Goal: Task Accomplishment & Management: Use online tool/utility

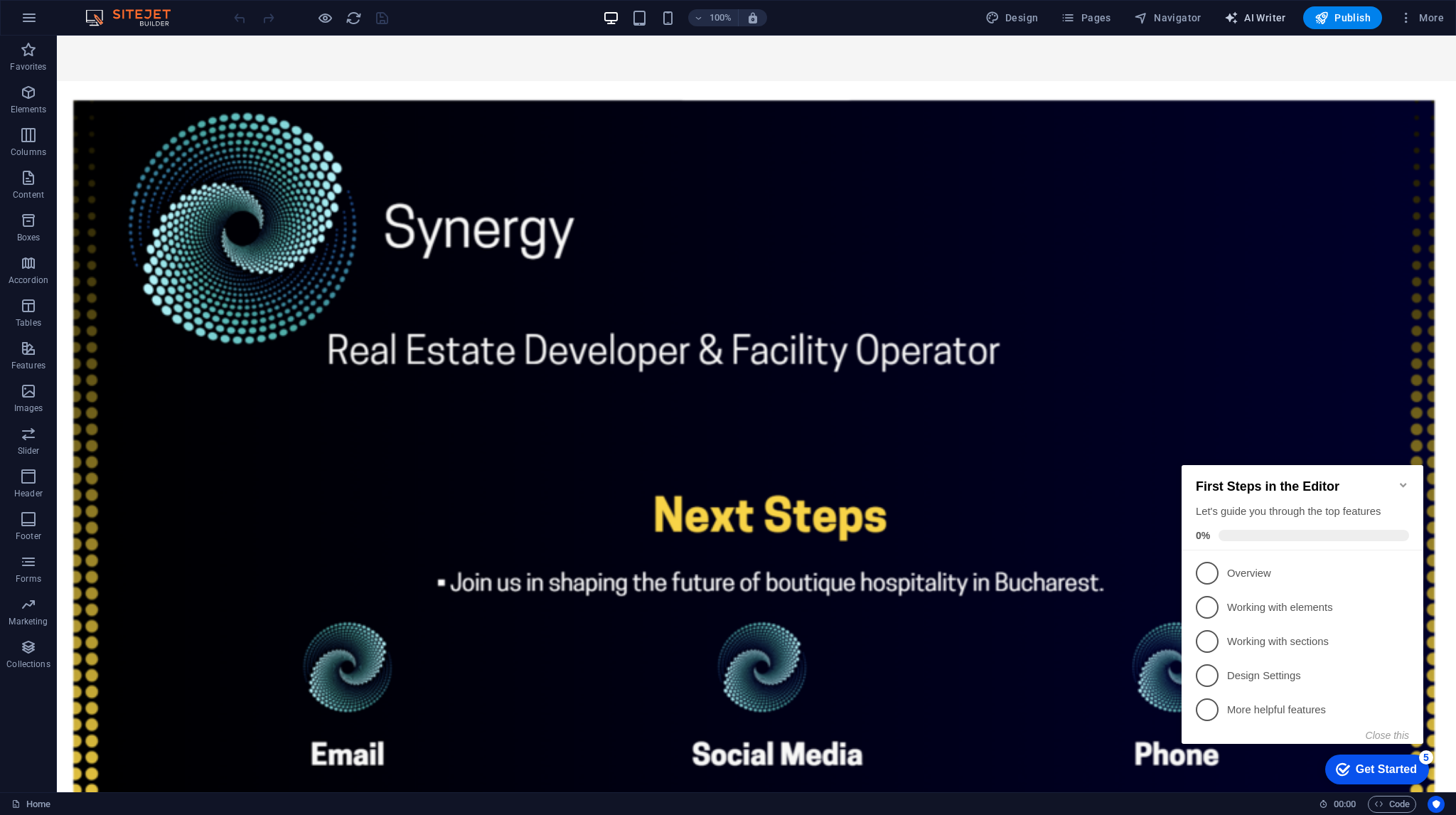
click at [1274, 17] on span "AI Writer" at bounding box center [1255, 17] width 62 height 14
select select "English"
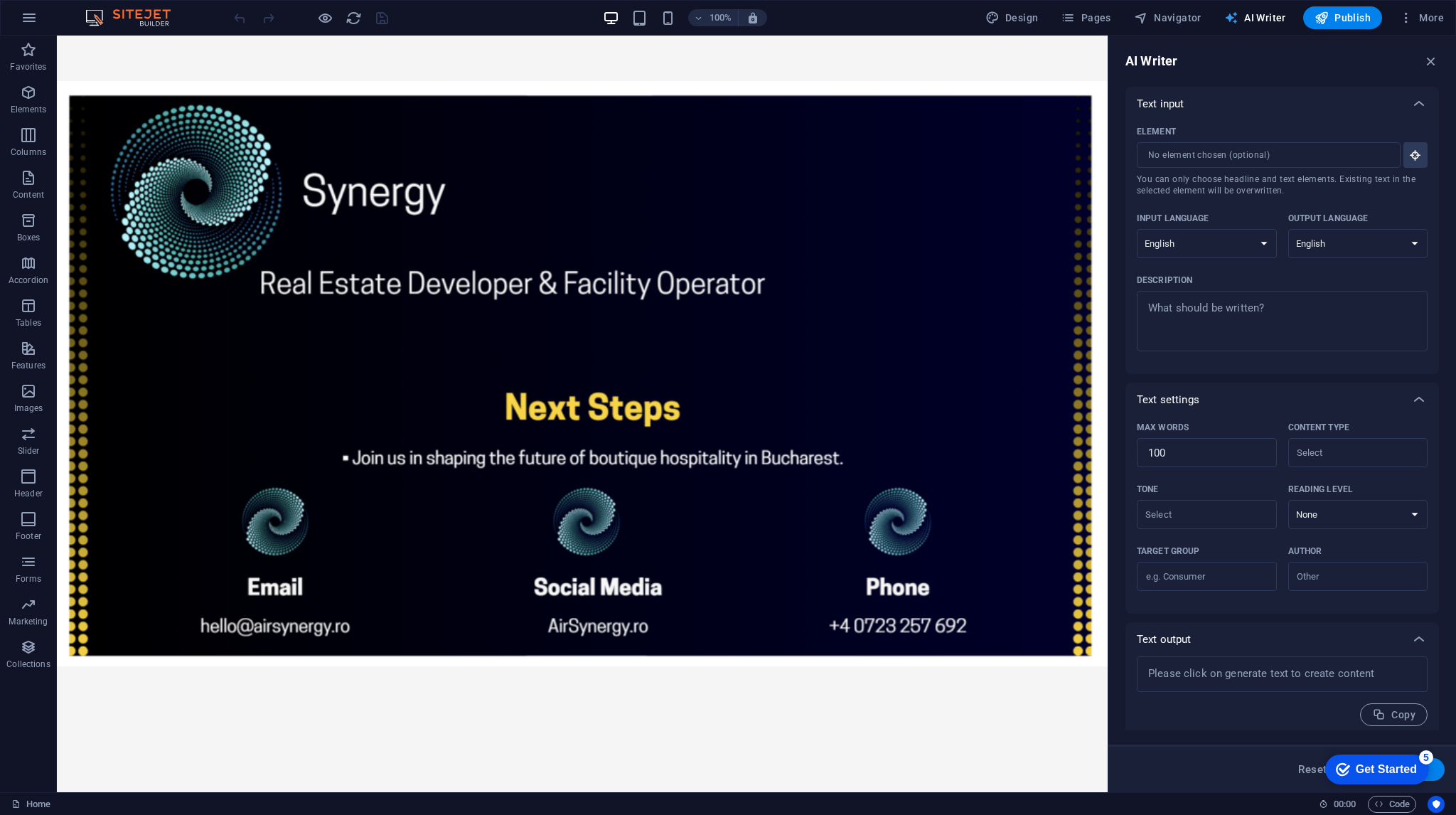
click at [1257, 15] on span "AI Writer" at bounding box center [1255, 17] width 62 height 14
click at [1417, 103] on icon at bounding box center [1419, 103] width 17 height 17
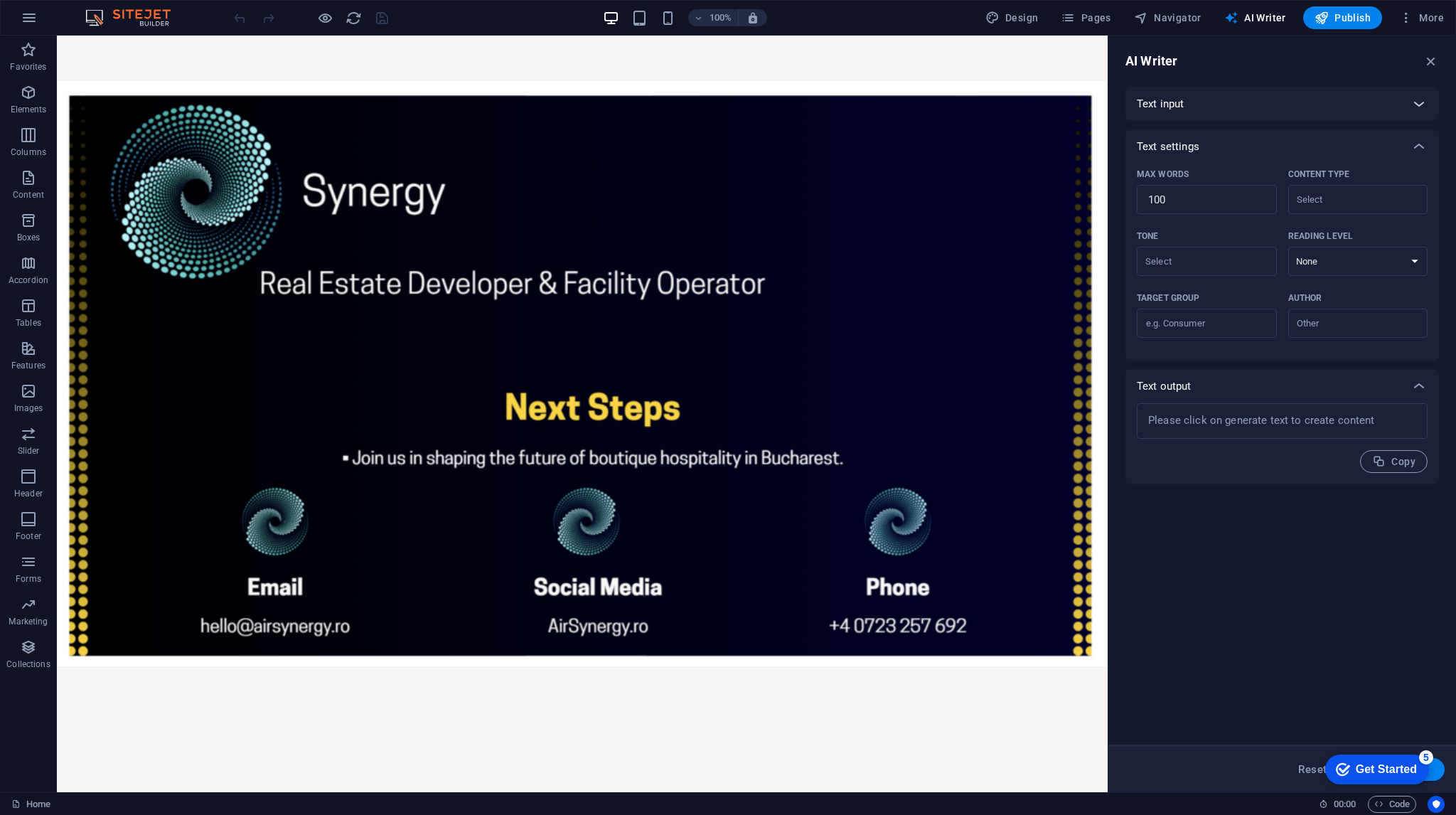
click at [1417, 103] on icon at bounding box center [1419, 103] width 17 height 17
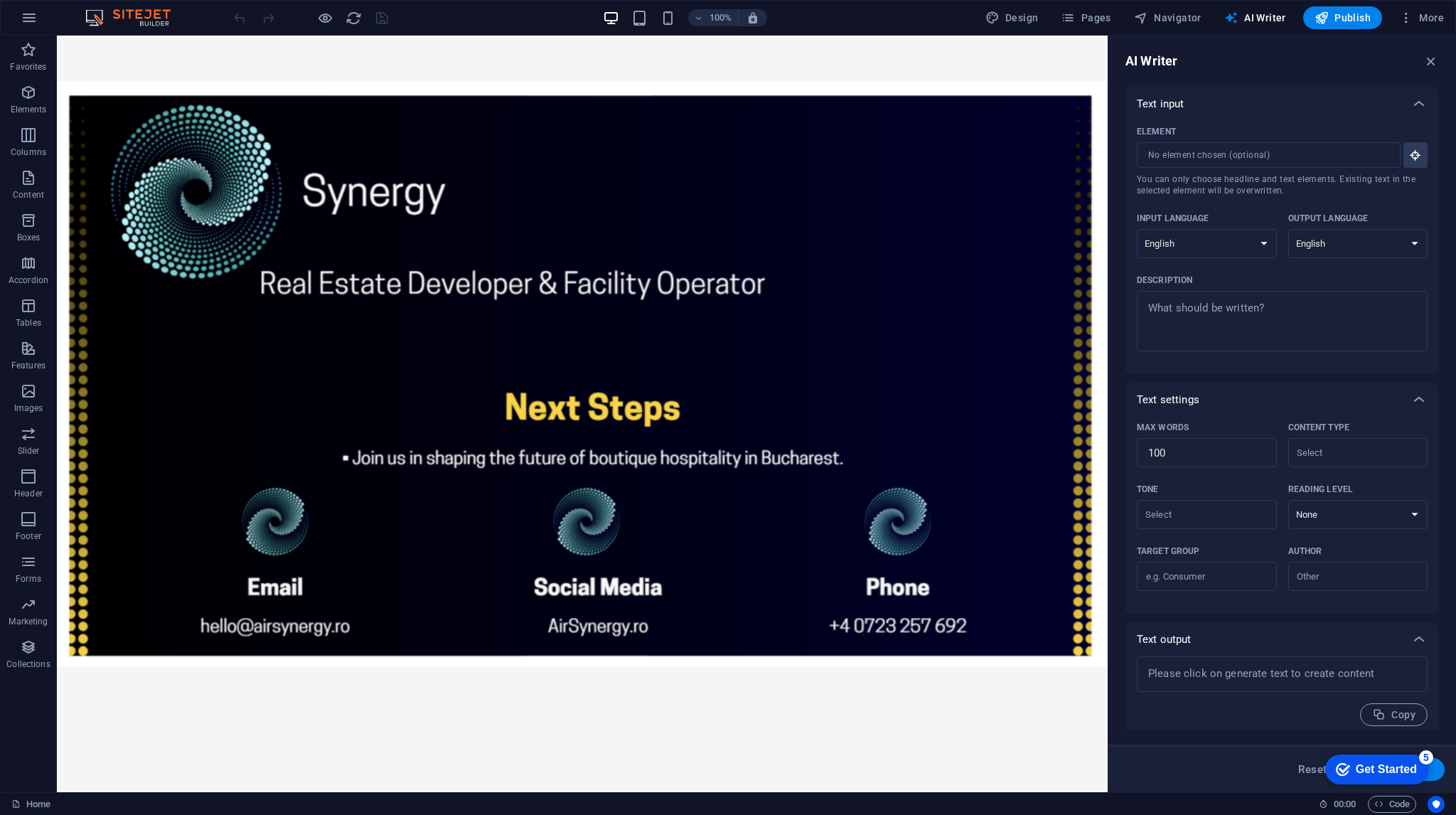
click at [1024, 5] on div "100% Design Pages Navigator AI Writer Publish More" at bounding box center [728, 18] width 1454 height 34
drag, startPoint x: 1030, startPoint y: 12, endPoint x: 719, endPoint y: 104, distance: 324.3
click at [1030, 12] on span "Design" at bounding box center [1011, 17] width 53 height 14
select select "px"
select select "200"
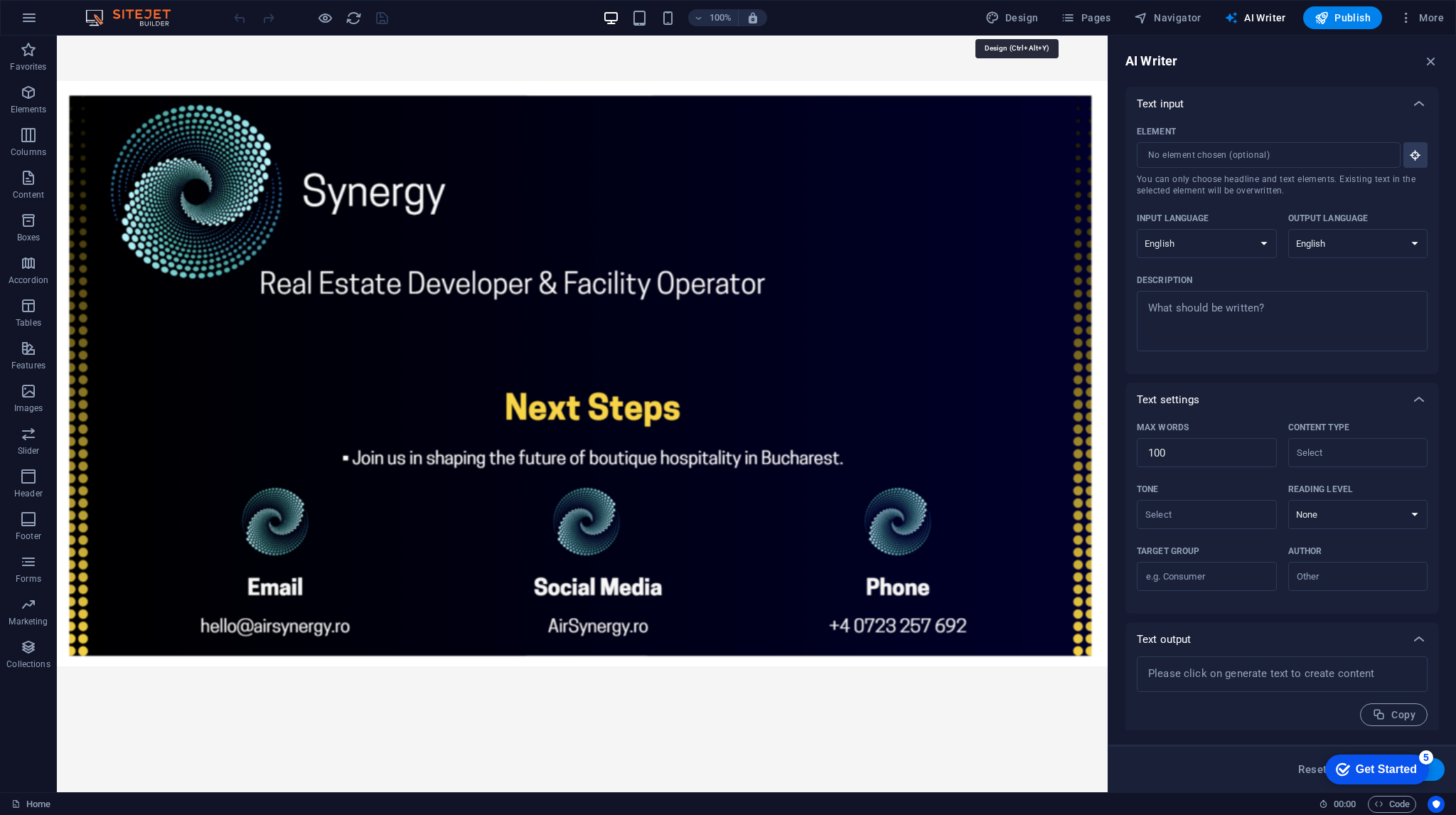
select select "px"
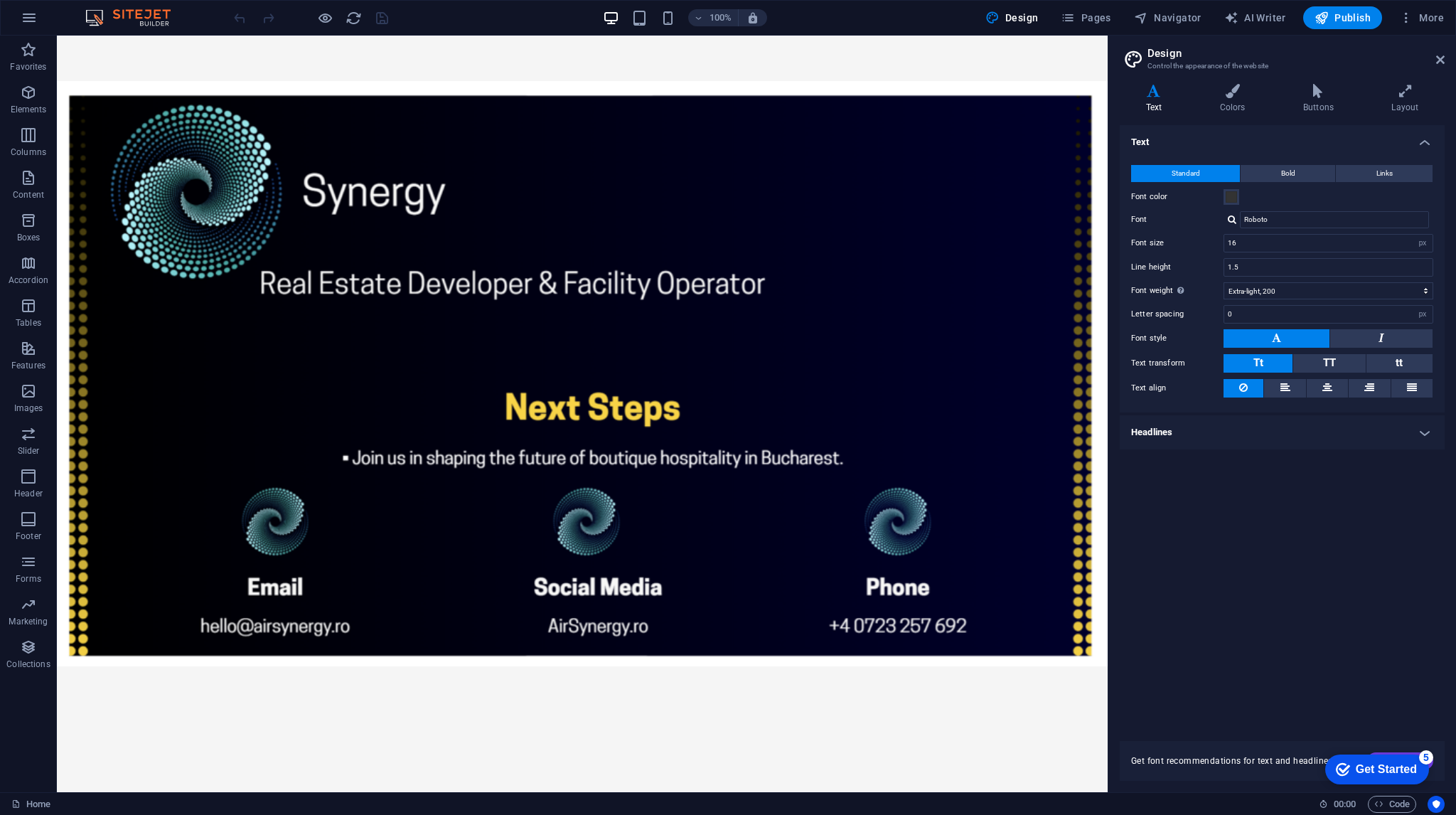
click at [153, 13] on img at bounding box center [135, 17] width 107 height 17
click at [129, 11] on img at bounding box center [135, 17] width 107 height 17
click at [157, 23] on img at bounding box center [135, 17] width 107 height 17
click at [140, 9] on img at bounding box center [135, 17] width 107 height 17
click at [139, 9] on img at bounding box center [135, 17] width 107 height 17
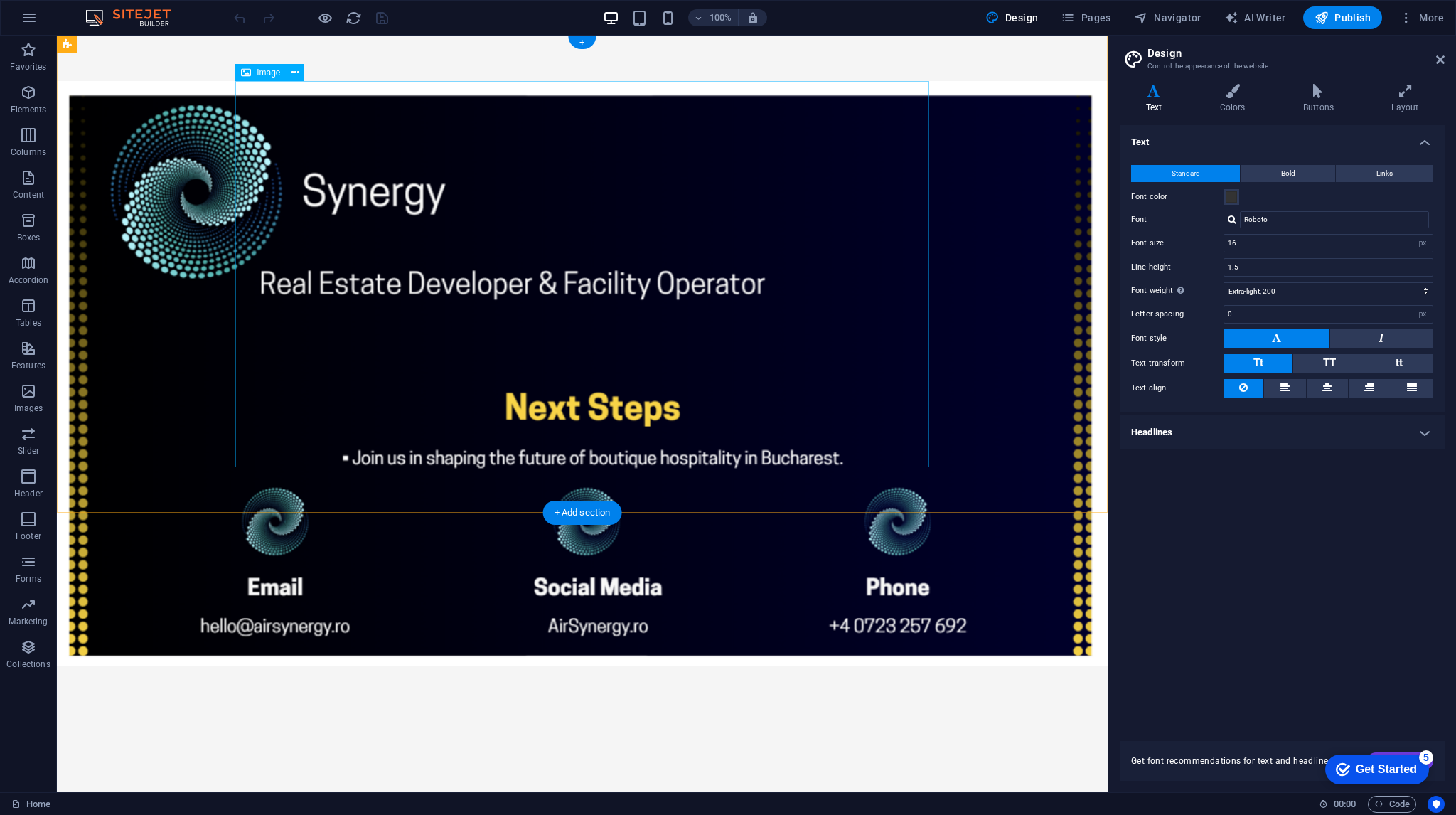
click at [726, 329] on figure at bounding box center [404, 373] width 694 height 585
click at [296, 77] on icon at bounding box center [295, 73] width 8 height 15
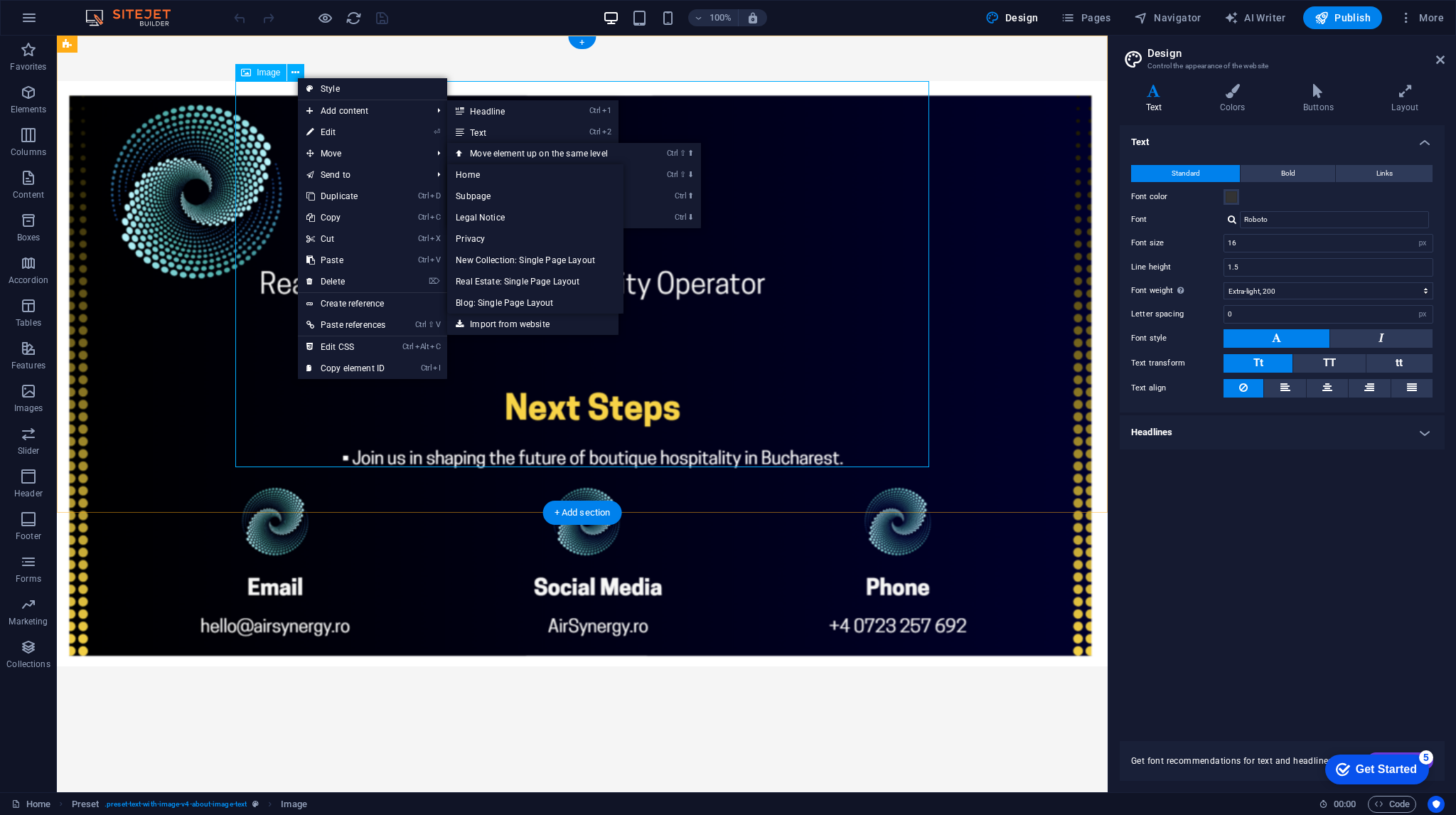
click at [711, 398] on figure at bounding box center [404, 373] width 694 height 585
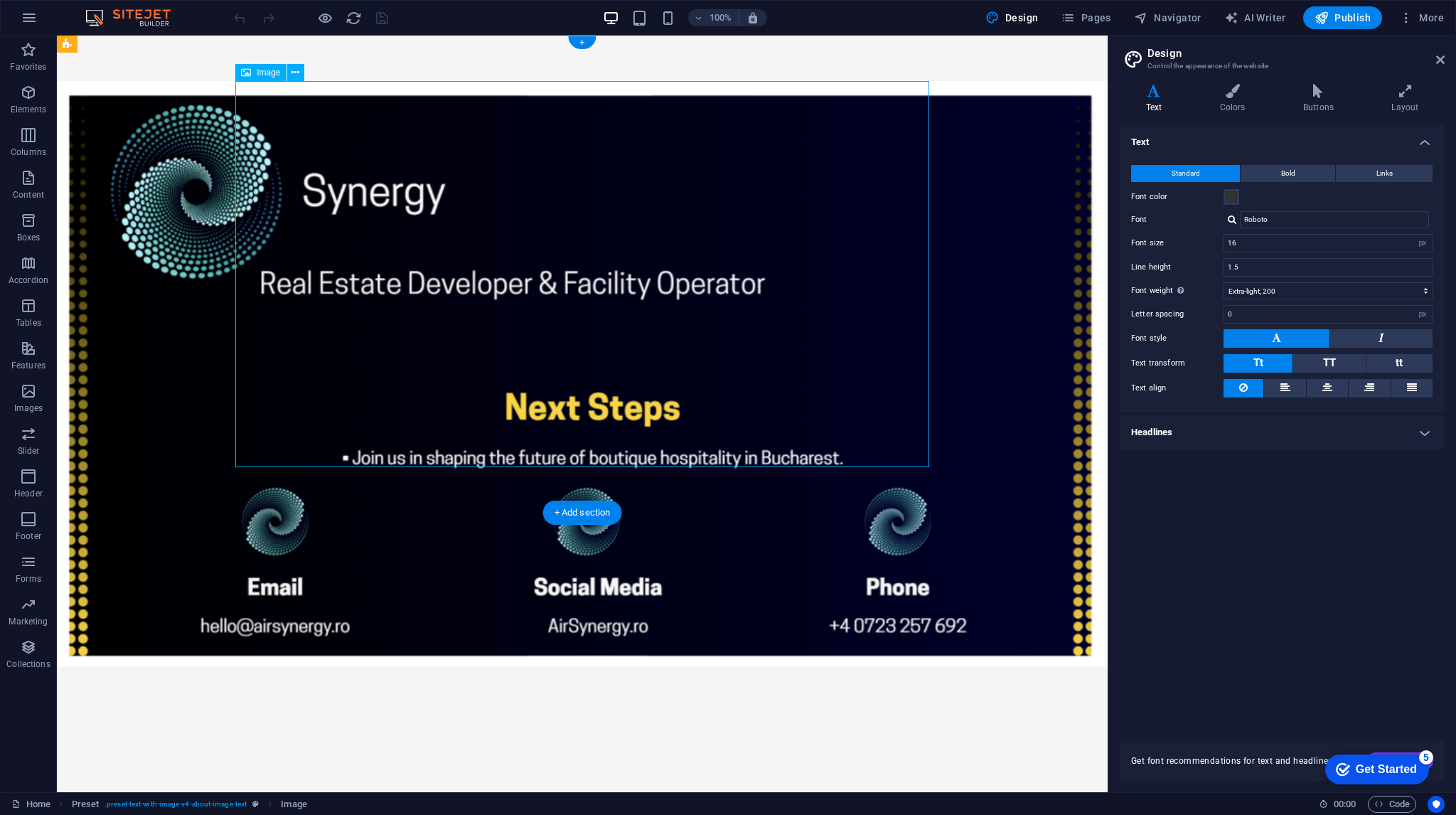
drag, startPoint x: 646, startPoint y: 414, endPoint x: 311, endPoint y: 356, distance: 340.0
click at [317, 367] on figure at bounding box center [404, 373] width 694 height 585
drag, startPoint x: 573, startPoint y: 228, endPoint x: 703, endPoint y: 238, distance: 130.4
click at [703, 238] on figure at bounding box center [404, 373] width 694 height 585
drag, startPoint x: 787, startPoint y: 335, endPoint x: 762, endPoint y: 327, distance: 26.2
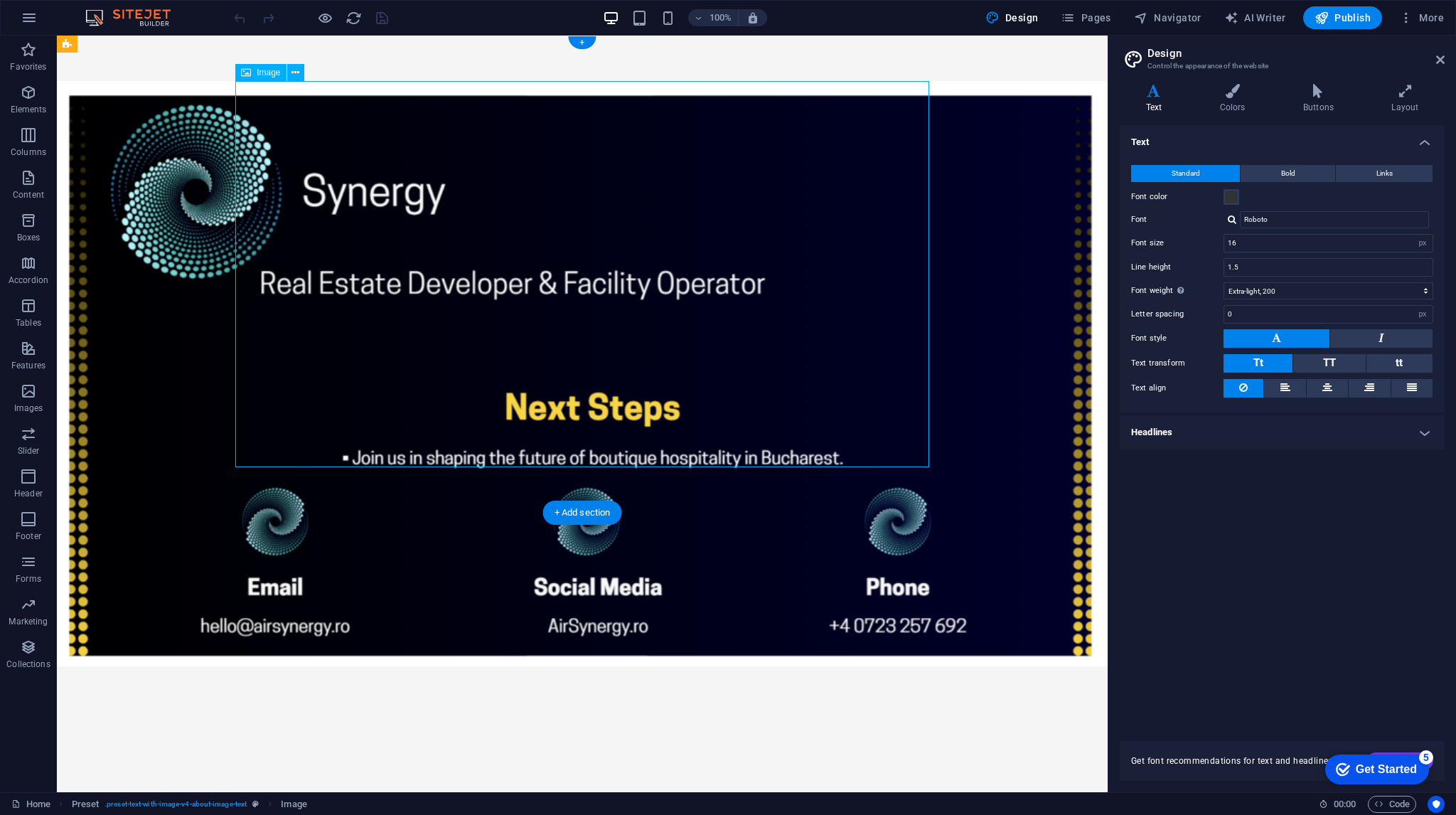
click at [751, 327] on figure at bounding box center [404, 373] width 694 height 585
click at [751, 463] on figure at bounding box center [404, 373] width 694 height 585
click at [927, 468] on div at bounding box center [582, 373] width 1051 height 676
click at [751, 441] on figure at bounding box center [404, 373] width 694 height 585
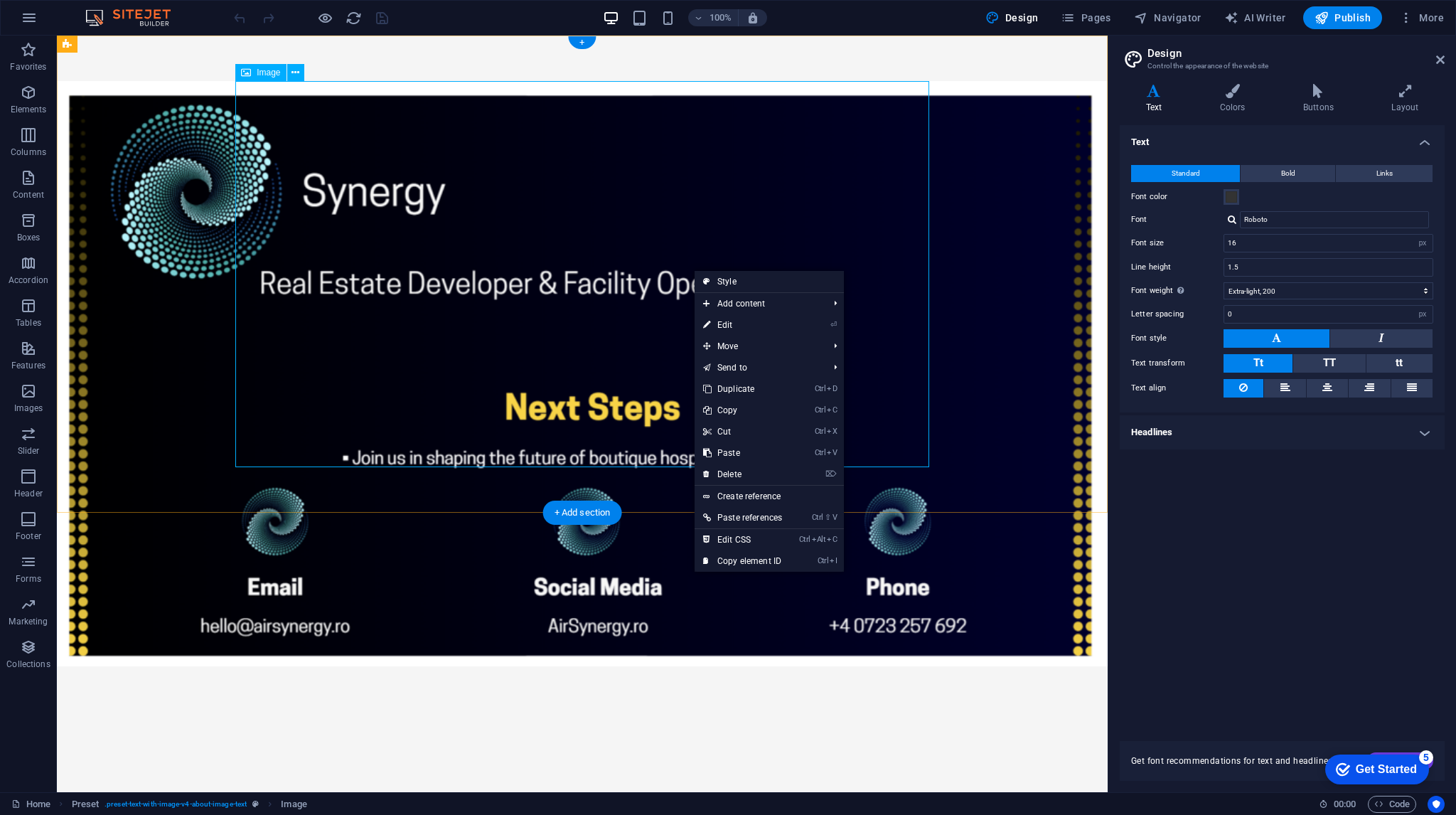
click at [582, 221] on figure at bounding box center [404, 373] width 694 height 585
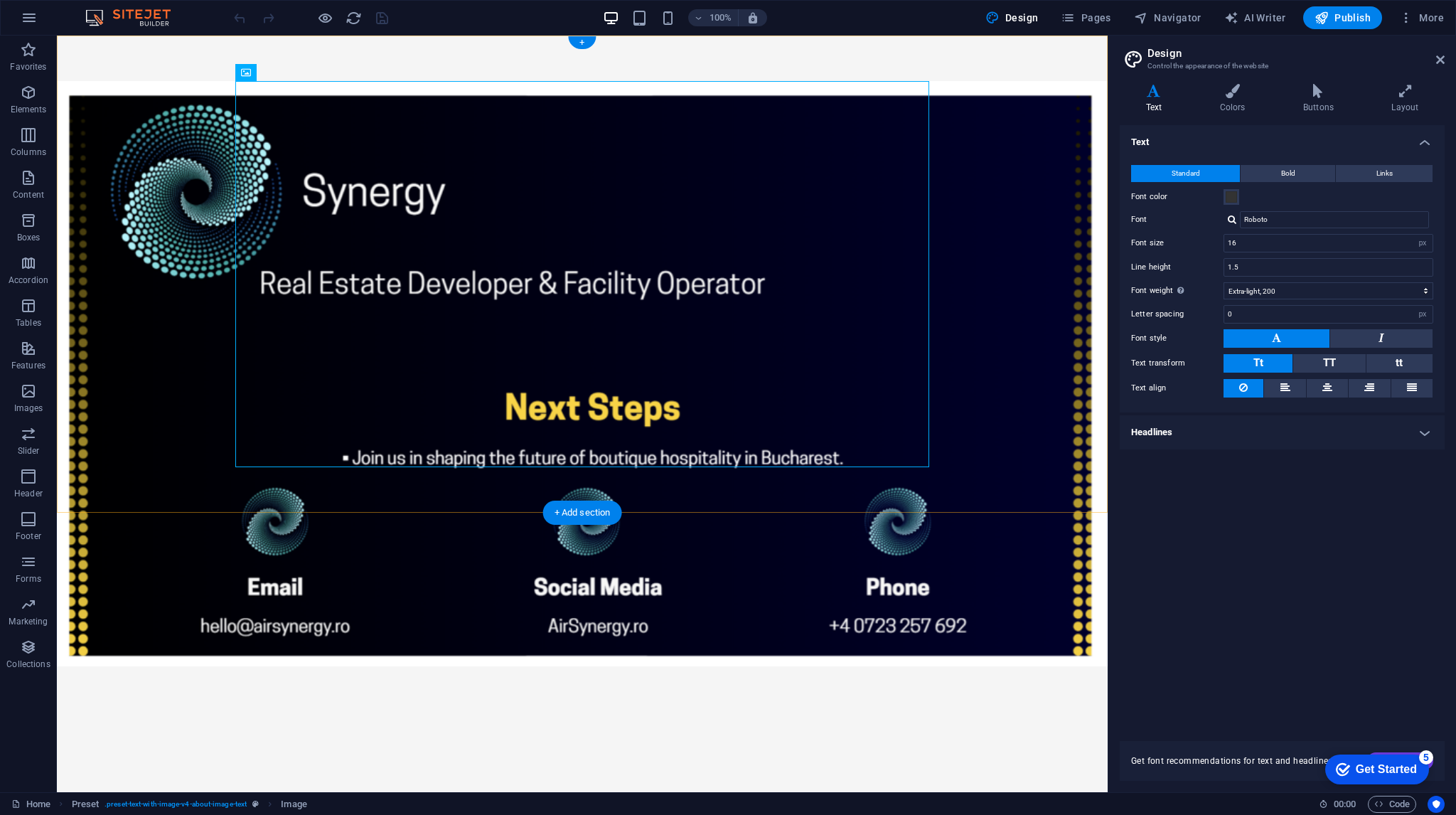
click at [587, 44] on div "+" at bounding box center [582, 43] width 28 height 13
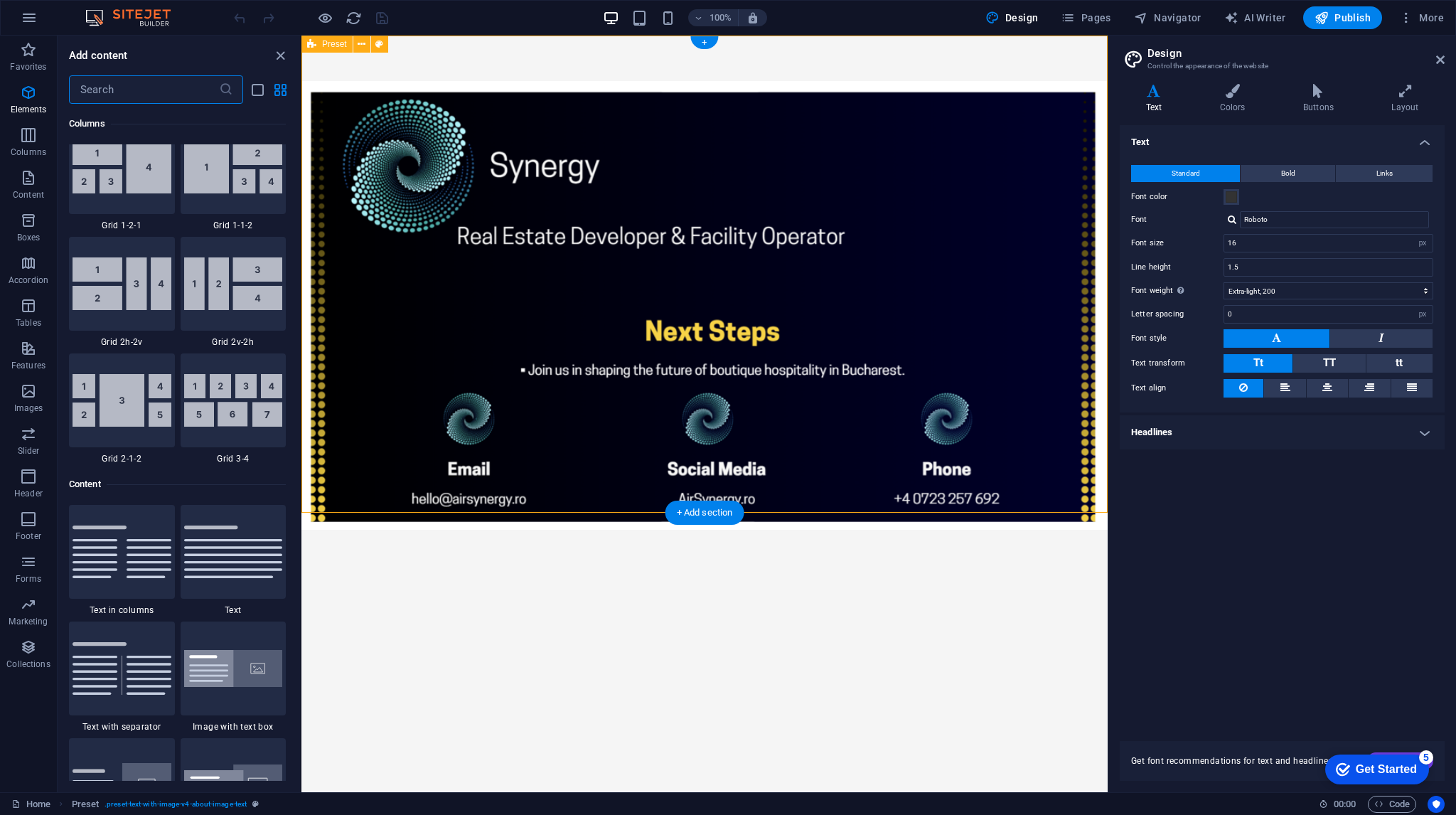
scroll to position [2489, 0]
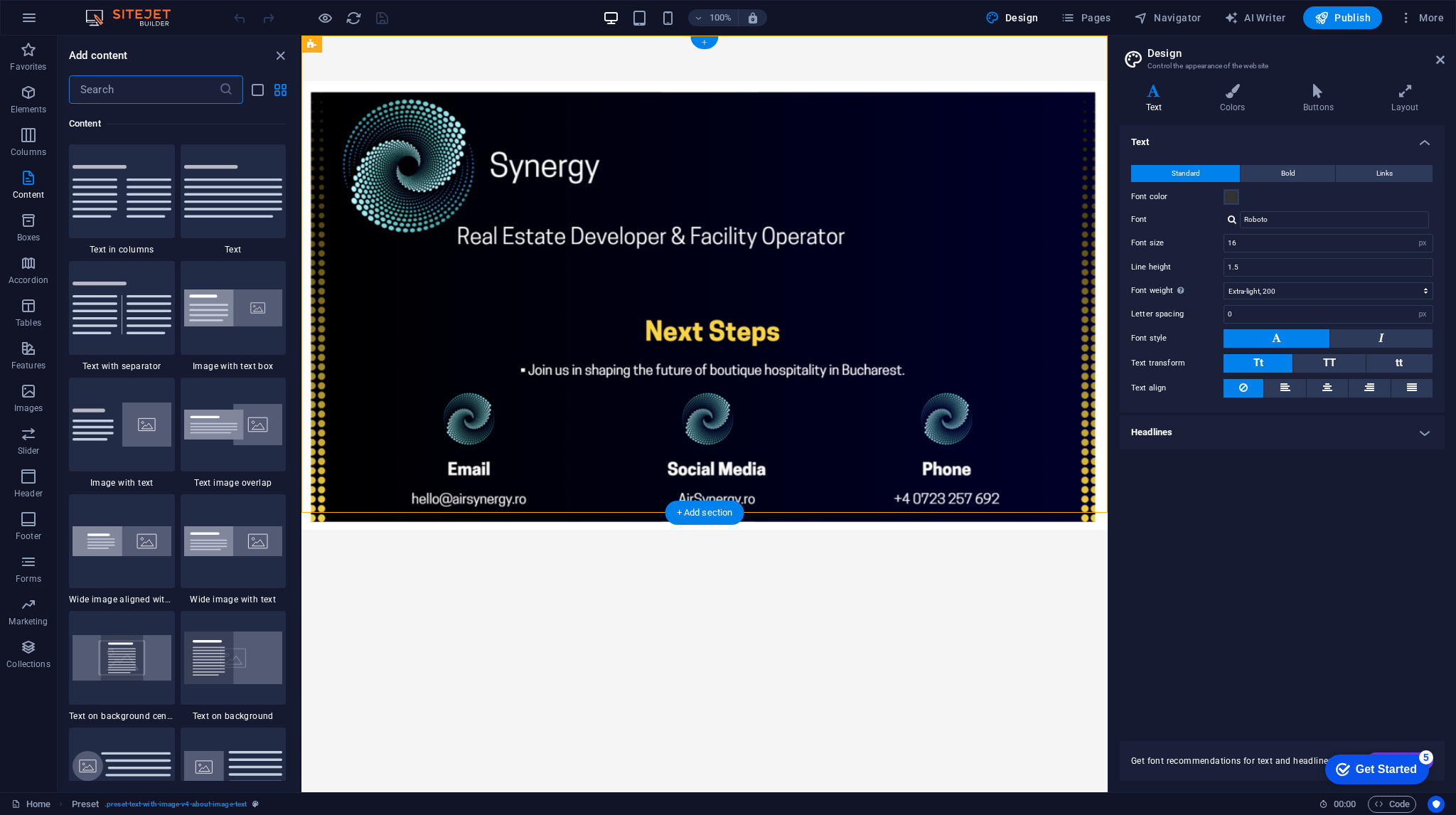
click at [711, 43] on div "+" at bounding box center [705, 43] width 28 height 13
click at [707, 43] on div "+" at bounding box center [705, 43] width 28 height 13
click at [1386, 753] on div "checkmark Get Started 5 First Steps in the Editor Let's guide you through the t…" at bounding box center [1374, 769] width 121 height 43
click at [1384, 755] on div "checkmark Get Started 5" at bounding box center [1377, 770] width 104 height 30
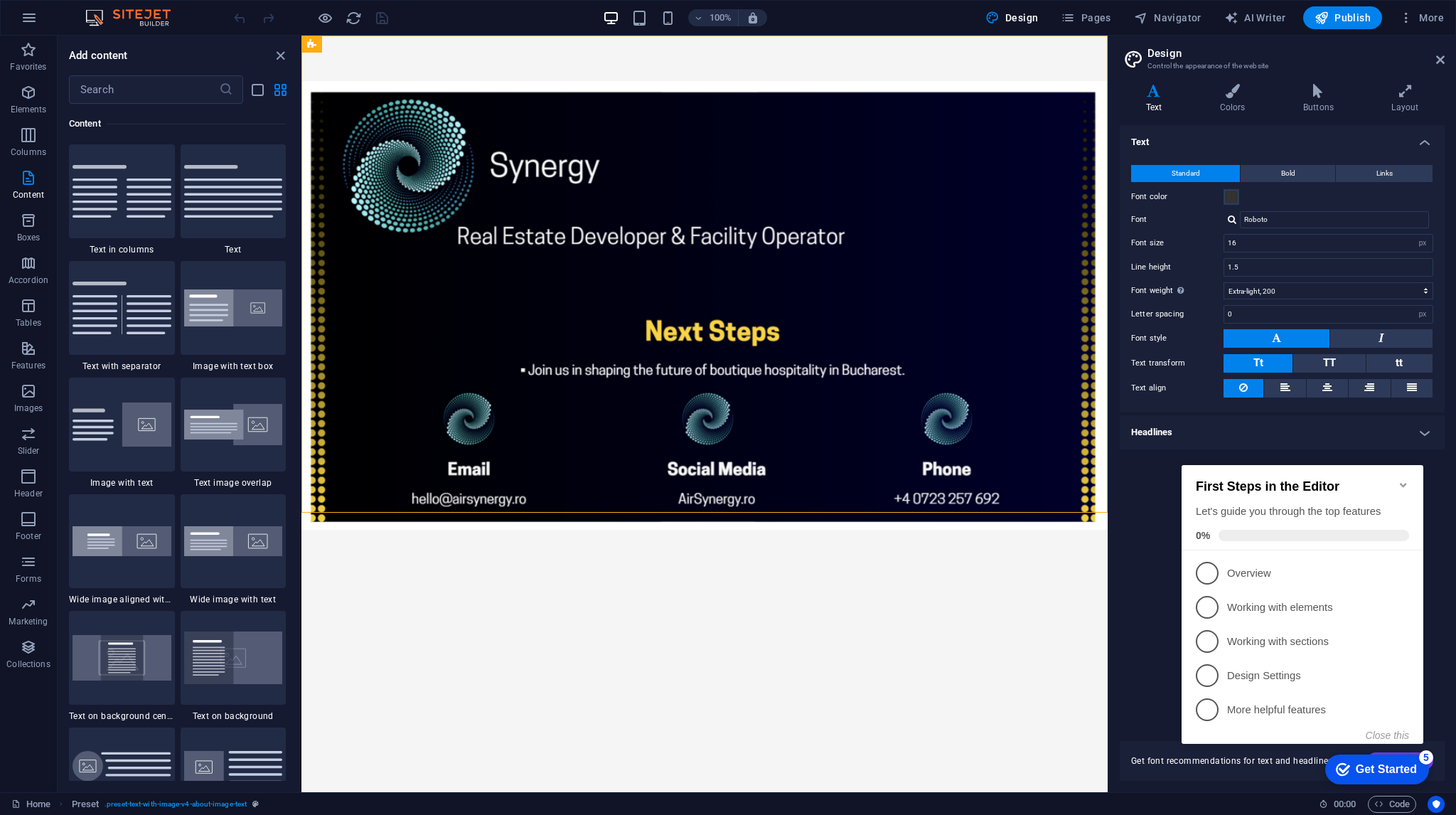
click at [1404, 479] on icon "Minimize checklist" at bounding box center [1404, 485] width 11 height 11
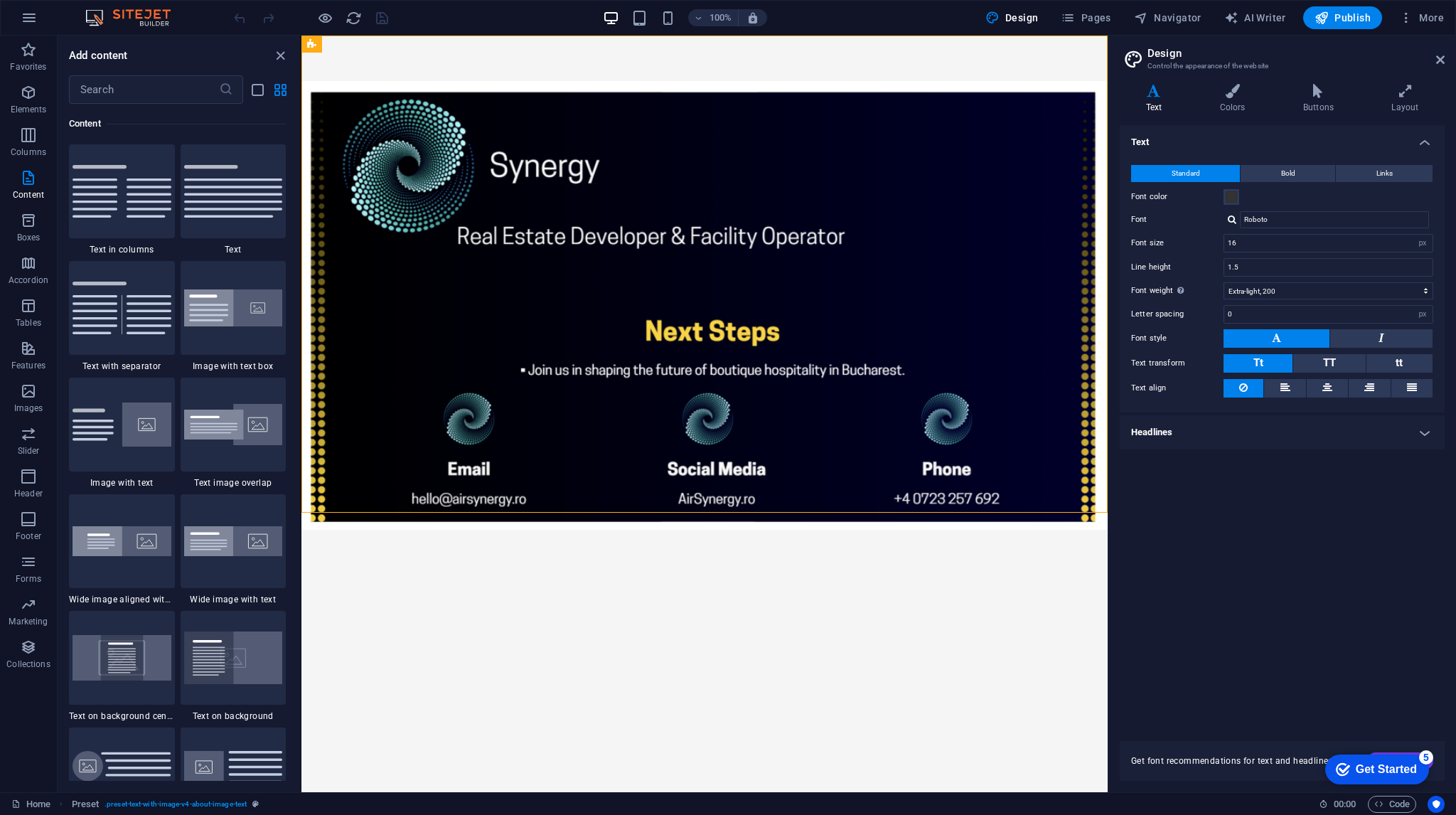
click at [1333, 790] on div "checkmark Get Started 5 First Steps in the Editor Let's guide you through the t…" at bounding box center [1374, 769] width 121 height 43
click at [1431, 761] on div "5" at bounding box center [1426, 757] width 14 height 14
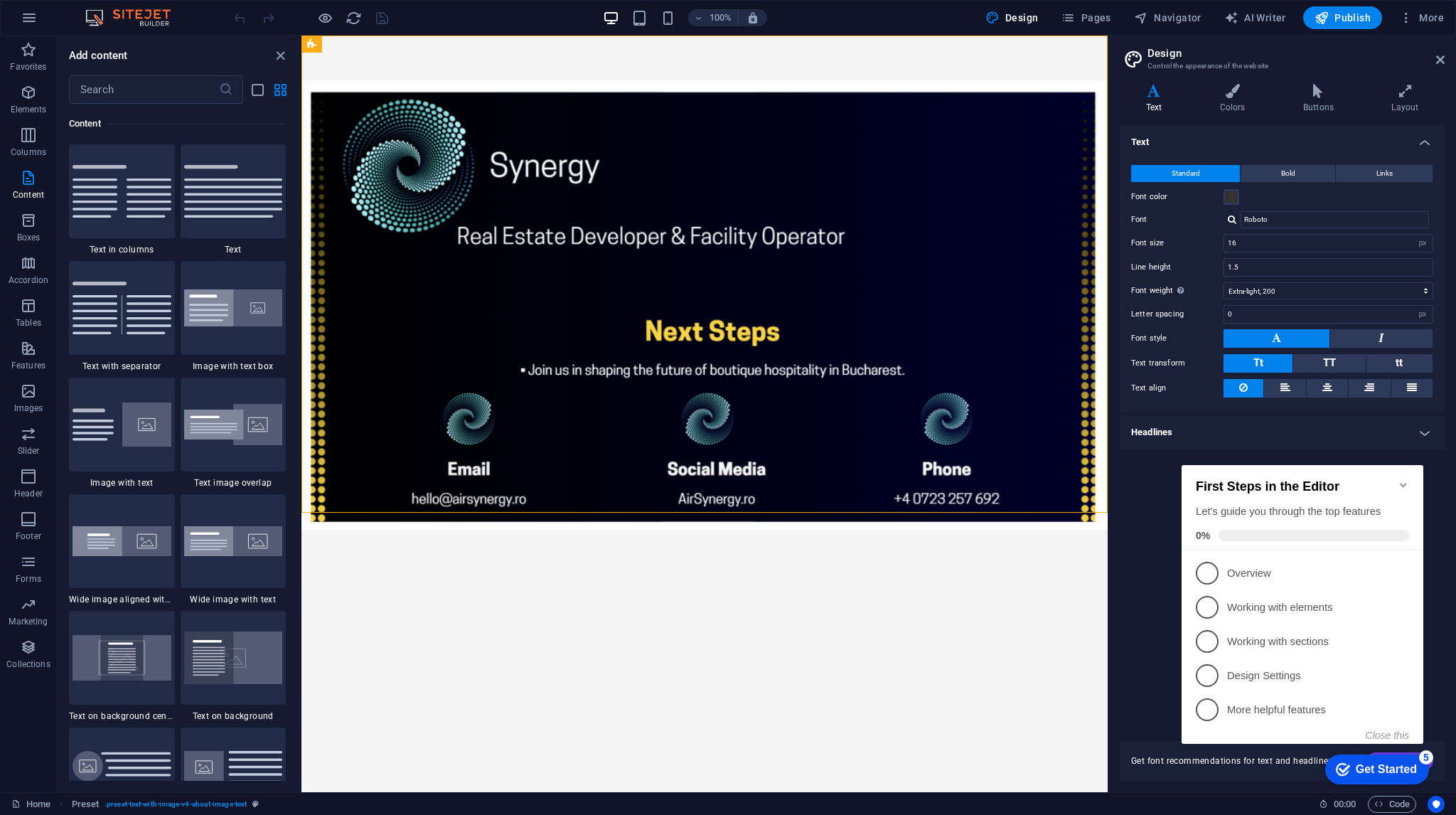
click at [1431, 766] on div "checkmark Get Started 5 First Steps in the Editor Let's guide you through the t…" at bounding box center [1305, 617] width 258 height 346
click at [1431, 769] on div "checkmark Get Started 5 First Steps in the Editor Let's guide you through the t…" at bounding box center [1305, 617] width 258 height 346
click at [1431, 763] on div "checkmark Get Started 5 First Steps in the Editor Let's guide you through the t…" at bounding box center [1305, 617] width 258 height 346
click at [1192, 550] on div "First Steps in the Editor Let's guide you through the top features 0% 1 Overvie…" at bounding box center [1303, 603] width 242 height 276
click at [1097, 538] on html "Skip to main content" at bounding box center [705, 305] width 806 height 540
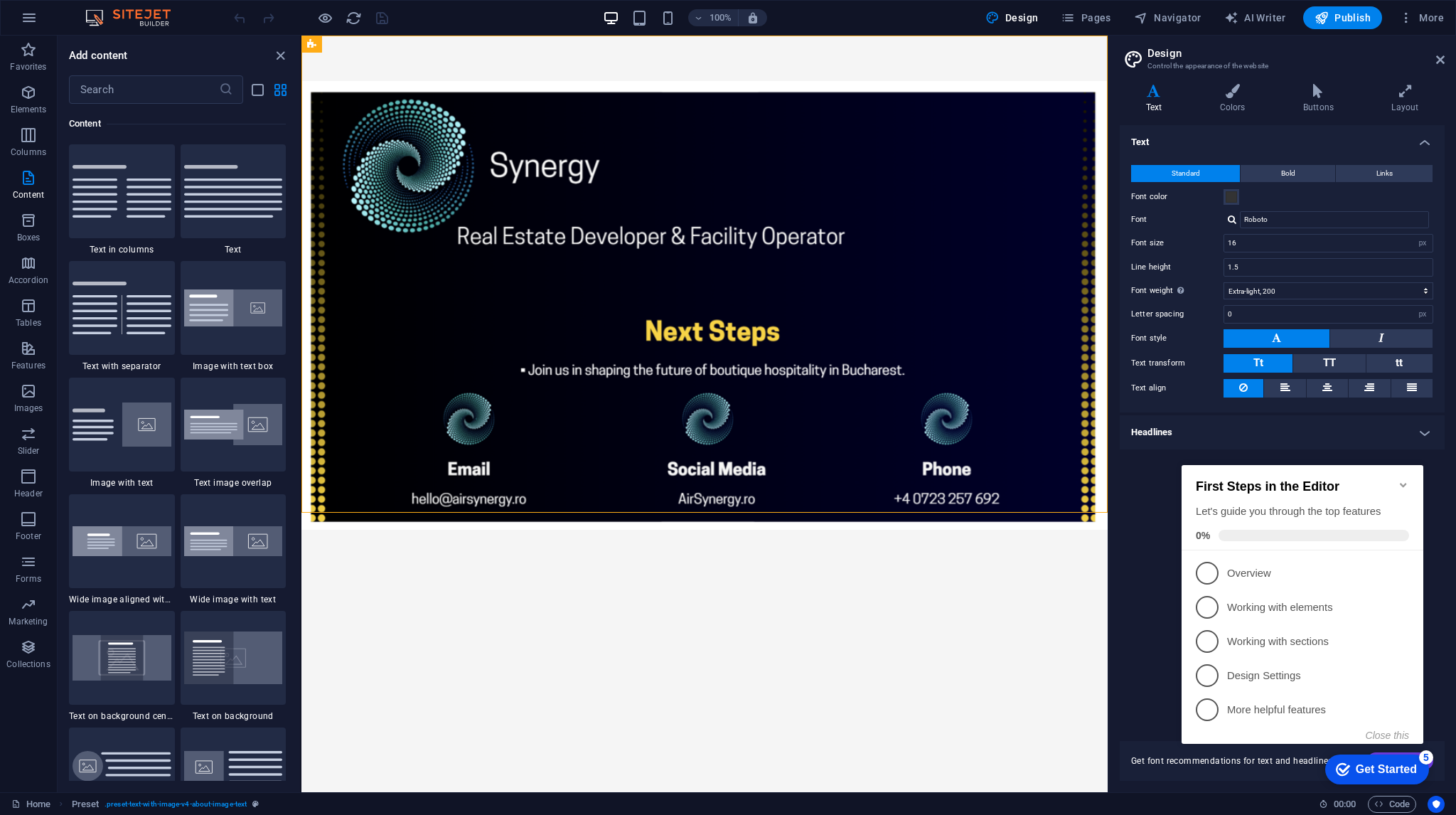
click at [1175, 533] on div "Text Standard Bold Links Font color Font Roboto Font size 16 rem px Line height…" at bounding box center [1282, 425] width 325 height 599
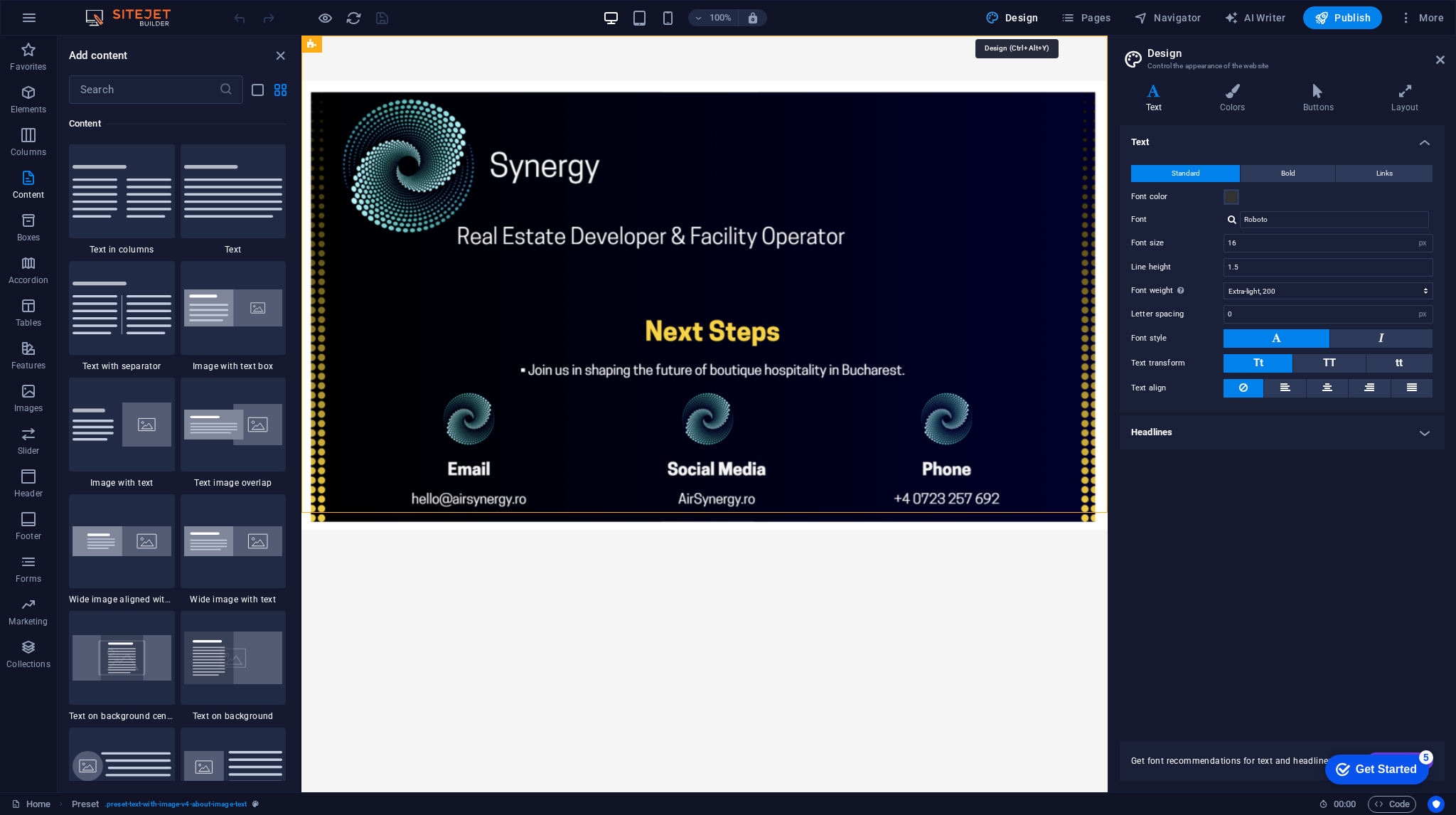
click at [1016, 15] on span "Design" at bounding box center [1011, 17] width 53 height 14
click at [1438, 57] on icon at bounding box center [1440, 60] width 8 height 11
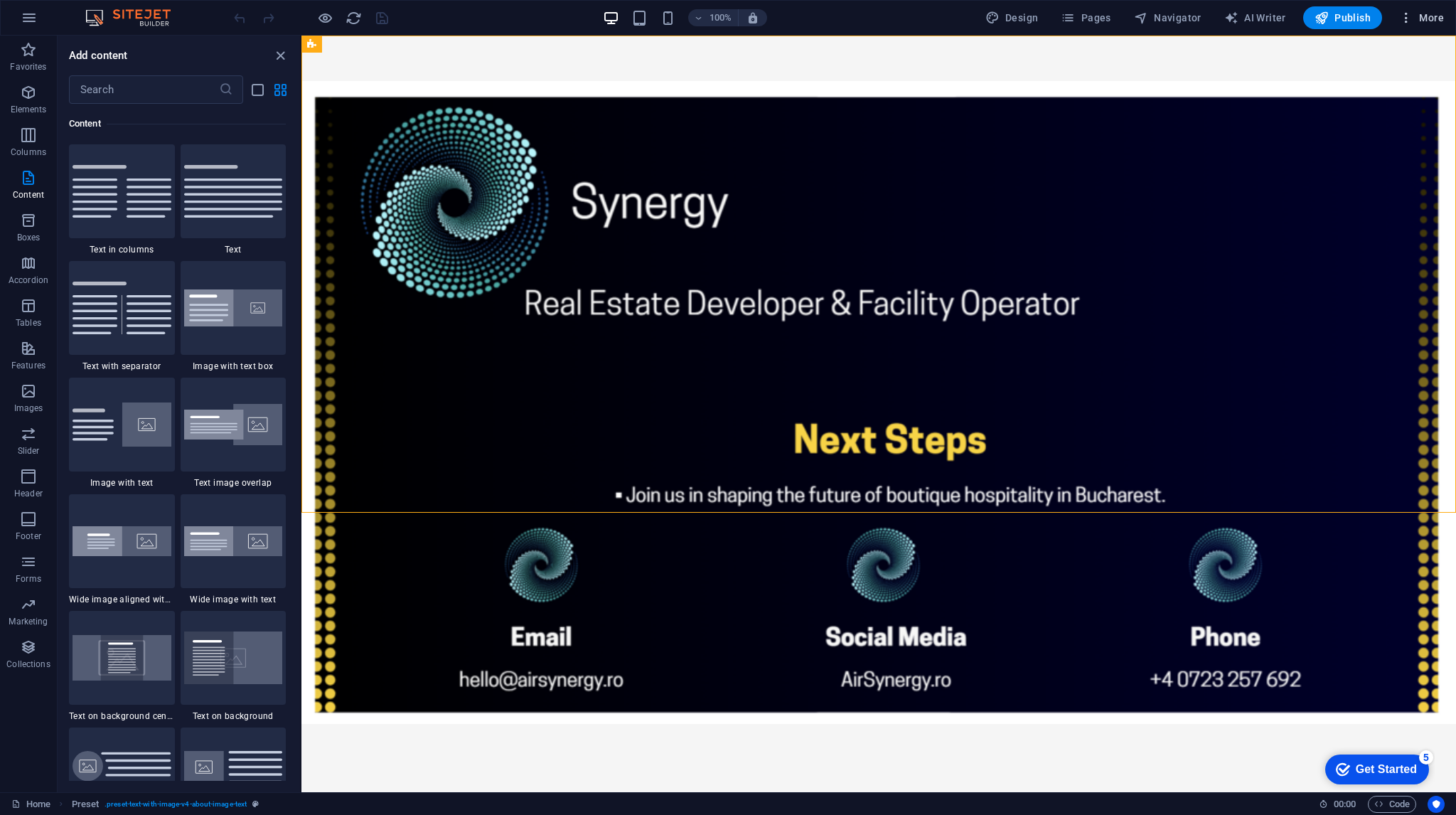
click at [1417, 11] on span "More" at bounding box center [1422, 17] width 45 height 14
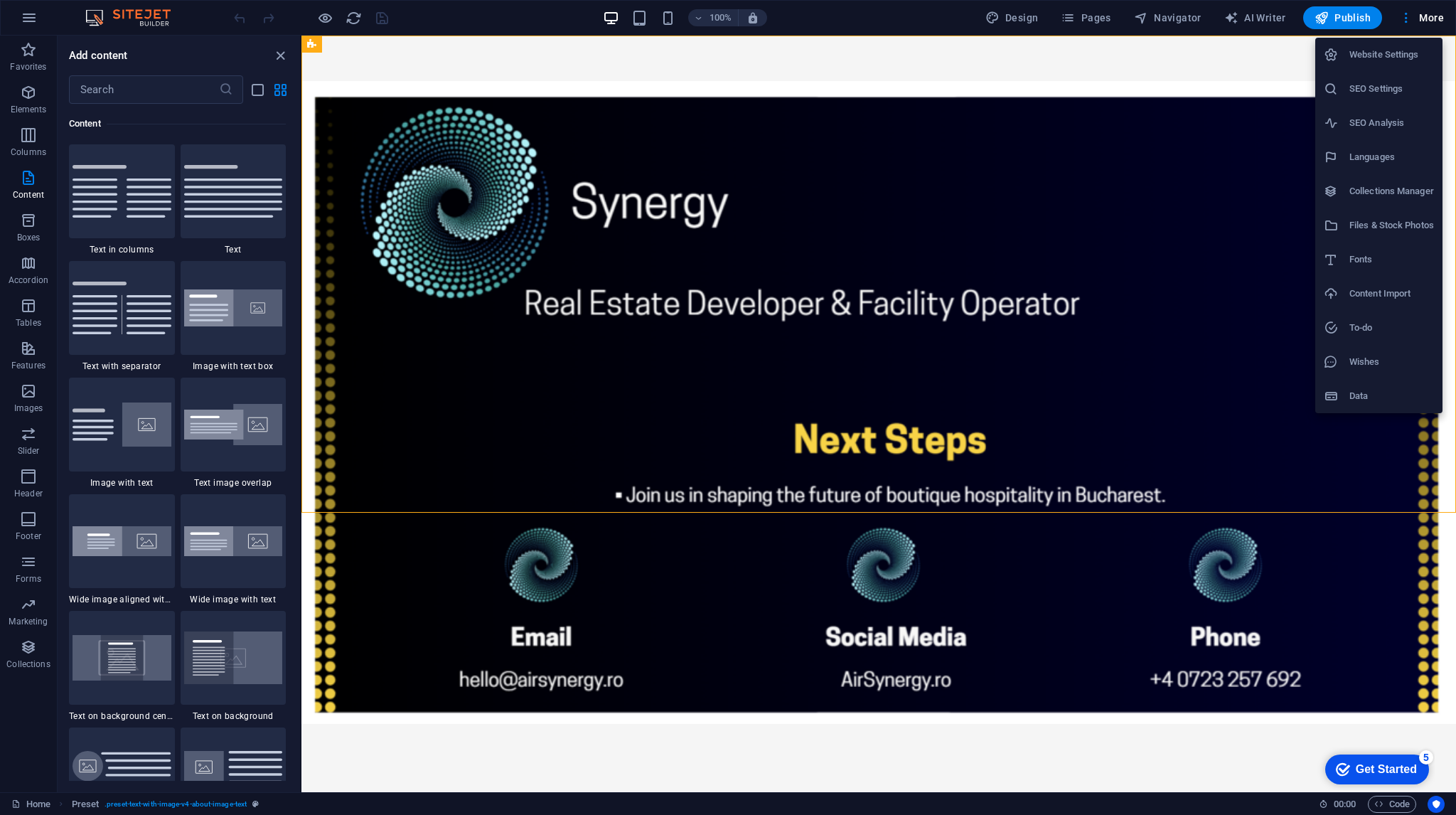
click at [1365, 56] on h6 "Website Settings" at bounding box center [1391, 54] width 84 height 17
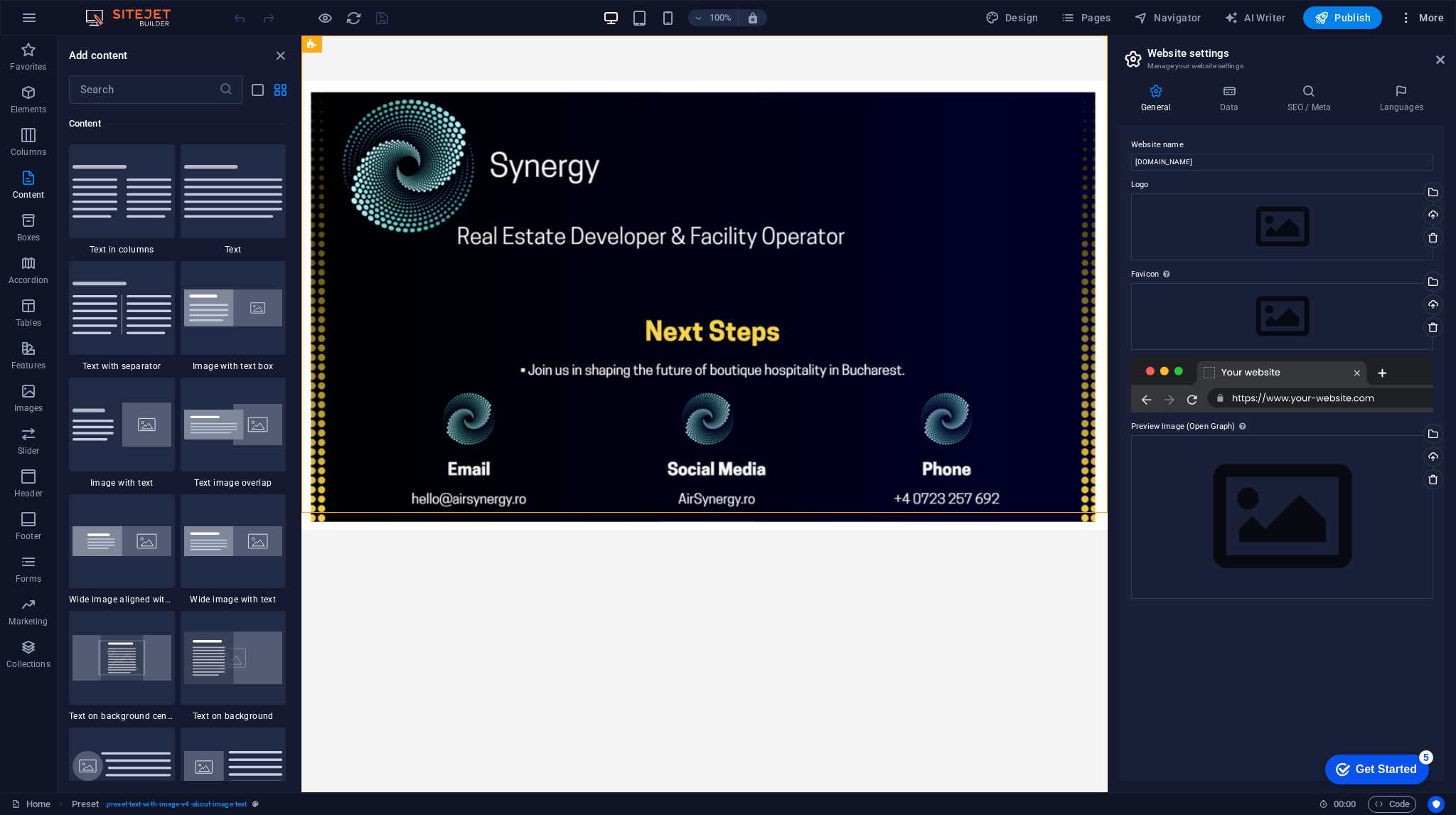
click at [1439, 15] on span "More" at bounding box center [1422, 17] width 45 height 14
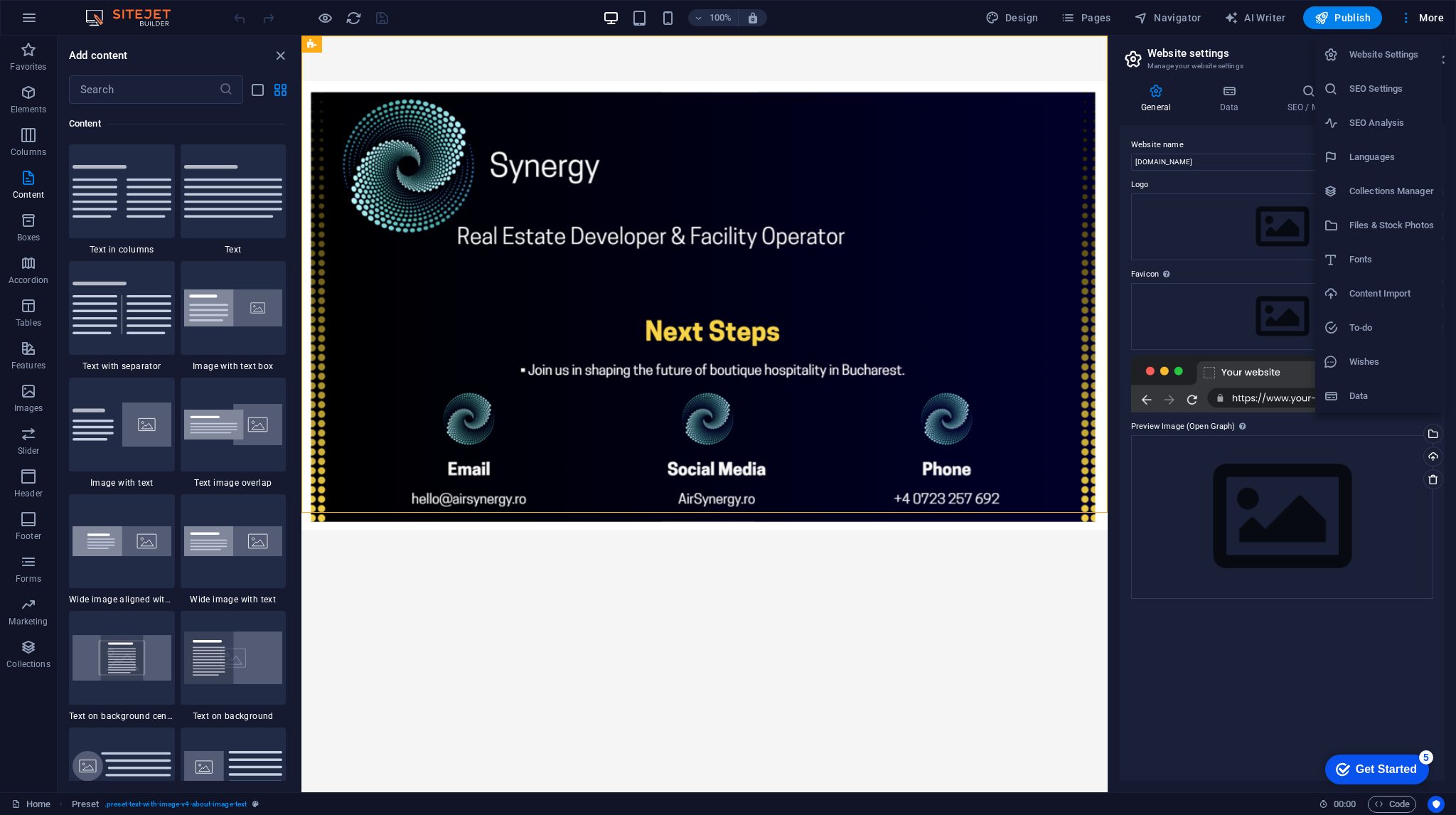
click at [1007, 579] on div at bounding box center [728, 407] width 1456 height 815
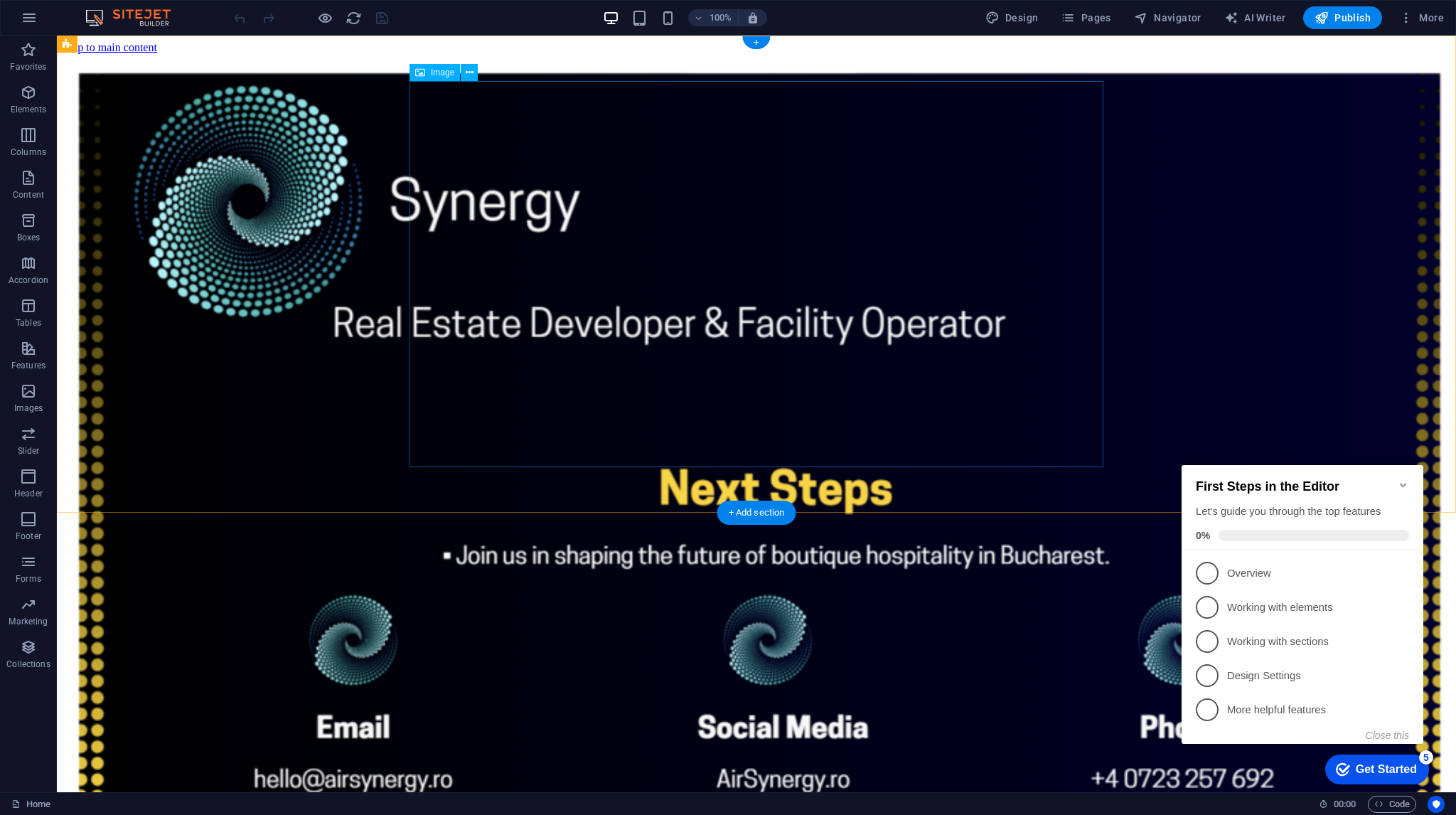
click at [976, 336] on figure at bounding box center [756, 445] width 1388 height 782
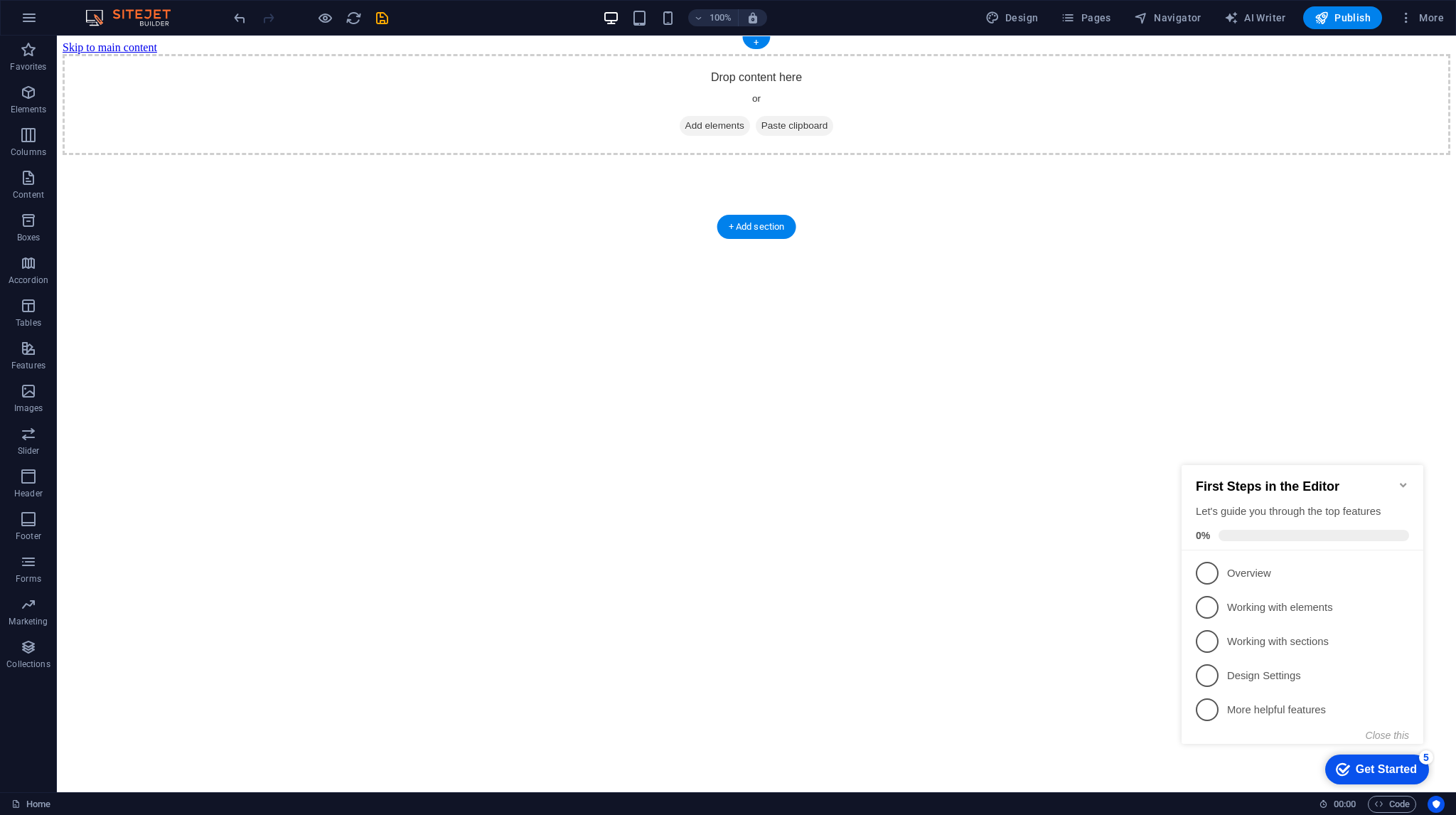
click at [816, 161] on html "Skip to main content Drop content here or Add elements Paste clipboard" at bounding box center [756, 98] width 1399 height 126
click at [1121, 161] on html "Skip to main content Drop content here or Add elements Paste clipboard" at bounding box center [756, 98] width 1399 height 126
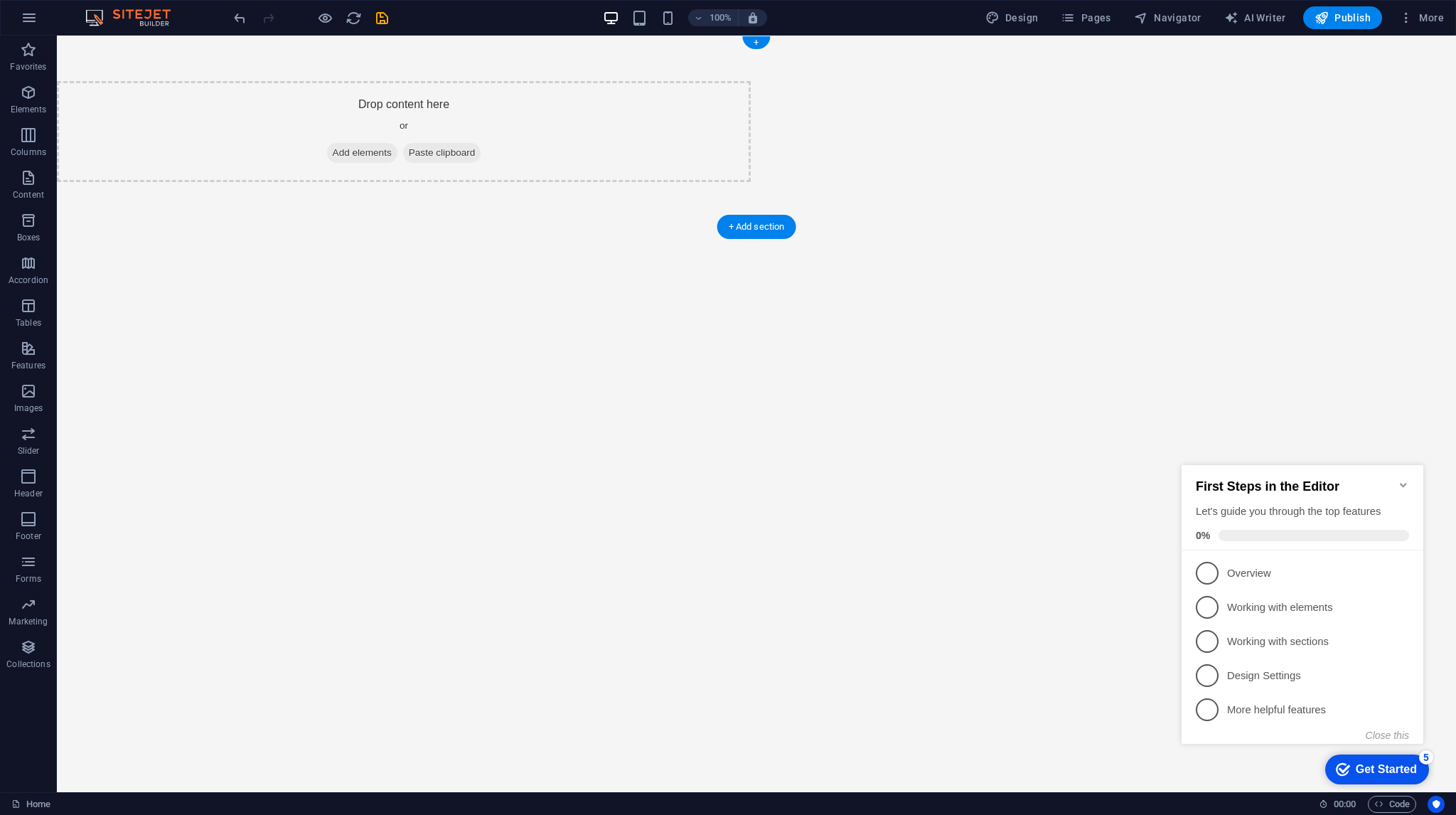
click at [1176, 227] on html "Skip to main content Drop content here or Add elements Paste clipboard" at bounding box center [756, 131] width 1399 height 192
click at [1348, 16] on span "Publish" at bounding box center [1343, 17] width 56 height 14
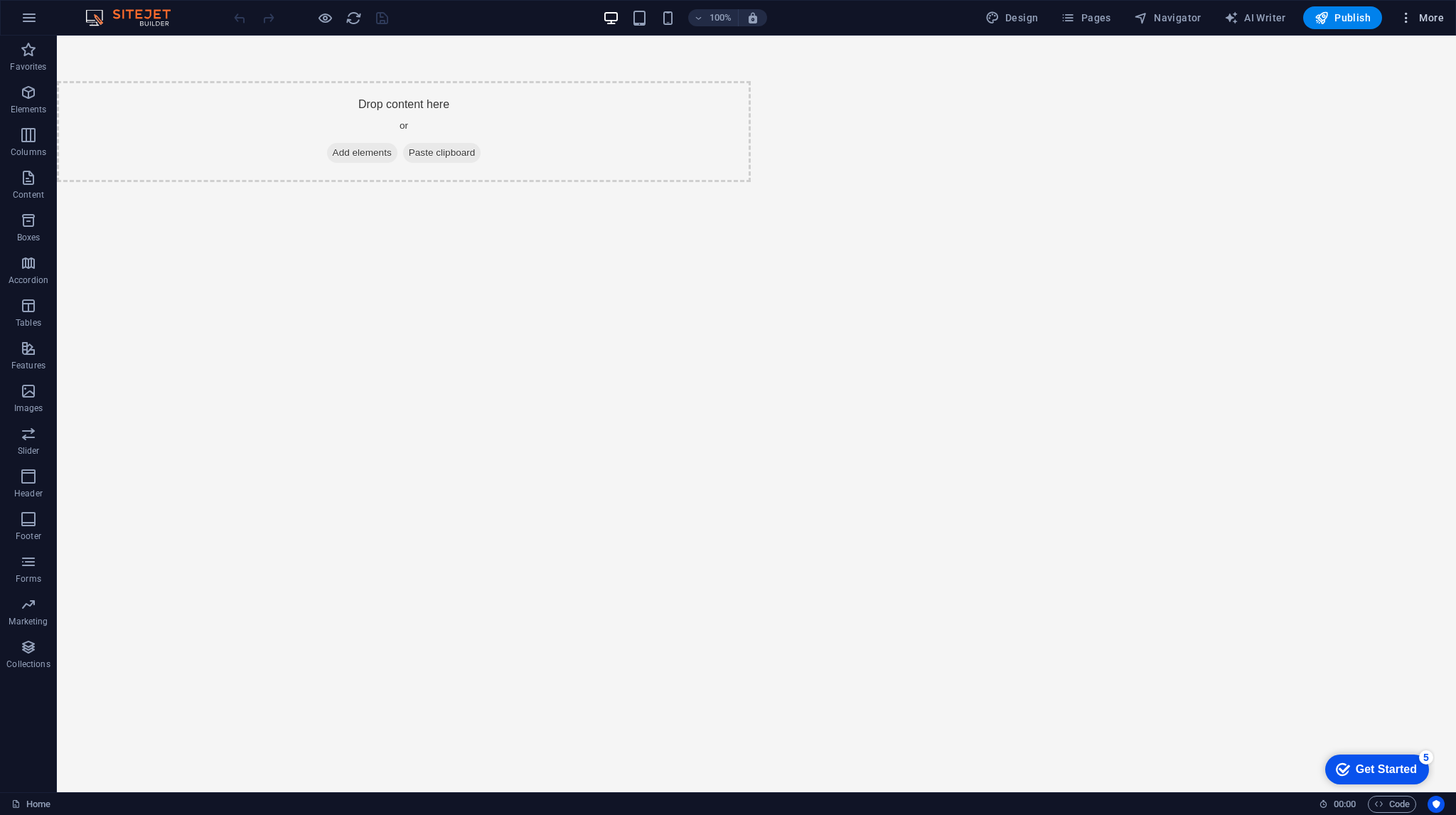
click at [1420, 11] on span "More" at bounding box center [1422, 17] width 45 height 14
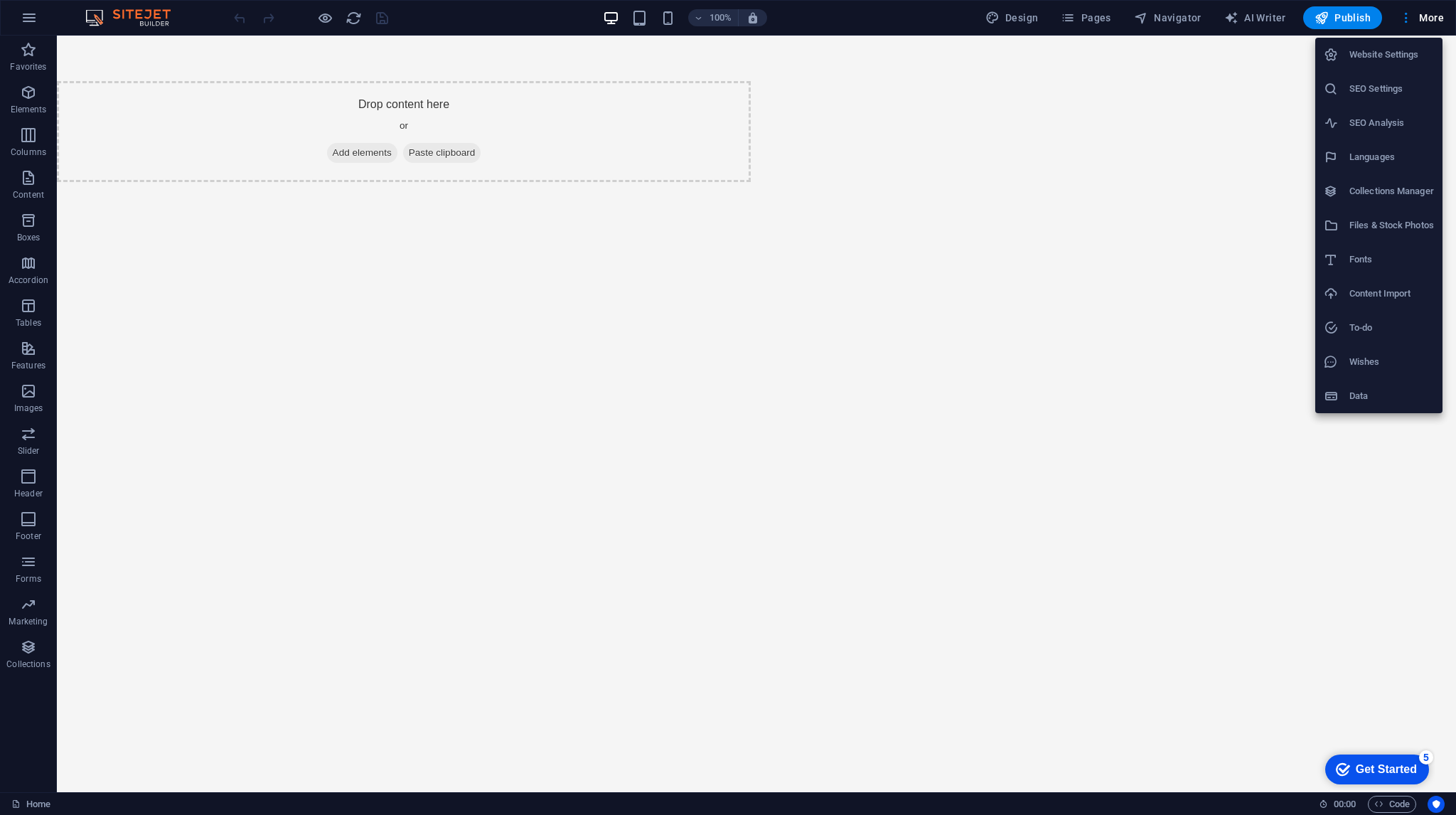
click at [367, 519] on div at bounding box center [728, 407] width 1456 height 815
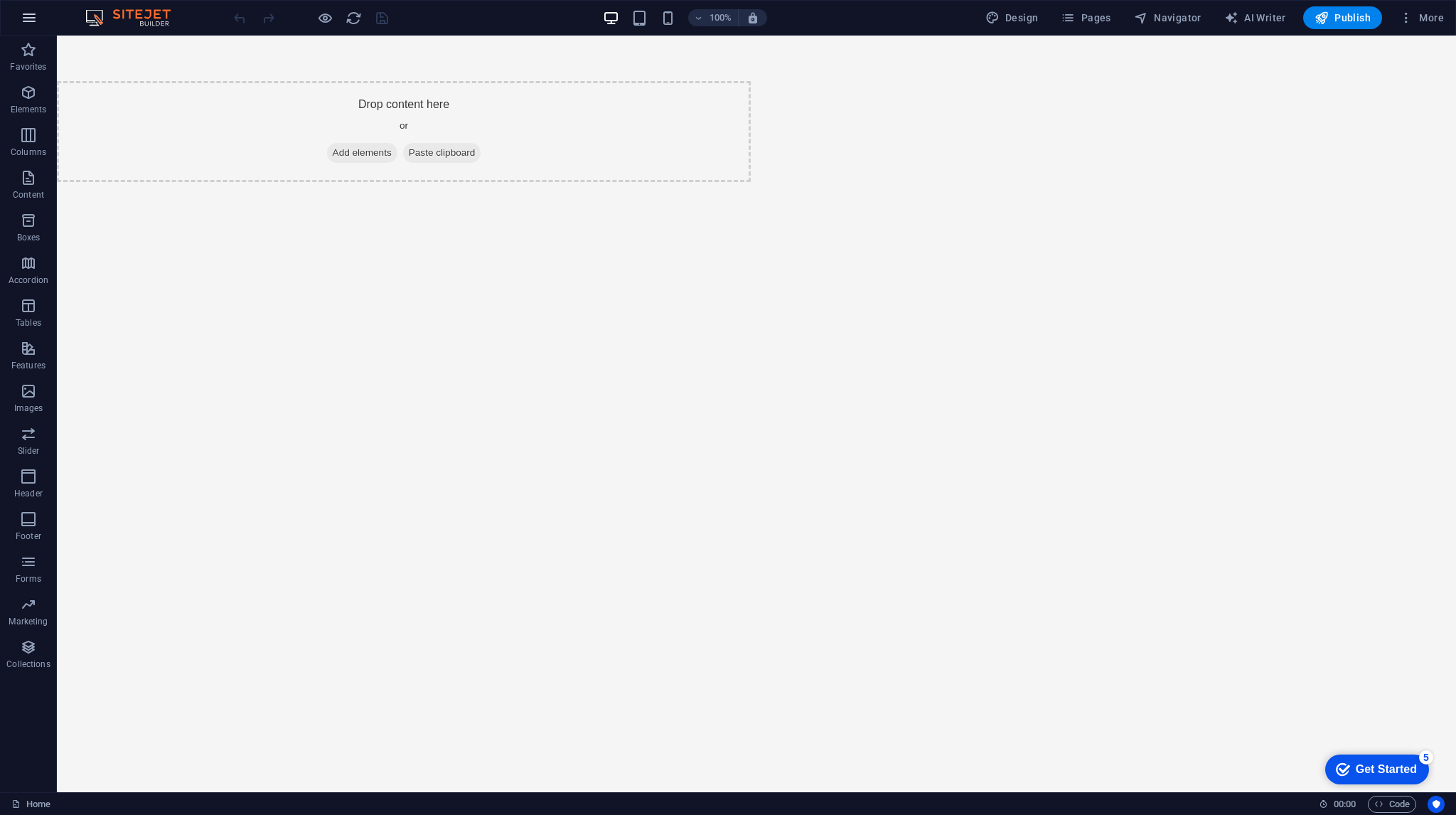
click at [34, 17] on icon "button" at bounding box center [29, 17] width 17 height 17
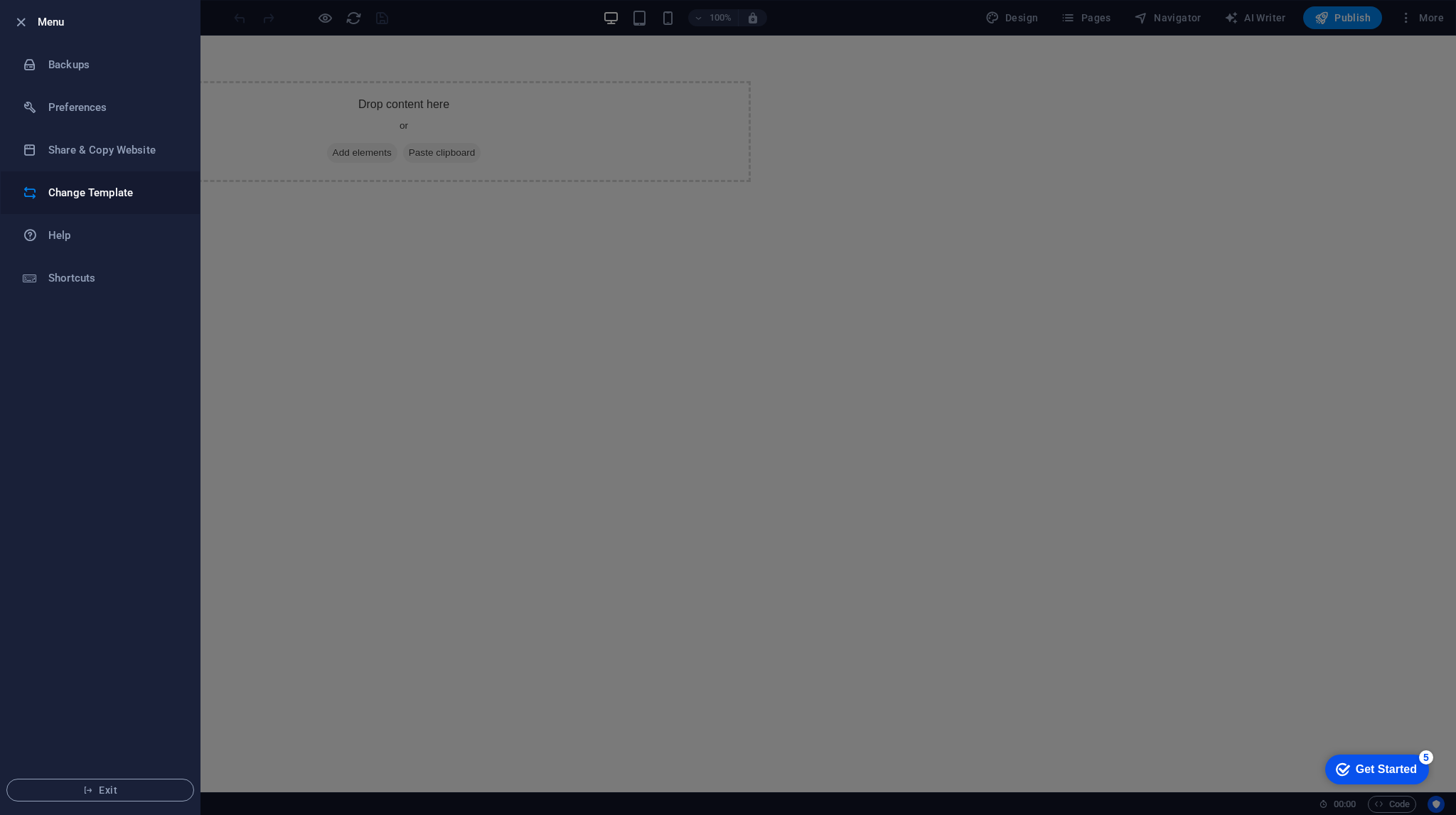
click at [88, 195] on h6 "Change Template" at bounding box center [114, 192] width 131 height 17
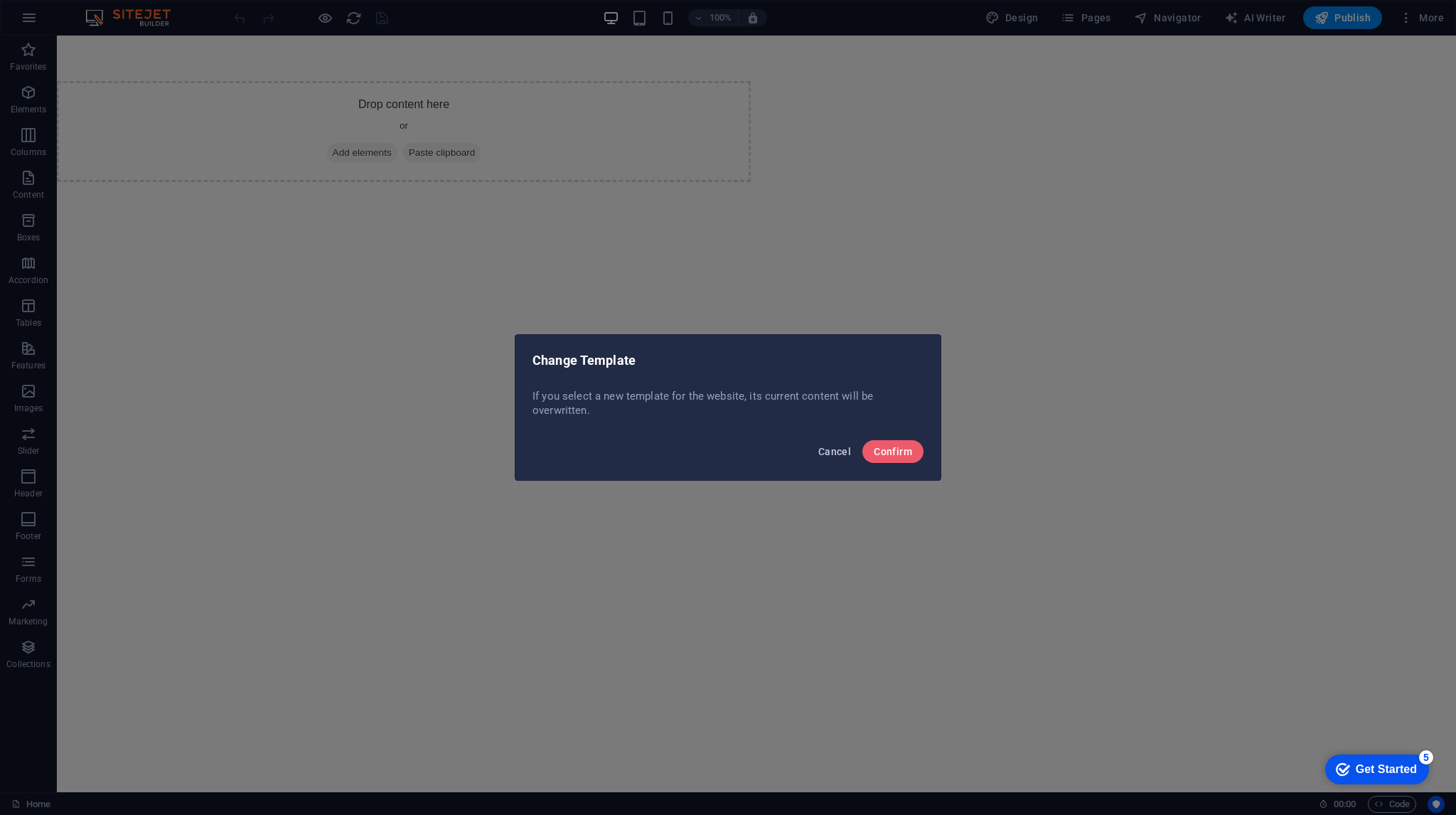
drag, startPoint x: 840, startPoint y: 452, endPoint x: 749, endPoint y: 391, distance: 109.6
click at [840, 452] on span "Cancel" at bounding box center [835, 451] width 33 height 11
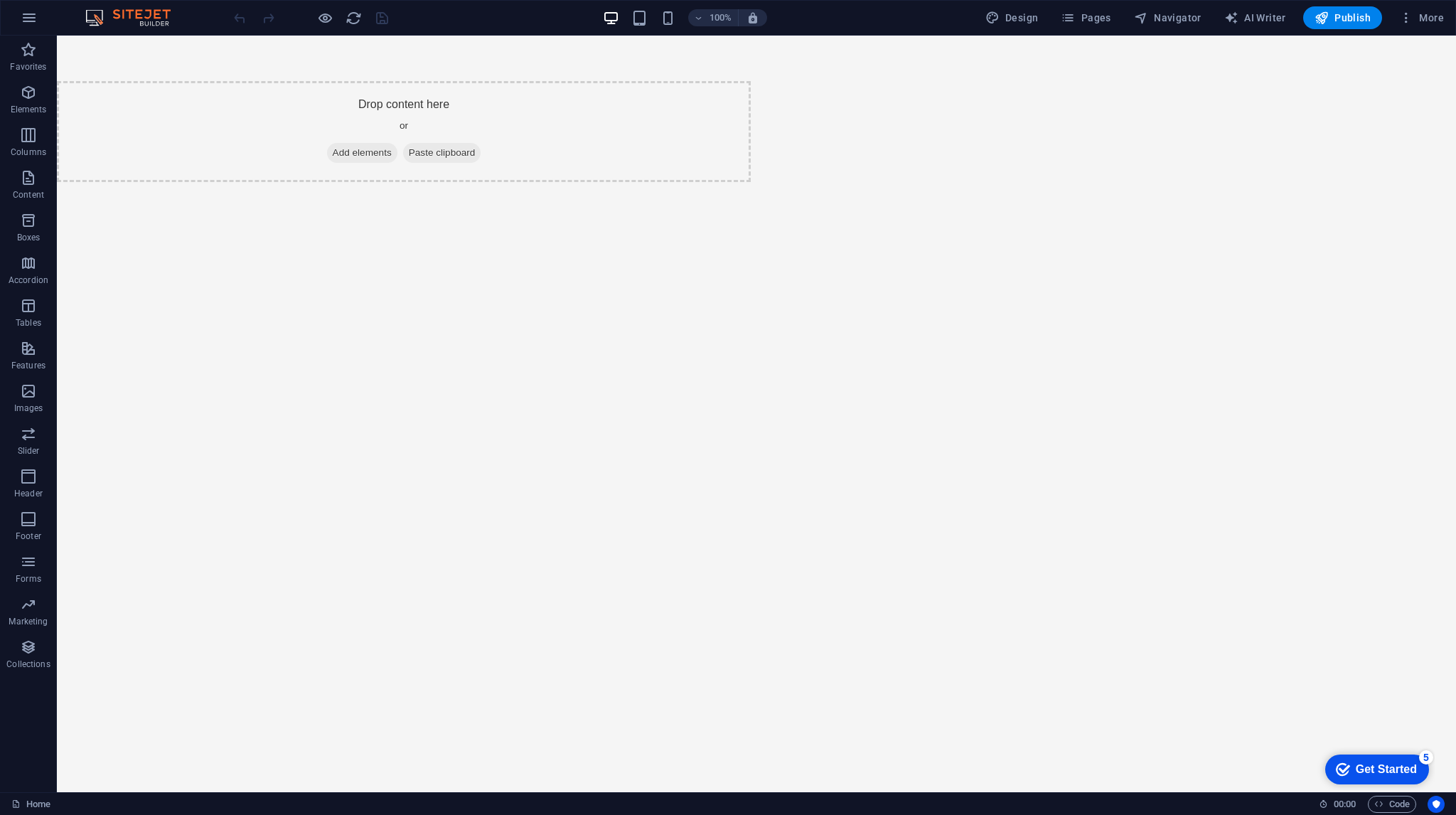
click at [612, 227] on html "Skip to main content Drop content here or Add elements Paste clipboard" at bounding box center [756, 131] width 1399 height 192
click at [573, 227] on html "Skip to main content Drop content here or Add elements Paste clipboard" at bounding box center [756, 131] width 1399 height 192
click at [708, 227] on html "Skip to main content Drop content here or Add elements Paste clipboard" at bounding box center [756, 131] width 1399 height 192
click at [398, 155] on span "Add elements" at bounding box center [363, 153] width 71 height 20
click at [398, 154] on span "Add elements" at bounding box center [363, 153] width 71 height 20
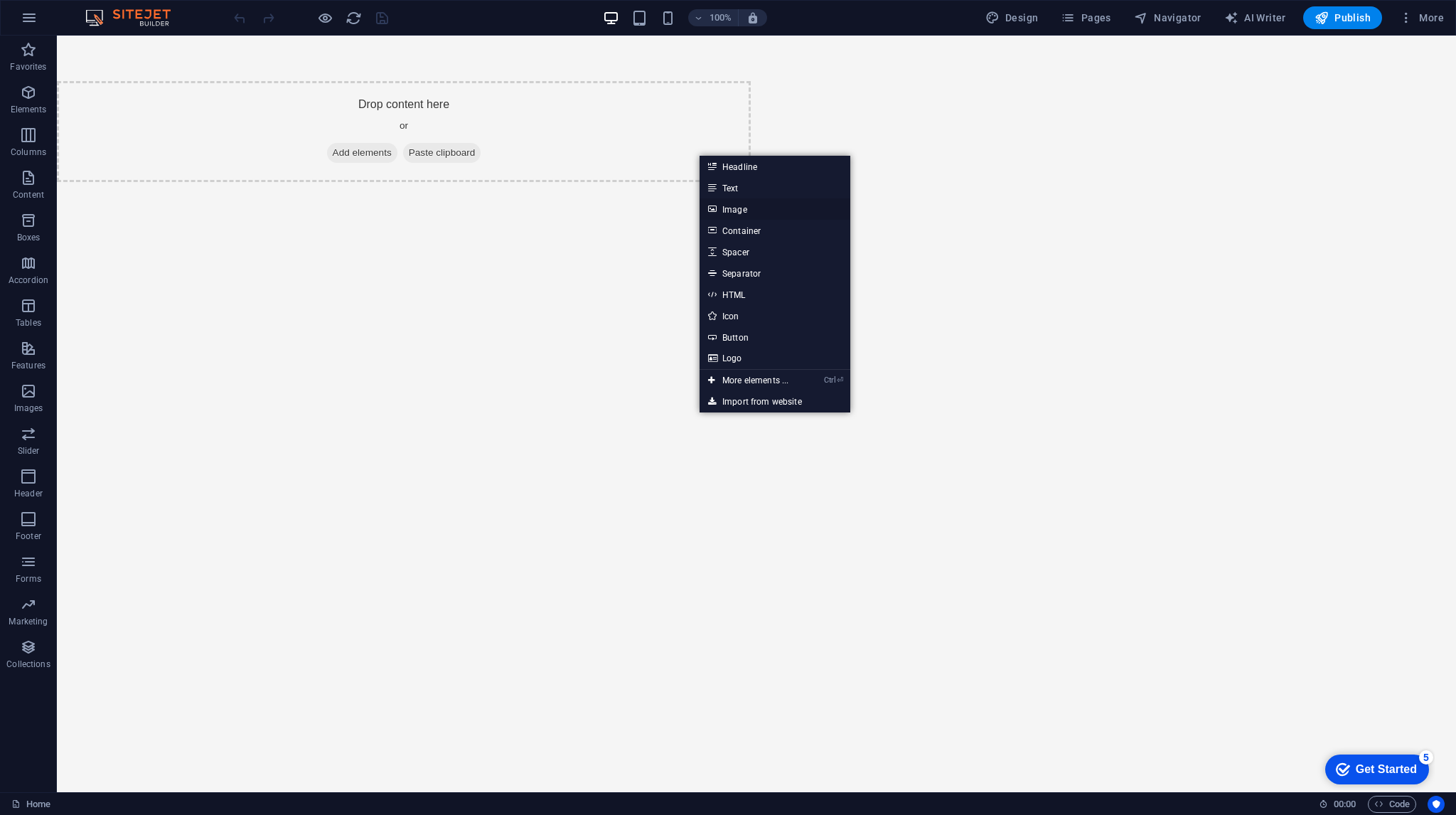
click at [760, 213] on link "Image" at bounding box center [775, 209] width 151 height 21
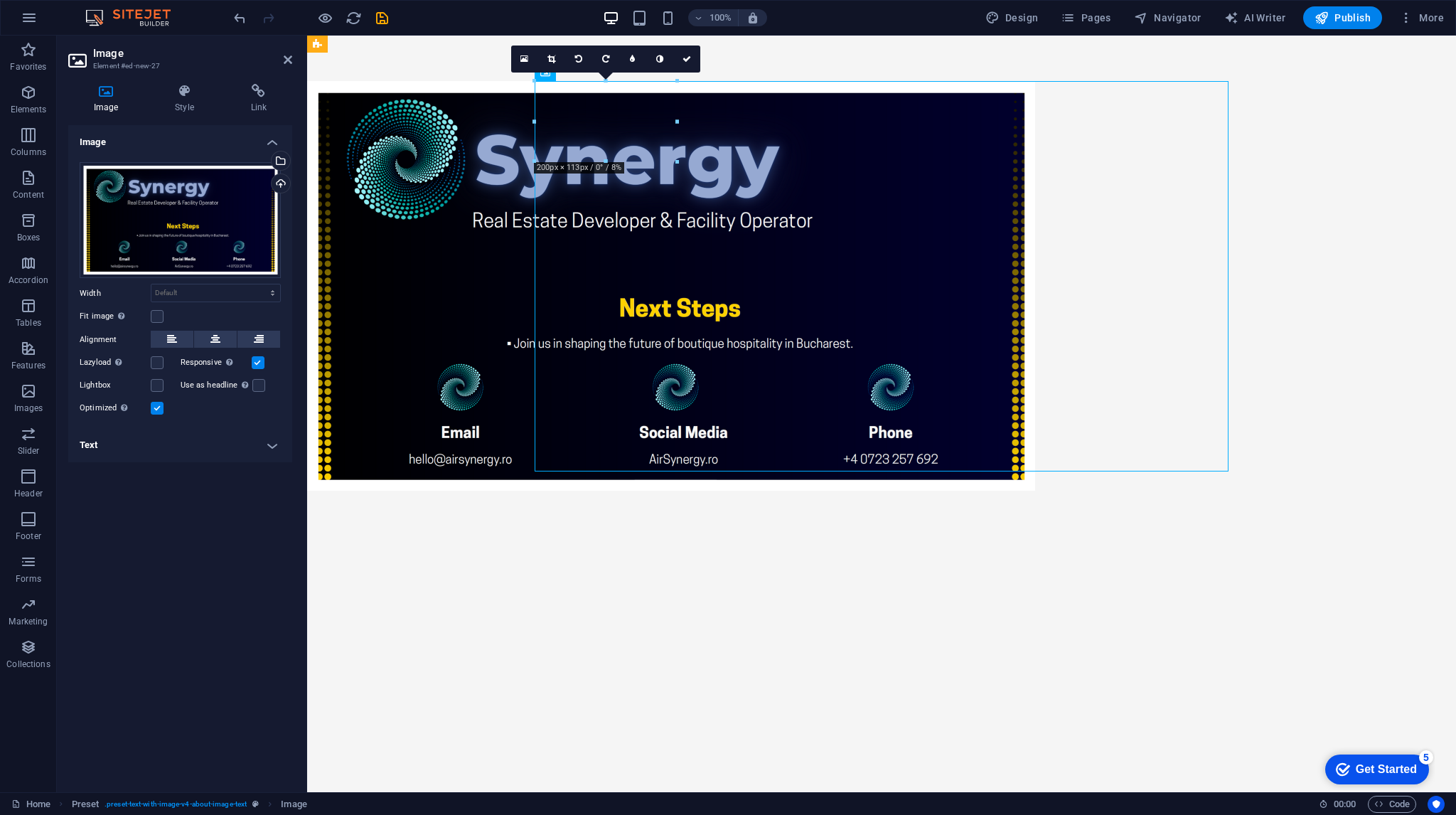
click at [593, 72] on div "16:10 16:9 4:3 1:1 1:2 0" at bounding box center [605, 58] width 189 height 27
click at [558, 60] on link at bounding box center [551, 58] width 27 height 27
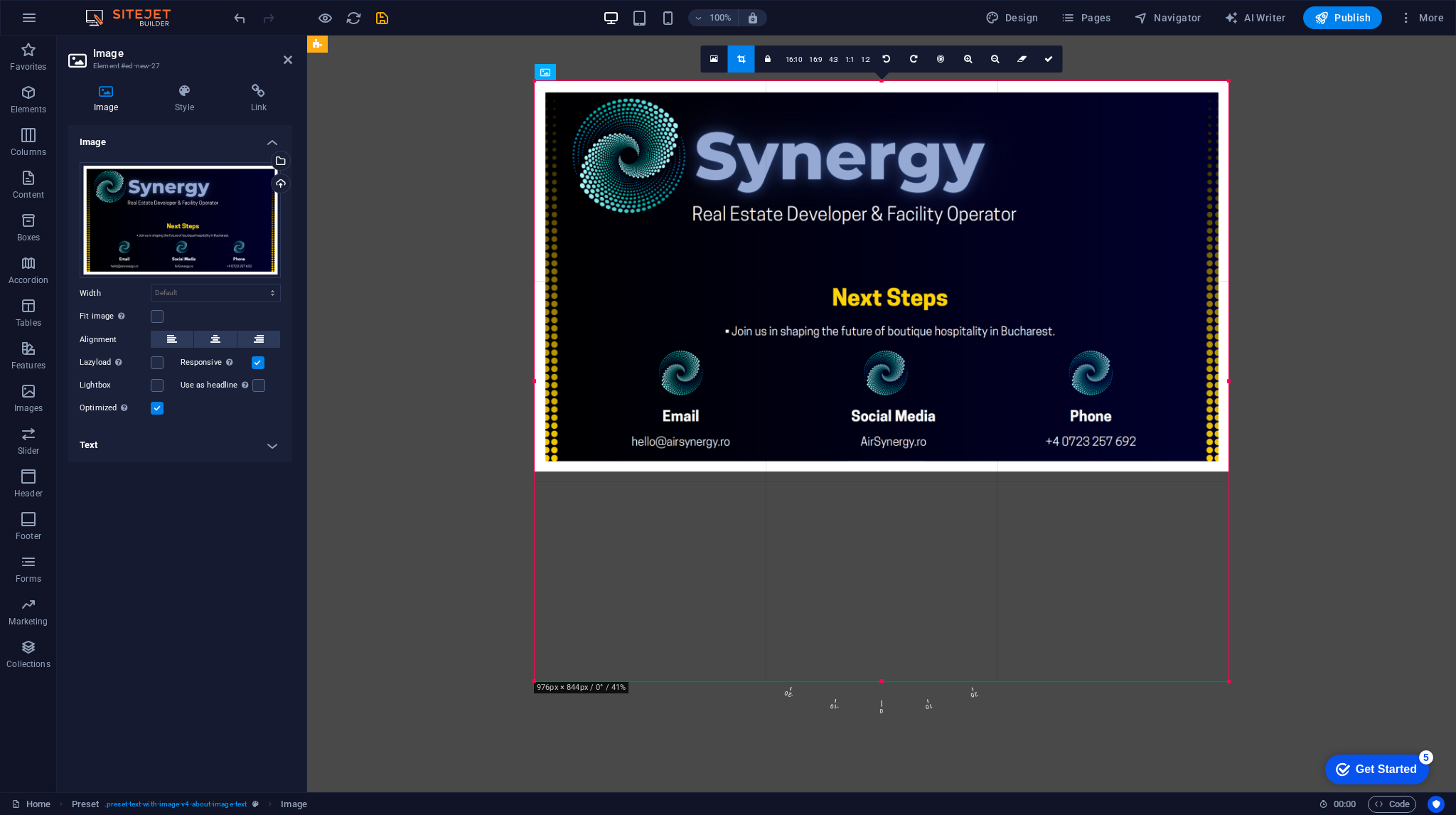
drag, startPoint x: 1225, startPoint y: 470, endPoint x: 1274, endPoint y: 695, distance: 230.3
click at [1274, 695] on div "Preset Placeholder Image 180 170 160 150 140 130 120 110 100 90 80 70 60 50 40 …" at bounding box center [881, 414] width 1149 height 757
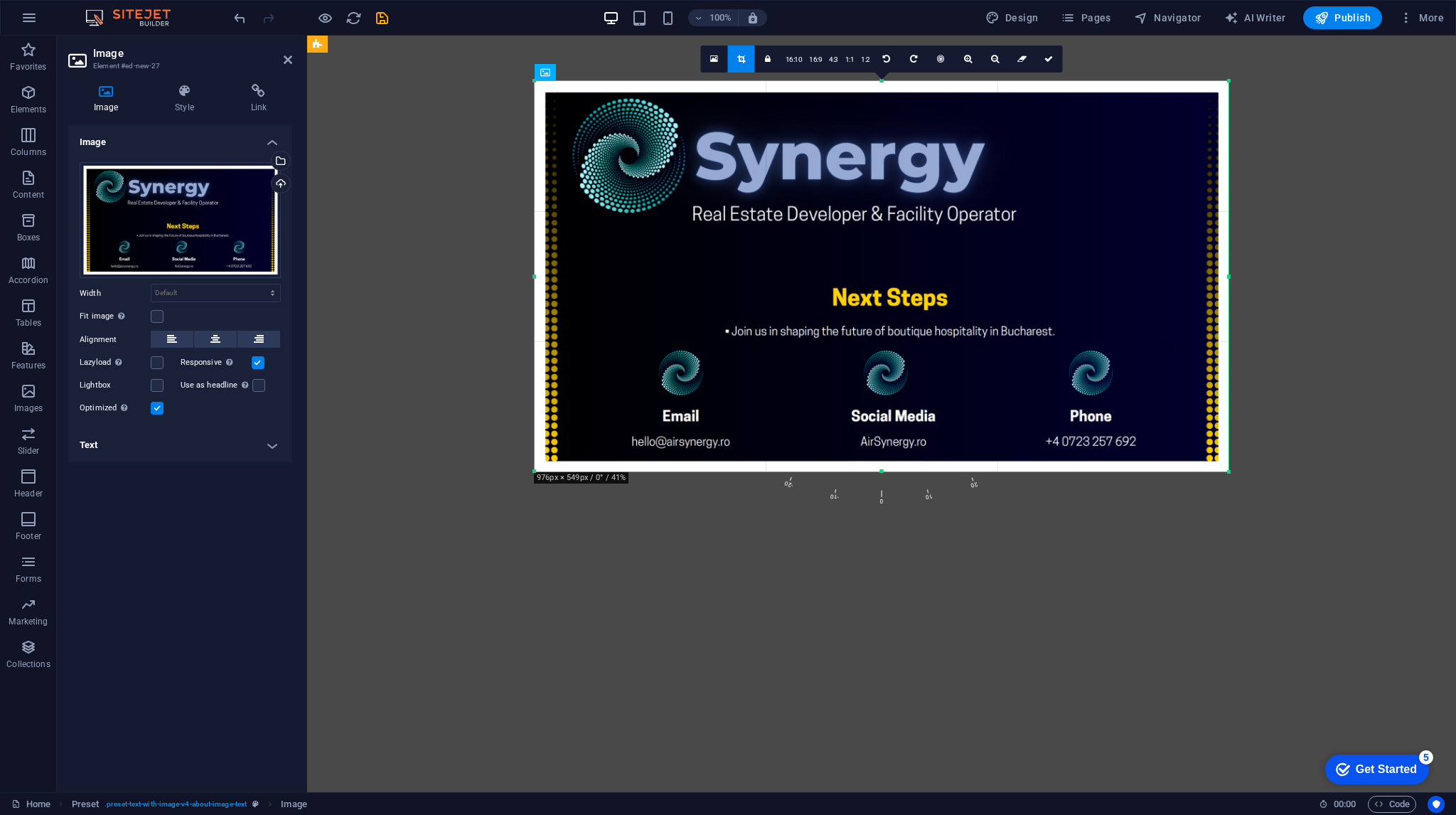
drag, startPoint x: 1230, startPoint y: 275, endPoint x: 1086, endPoint y: 238, distance: 148.7
click at [1446, 283] on div "Preset Placeholder Image 180 170 160 150 140 130 120 110 100 90 80 70 60 50 40 …" at bounding box center [881, 414] width 1149 height 757
drag, startPoint x: 1229, startPoint y: 278, endPoint x: 1331, endPoint y: 278, distance: 102.0
click at [1331, 278] on div "Preset Placeholder Image 180 170 160 150 140 130 120 110 100 90 80 70 60 50 40 …" at bounding box center [881, 414] width 1149 height 757
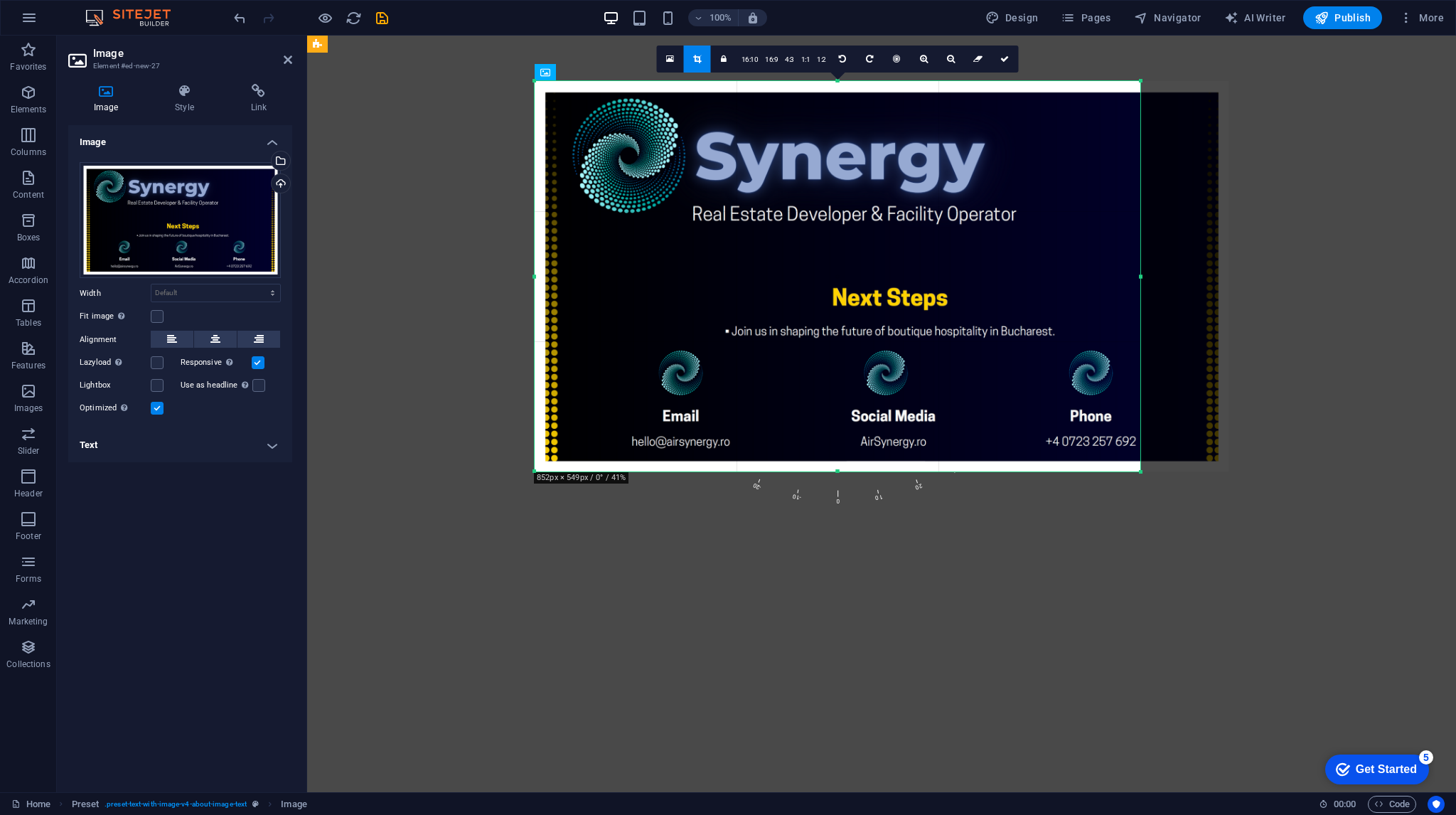
drag, startPoint x: 1228, startPoint y: 280, endPoint x: 1138, endPoint y: 284, distance: 90.1
click at [1139, 284] on div at bounding box center [1141, 277] width 5 height 391
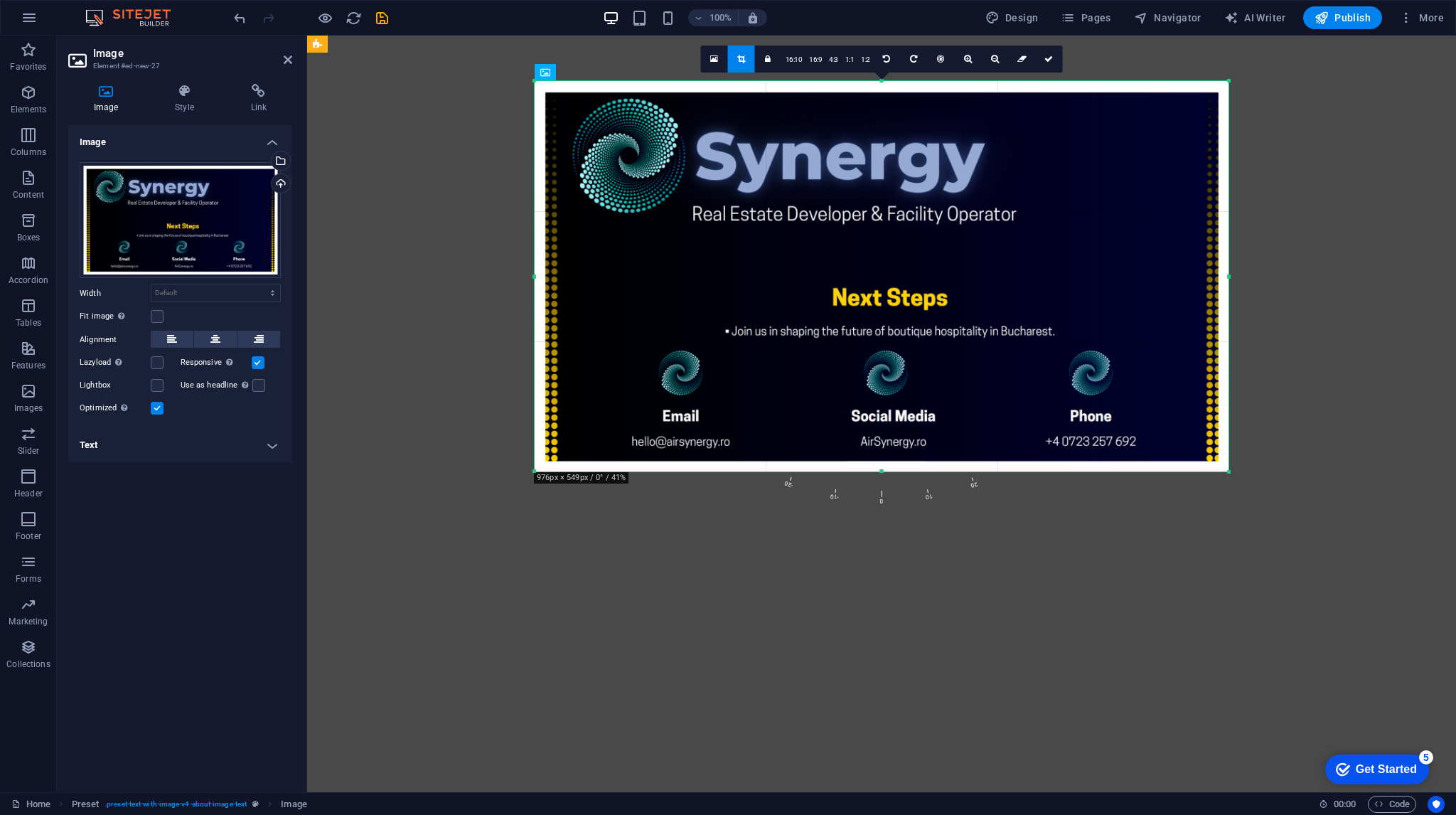
drag, startPoint x: 1141, startPoint y: 276, endPoint x: 1455, endPoint y: 313, distance: 316.2
click at [1455, 313] on div "Preset Placeholder Image 180 170 160 150 140 130 120 110 100 90 80 70 60 50 40 …" at bounding box center [881, 414] width 1149 height 757
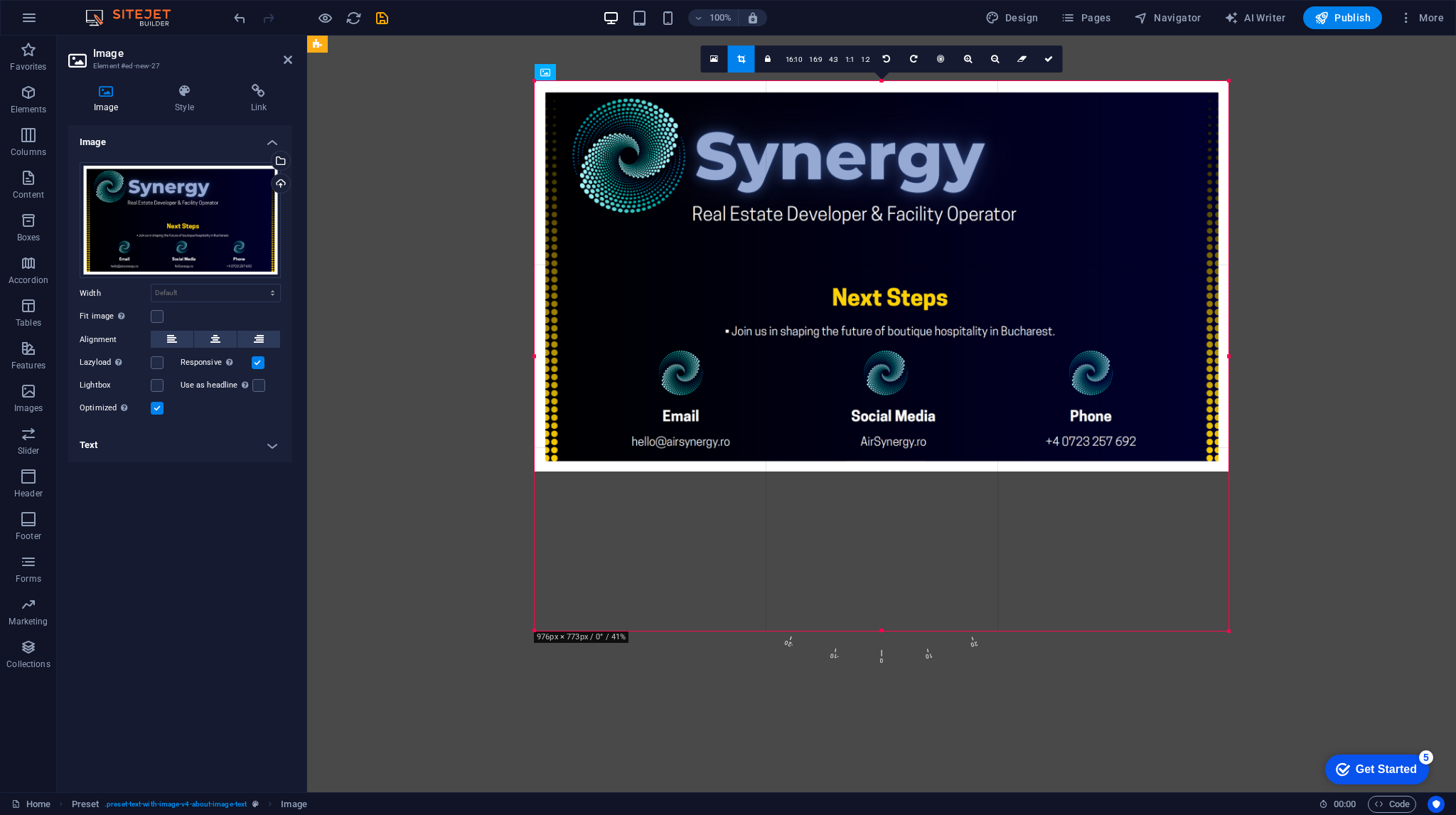
drag, startPoint x: 880, startPoint y: 471, endPoint x: 883, endPoint y: 630, distance: 159.0
click at [883, 630] on div at bounding box center [882, 631] width 694 height 5
drag, startPoint x: 1229, startPoint y: 474, endPoint x: 997, endPoint y: 480, distance: 232.1
click at [1294, 563] on div "Preset Placeholder Image 180 170 160 150 140 130 120 110 100 90 80 70 60 50 40 …" at bounding box center [881, 414] width 1149 height 757
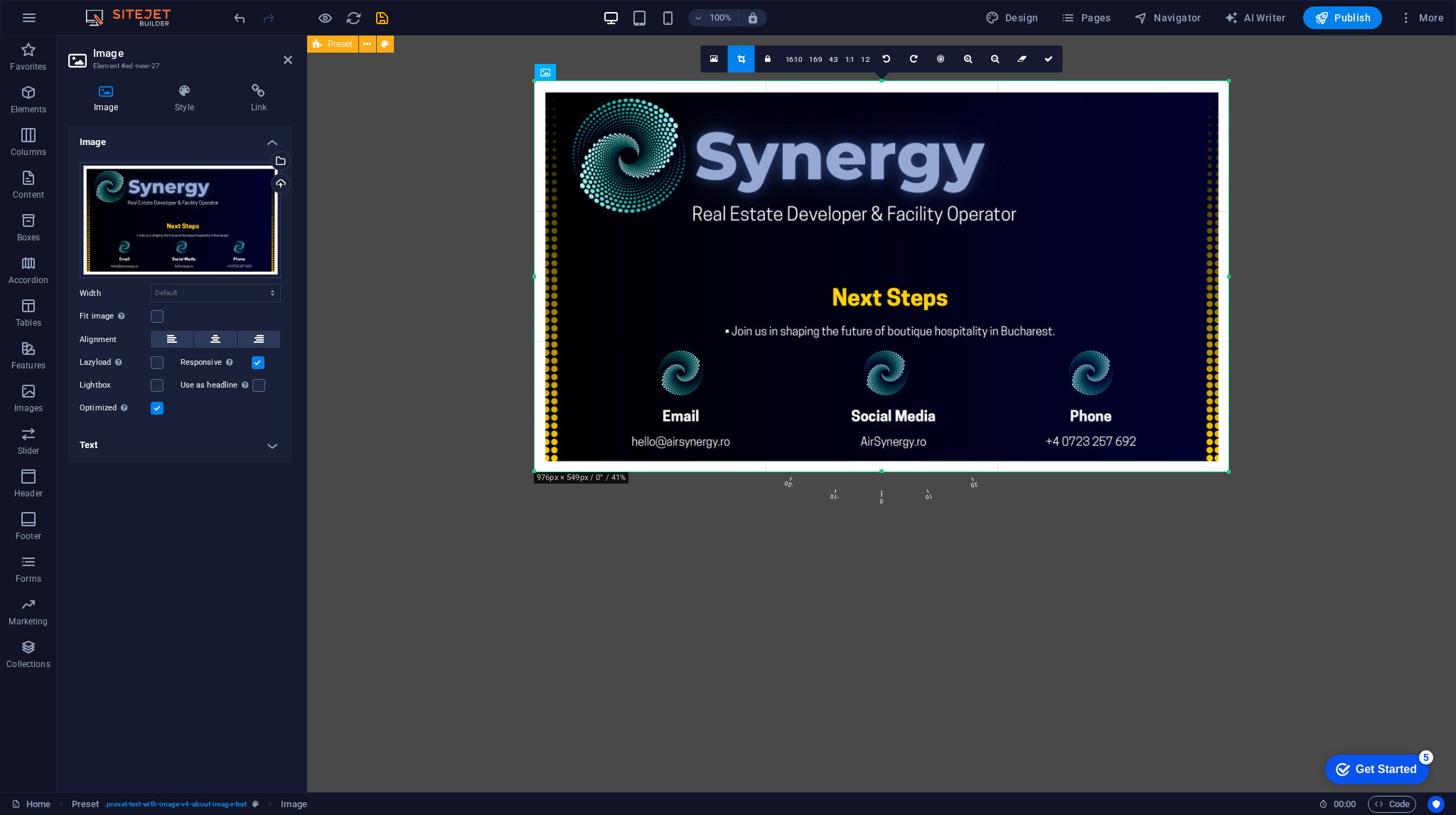
click at [1288, 412] on div at bounding box center [881, 320] width 1149 height 570
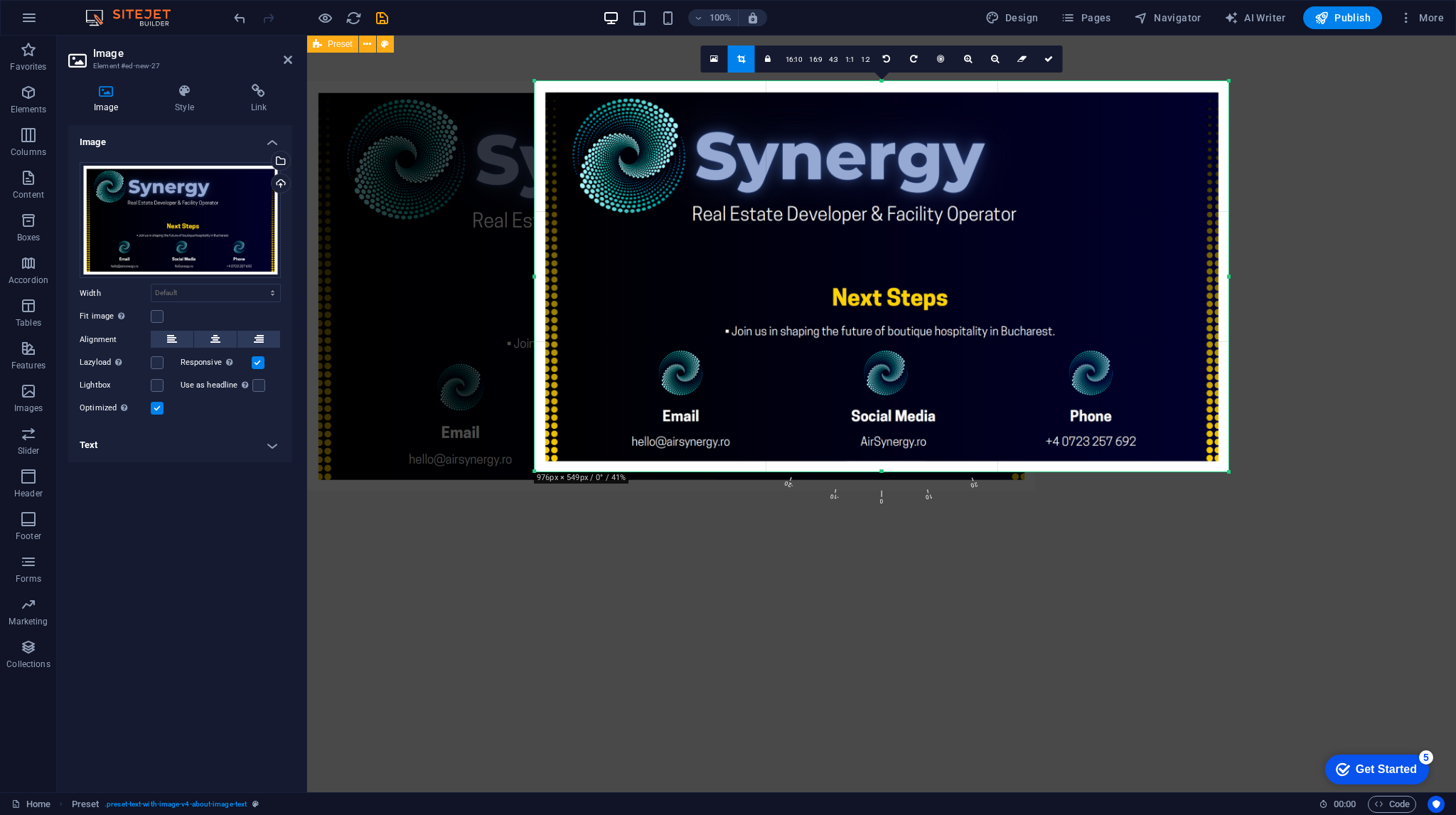
click at [1455, 248] on div at bounding box center [881, 286] width 1149 height 501
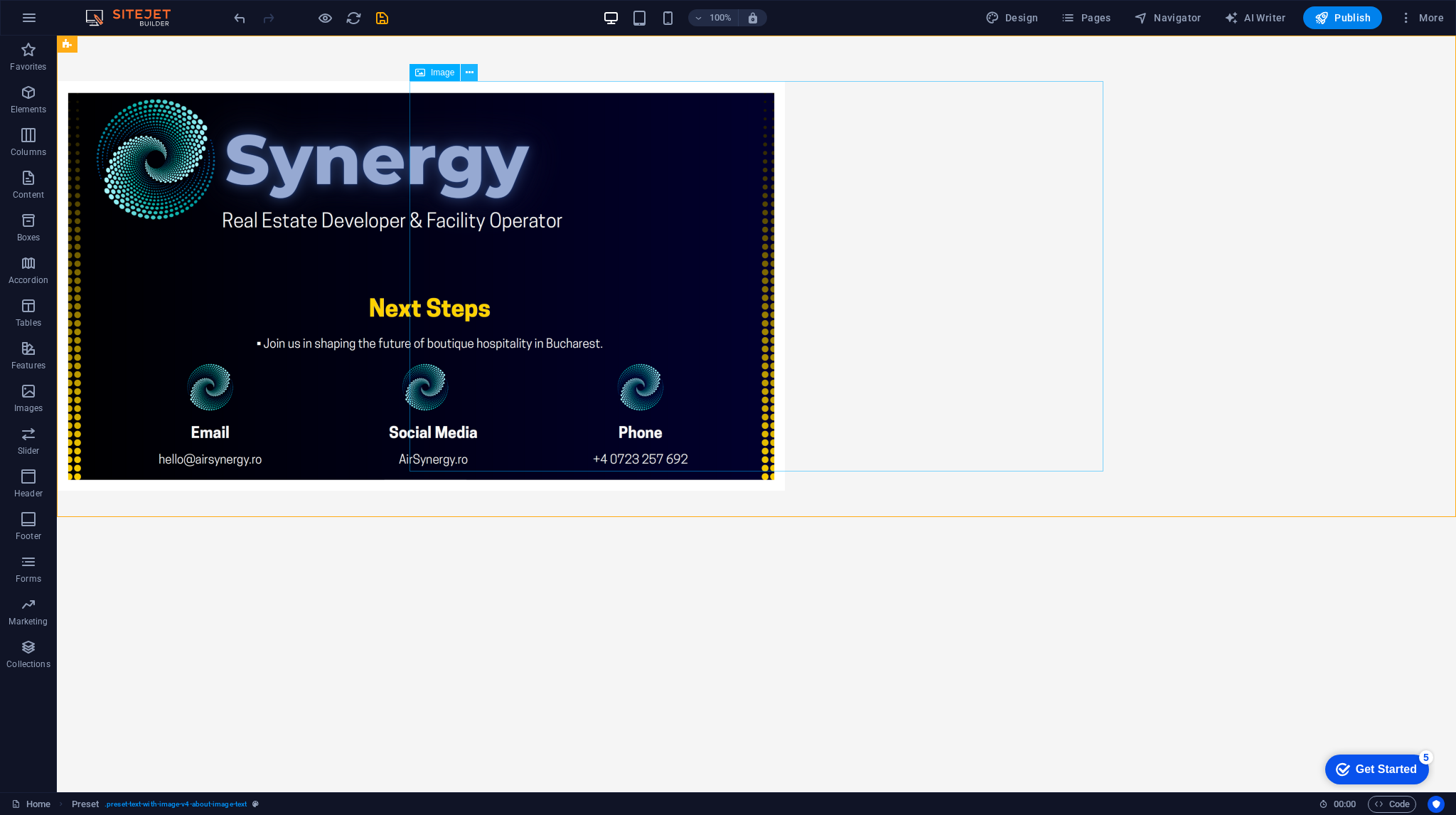
click at [468, 75] on icon at bounding box center [470, 73] width 8 height 15
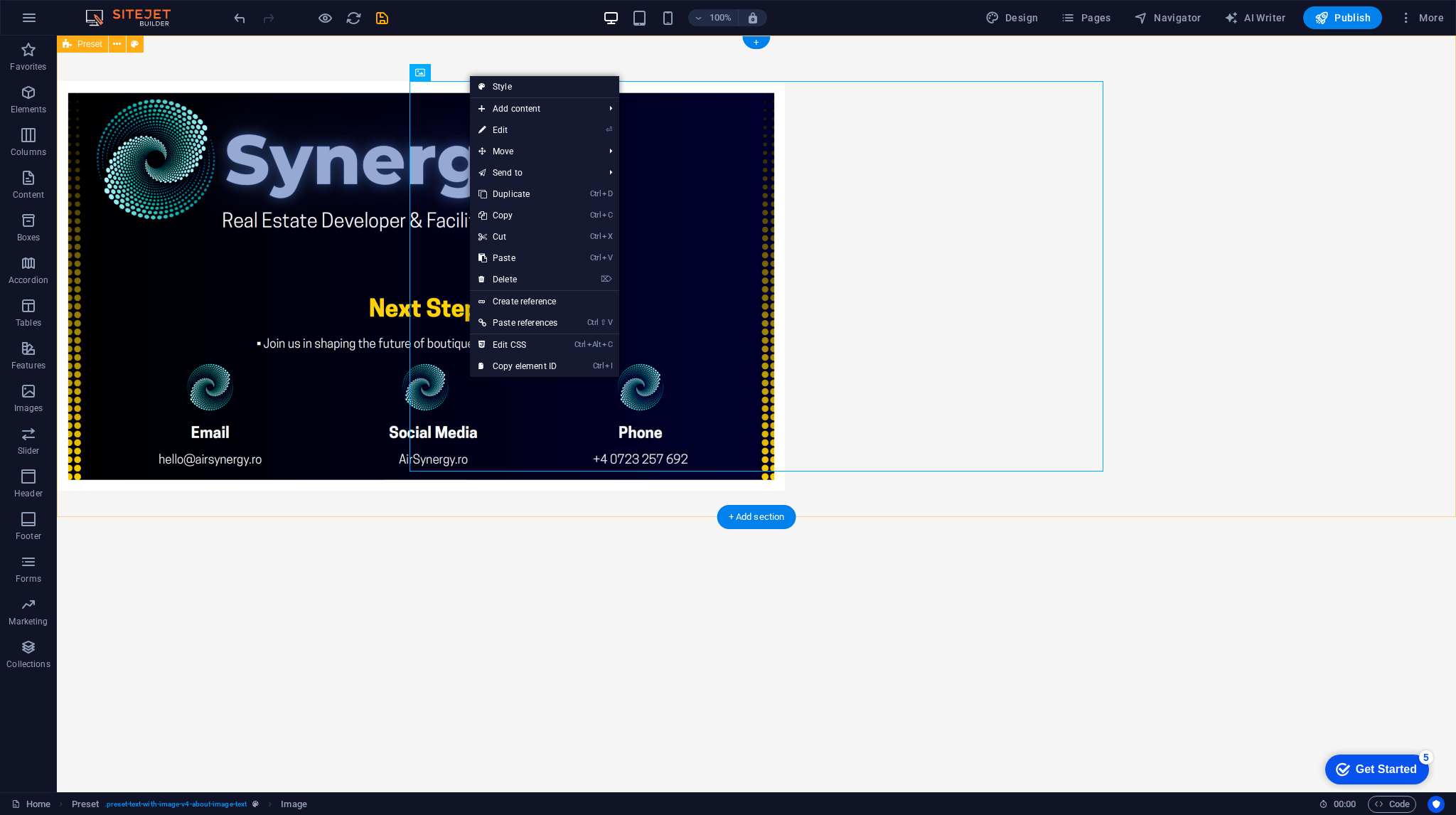
click at [280, 177] on div at bounding box center [756, 286] width 1399 height 501
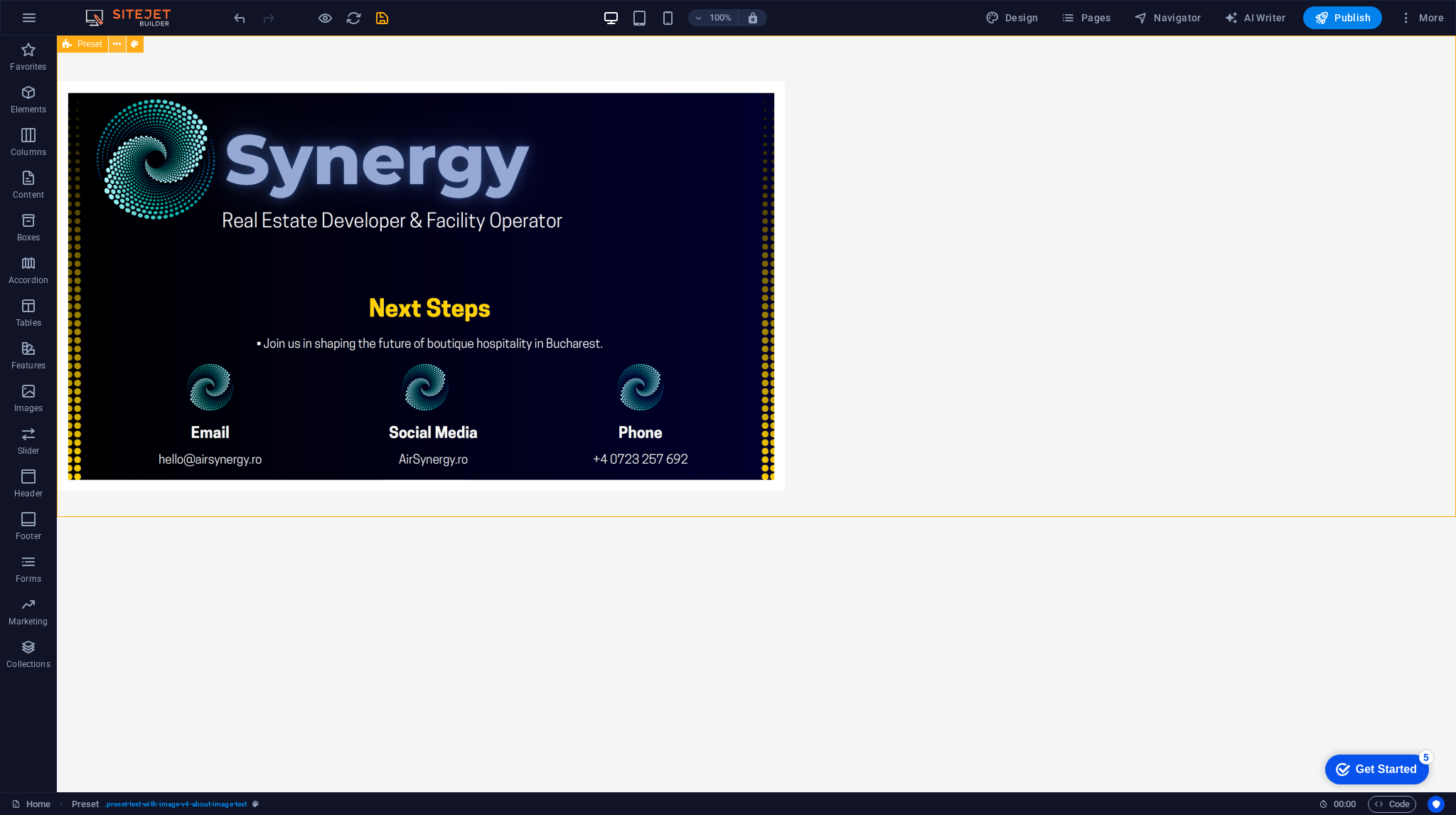
click at [116, 45] on icon at bounding box center [117, 44] width 8 height 15
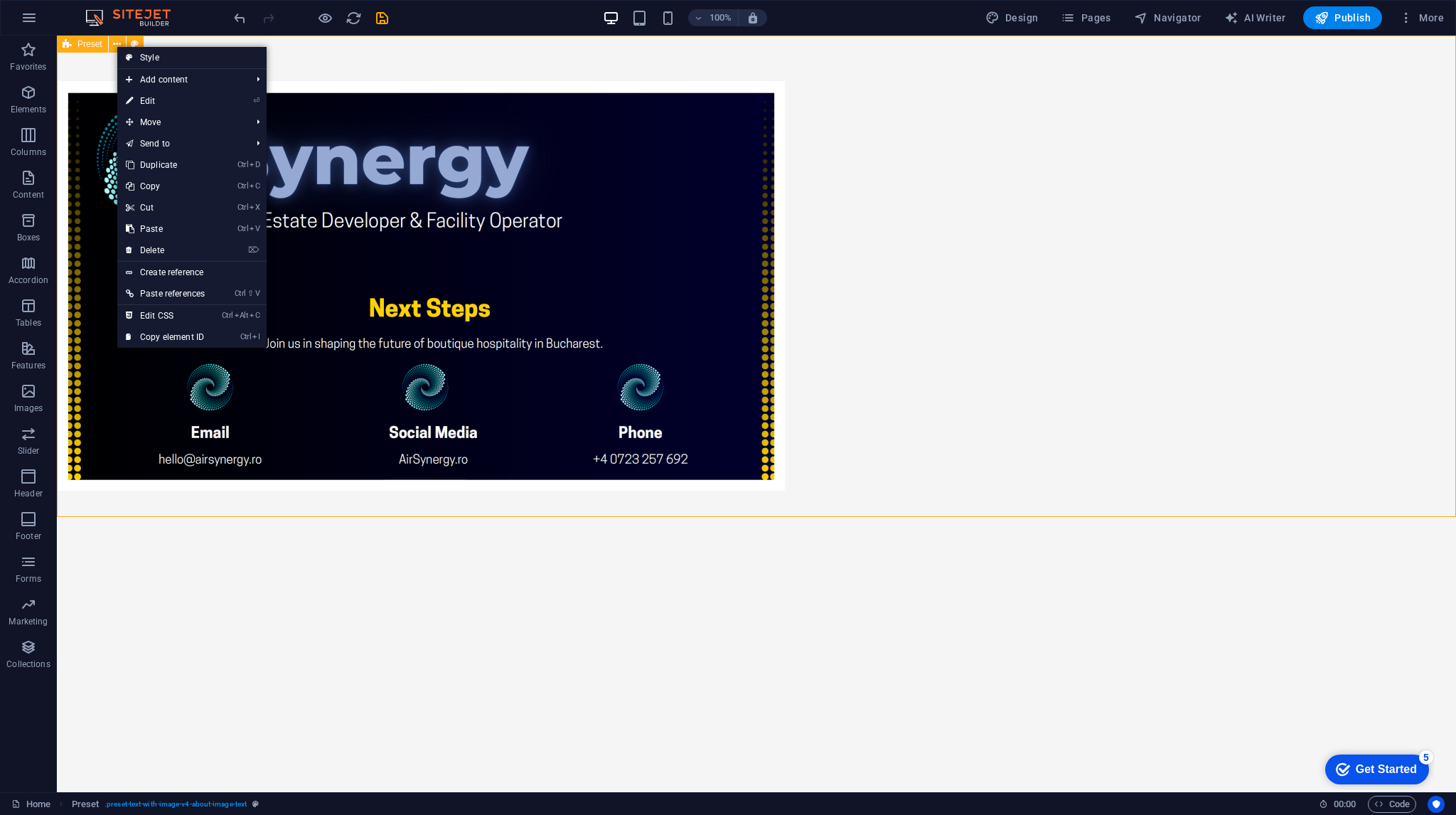
click at [94, 43] on span "Preset" at bounding box center [89, 44] width 25 height 8
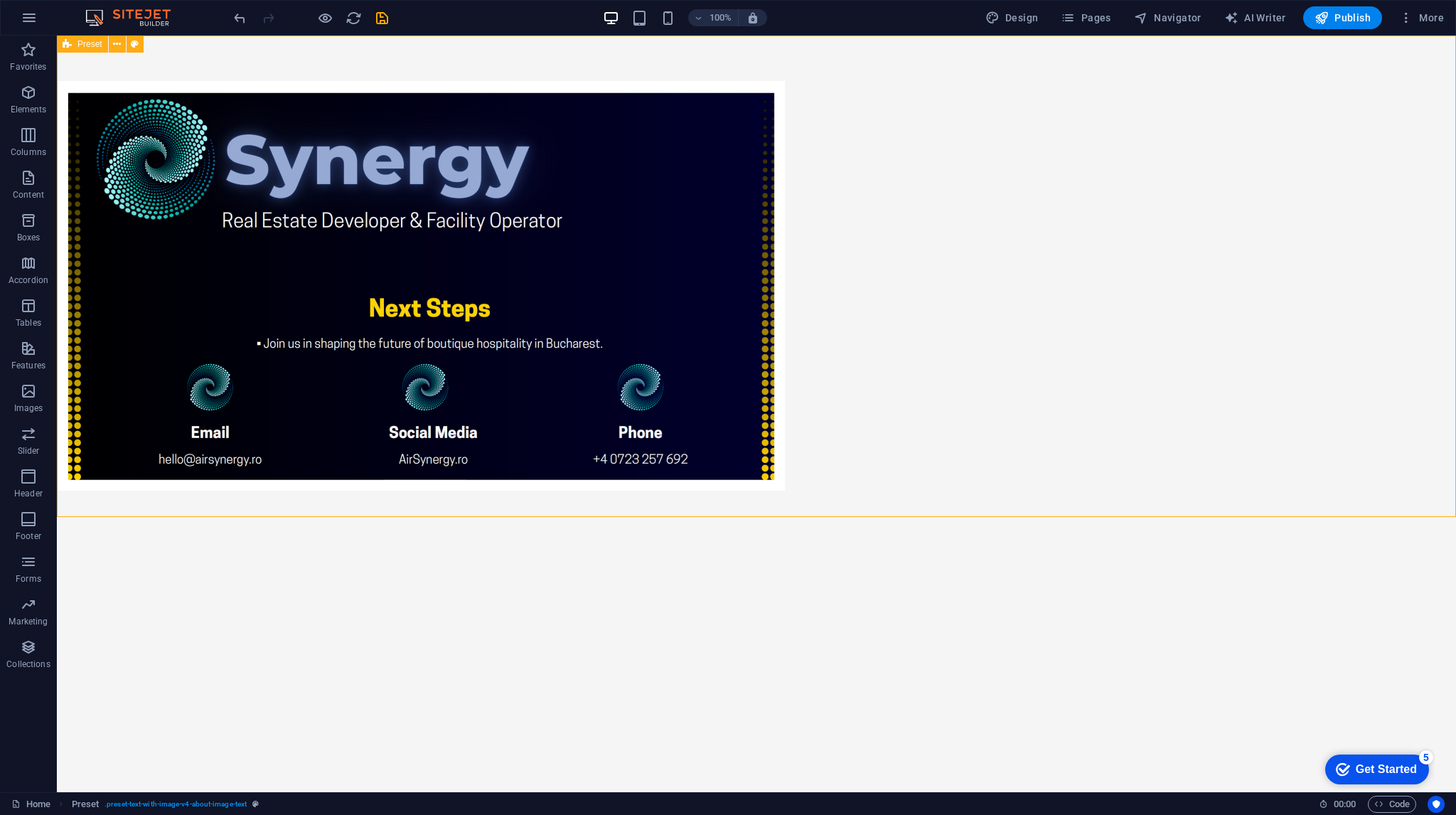
click at [85, 43] on span "Preset" at bounding box center [89, 44] width 25 height 8
click at [116, 39] on icon at bounding box center [117, 44] width 8 height 15
click at [334, 236] on div at bounding box center [756, 286] width 1399 height 501
click at [242, 195] on div at bounding box center [756, 286] width 1399 height 501
click at [239, 184] on div at bounding box center [756, 286] width 1399 height 501
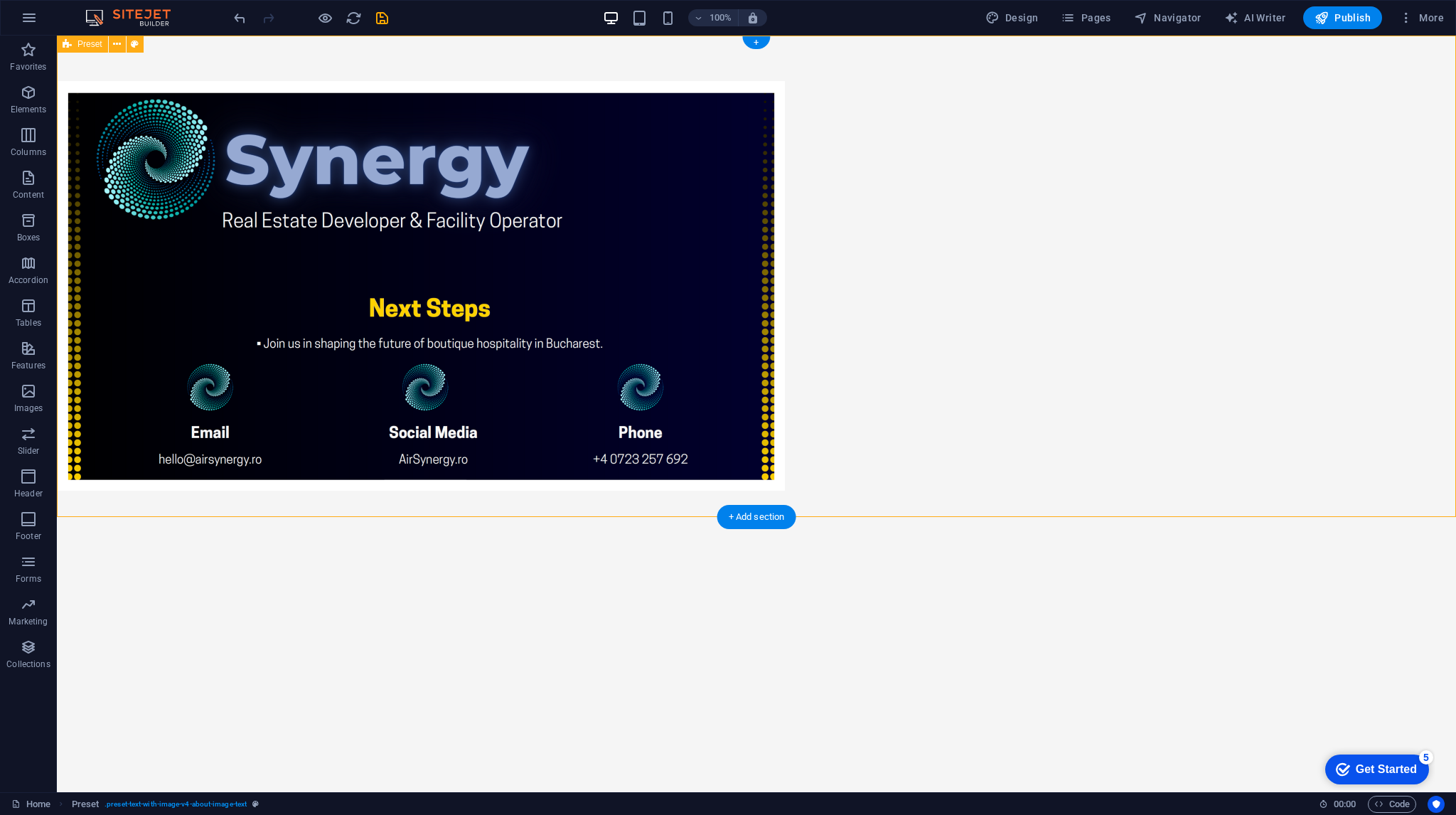
click at [239, 184] on div at bounding box center [756, 286] width 1399 height 501
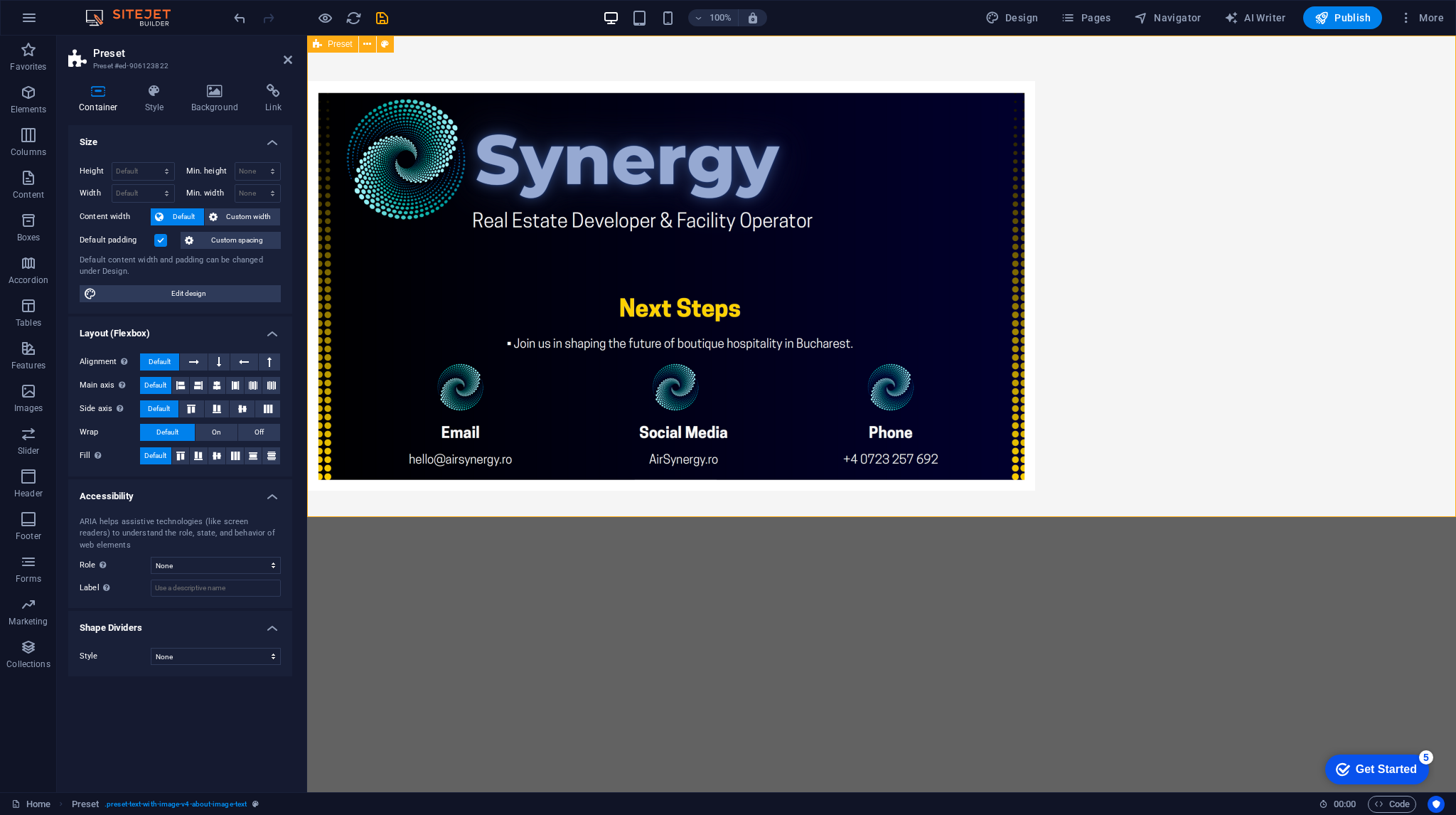
click at [398, 254] on div at bounding box center [881, 286] width 1149 height 501
click at [1304, 177] on div at bounding box center [881, 286] width 1149 height 501
click at [1289, 235] on div at bounding box center [881, 286] width 1149 height 501
click at [1320, 184] on div at bounding box center [881, 286] width 1149 height 501
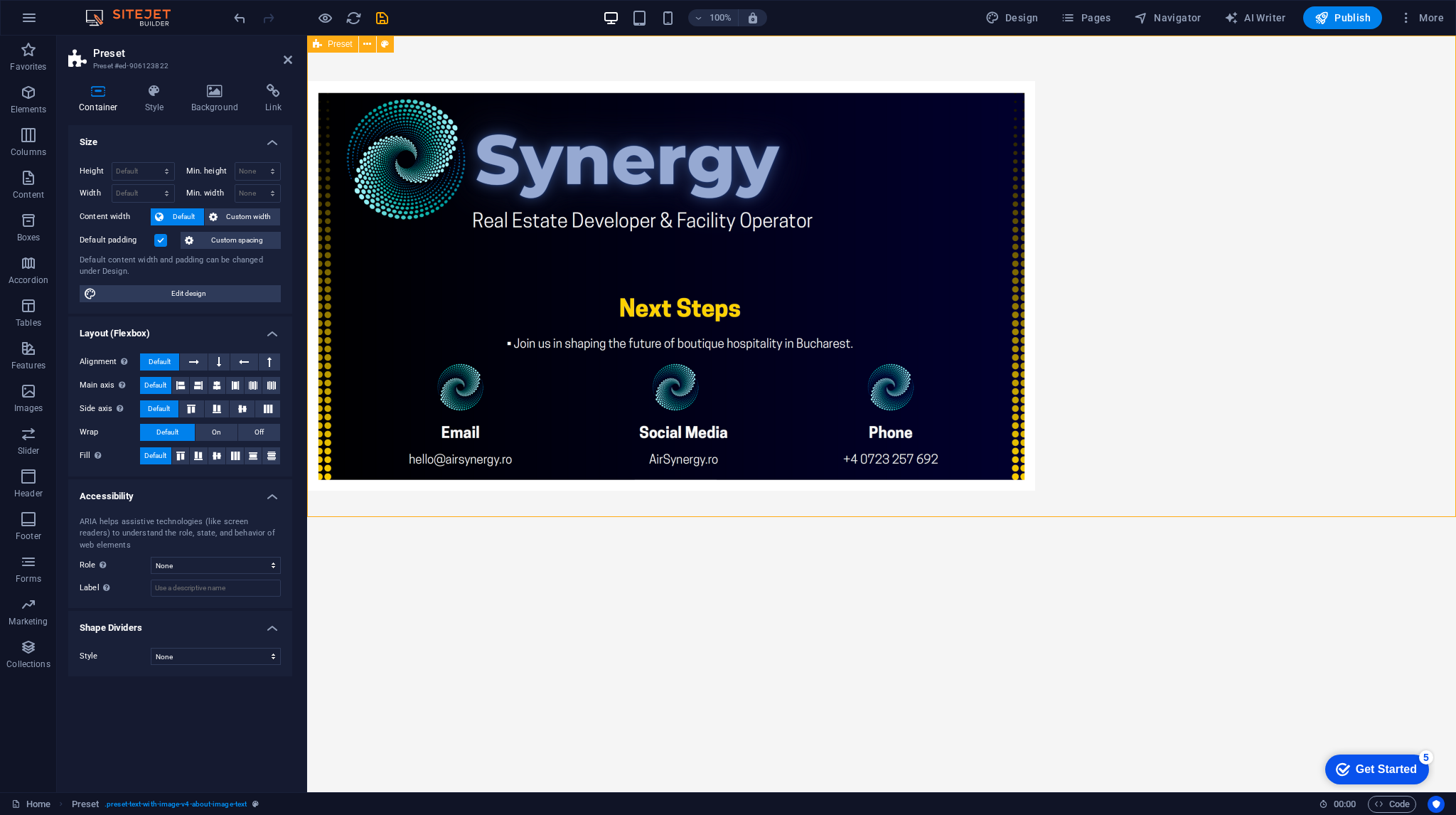
click at [1328, 247] on div at bounding box center [881, 286] width 1149 height 501
click at [1334, 18] on span "Publish" at bounding box center [1343, 17] width 56 height 14
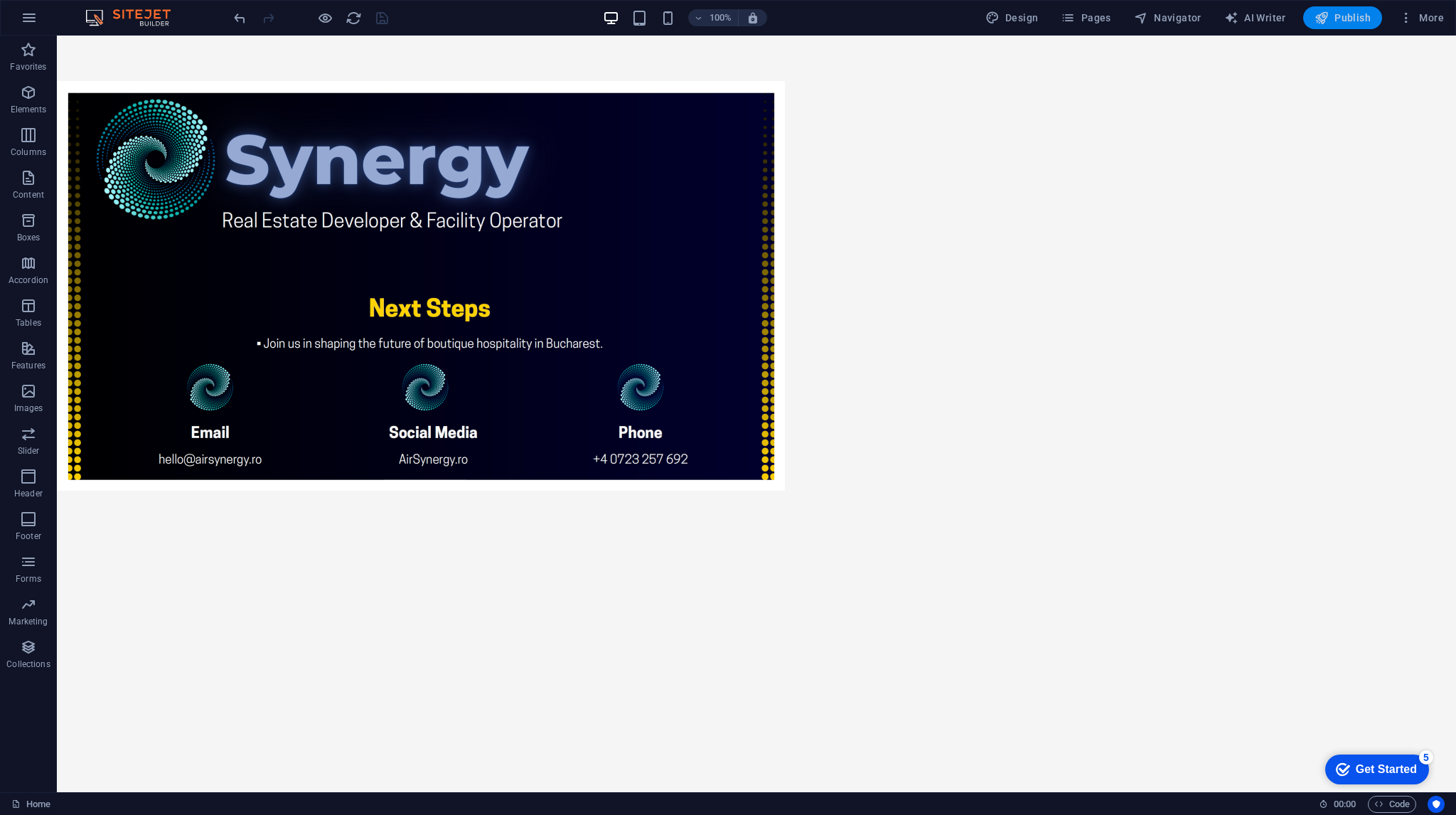
click at [1347, 20] on span "Publish" at bounding box center [1343, 17] width 56 height 14
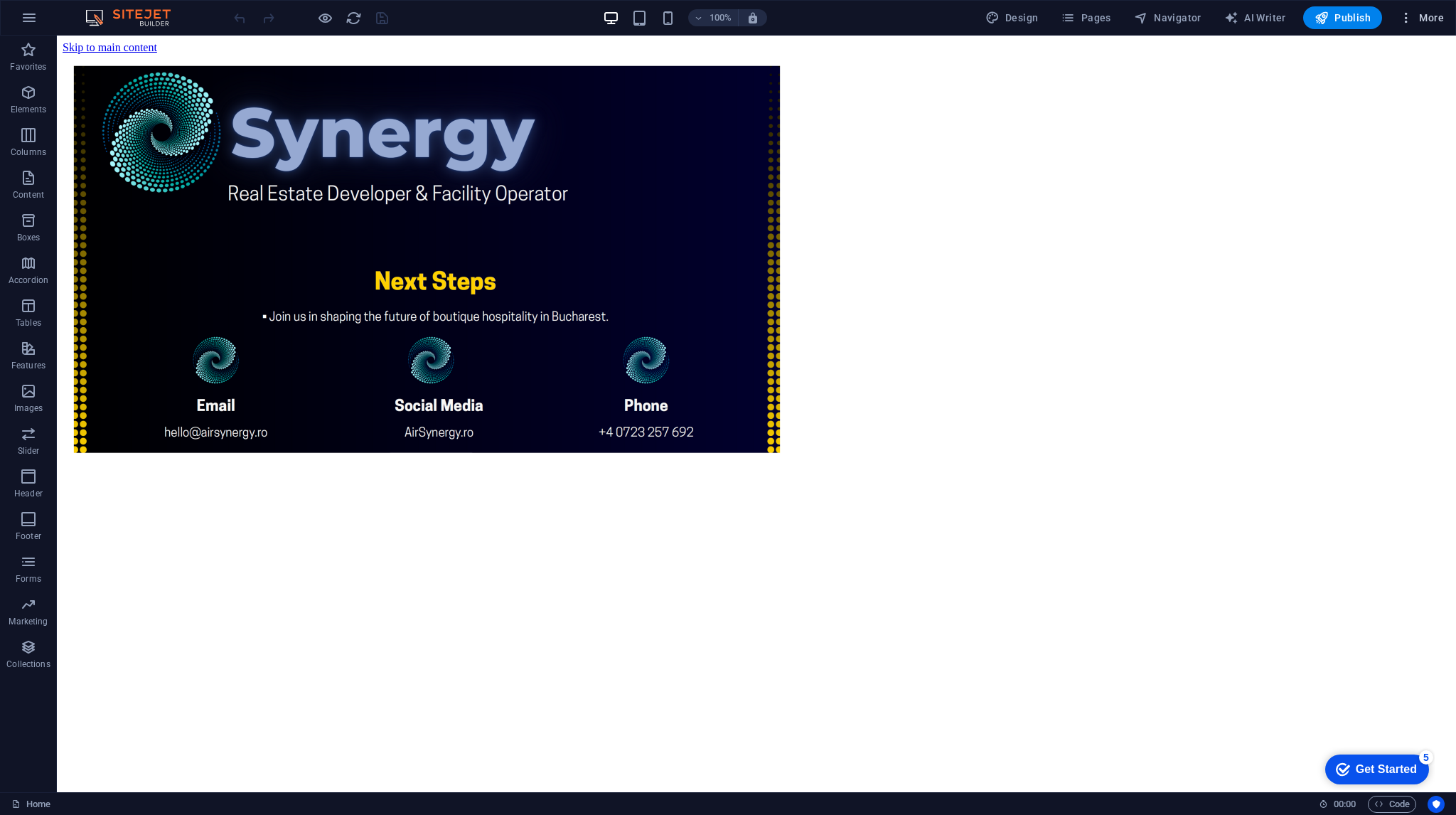
click at [1422, 17] on span "More" at bounding box center [1422, 17] width 45 height 14
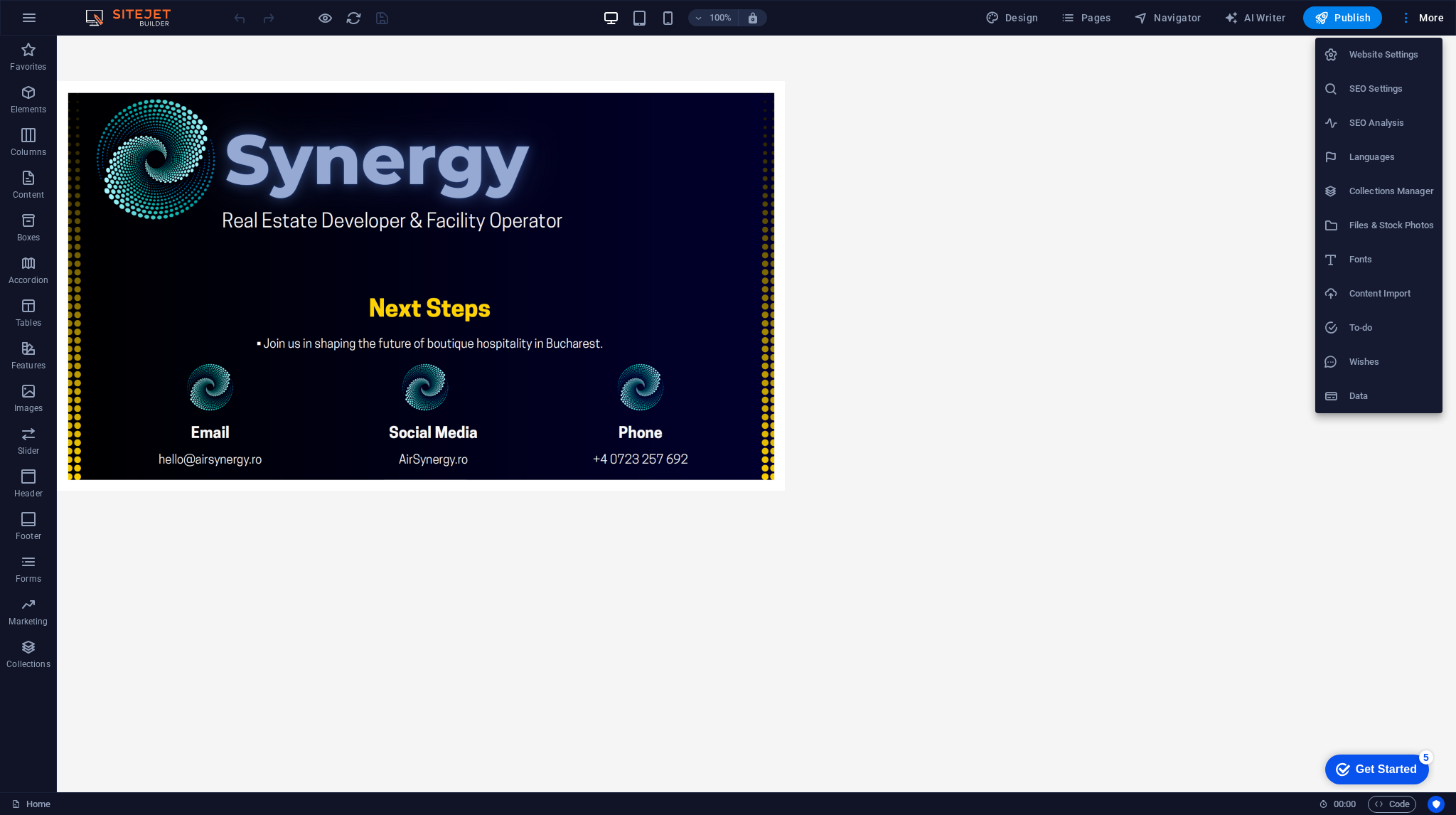
click at [139, 158] on div at bounding box center [728, 407] width 1456 height 815
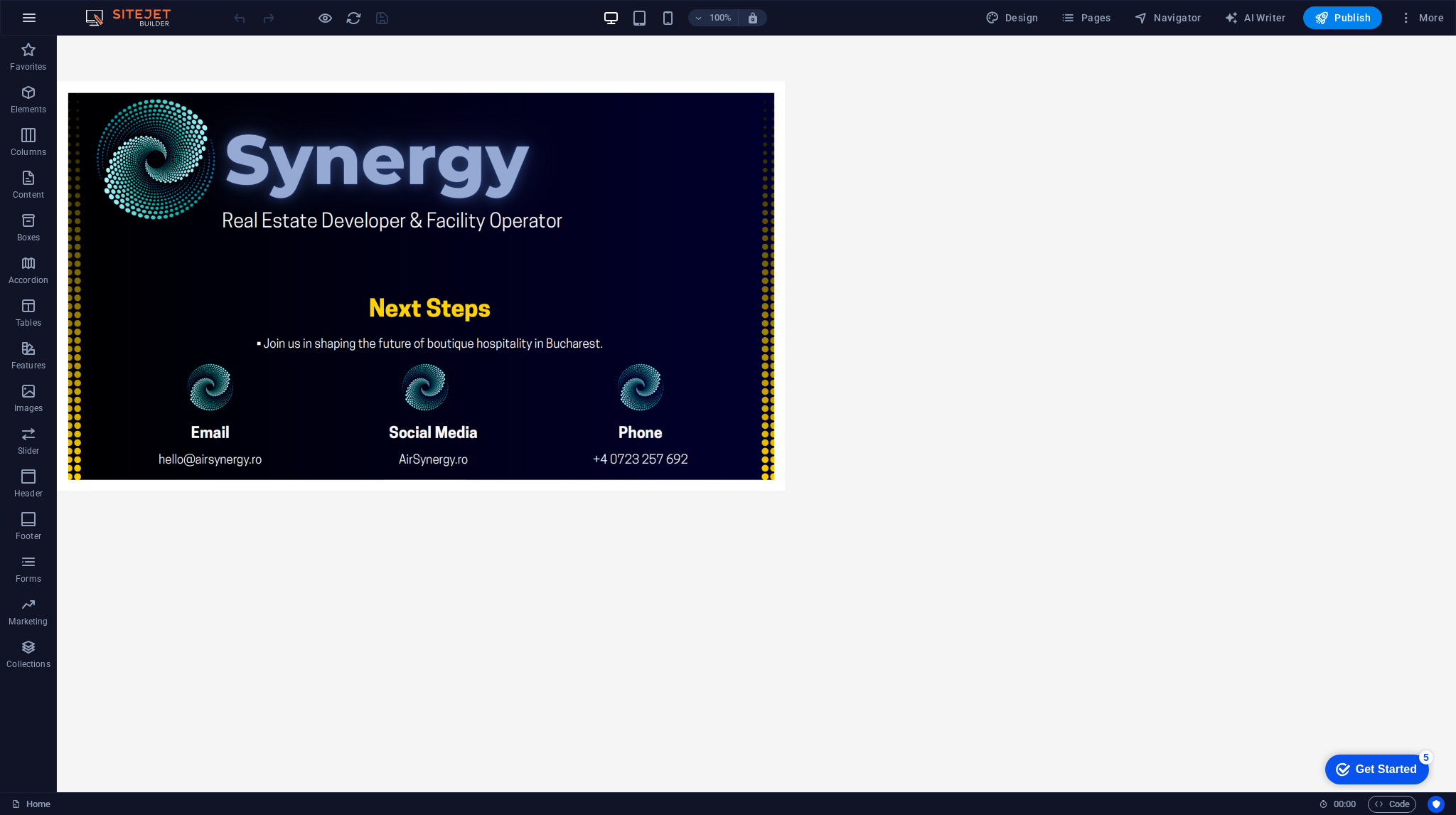
click at [29, 20] on icon "button" at bounding box center [29, 17] width 17 height 17
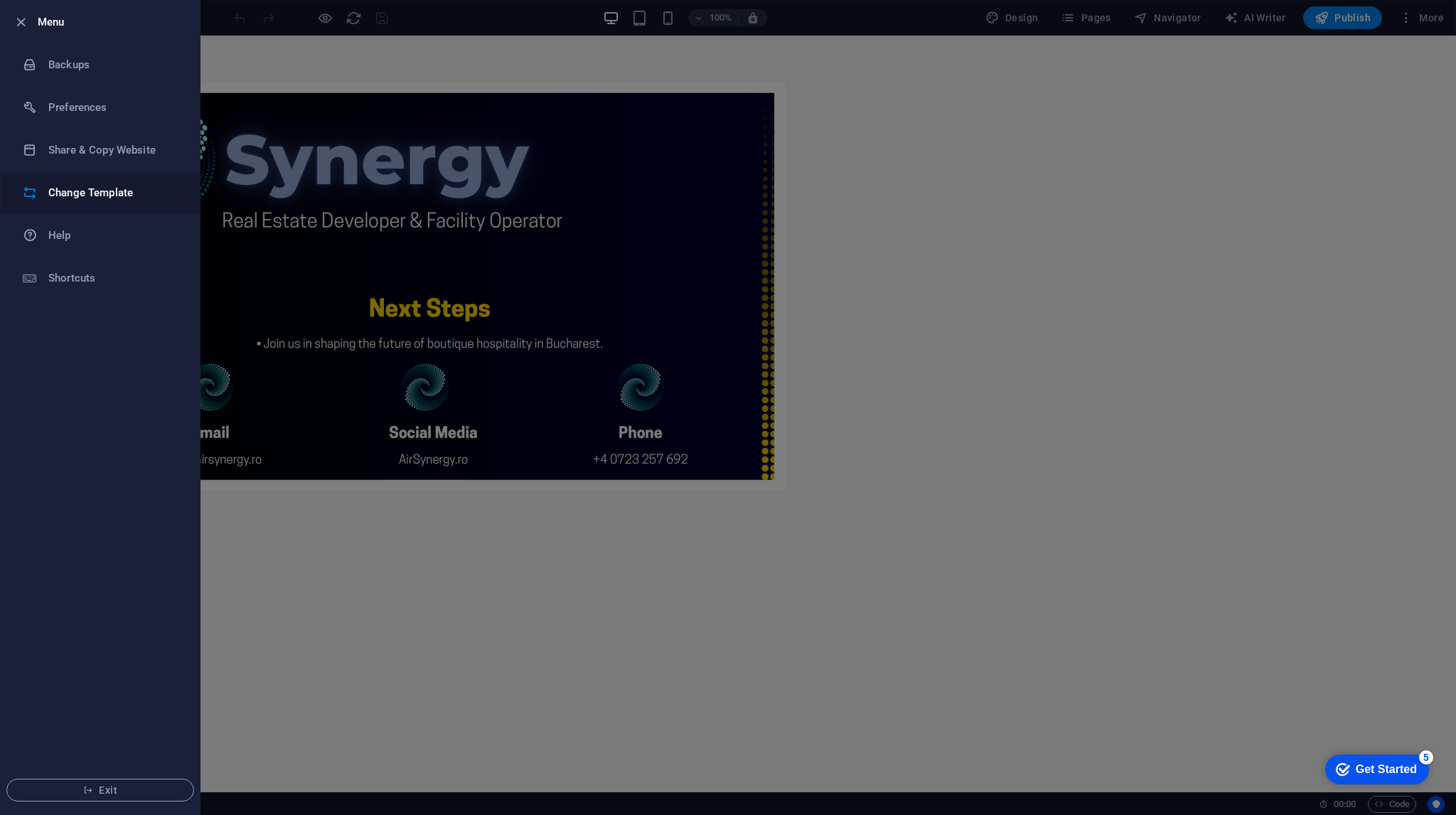
click at [116, 199] on h6 "Change Template" at bounding box center [114, 192] width 131 height 17
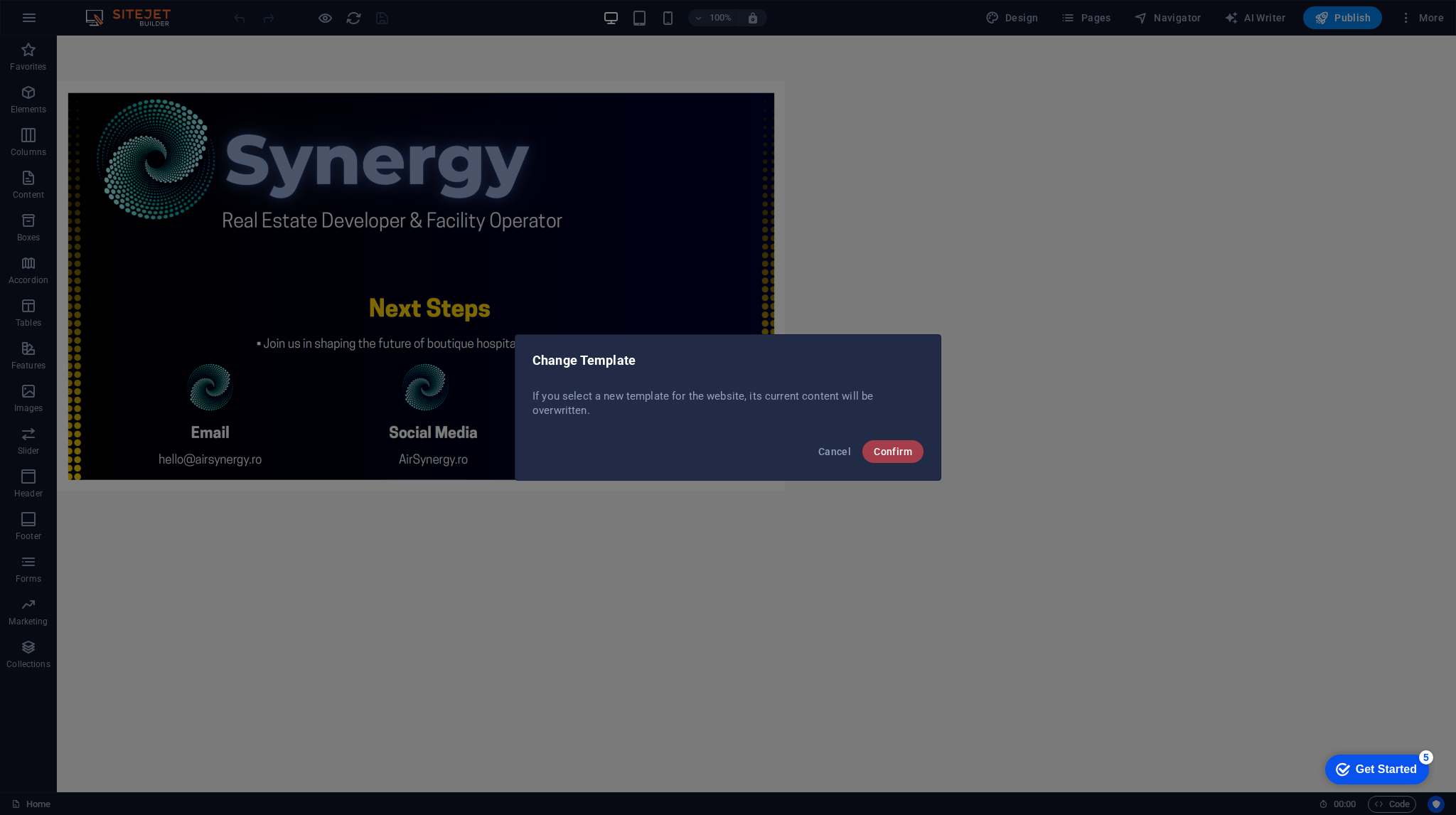
click at [883, 449] on span "Confirm" at bounding box center [892, 451] width 39 height 11
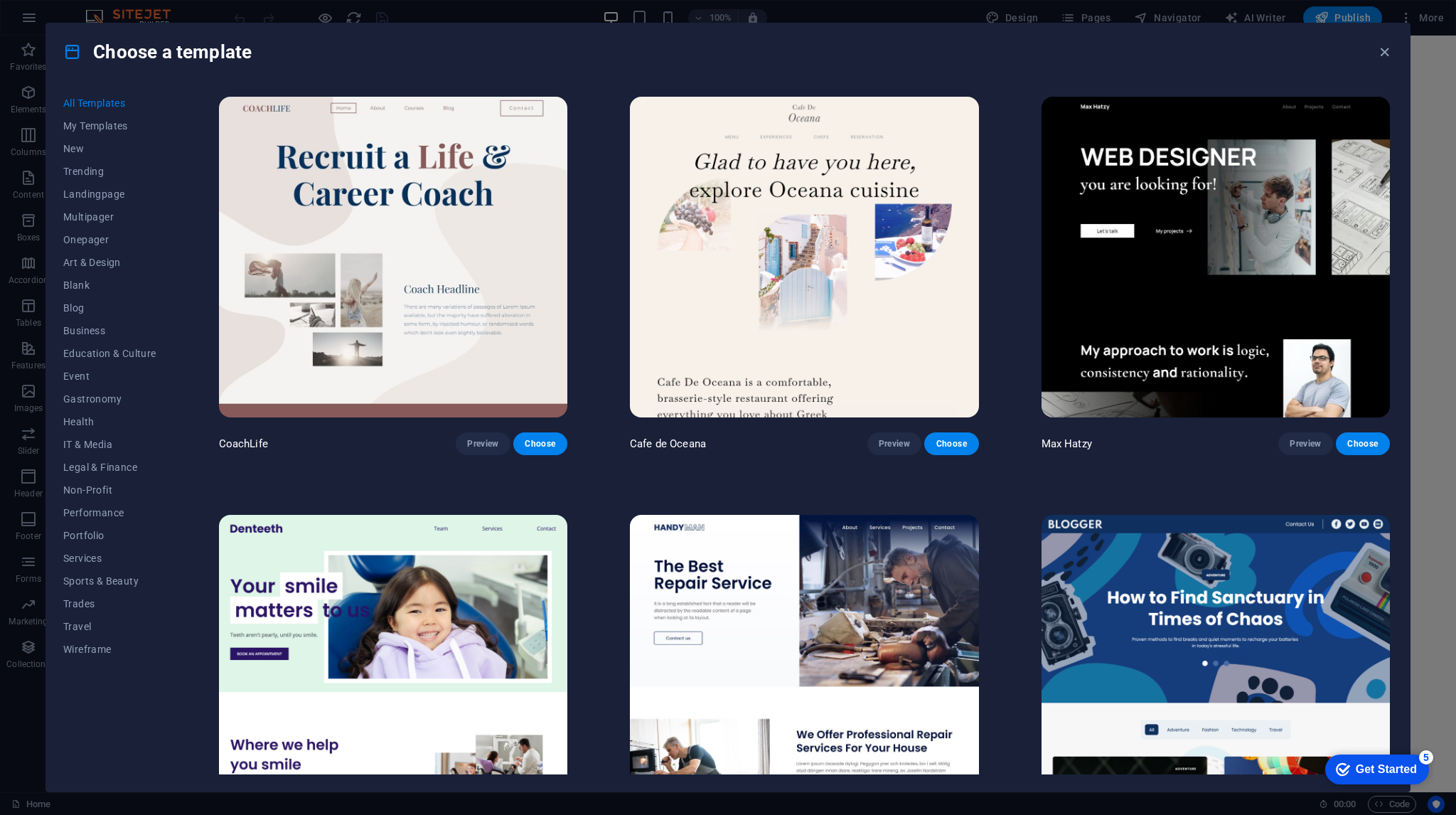
scroll to position [1280, 0]
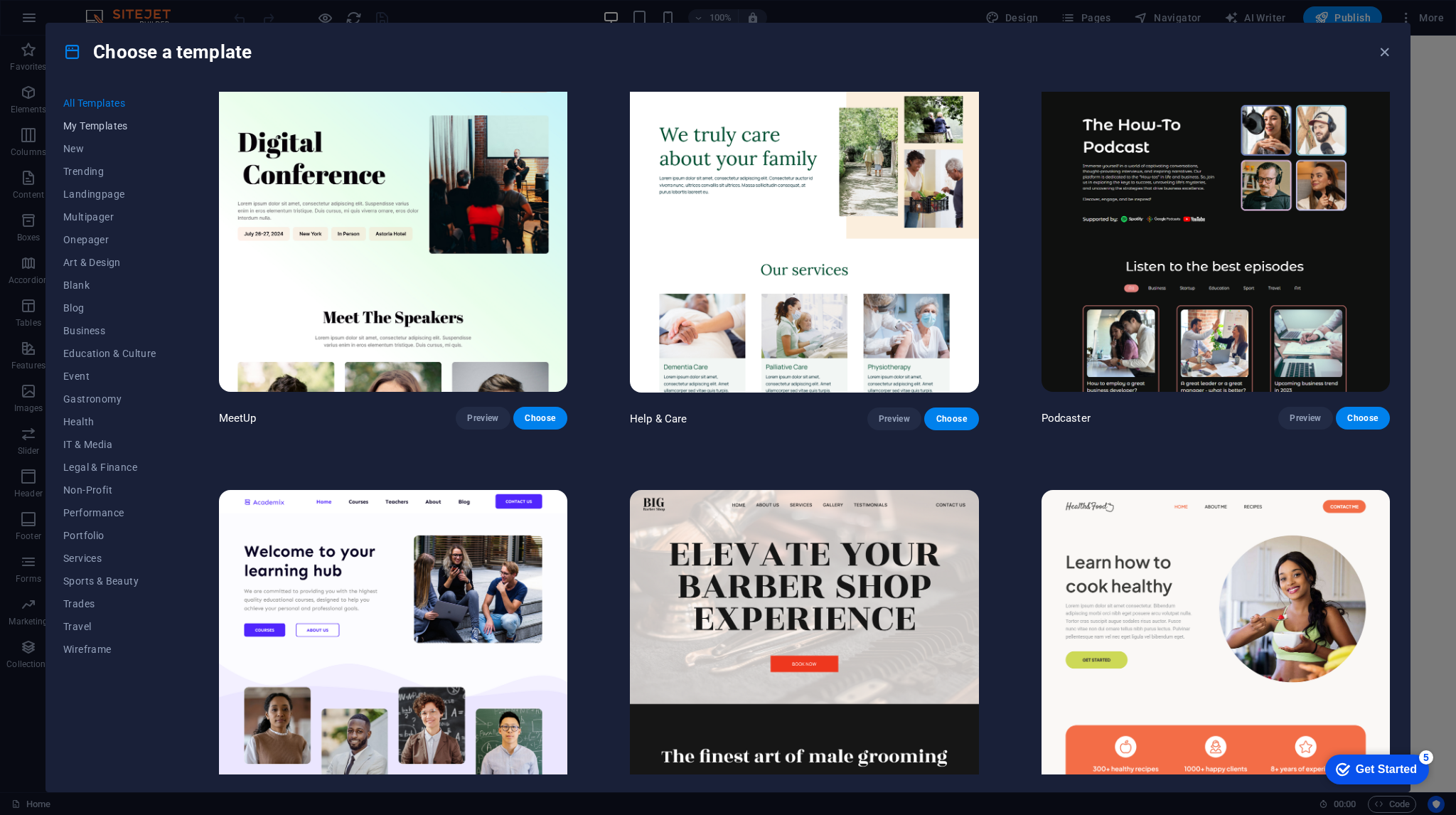
click at [94, 118] on button "My Templates" at bounding box center [110, 126] width 94 height 23
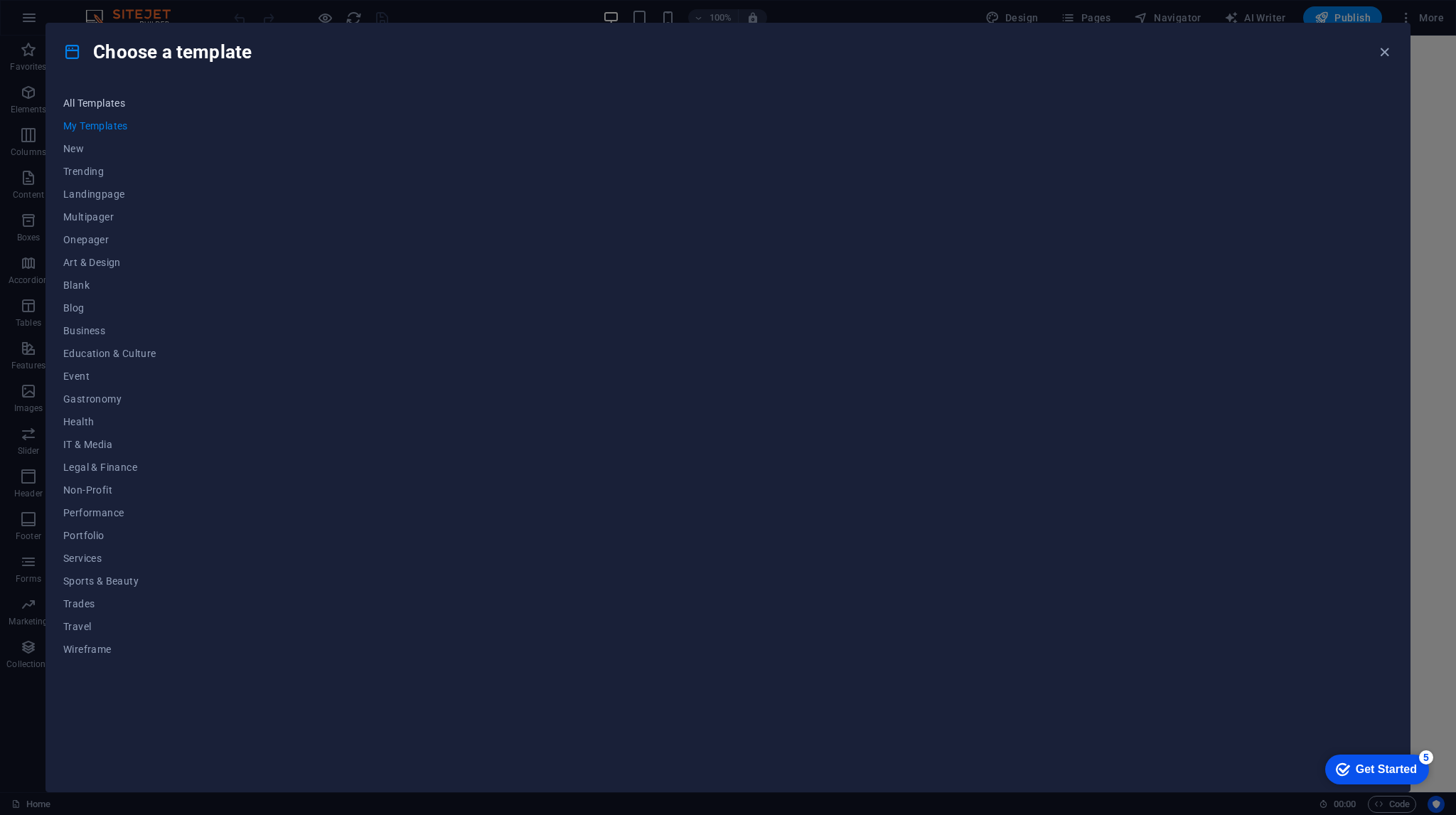
click at [104, 100] on span "All Templates" at bounding box center [110, 103] width 94 height 11
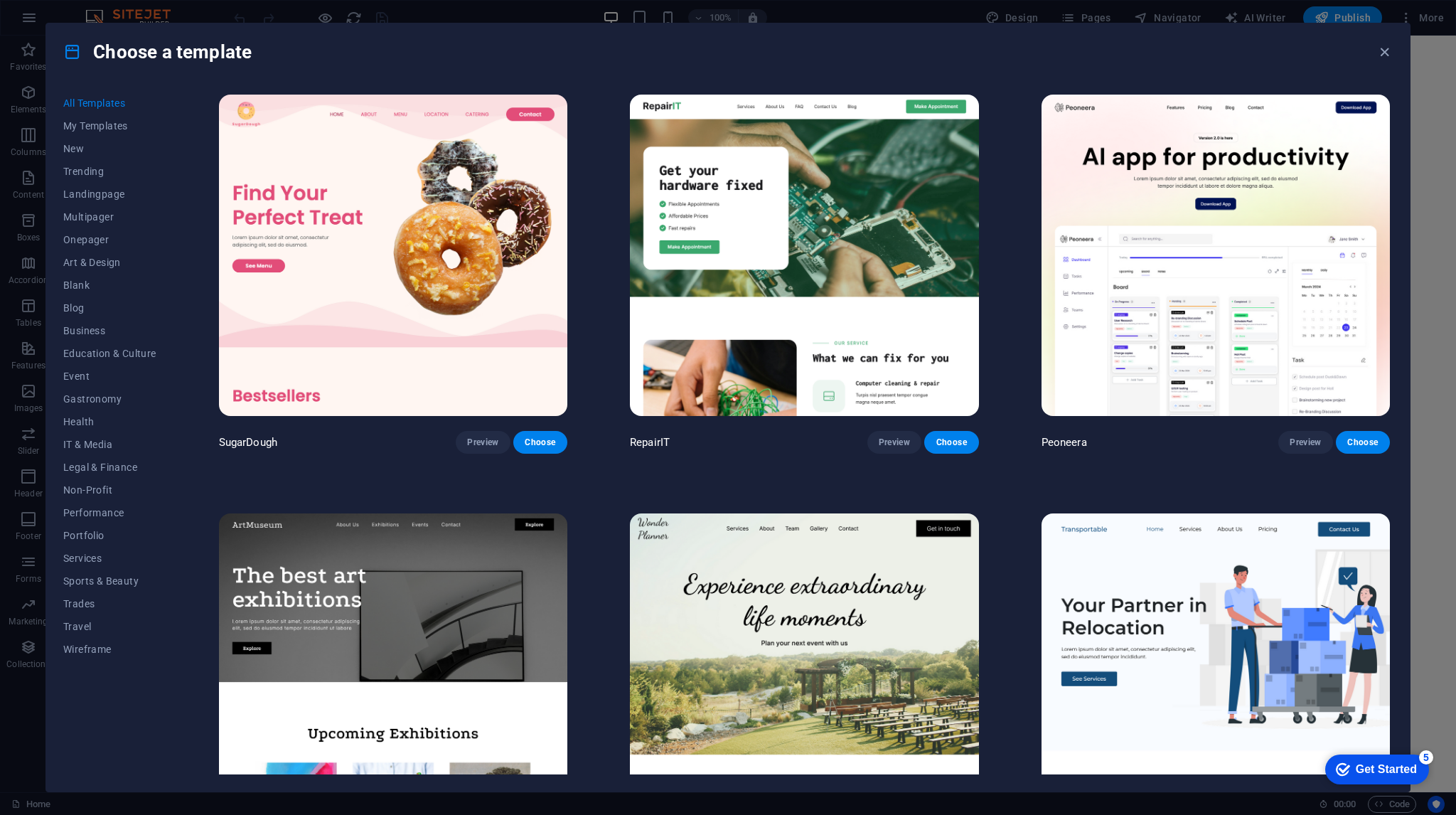
click at [1351, 134] on img at bounding box center [1216, 255] width 349 height 322
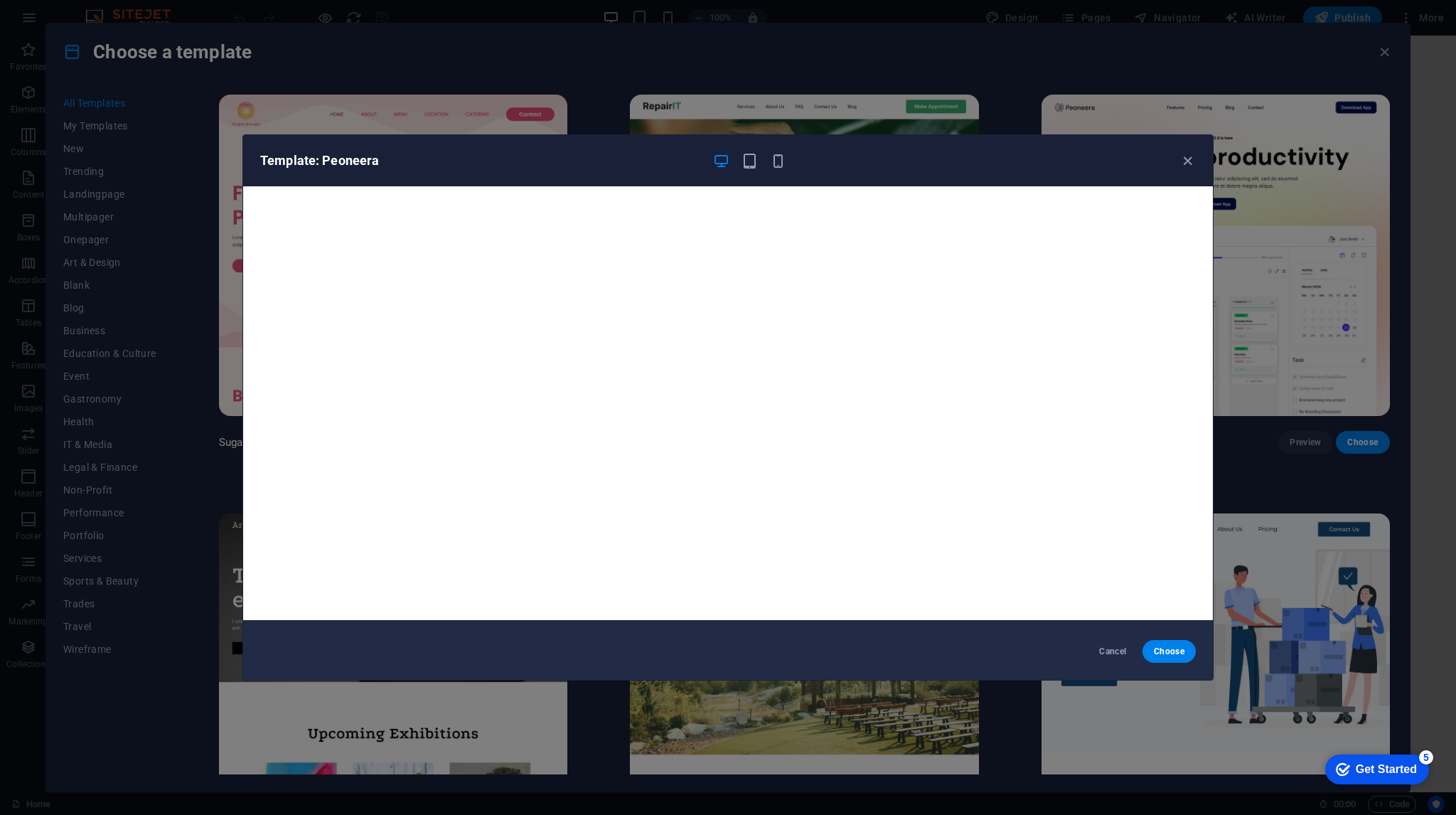
scroll to position [3, 0]
click at [776, 163] on icon "button" at bounding box center [778, 161] width 16 height 16
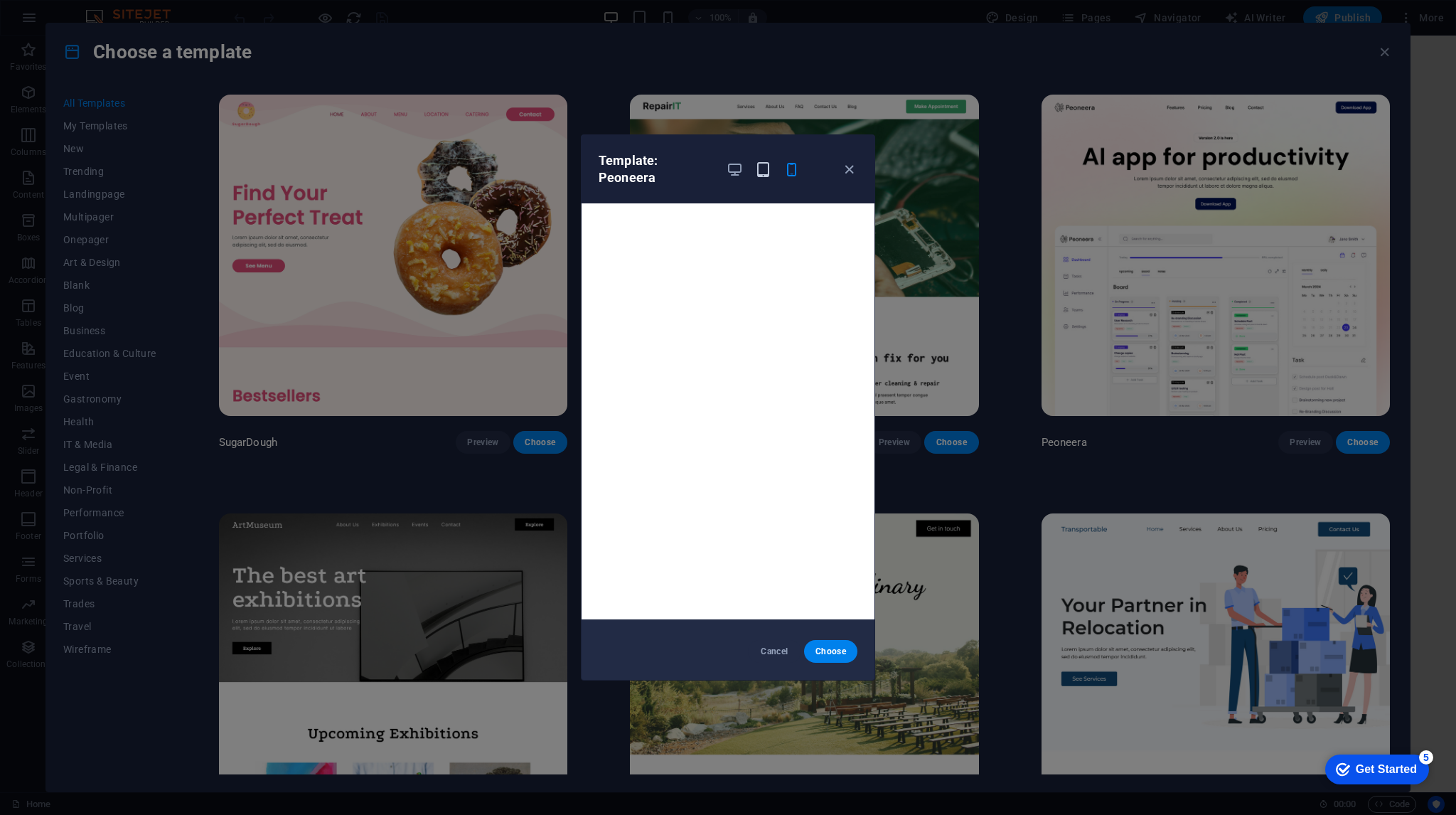
click at [762, 164] on icon "button" at bounding box center [763, 170] width 16 height 16
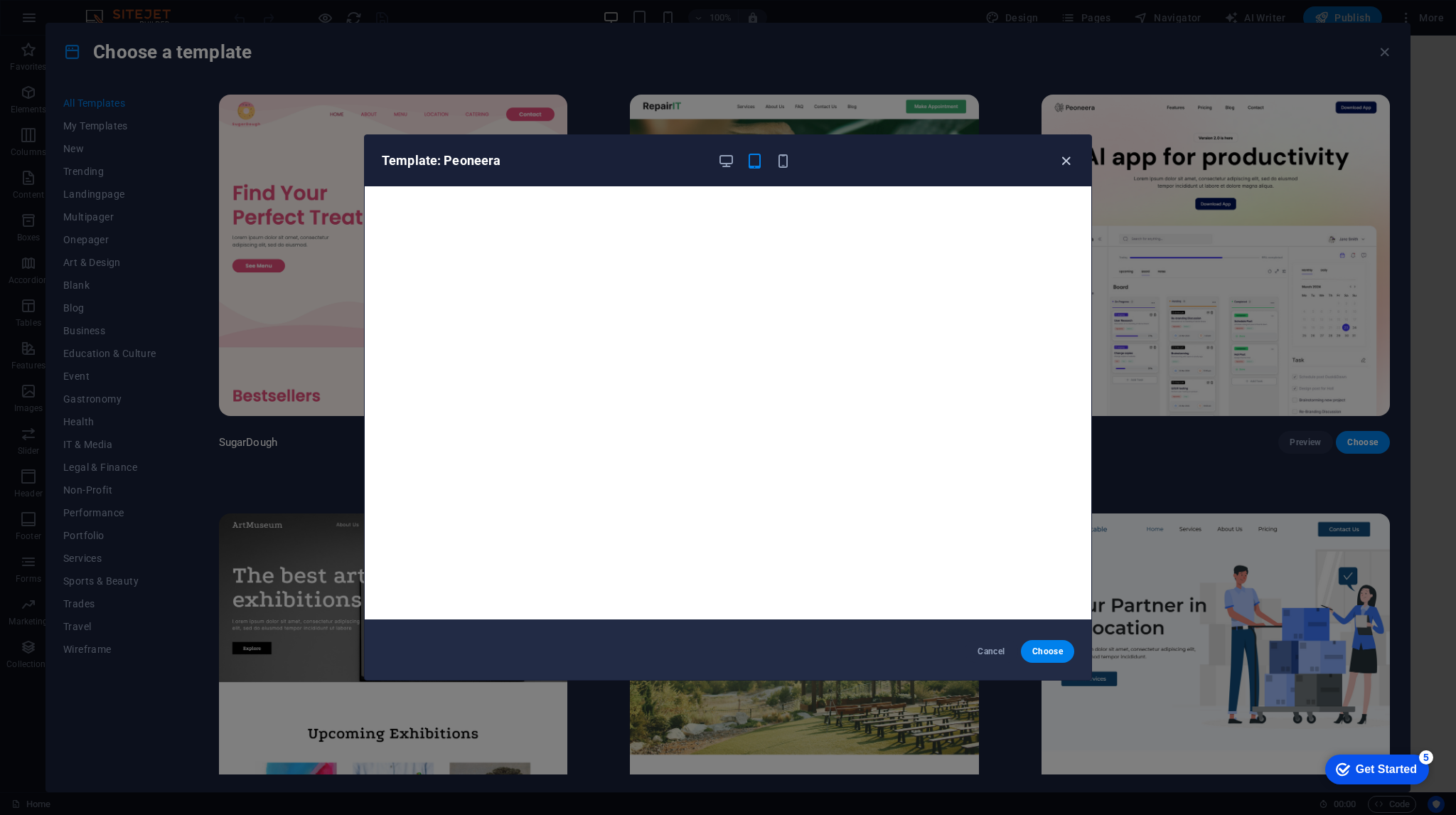
click at [1066, 163] on icon "button" at bounding box center [1066, 161] width 16 height 16
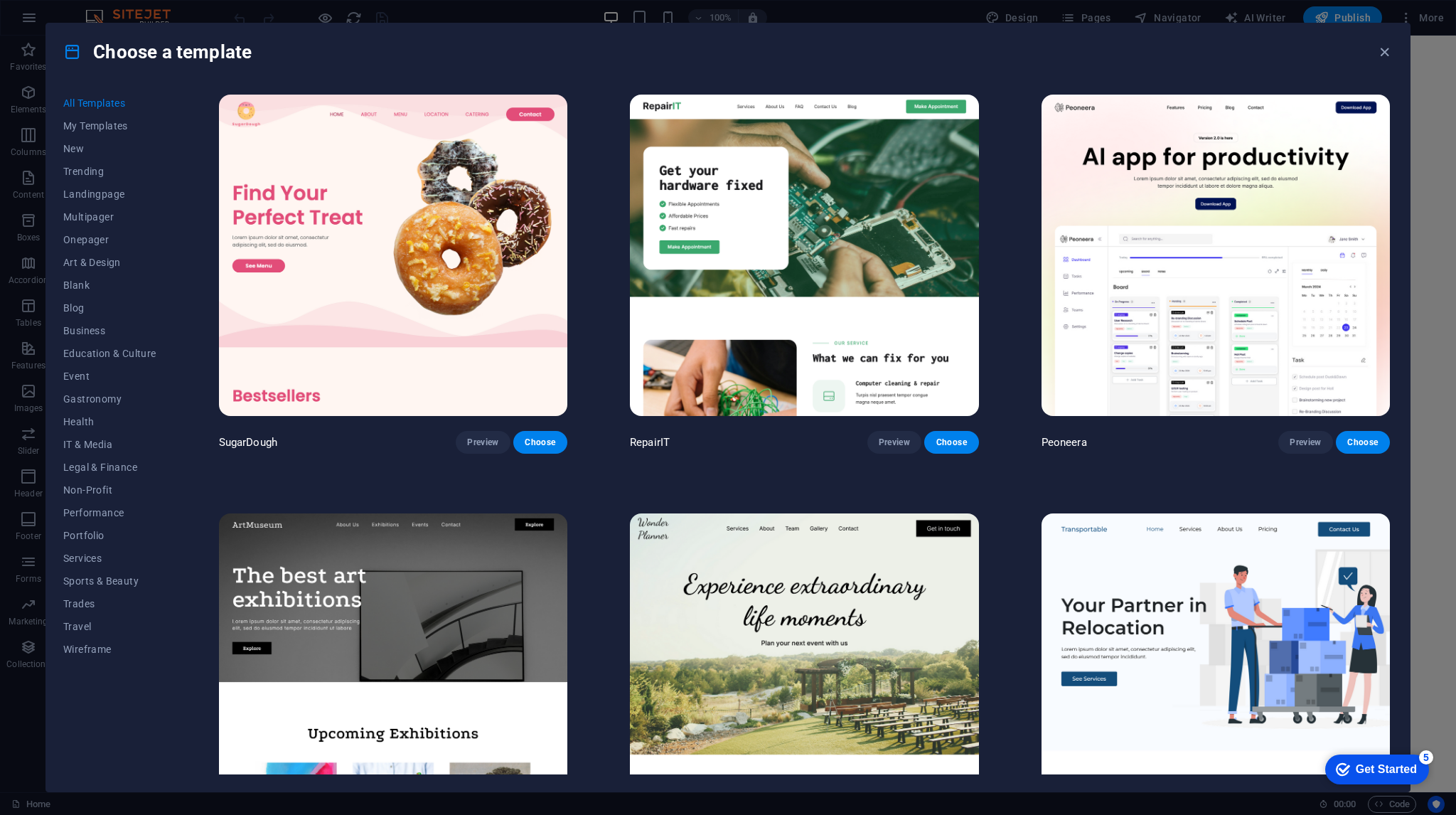
drag, startPoint x: 1263, startPoint y: 175, endPoint x: 1242, endPoint y: 73, distance: 104.1
click at [1242, 73] on div "Choose a template" at bounding box center [728, 52] width 1363 height 57
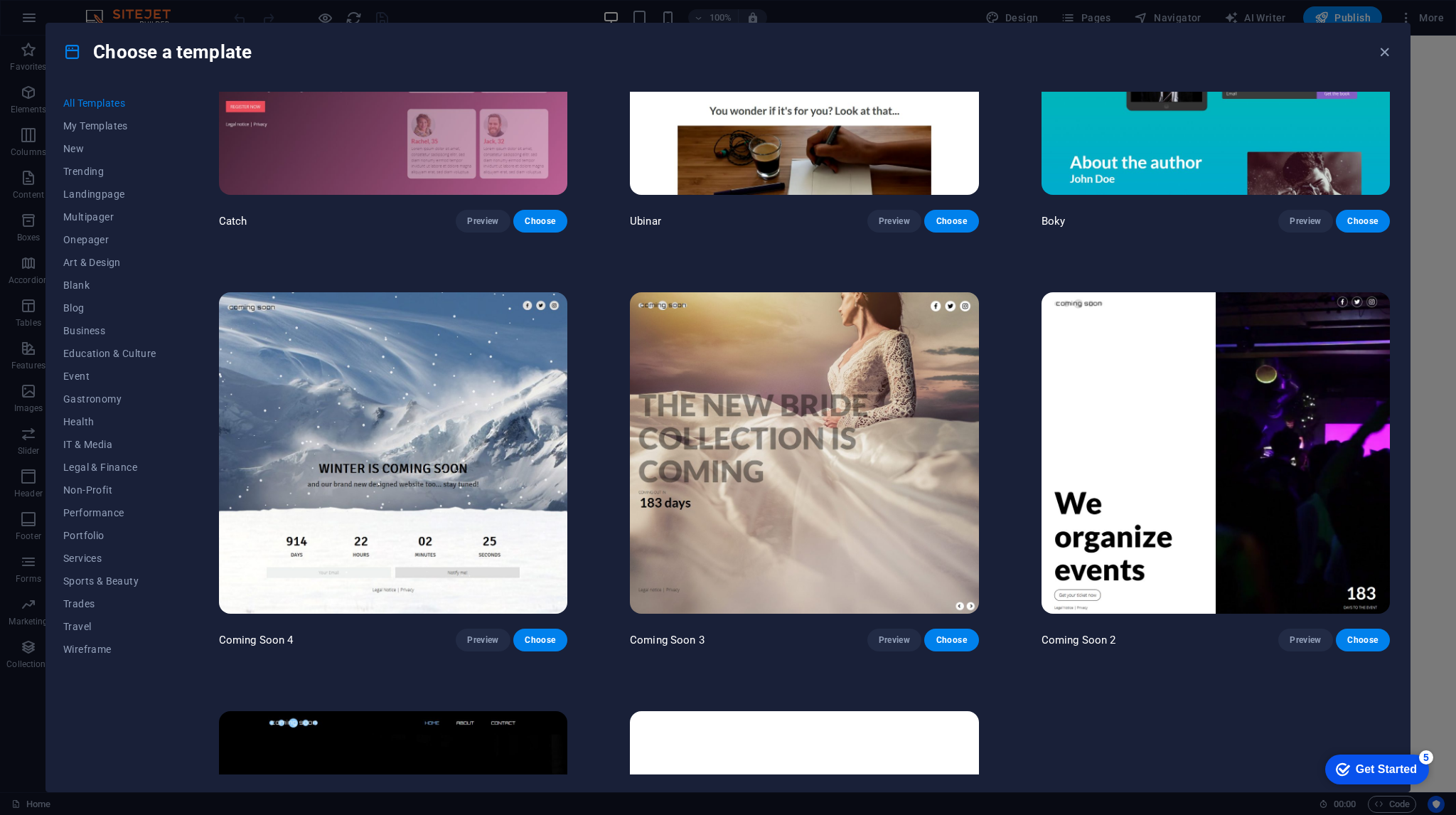
scroll to position [21940, 0]
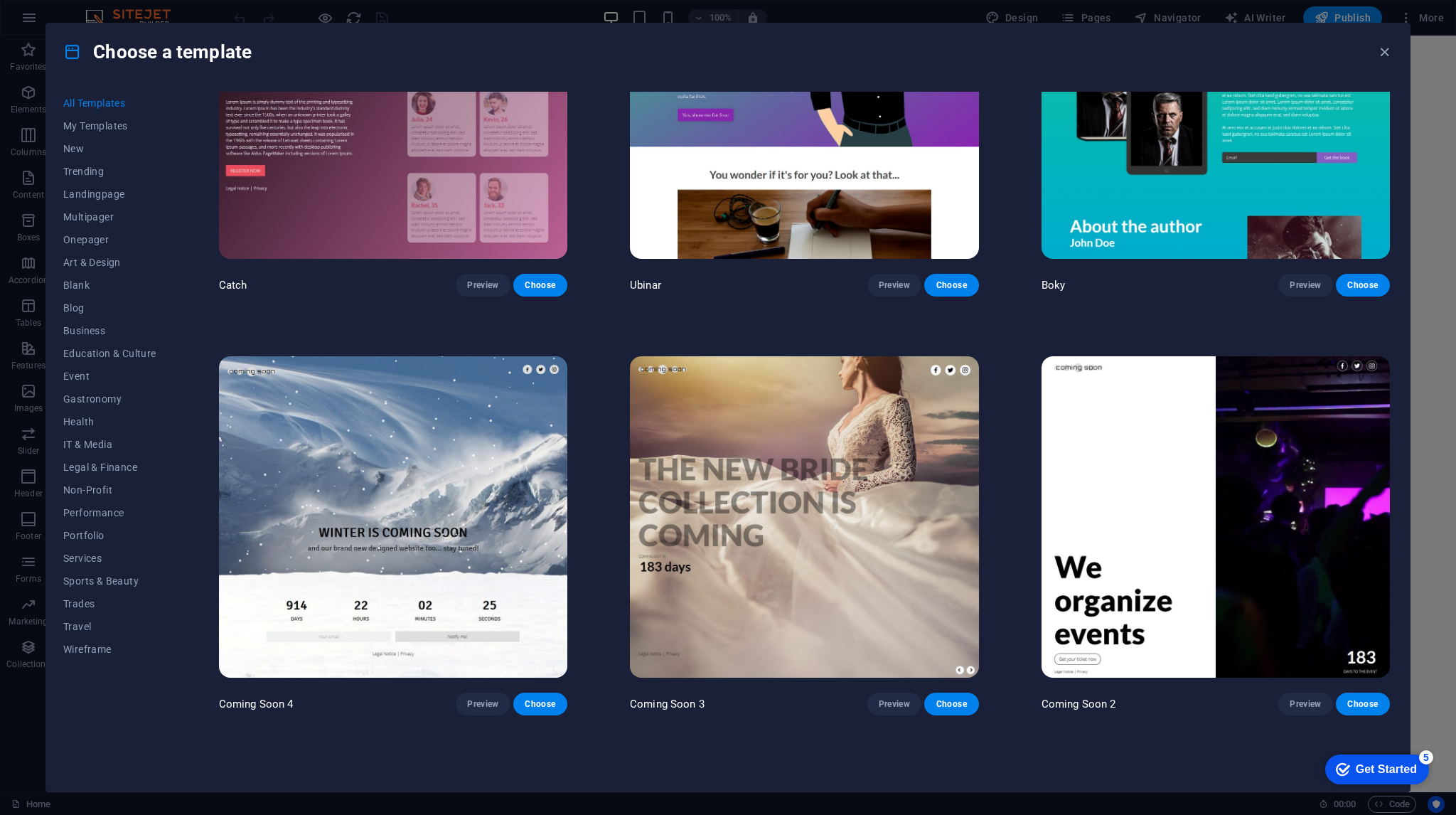
click at [1268, 420] on img at bounding box center [1216, 517] width 349 height 322
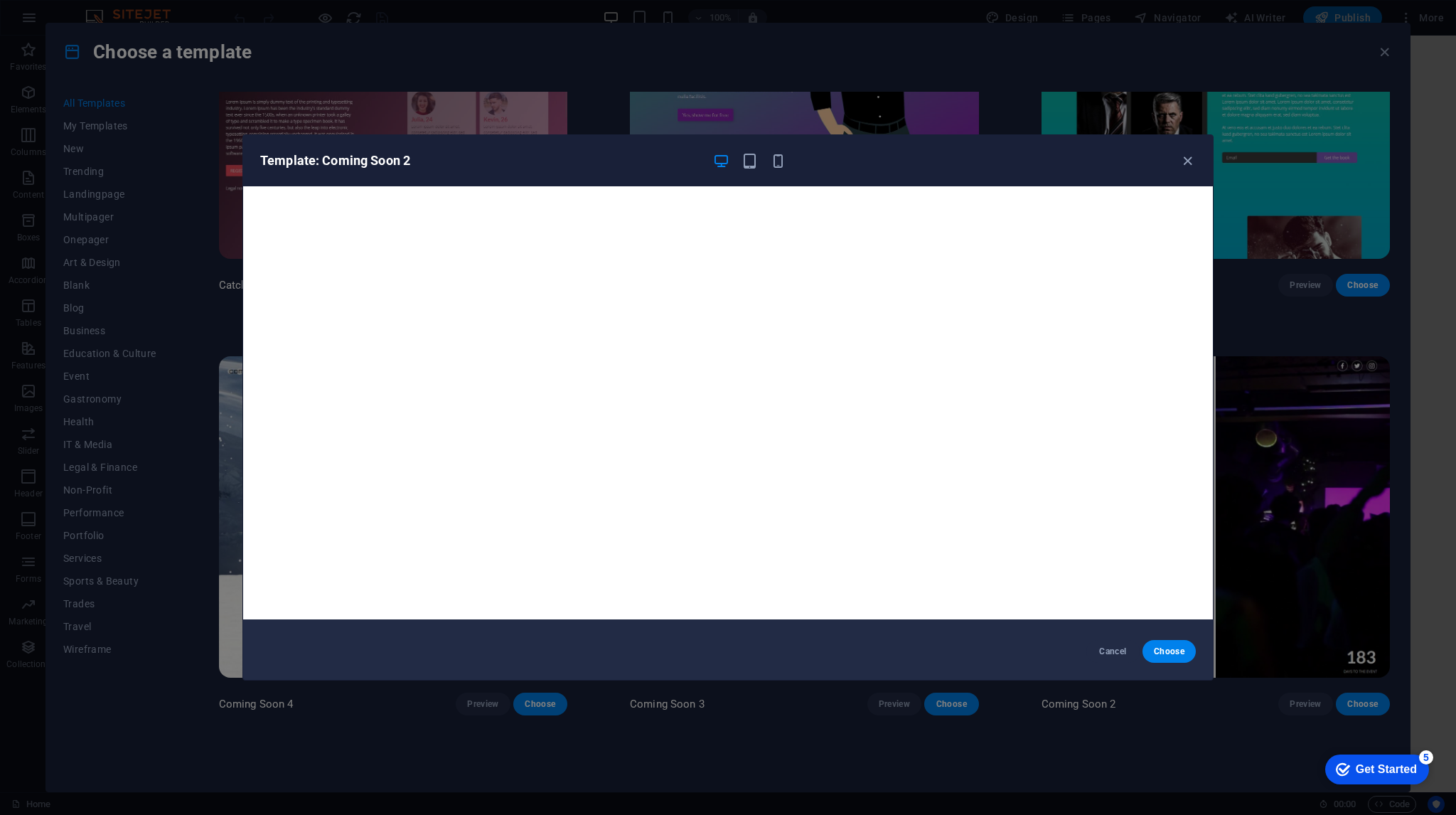
scroll to position [0, 0]
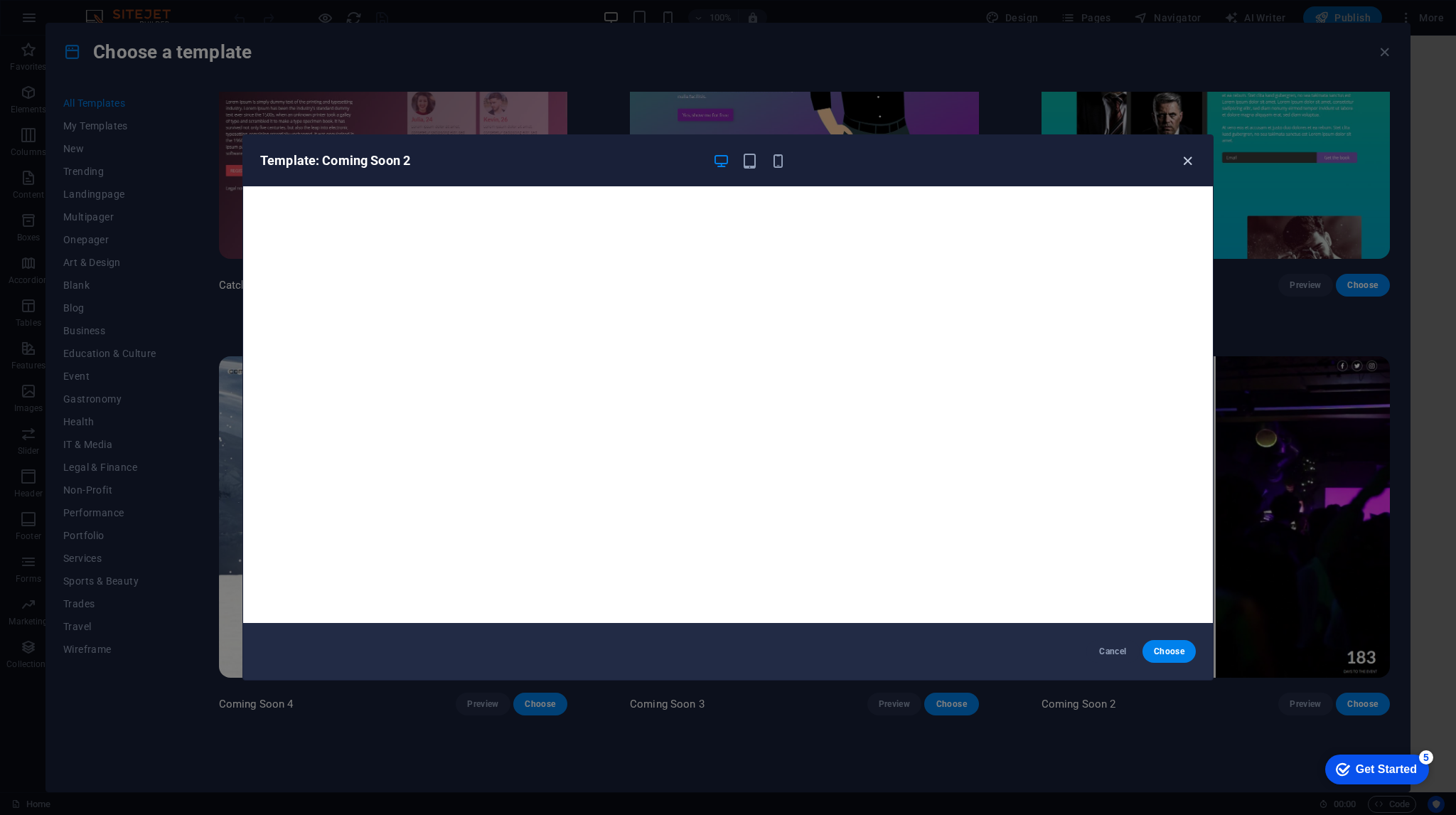
click at [1186, 155] on icon "button" at bounding box center [1188, 161] width 16 height 16
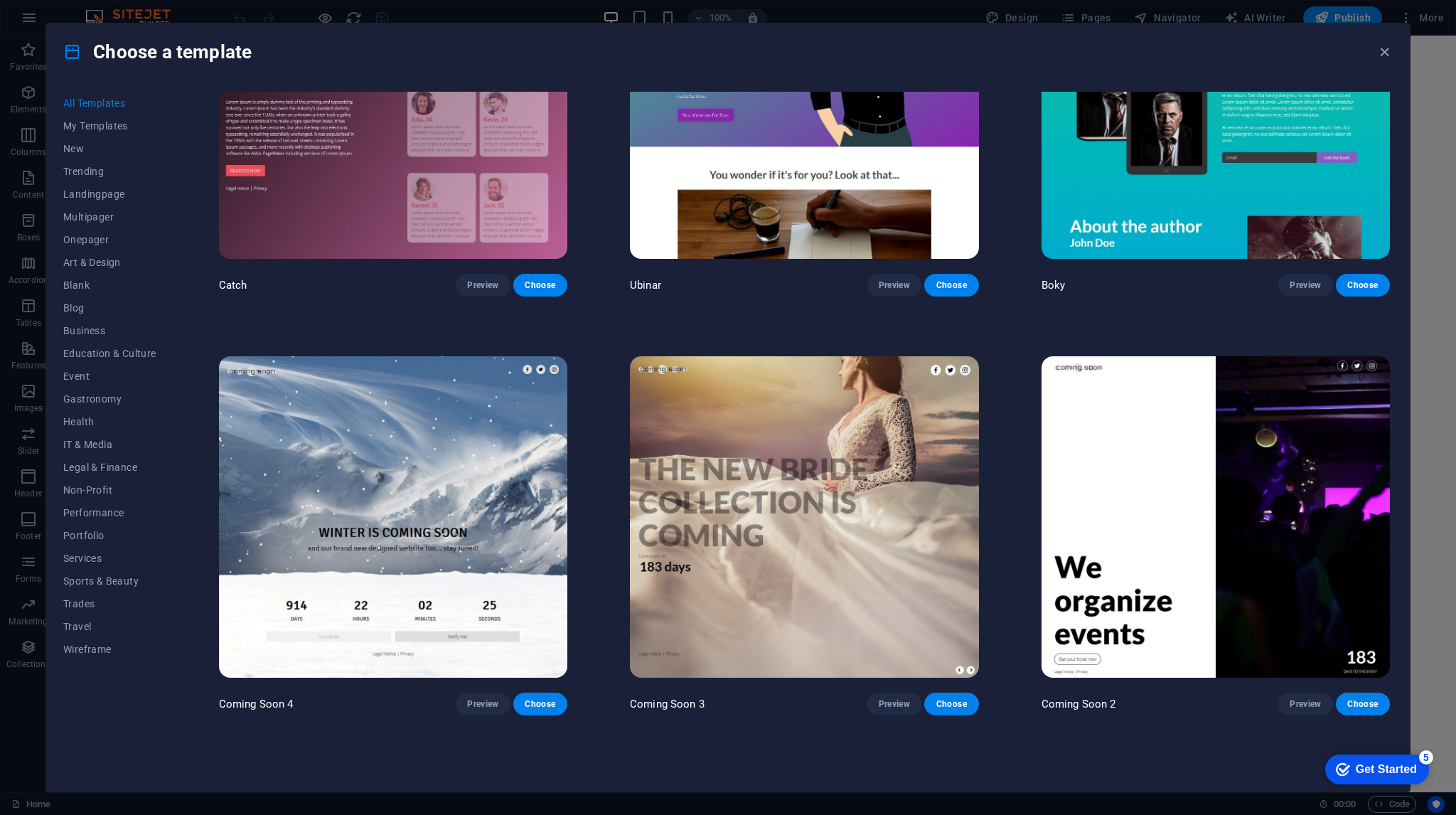
click at [469, 374] on img at bounding box center [393, 517] width 349 height 322
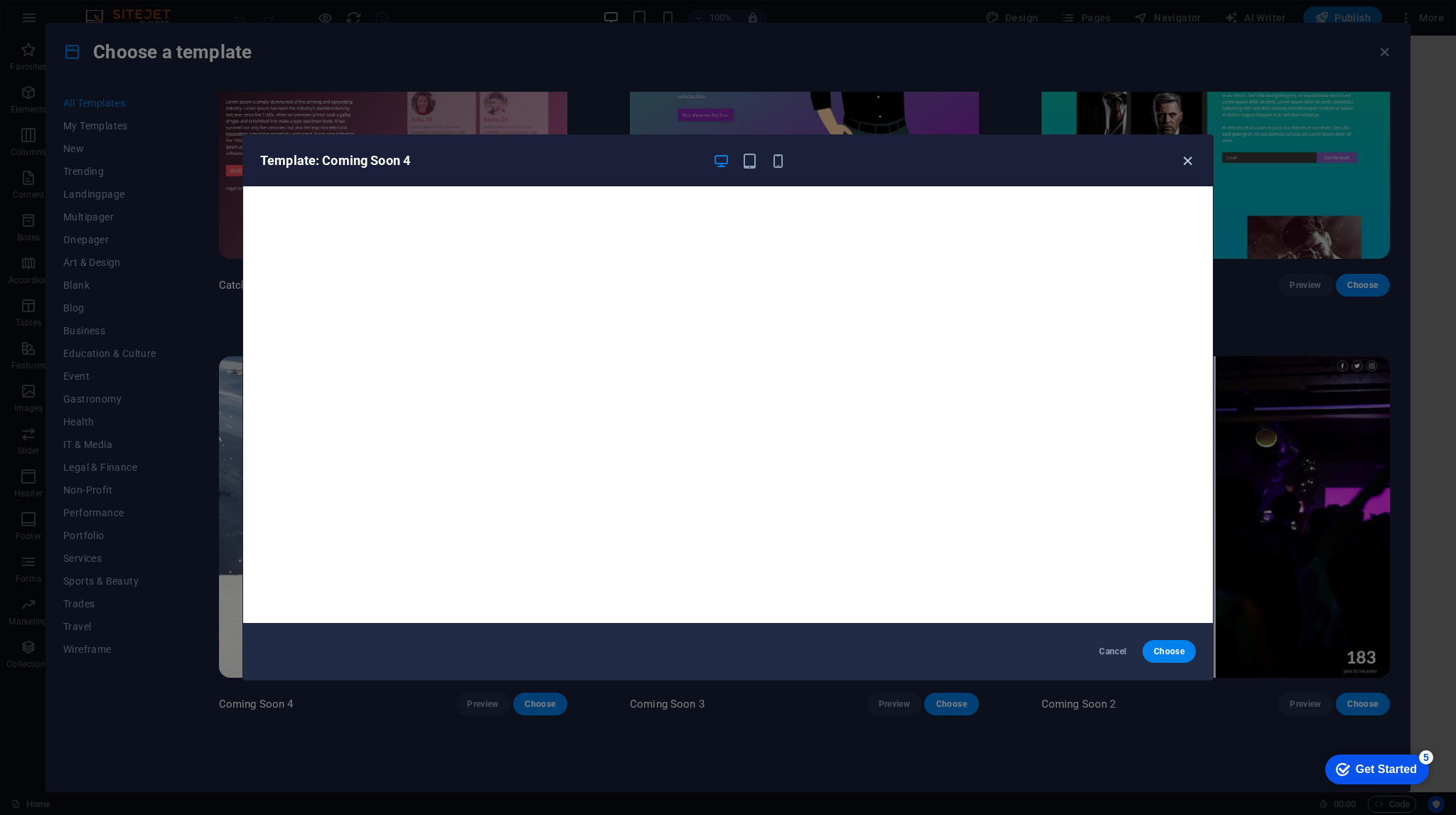
drag, startPoint x: 1190, startPoint y: 156, endPoint x: 1183, endPoint y: 161, distance: 8.6
click at [1189, 156] on icon "button" at bounding box center [1188, 161] width 16 height 16
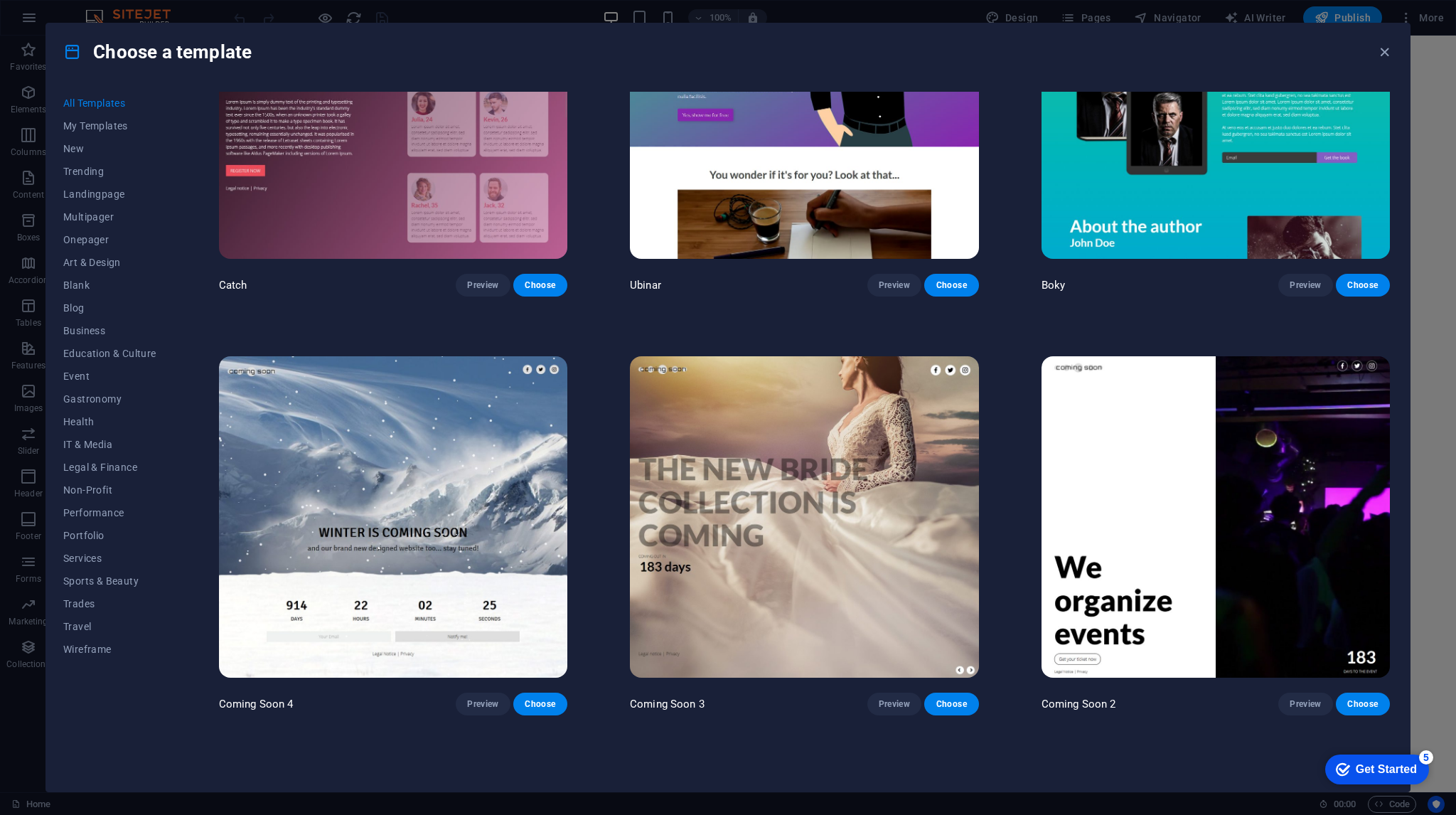
click at [834, 401] on img at bounding box center [804, 517] width 349 height 322
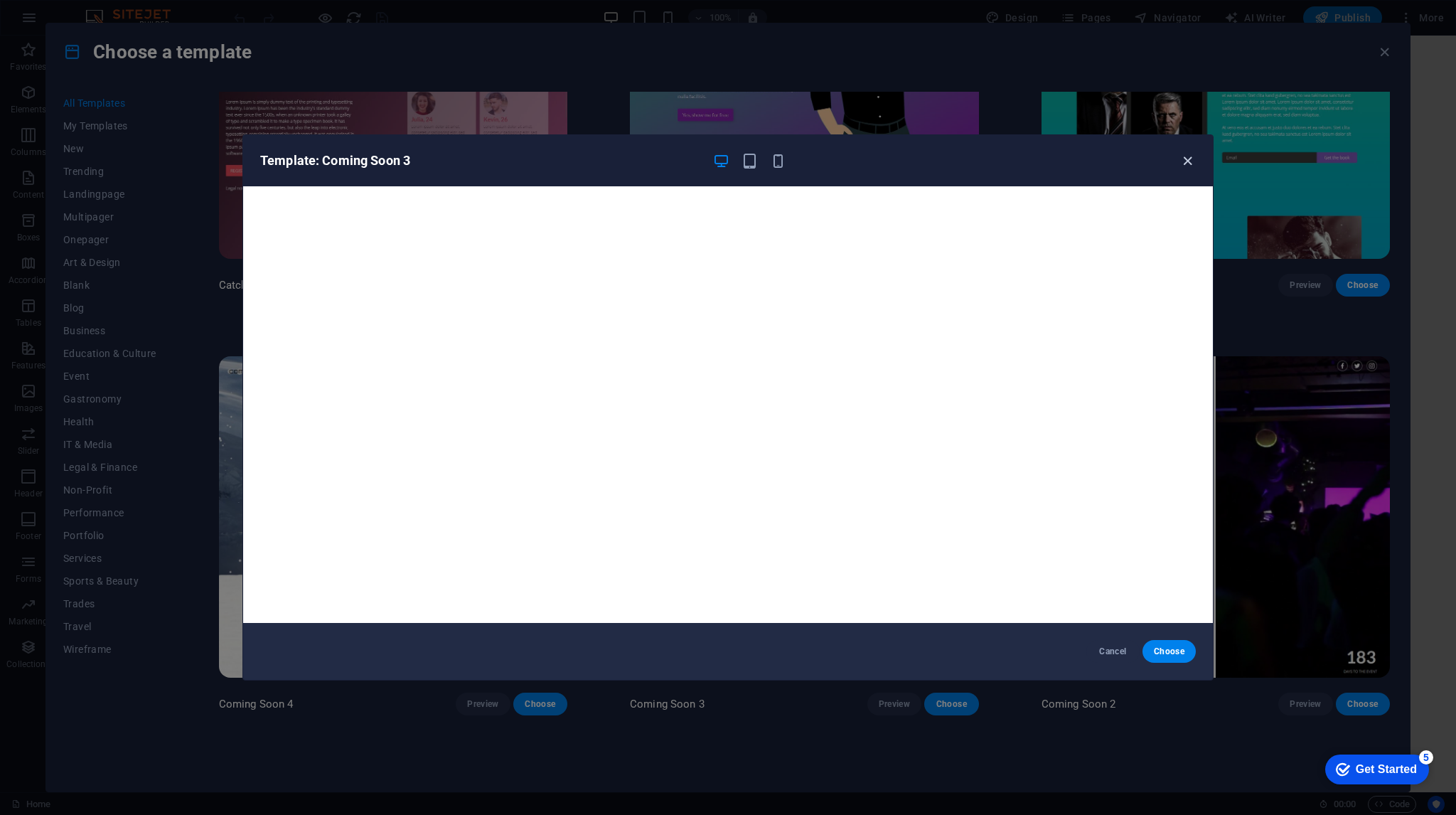
click at [1188, 155] on icon "button" at bounding box center [1188, 161] width 16 height 16
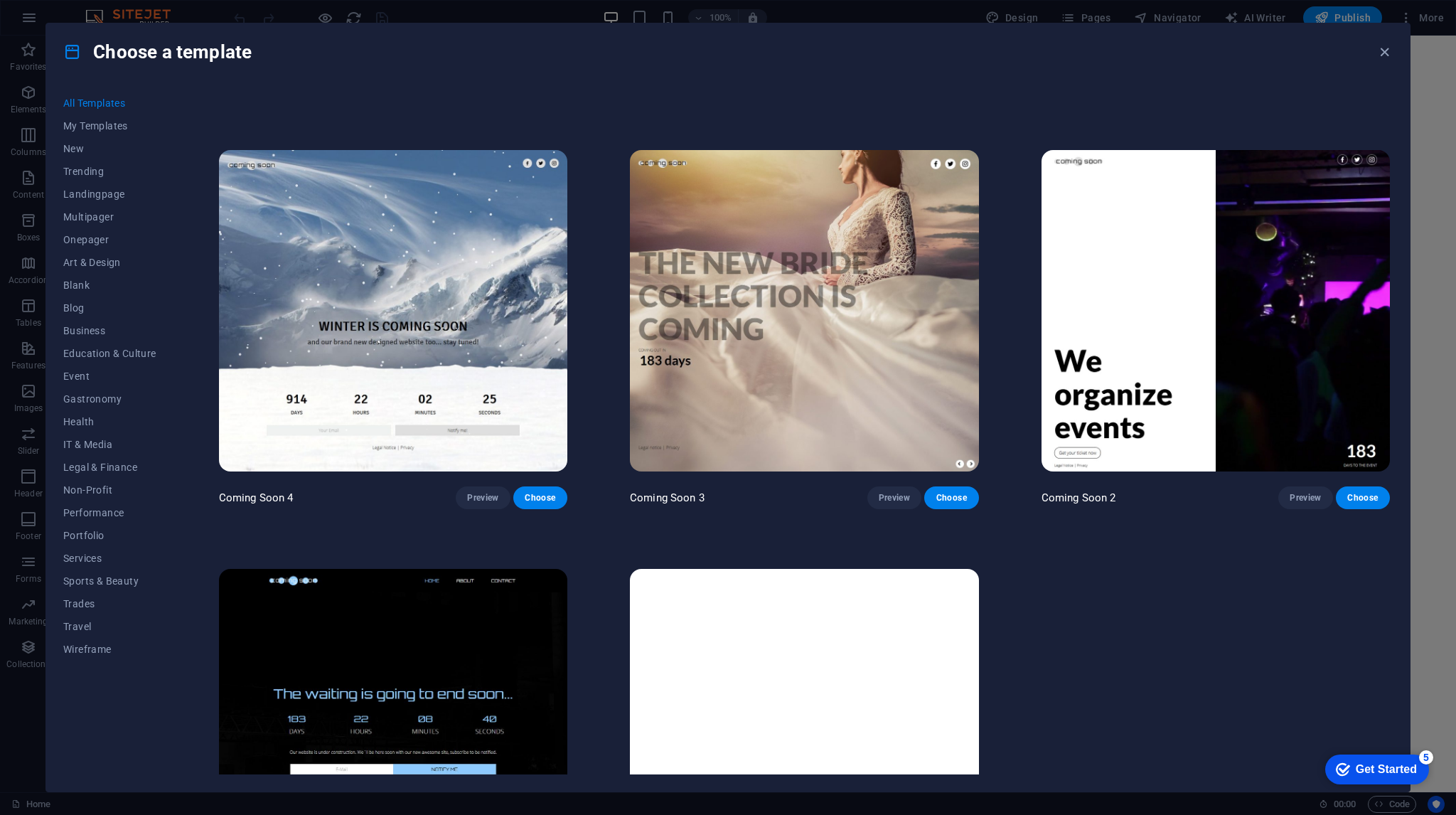
scroll to position [22225, 0]
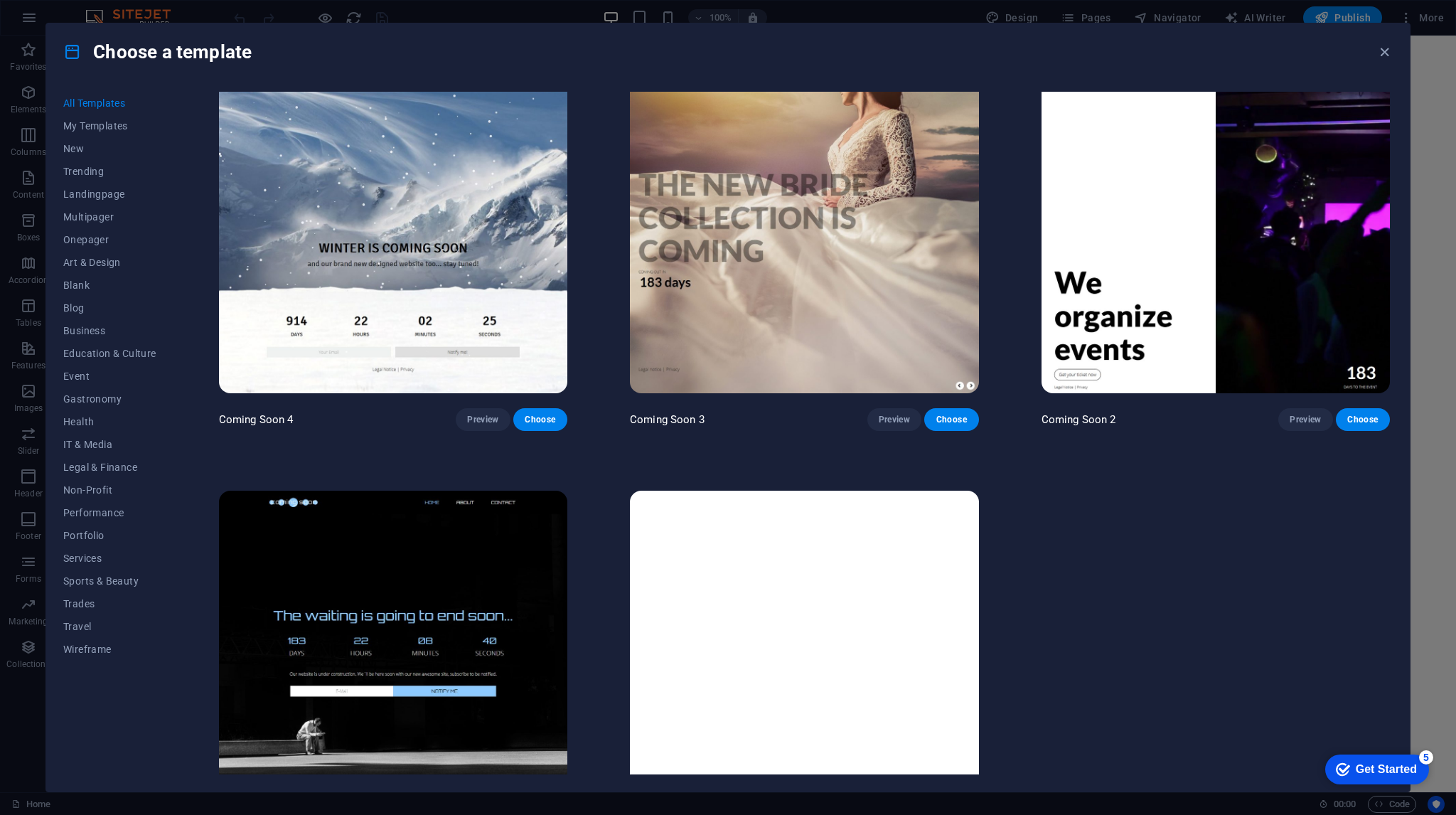
click at [452, 531] on img at bounding box center [393, 652] width 349 height 322
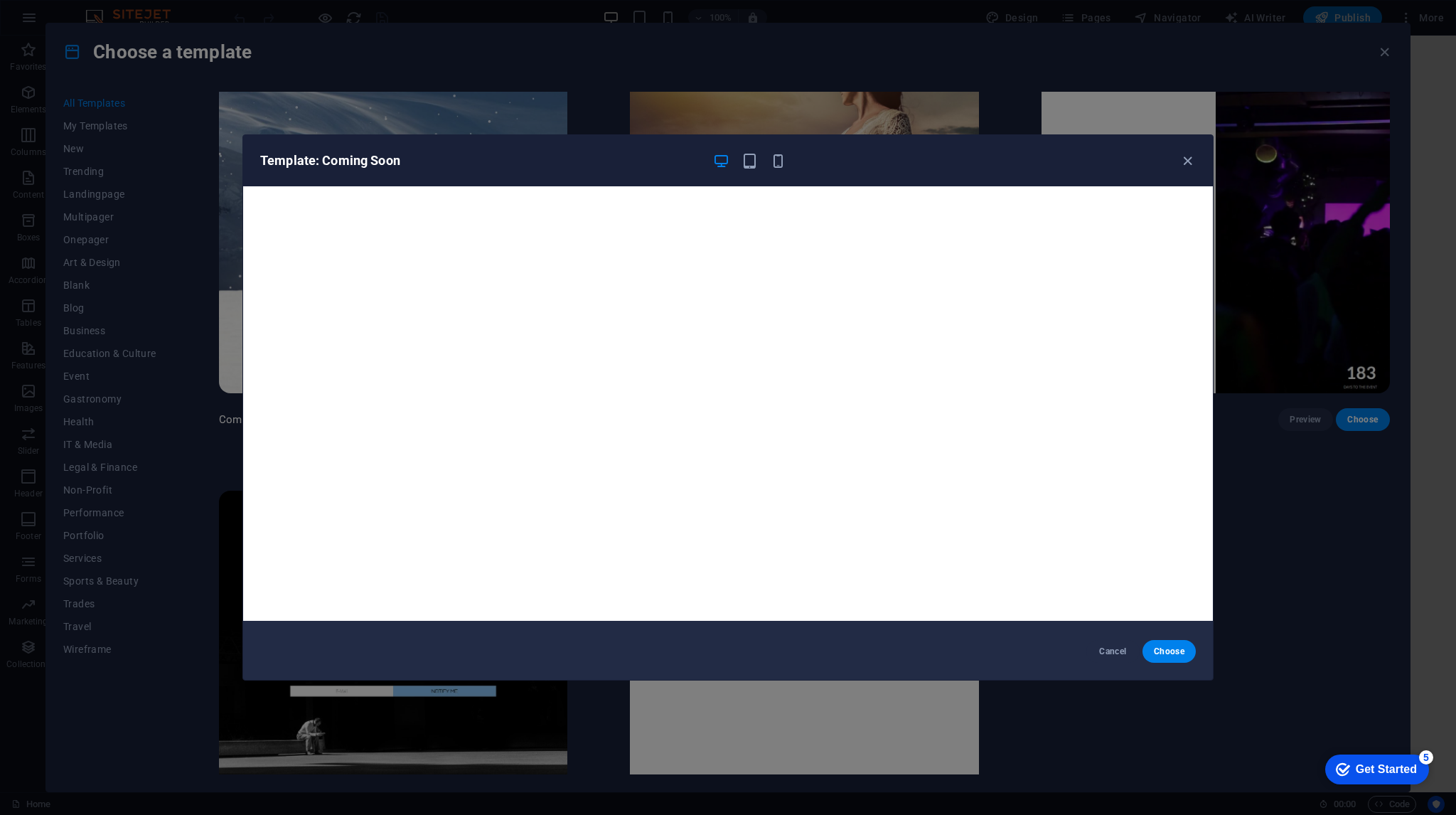
scroll to position [3, 0]
click at [1186, 158] on icon "button" at bounding box center [1188, 161] width 16 height 16
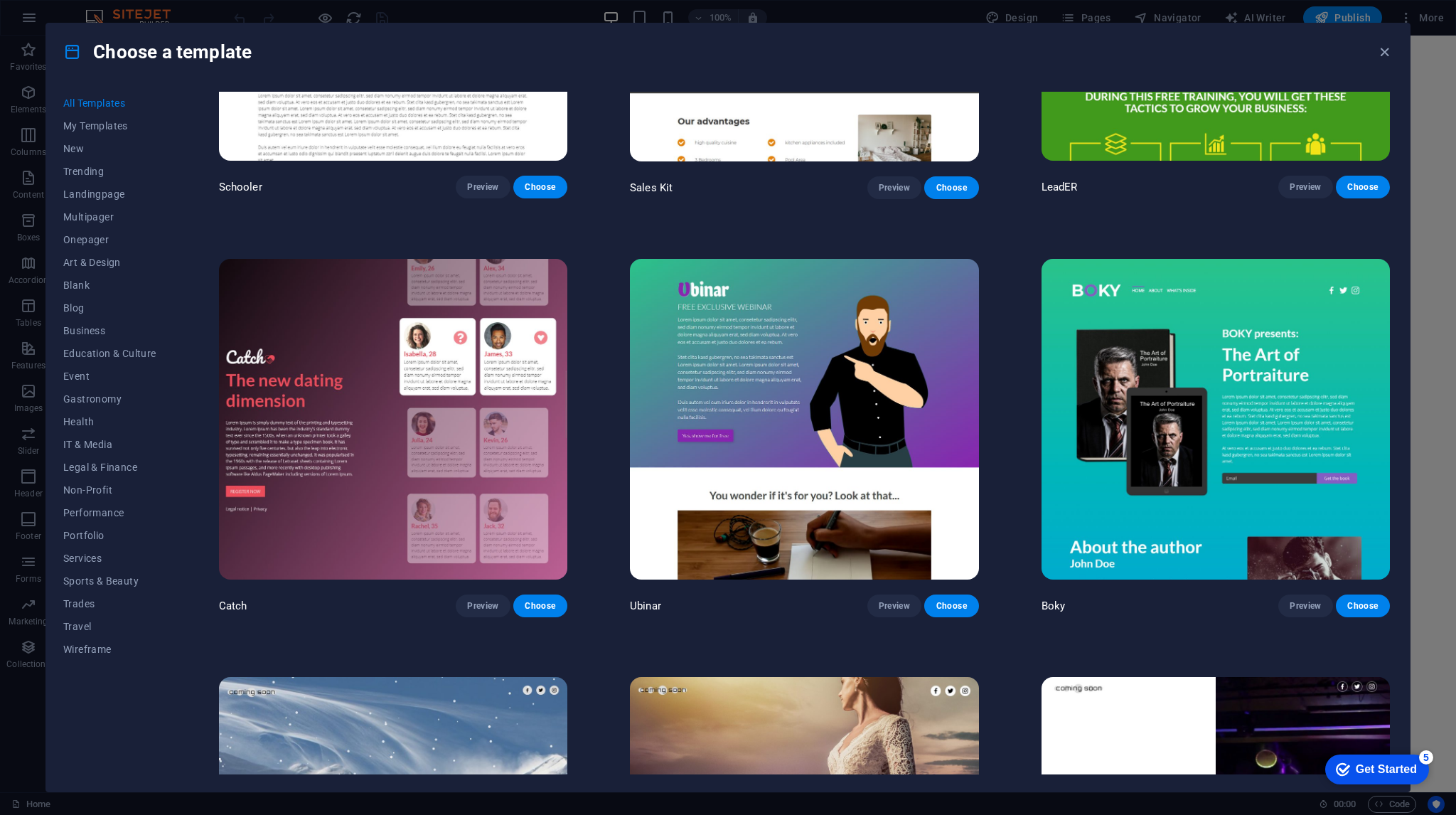
scroll to position [21585, 0]
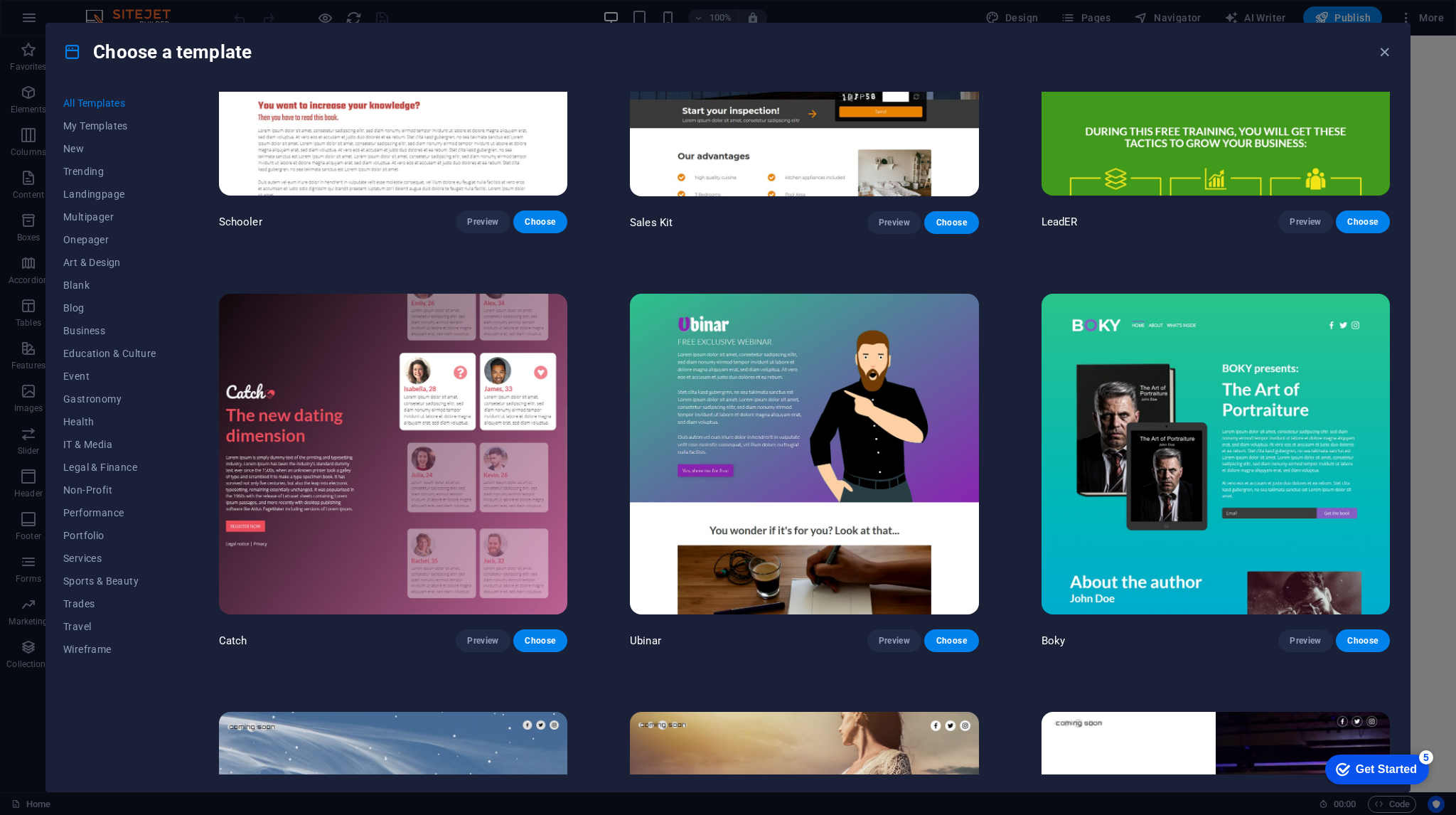
click at [1291, 342] on img at bounding box center [1216, 455] width 349 height 322
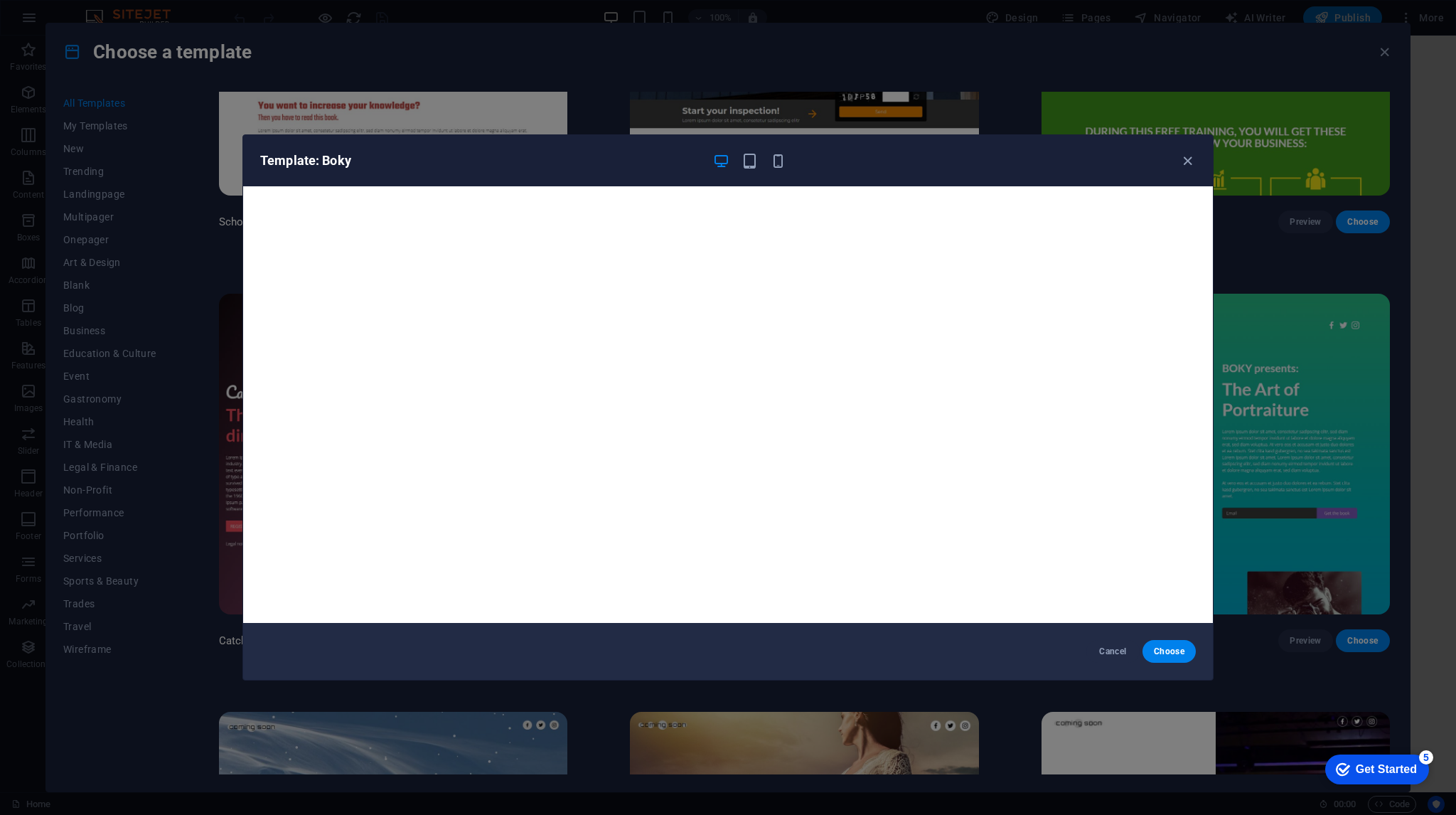
scroll to position [3, 0]
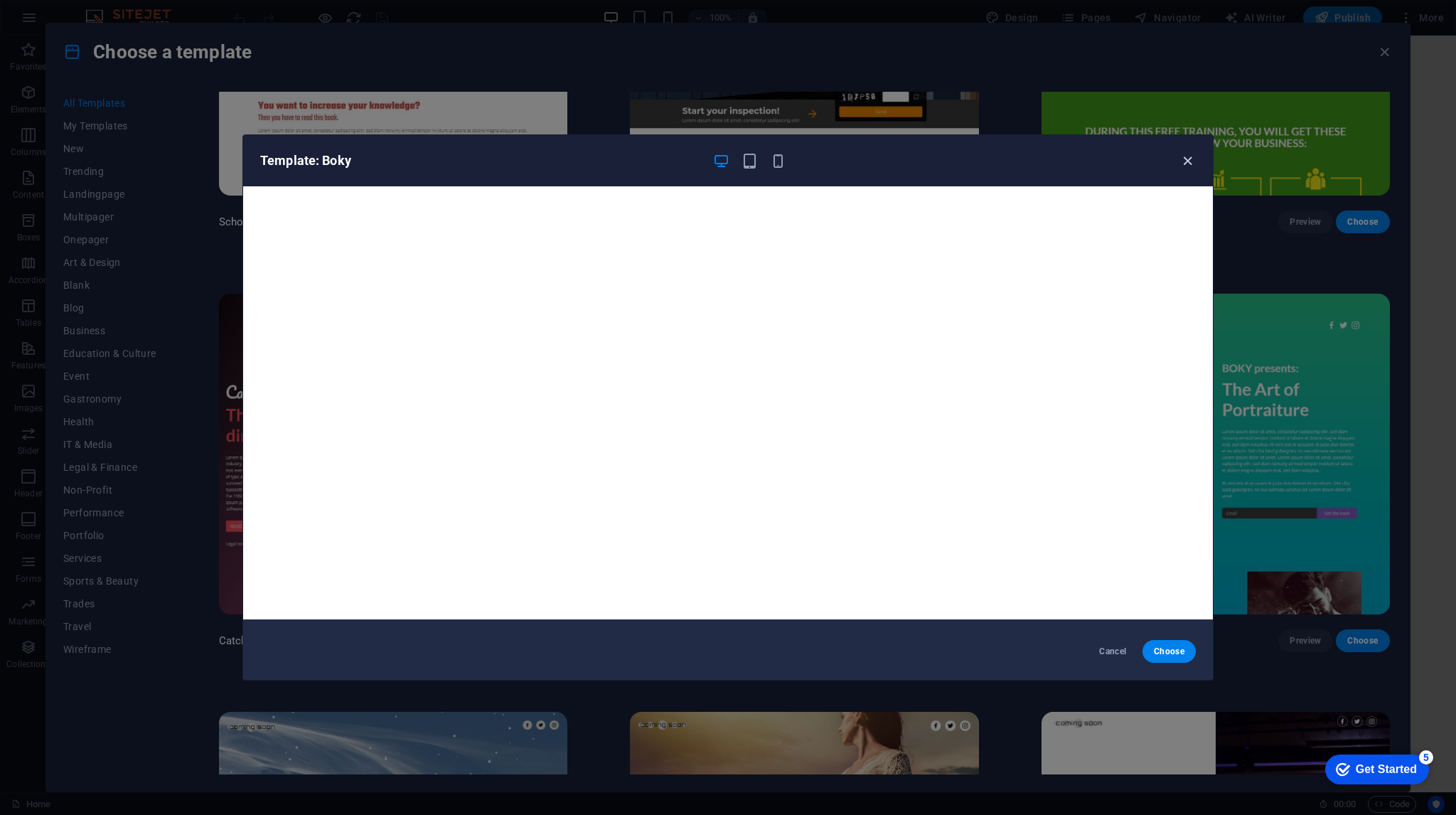
click at [1186, 158] on icon "button" at bounding box center [1188, 161] width 16 height 16
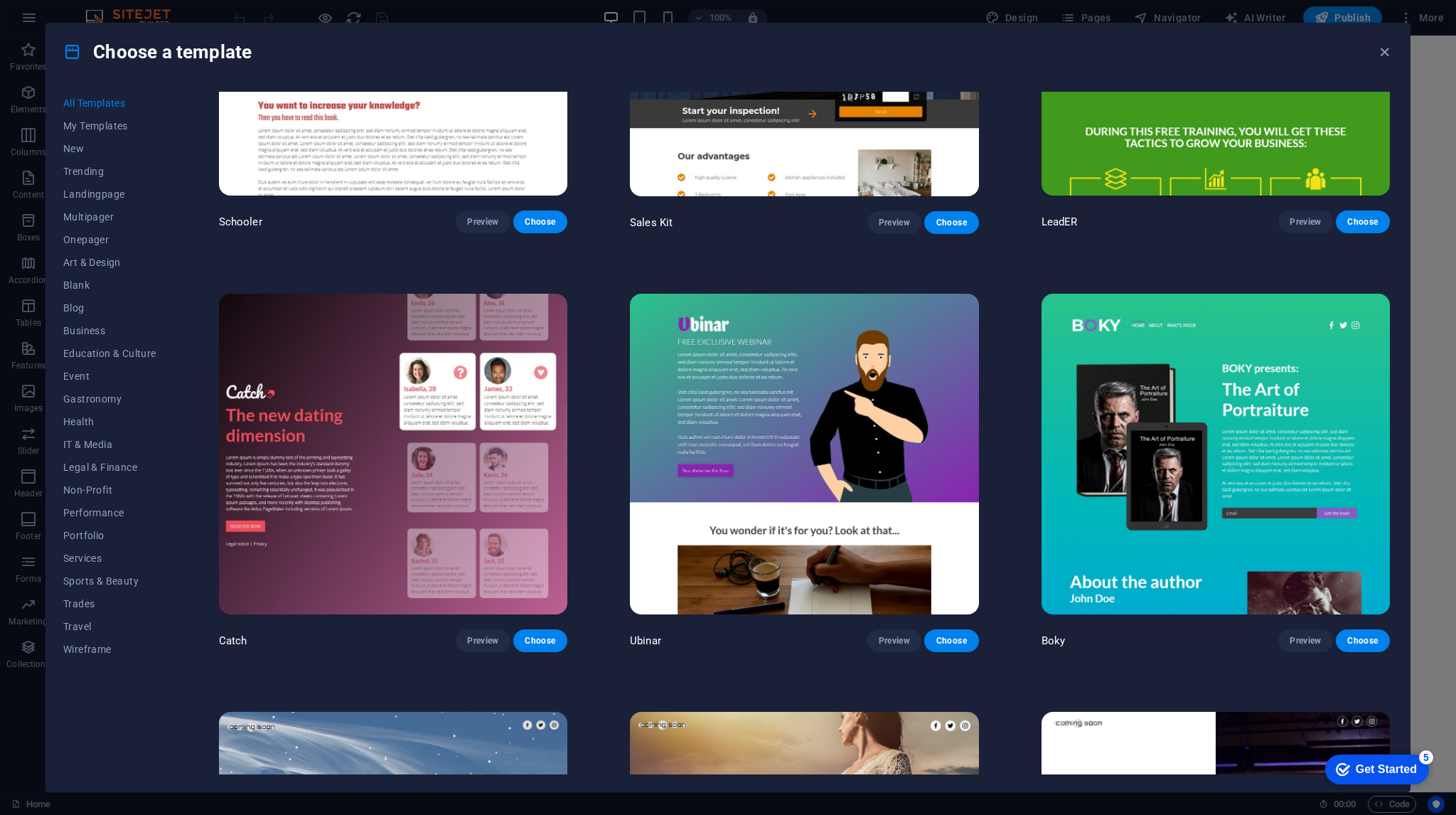
click at [376, 364] on img at bounding box center [393, 455] width 349 height 322
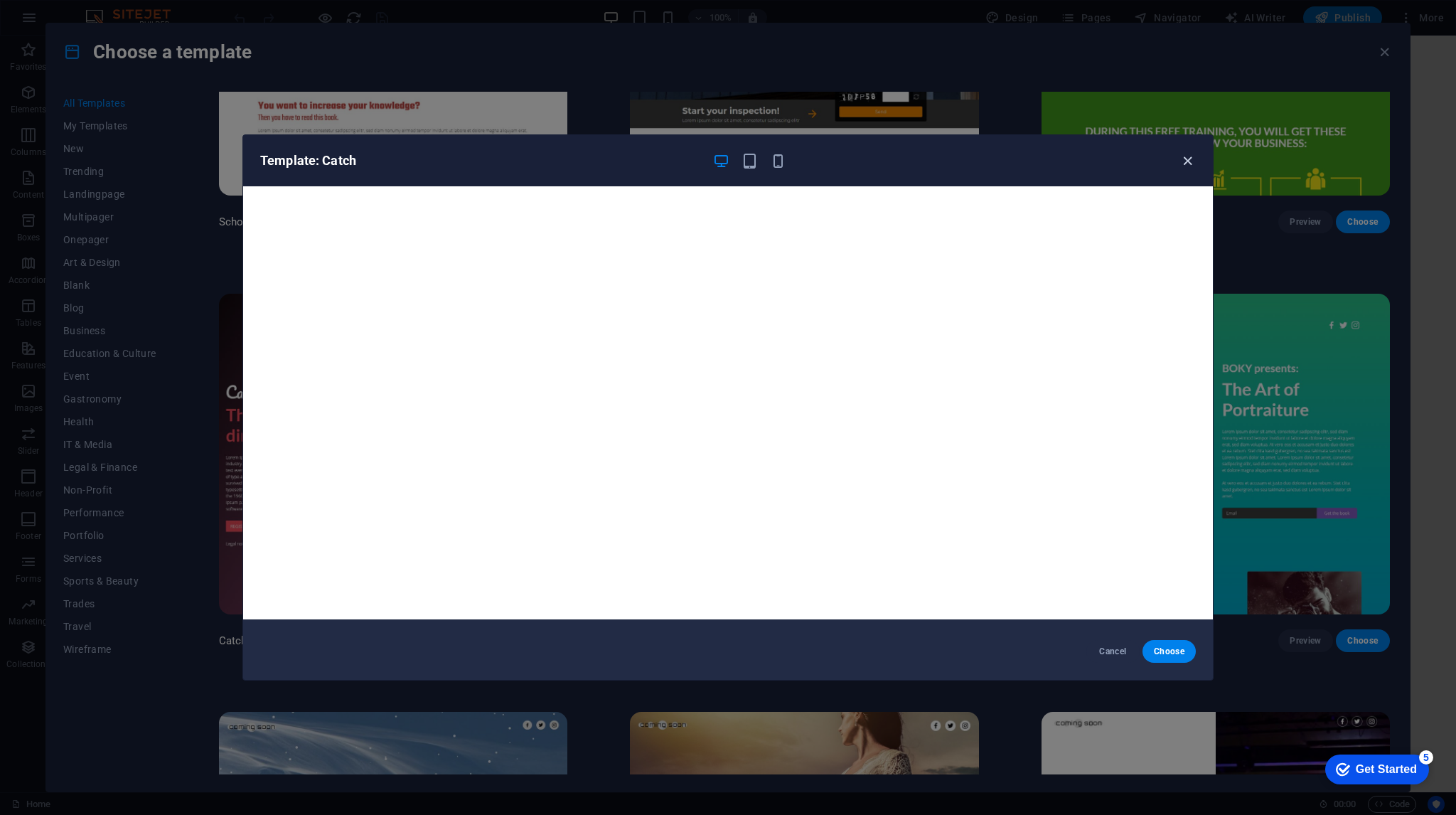
click at [1192, 158] on icon "button" at bounding box center [1188, 161] width 16 height 16
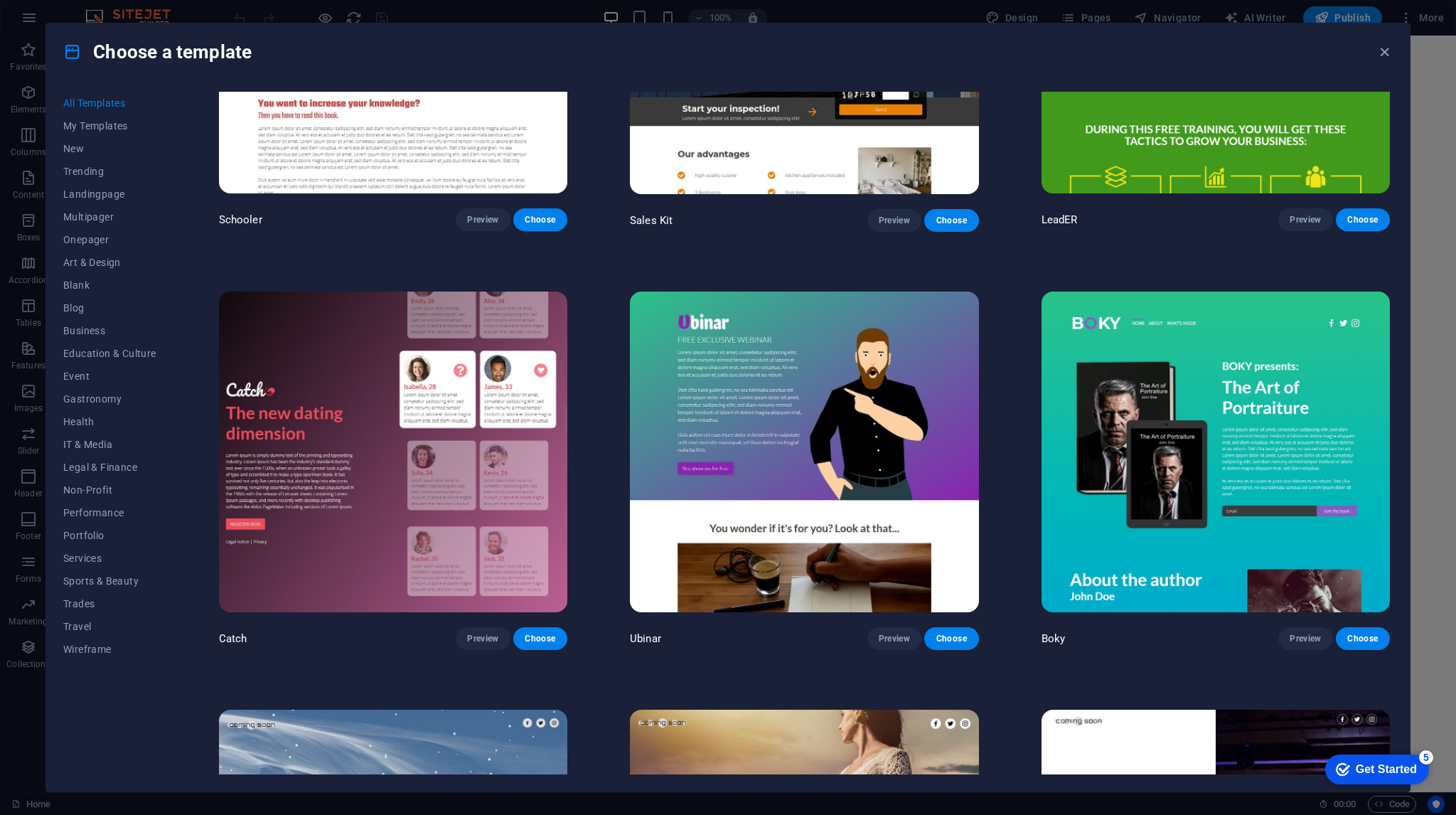
scroll to position [21585, 0]
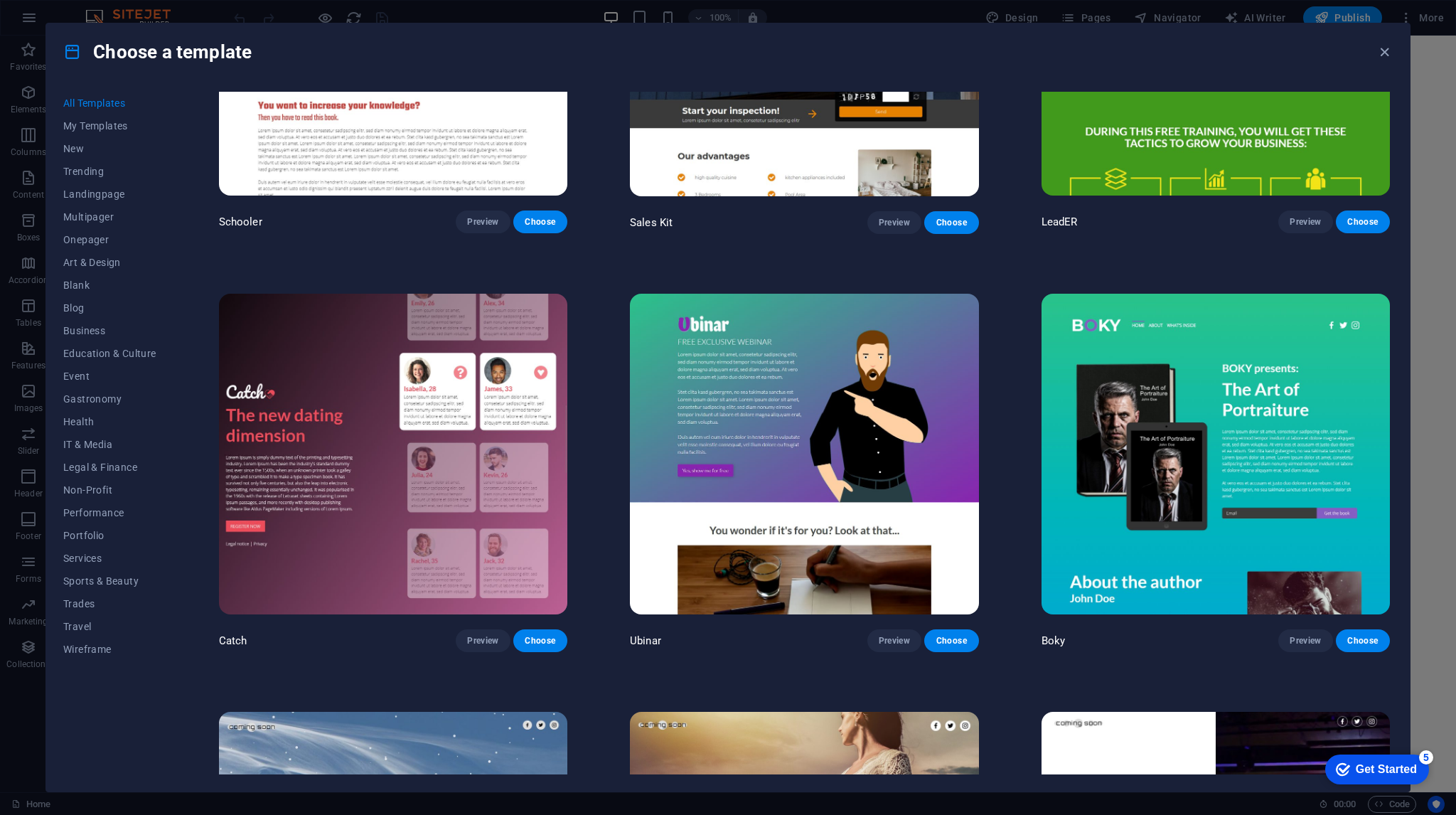
click at [1342, 311] on img at bounding box center [1216, 455] width 349 height 322
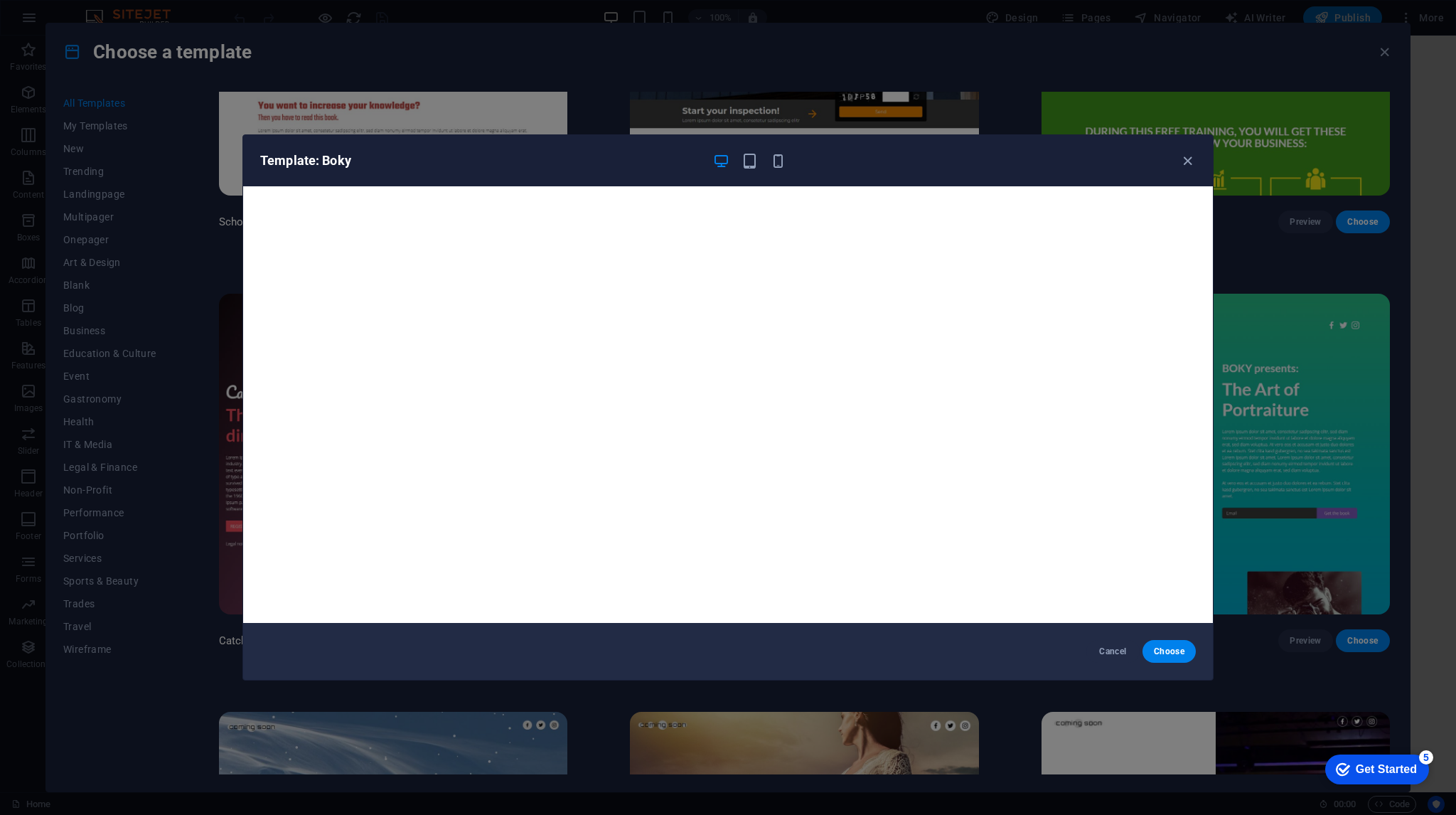
drag, startPoint x: 1194, startPoint y: 160, endPoint x: 1195, endPoint y: 182, distance: 22.0
click at [1194, 160] on icon "button" at bounding box center [1188, 161] width 16 height 16
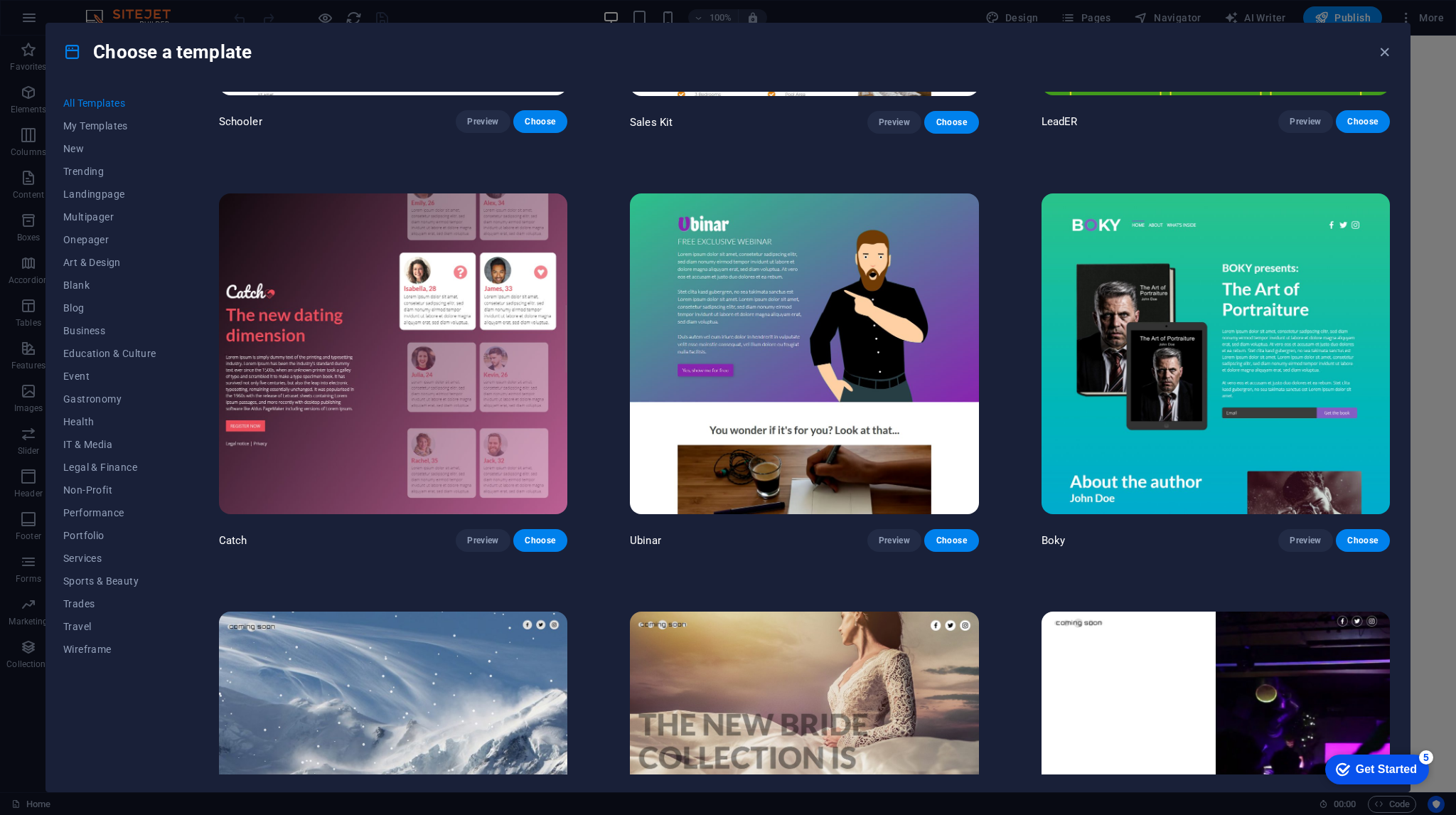
scroll to position [21656, 0]
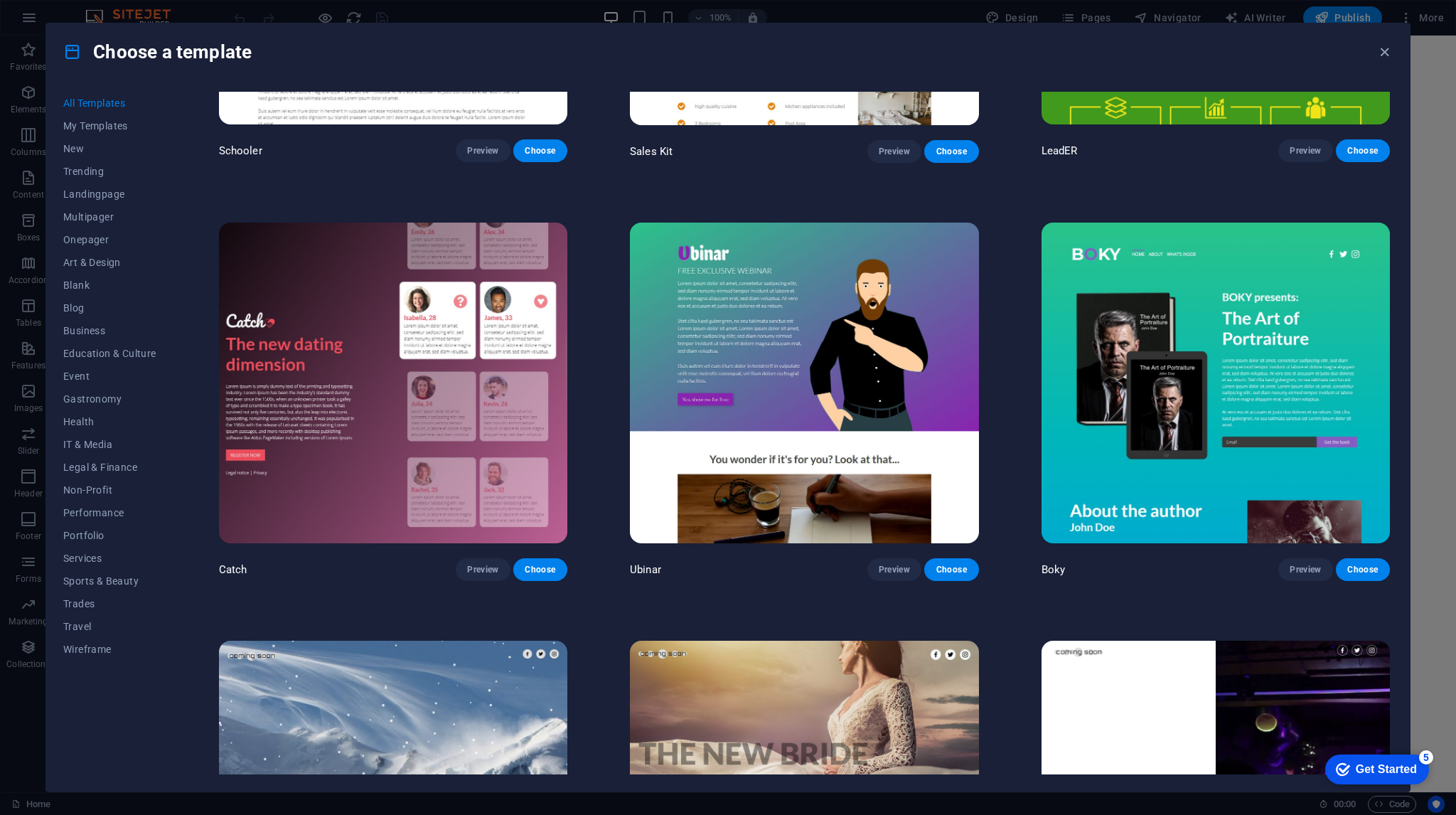
click at [1248, 308] on img at bounding box center [1216, 383] width 349 height 322
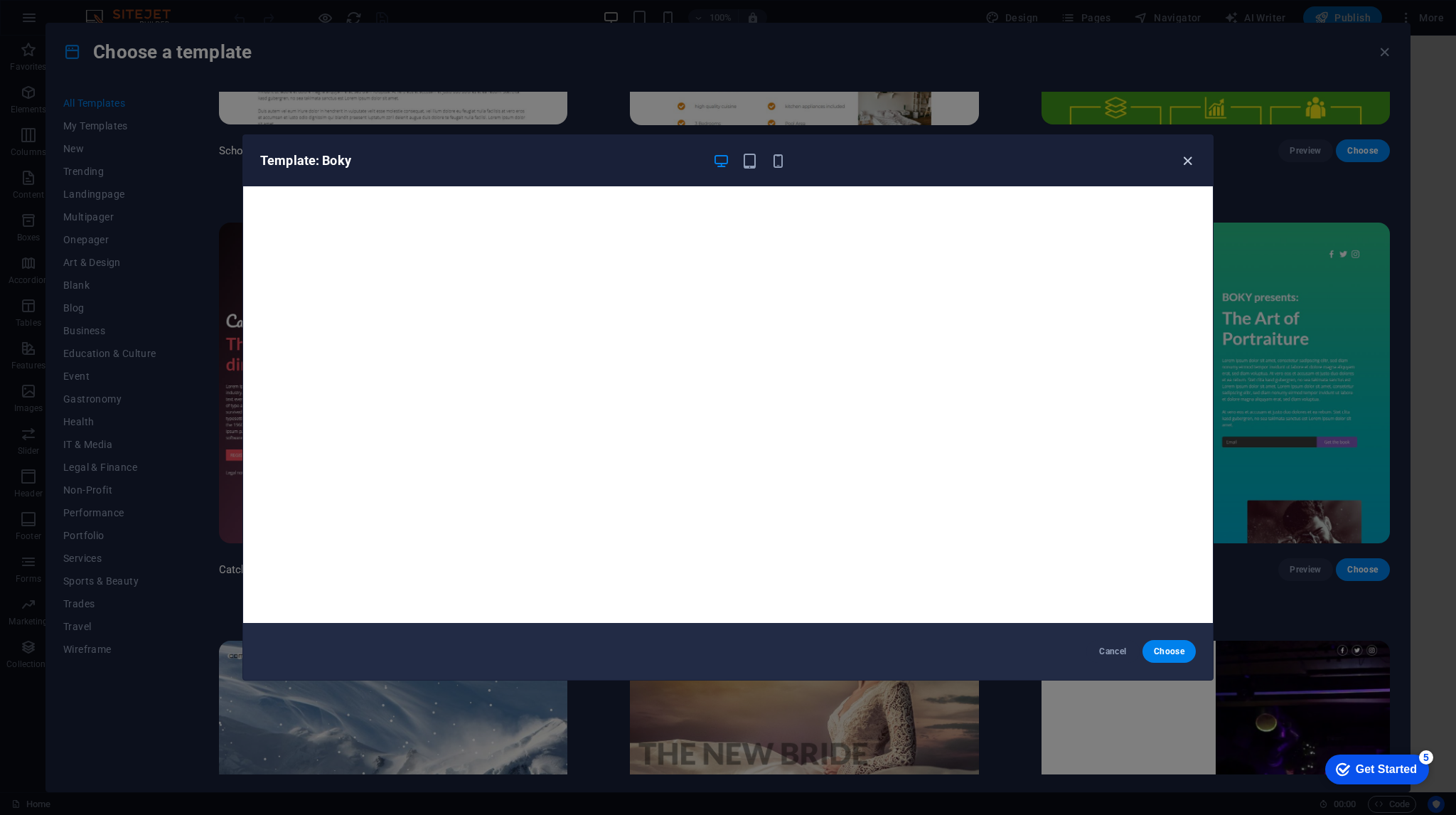
click at [1188, 158] on icon "button" at bounding box center [1188, 161] width 16 height 16
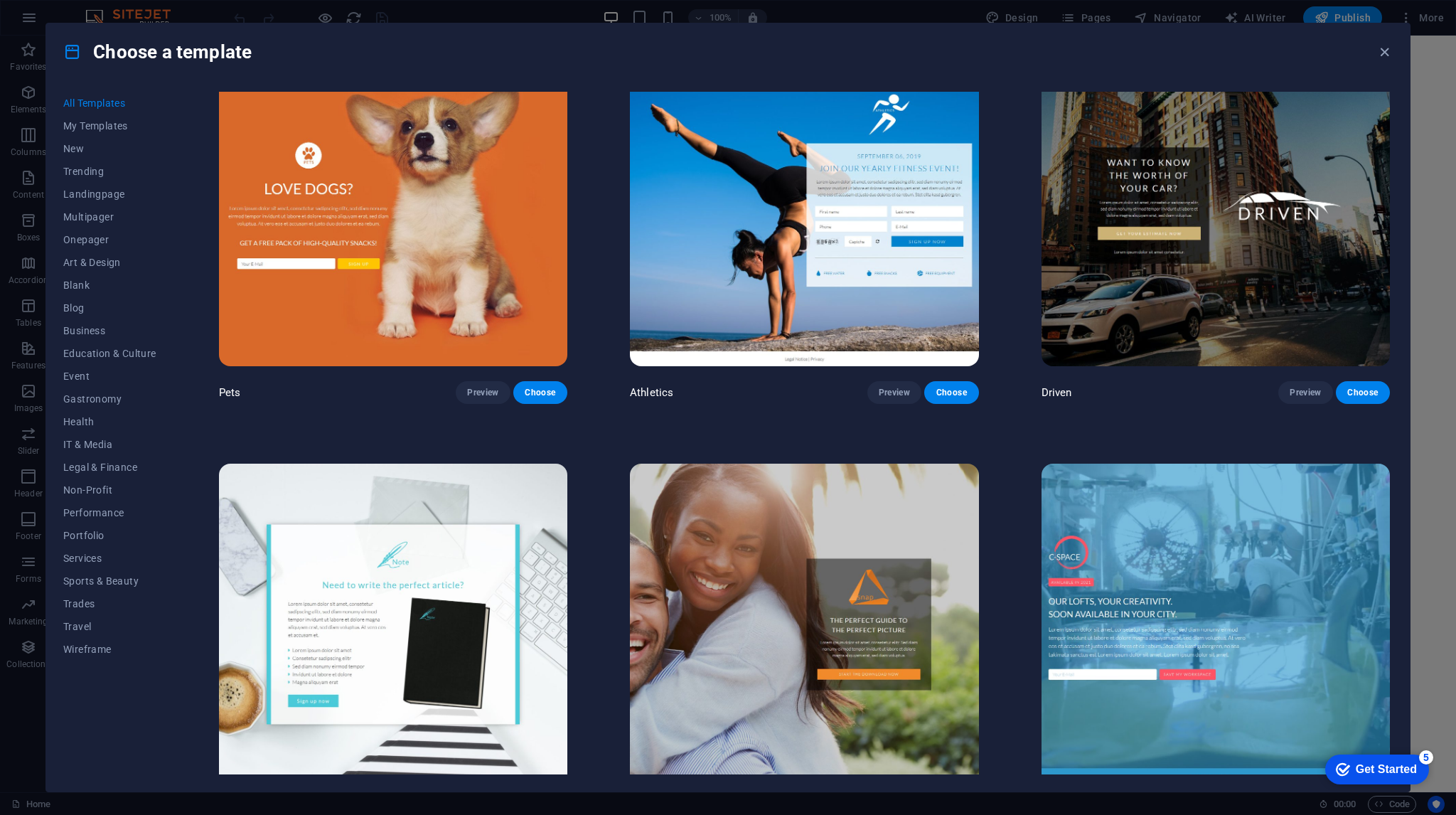
scroll to position [19948, 0]
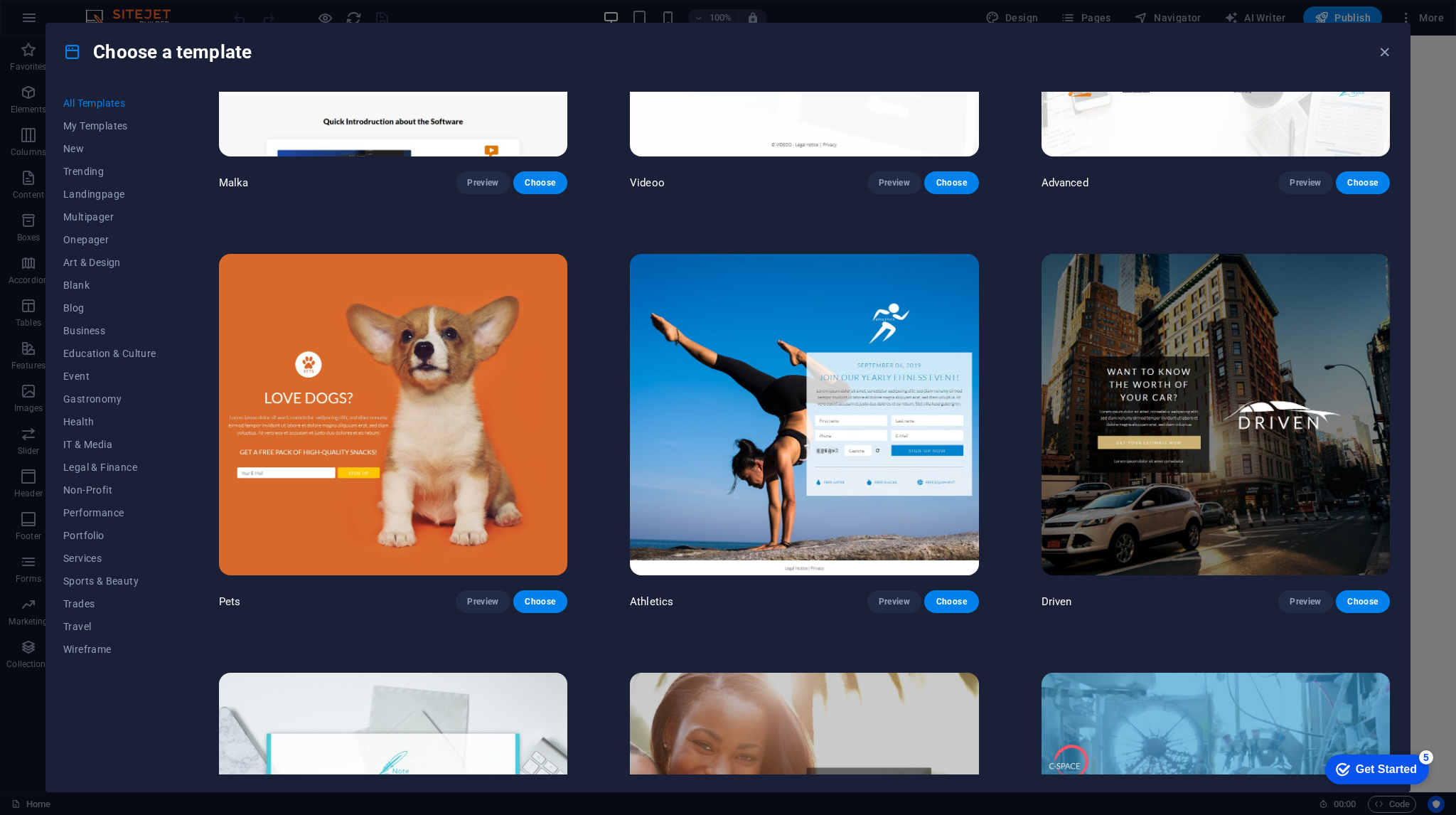
click at [1313, 254] on img at bounding box center [1216, 414] width 349 height 322
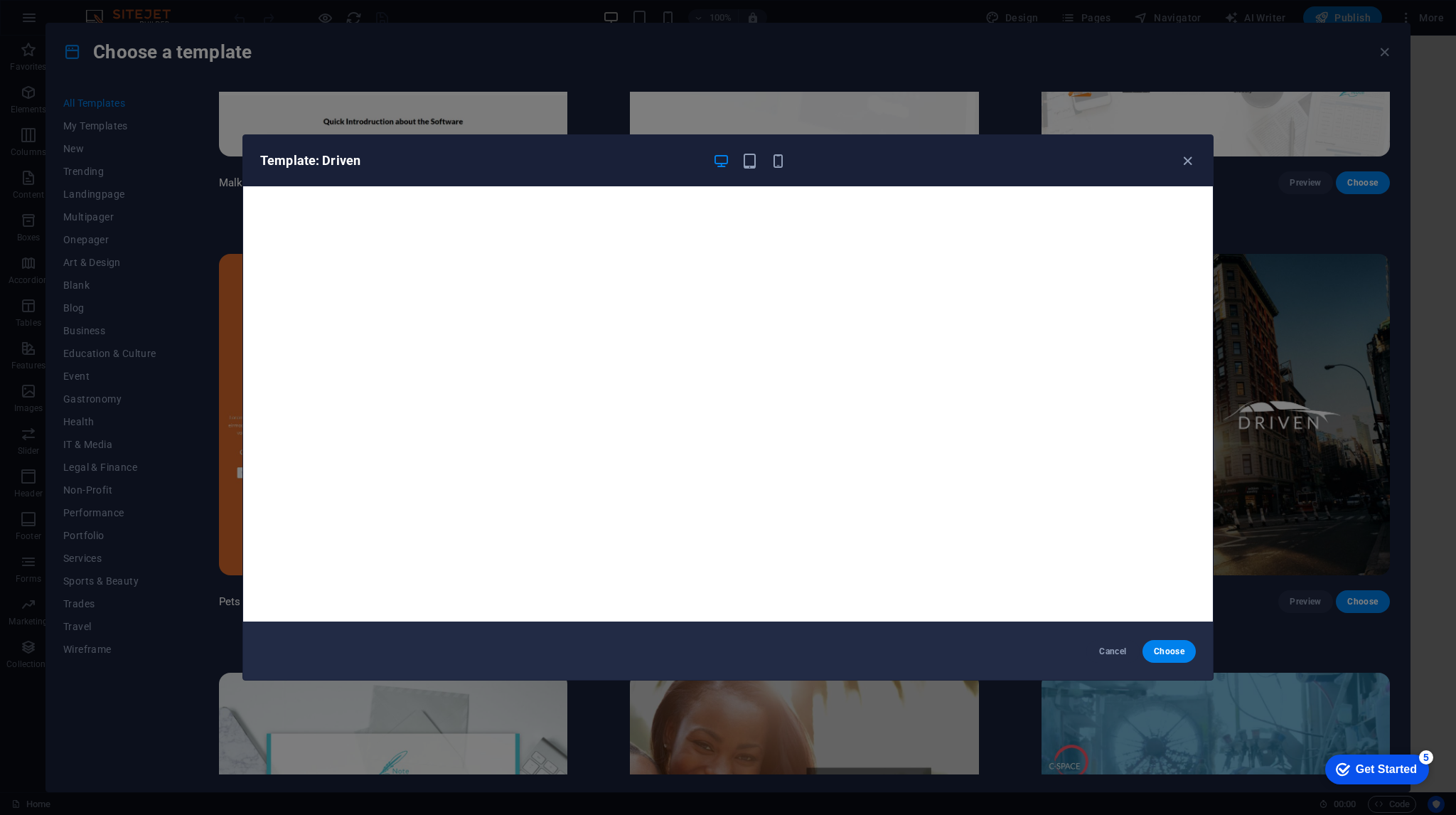
scroll to position [0, 0]
click at [1117, 648] on span "Cancel" at bounding box center [1112, 652] width 30 height 11
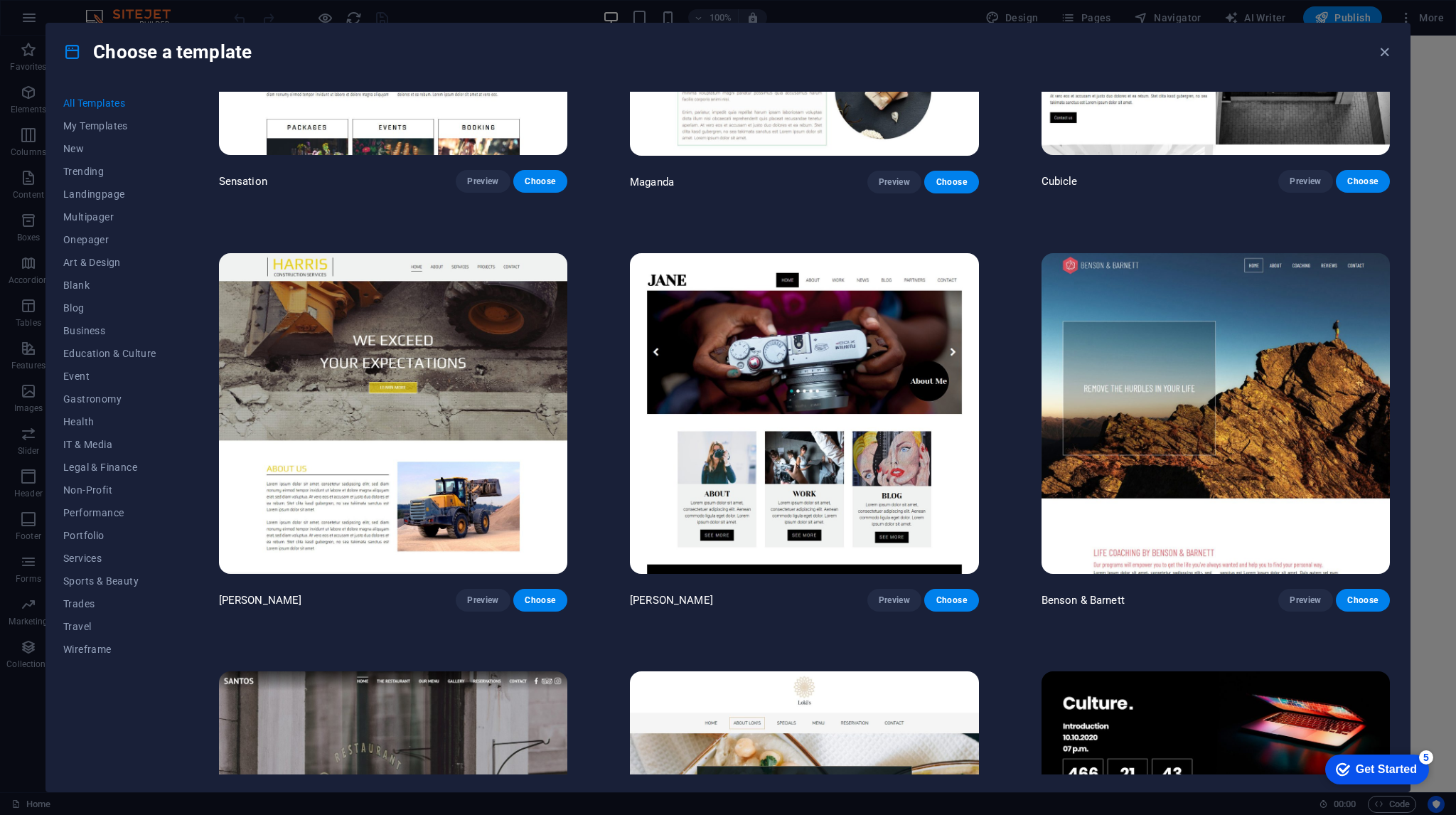
scroll to position [18099, 0]
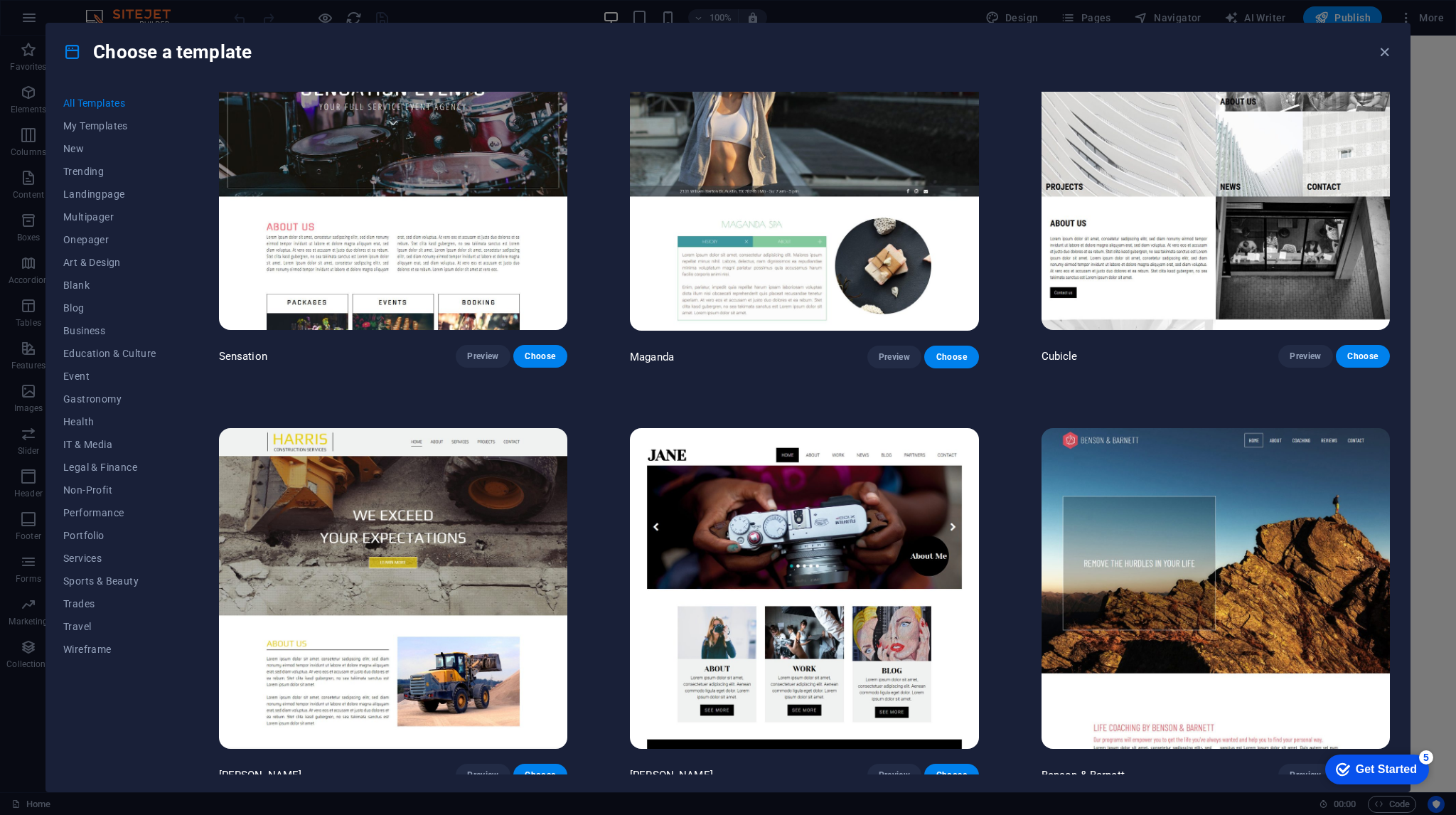
click at [1286, 472] on img at bounding box center [1216, 589] width 349 height 322
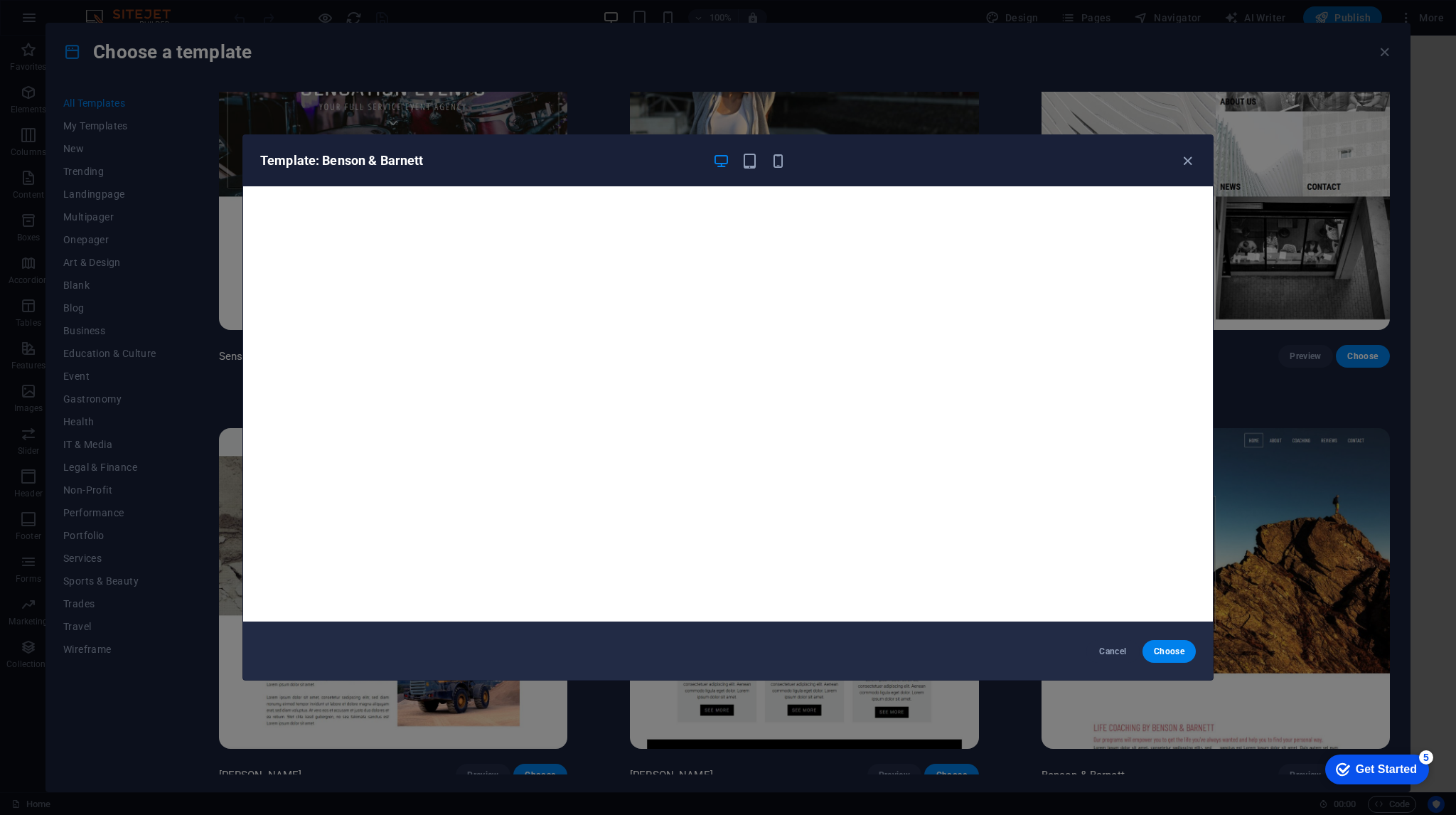
scroll to position [0, 0]
click at [1185, 153] on icon "button" at bounding box center [1188, 161] width 16 height 16
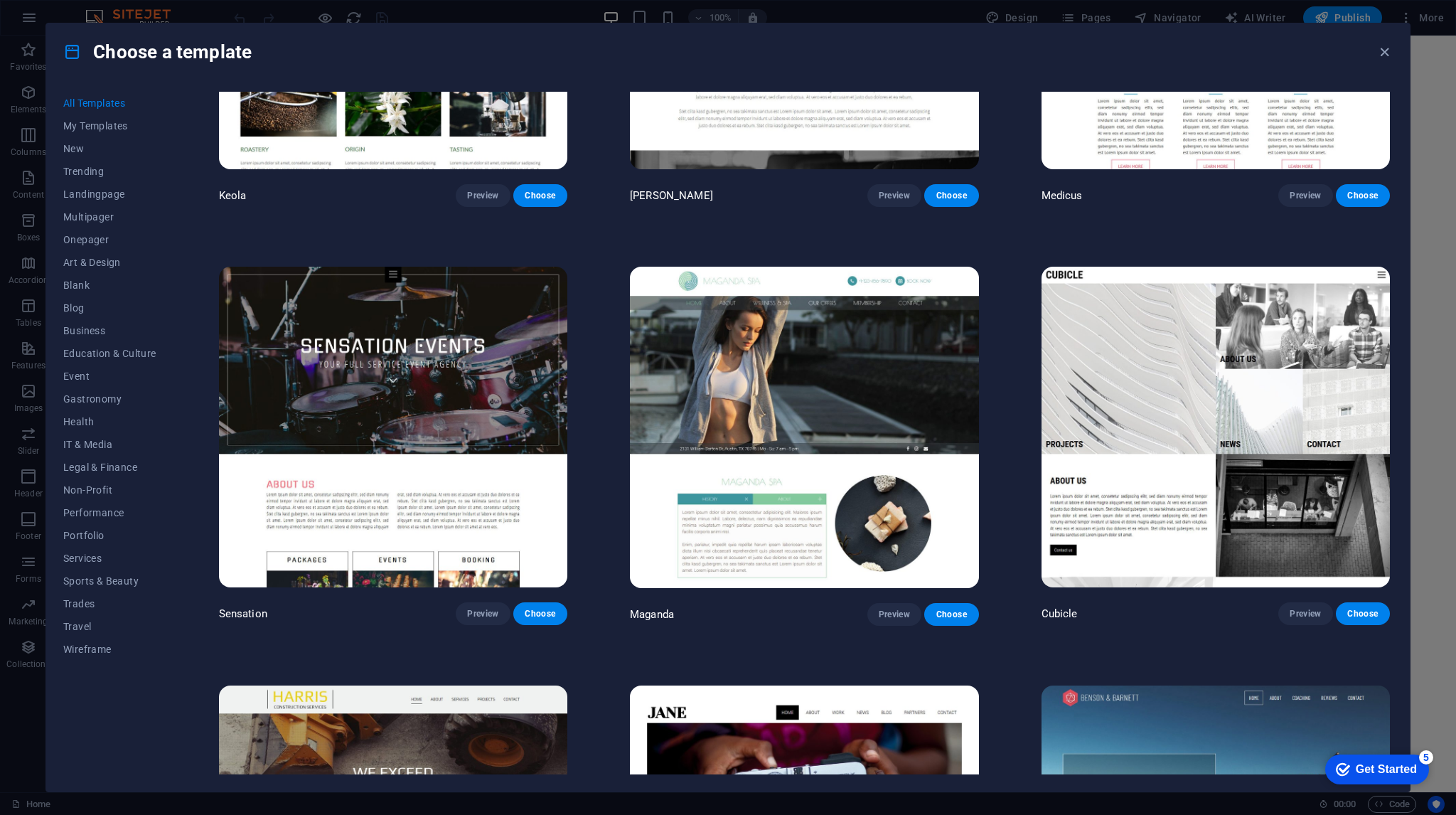
scroll to position [17814, 0]
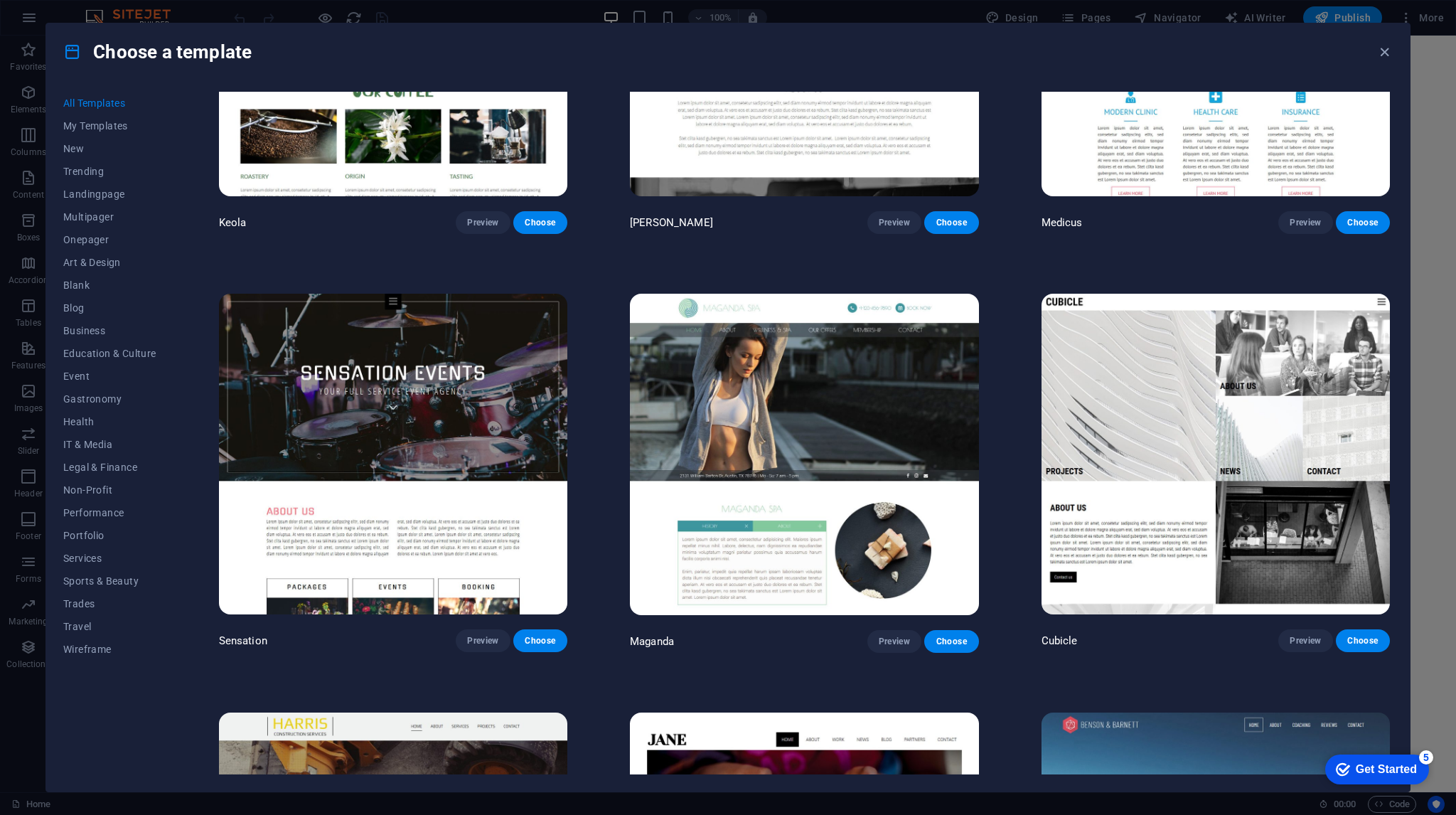
click at [1166, 302] on img at bounding box center [1216, 455] width 349 height 322
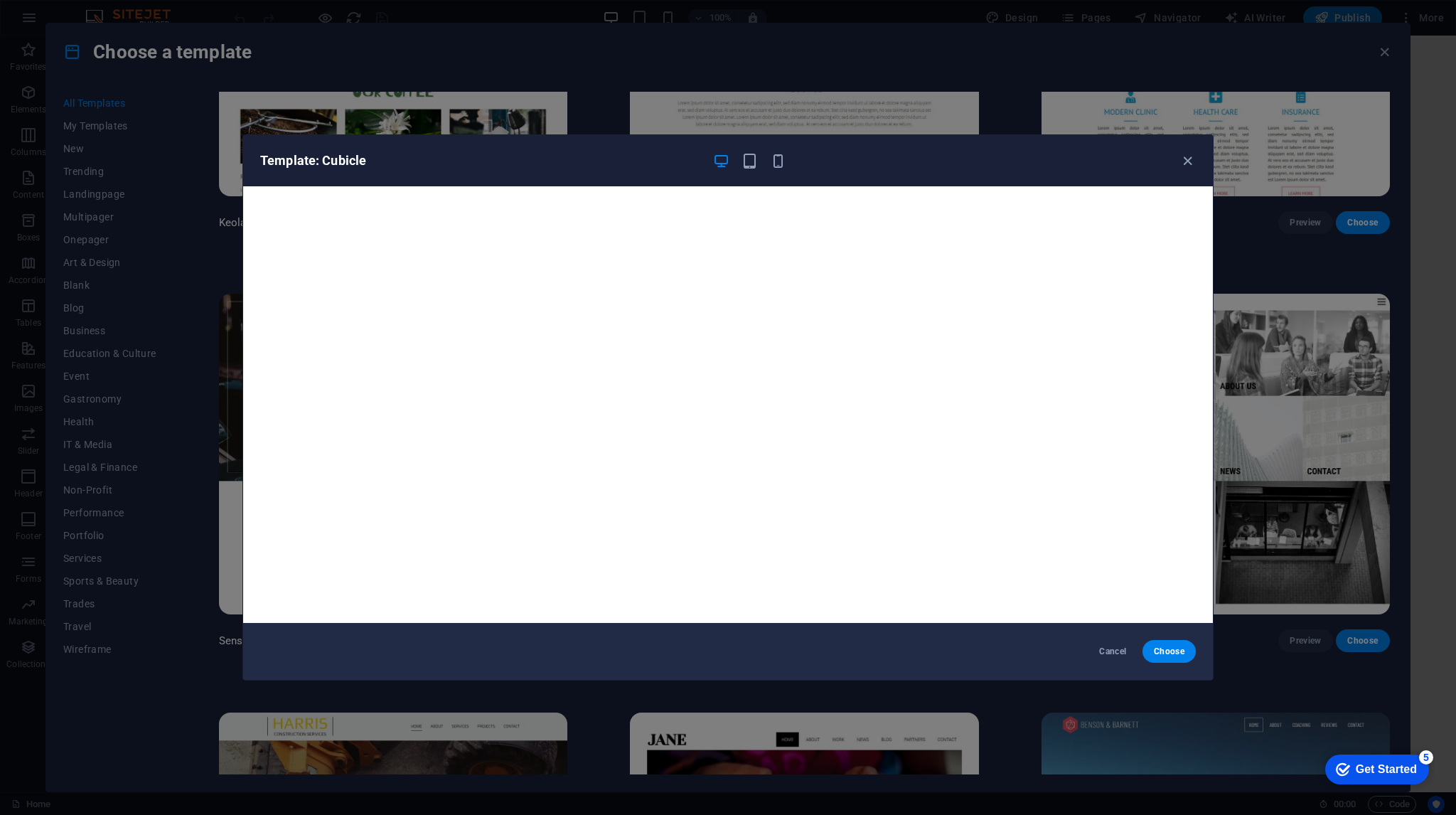
scroll to position [3, 0]
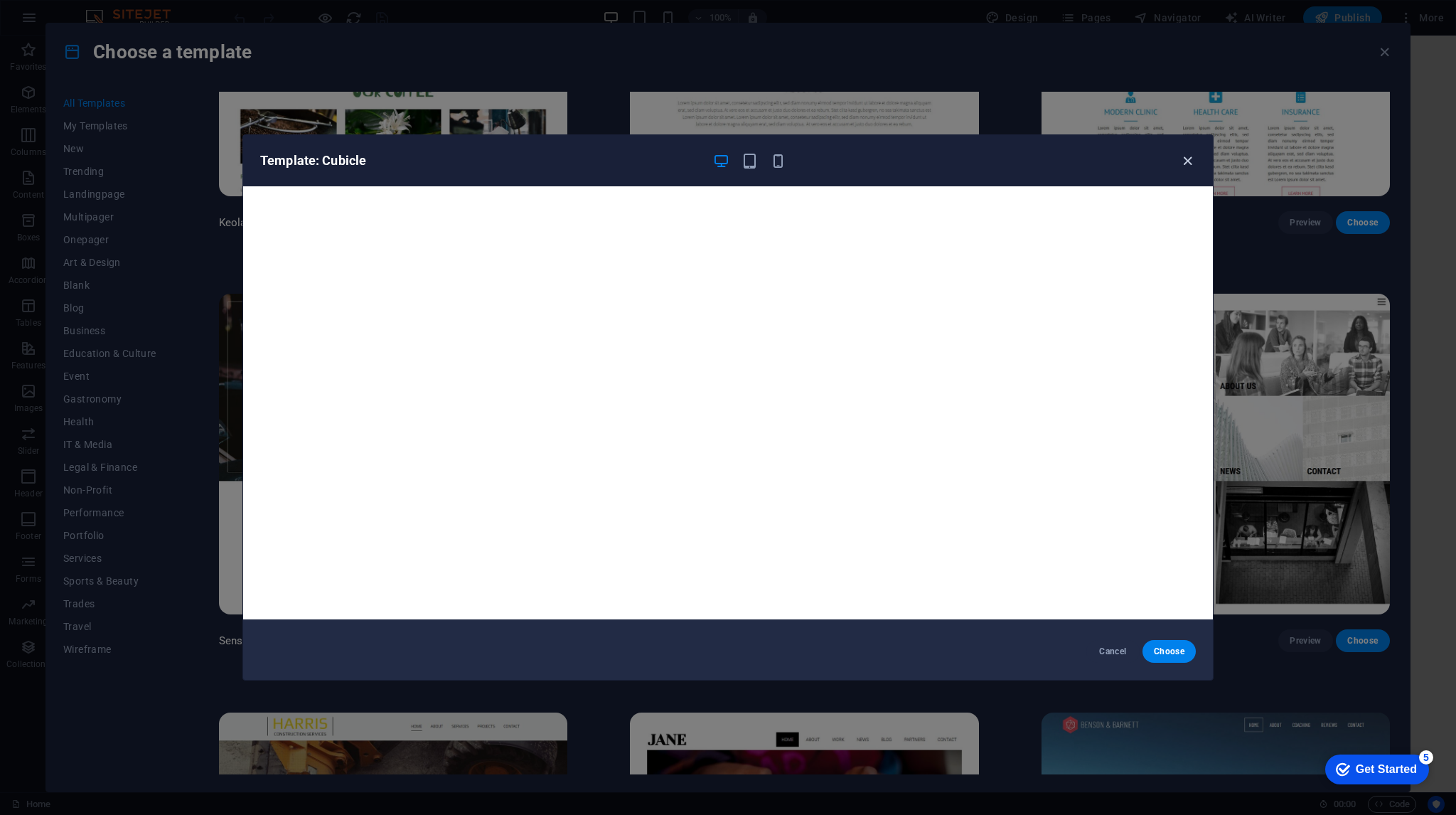
click at [1187, 163] on icon "button" at bounding box center [1188, 161] width 16 height 16
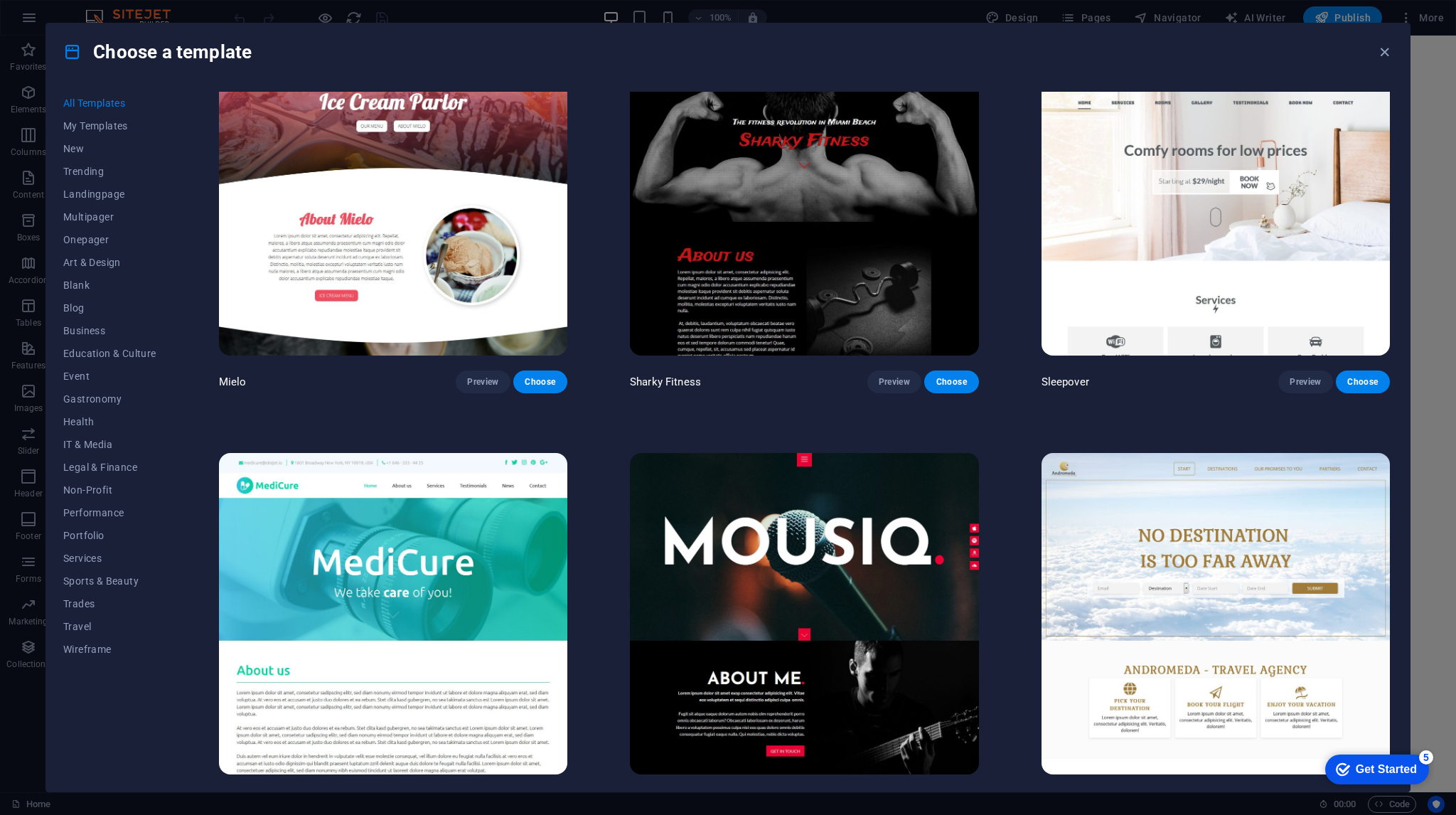
scroll to position [13048, 0]
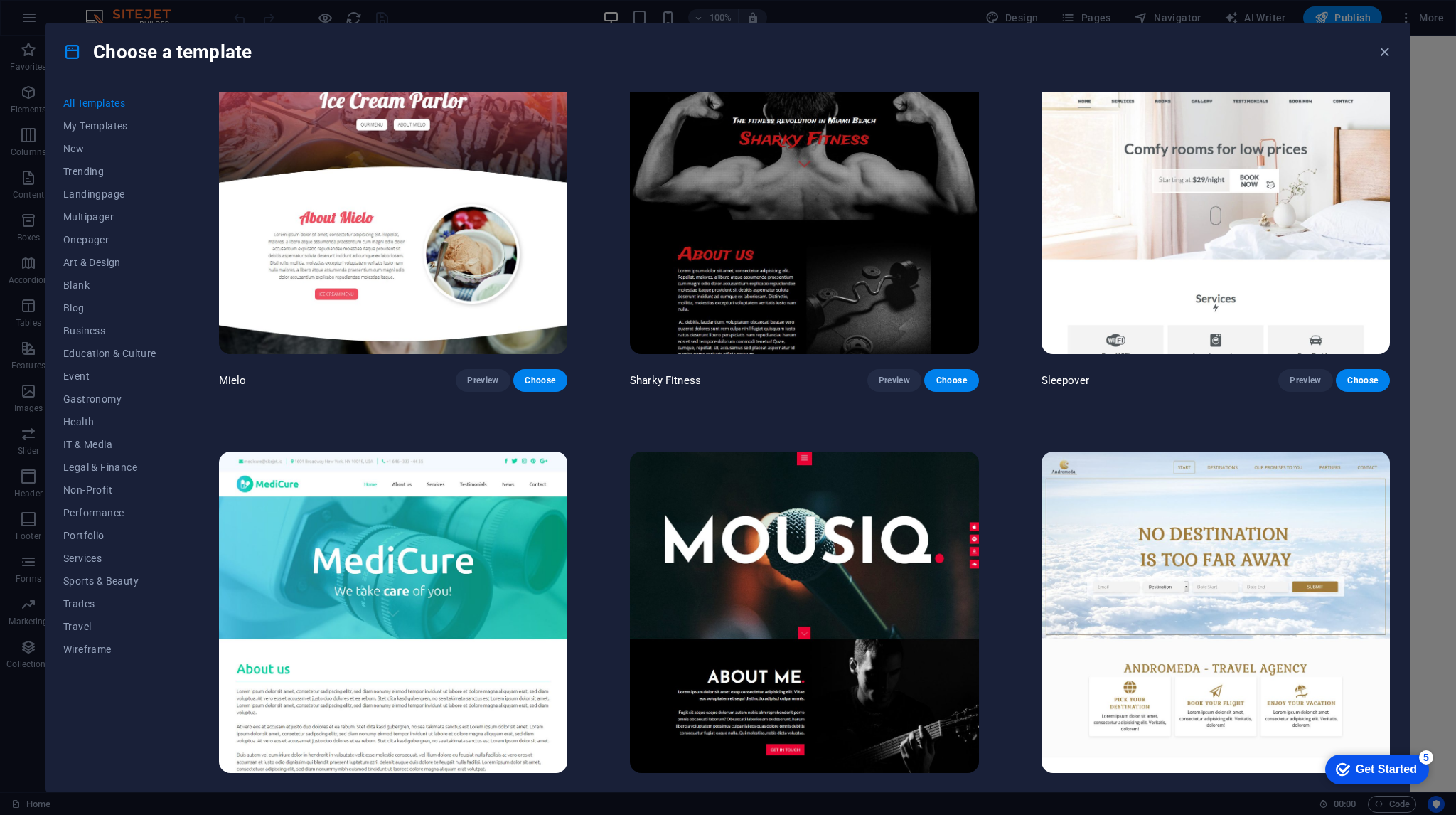
click at [1136, 488] on img at bounding box center [1216, 612] width 349 height 322
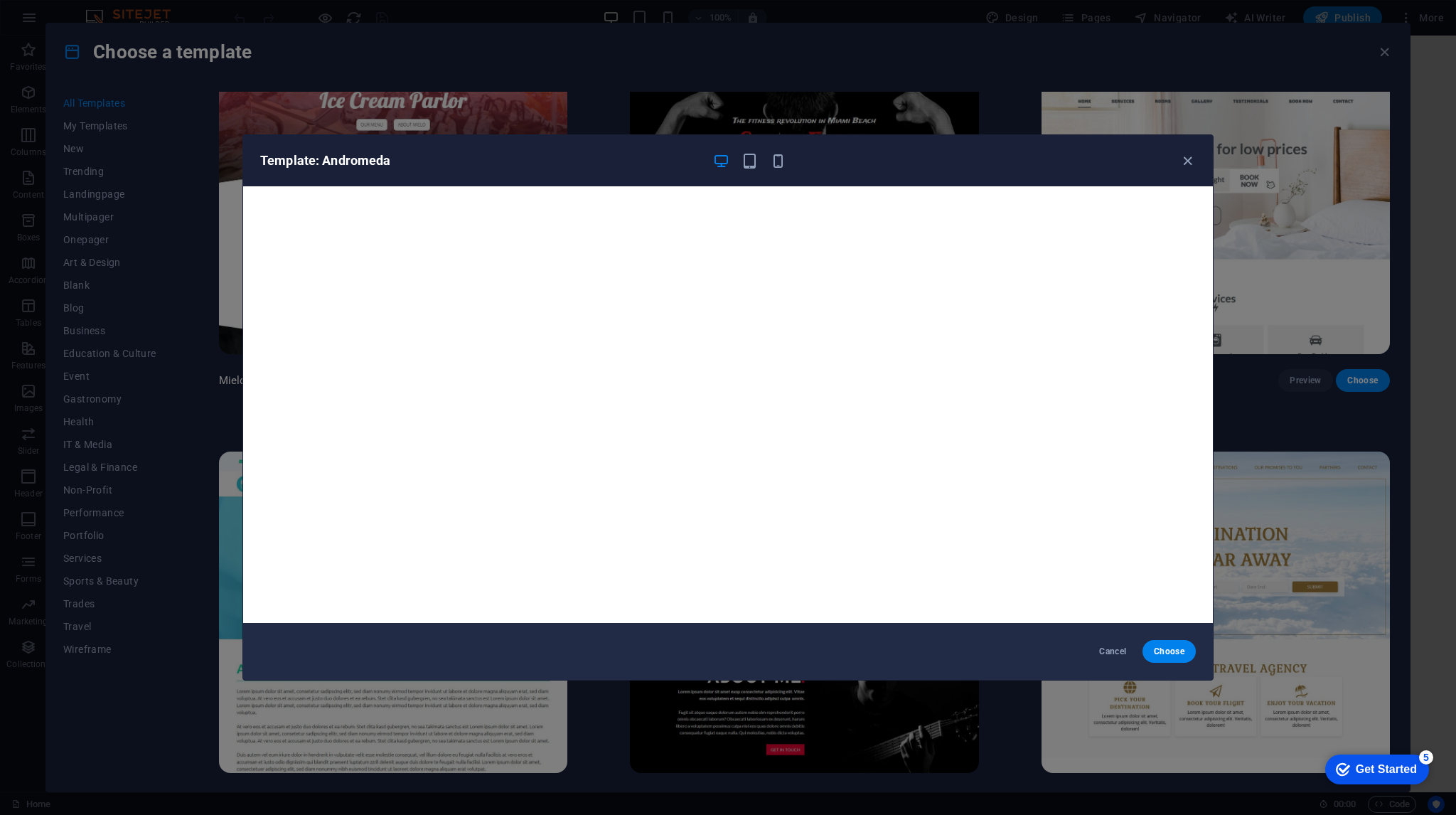
scroll to position [3, 0]
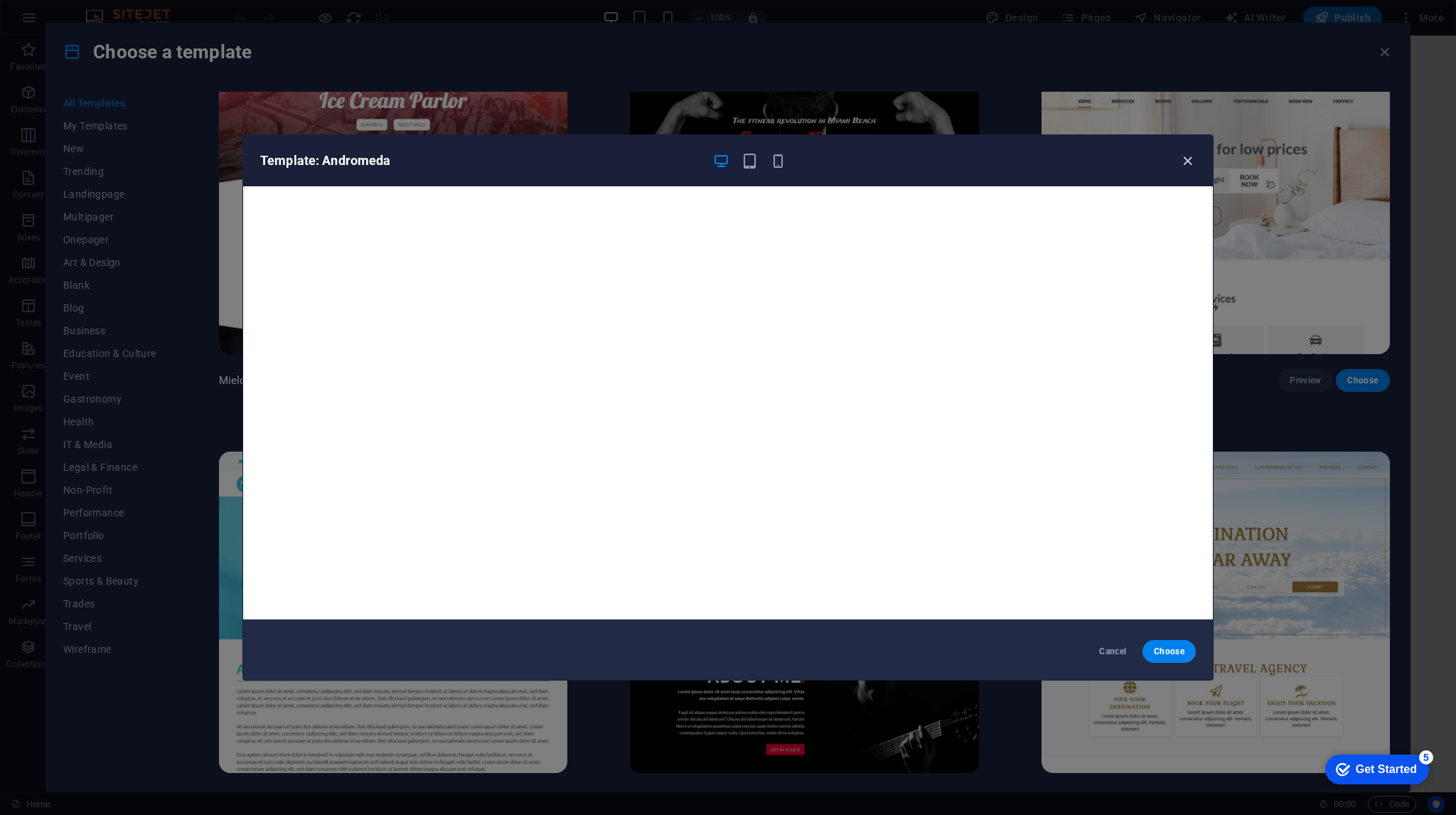
click at [1185, 161] on icon "button" at bounding box center [1188, 161] width 16 height 16
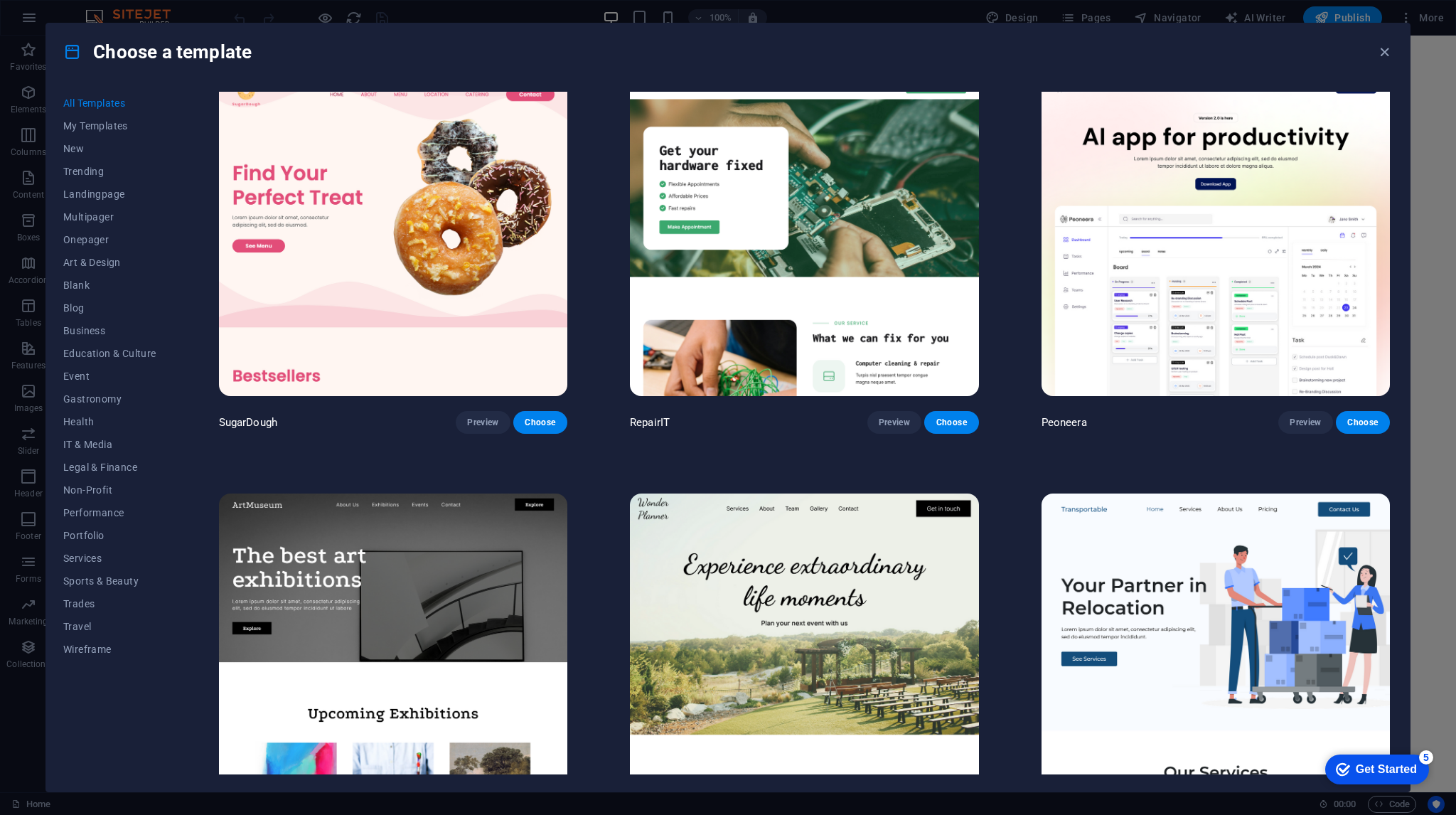
scroll to position [0, 0]
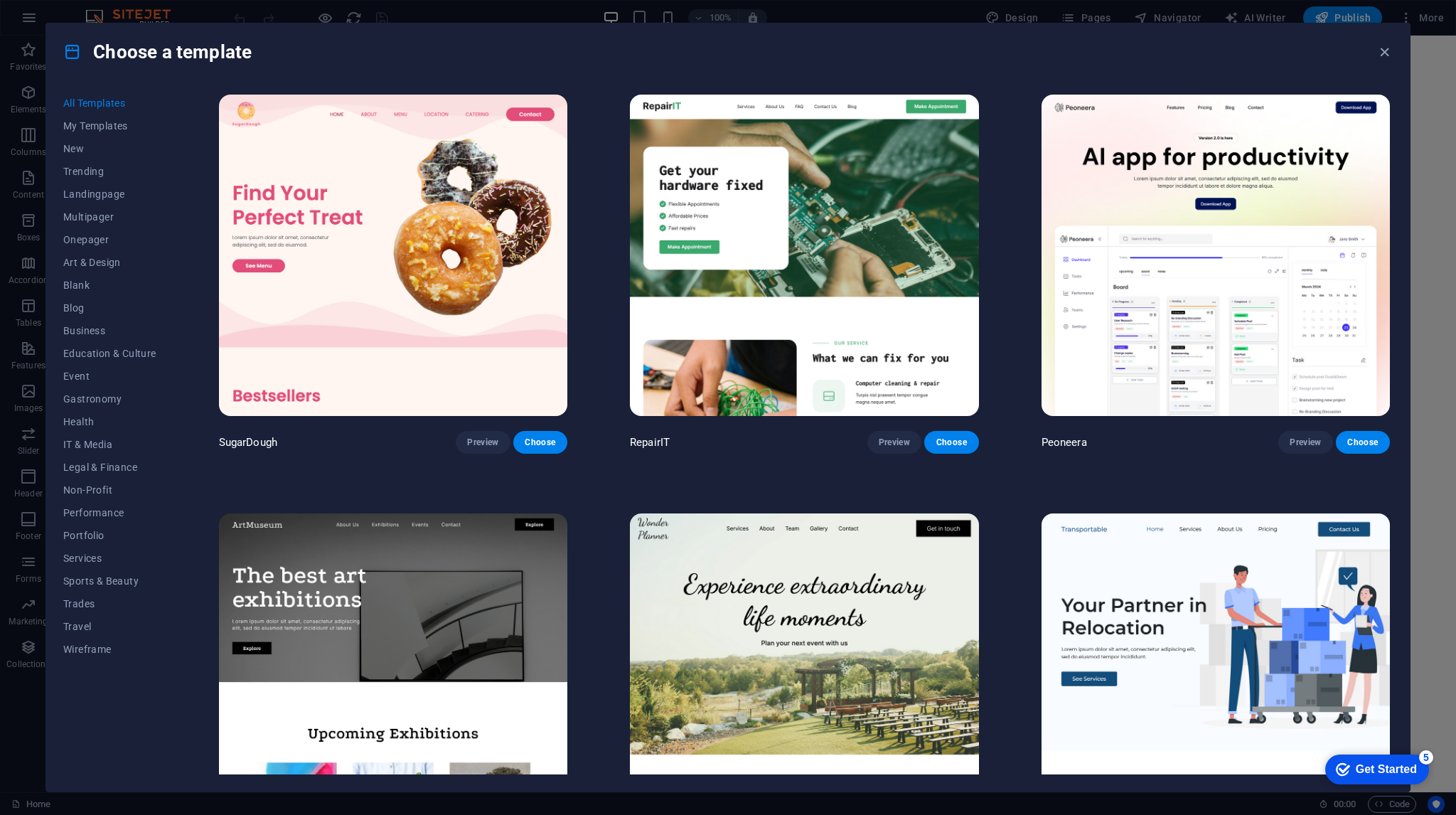
click at [1320, 163] on img at bounding box center [1216, 255] width 349 height 322
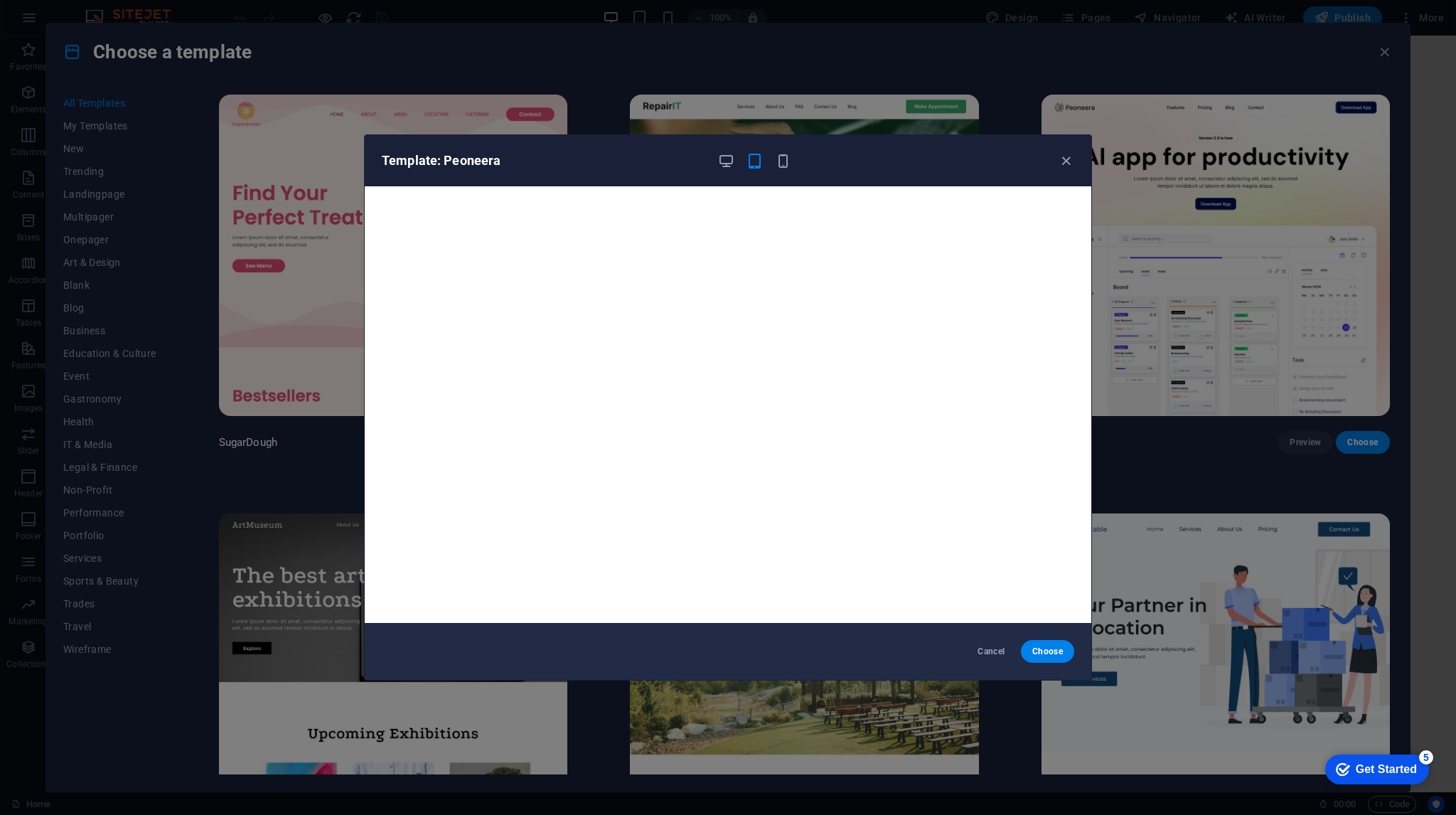
scroll to position [3, 0]
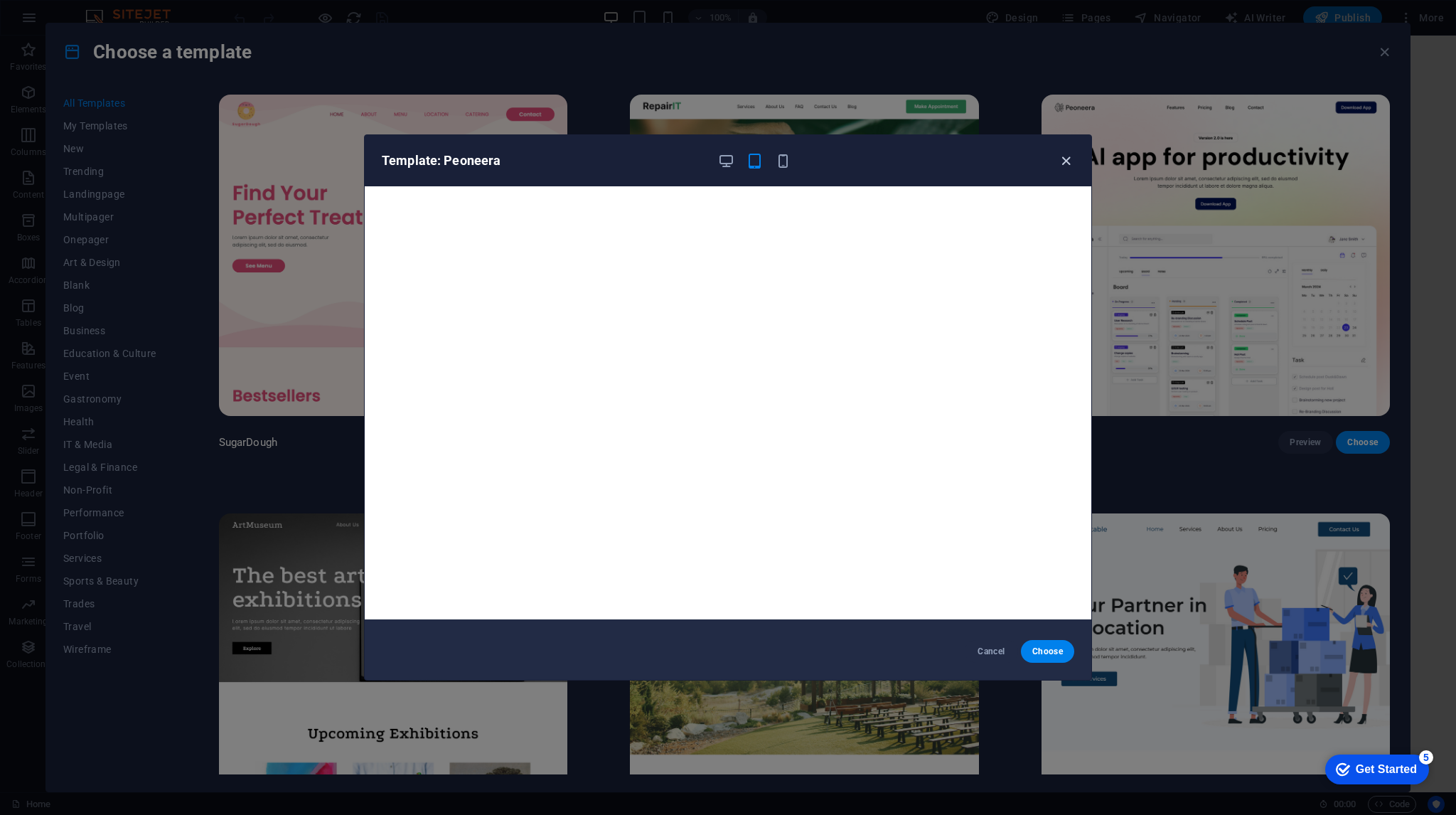
click at [1061, 162] on icon "button" at bounding box center [1066, 161] width 16 height 16
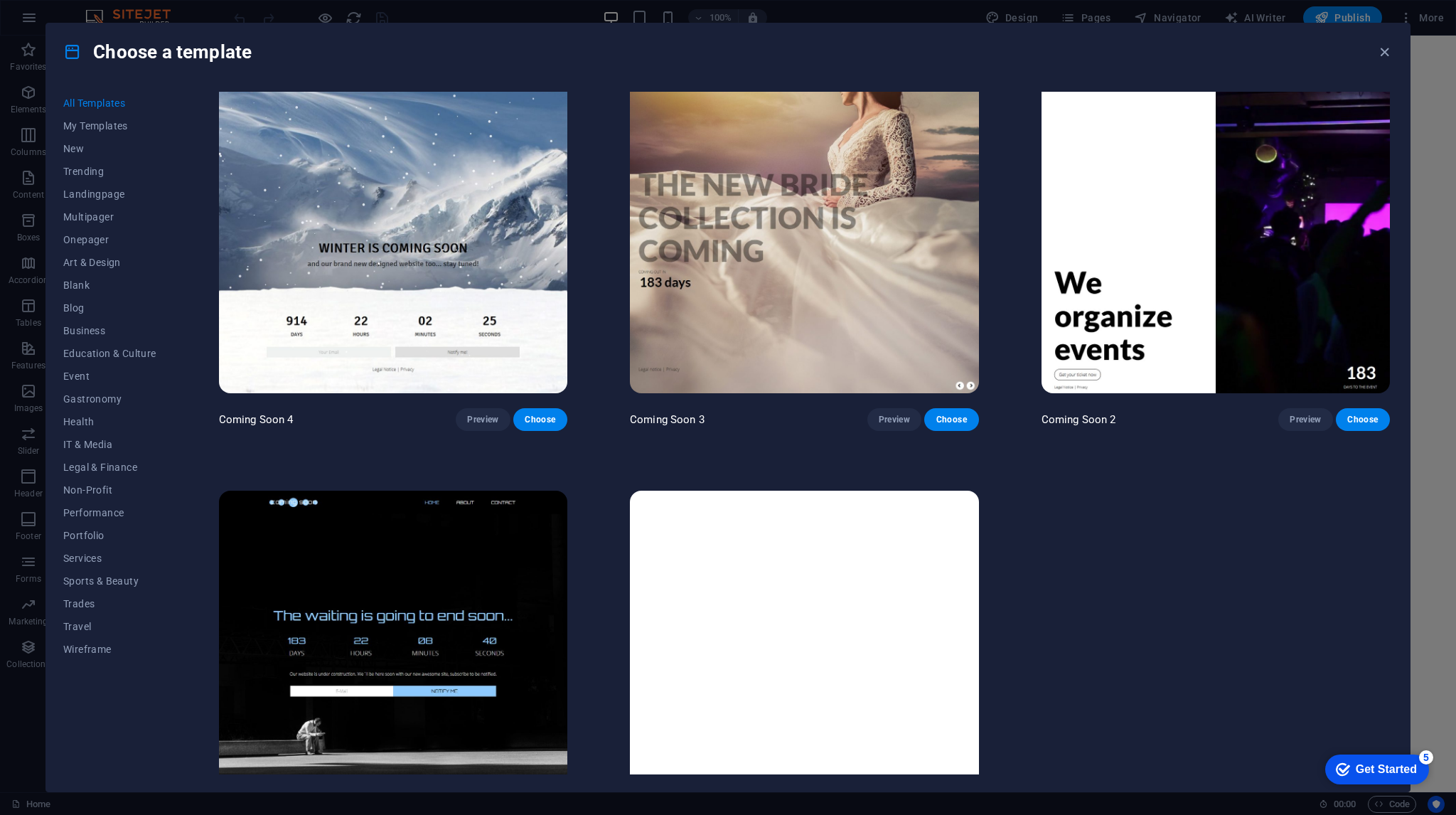
drag, startPoint x: 1390, startPoint y: 106, endPoint x: 89, endPoint y: 2, distance: 1305.2
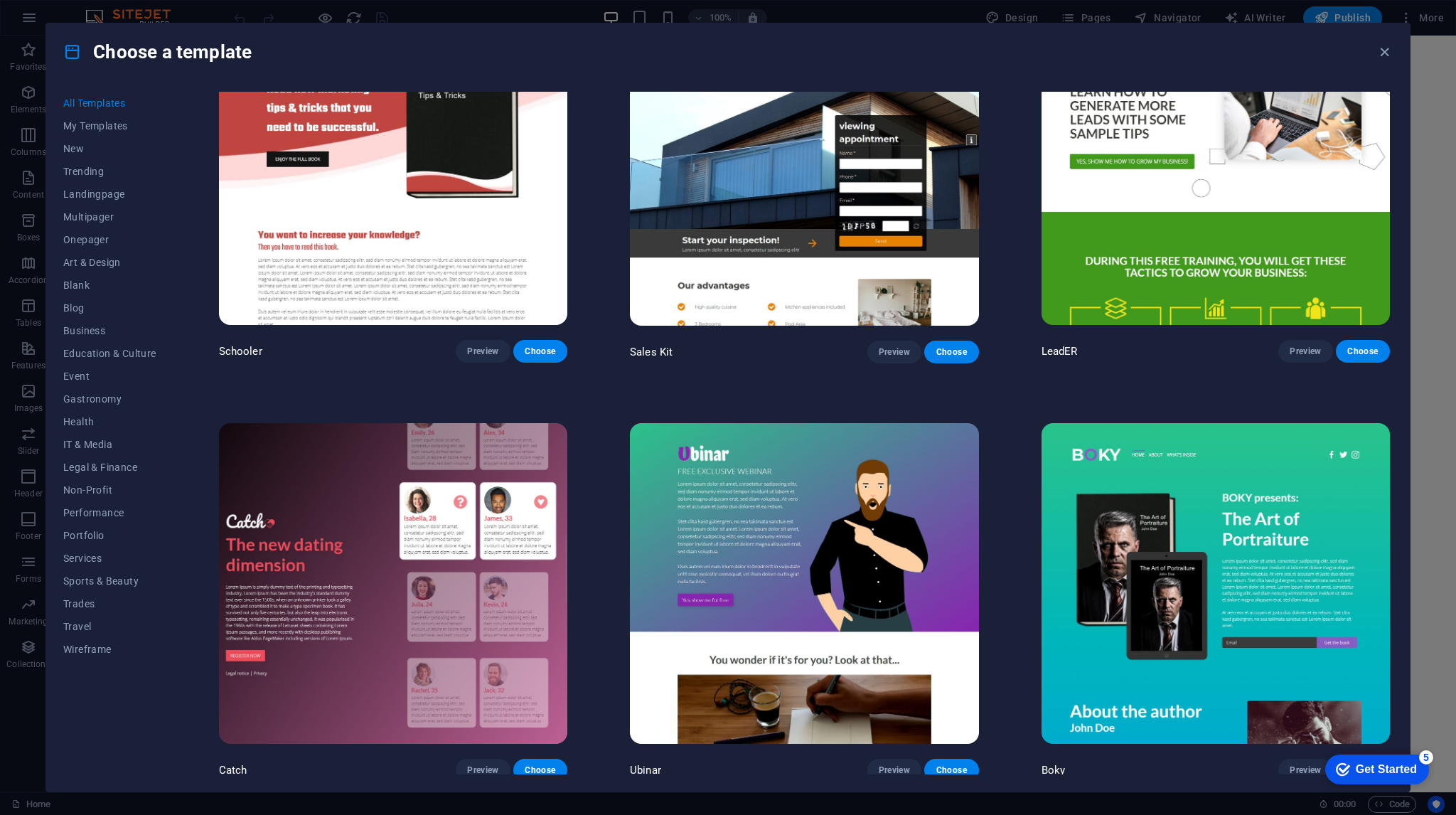
scroll to position [21443, 0]
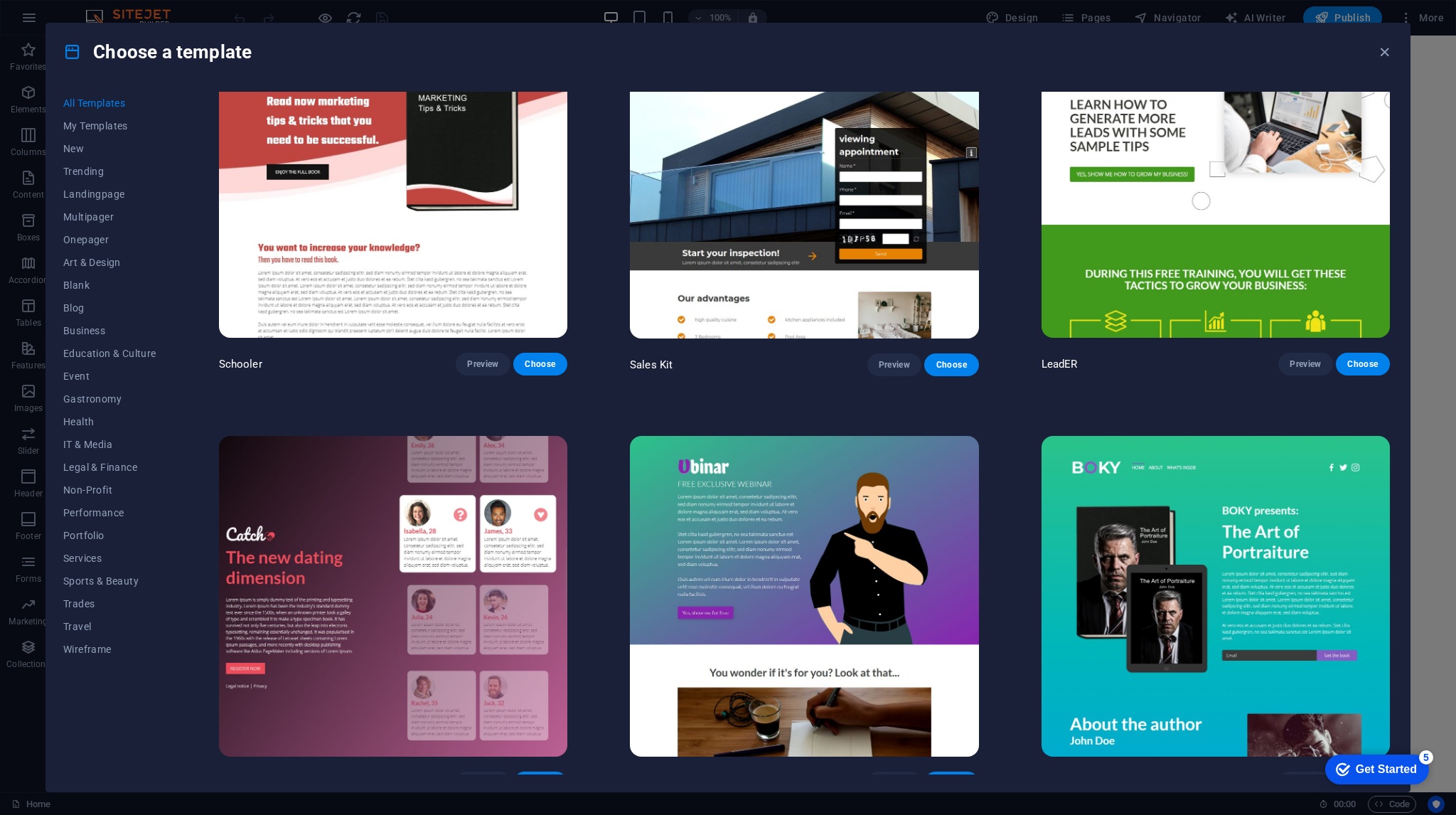
click at [1217, 436] on img at bounding box center [1216, 597] width 349 height 322
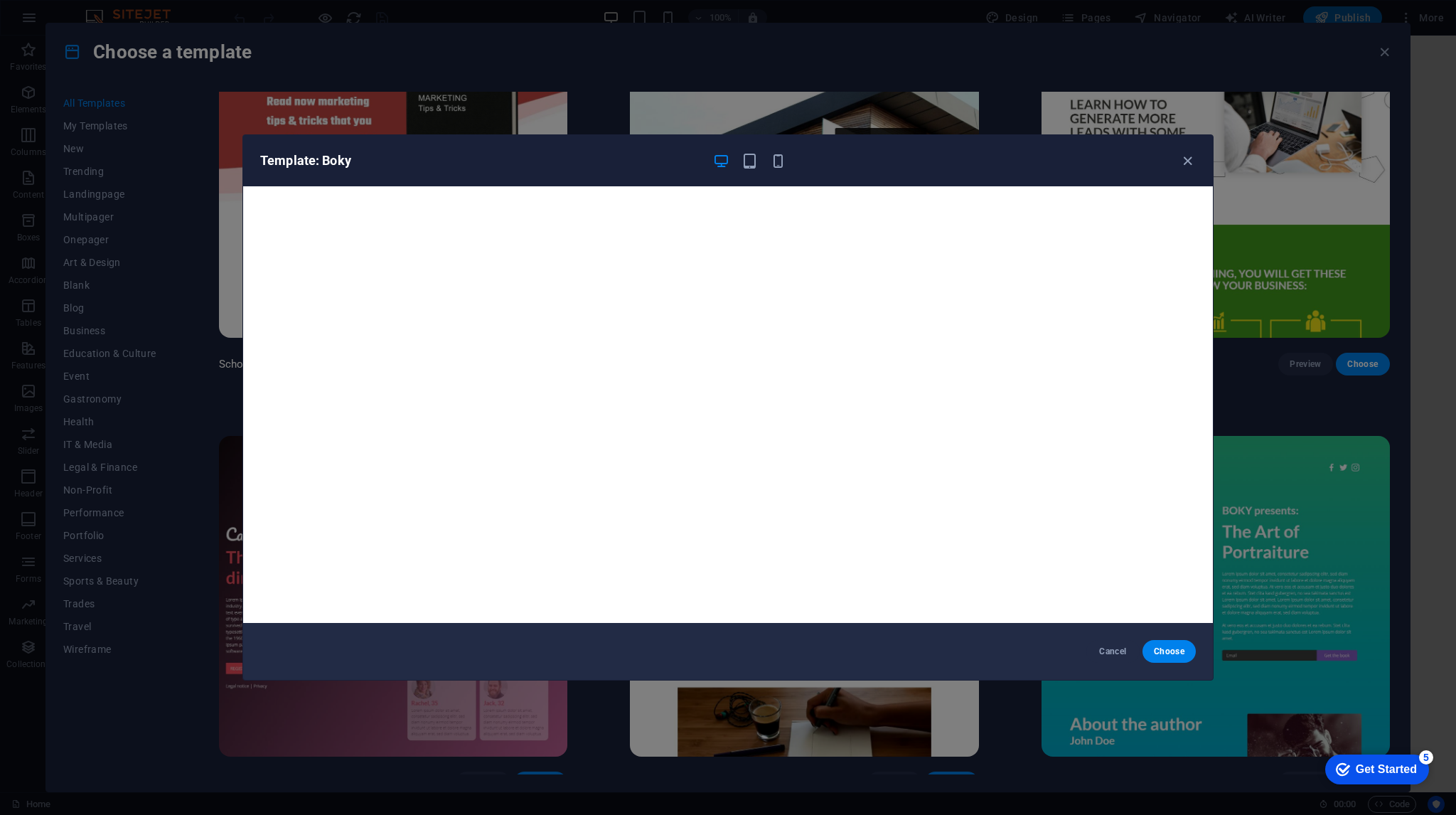
scroll to position [0, 0]
click at [1176, 643] on button "Choose" at bounding box center [1169, 652] width 53 height 23
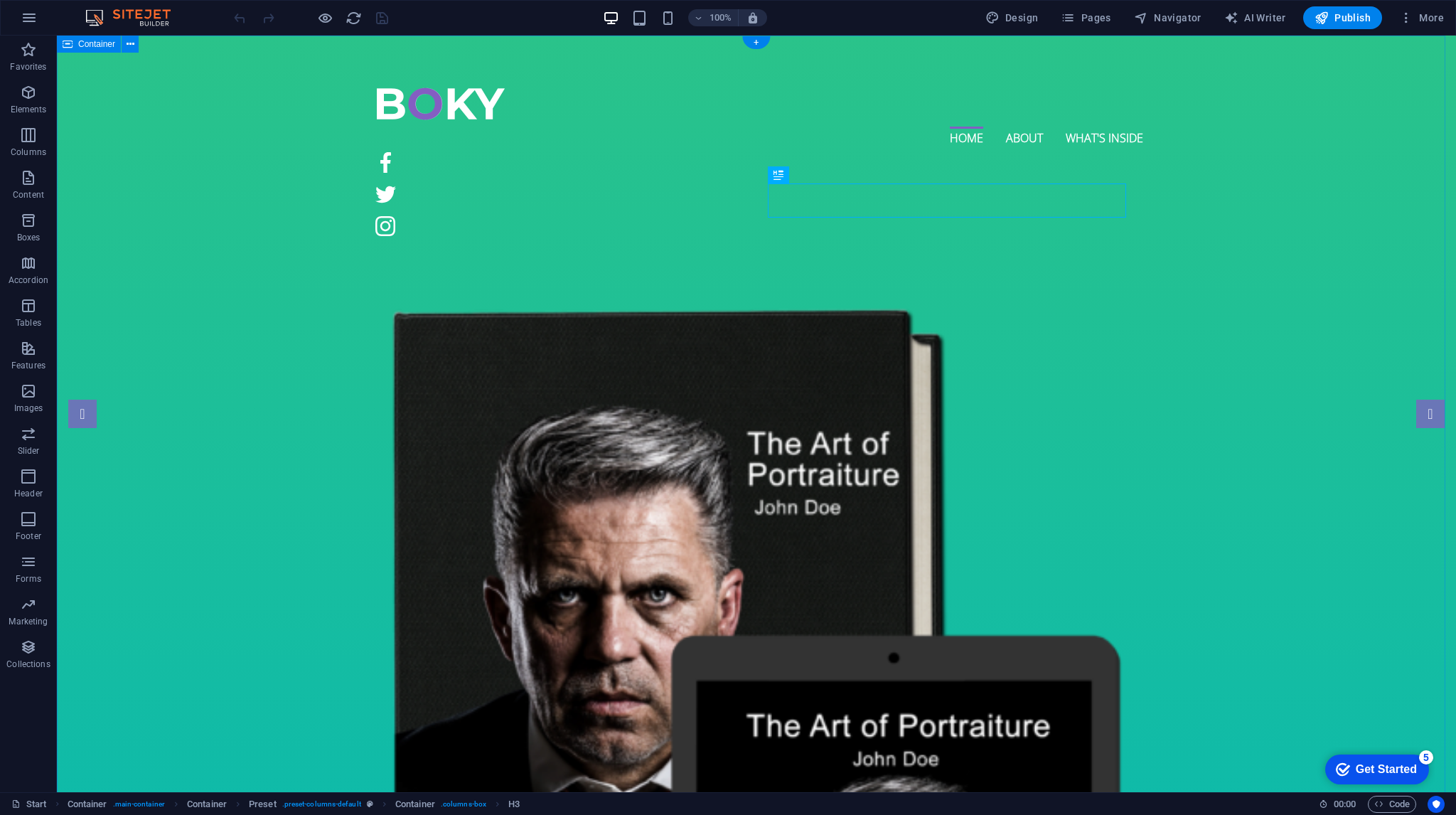
click at [131, 46] on icon at bounding box center [130, 44] width 8 height 15
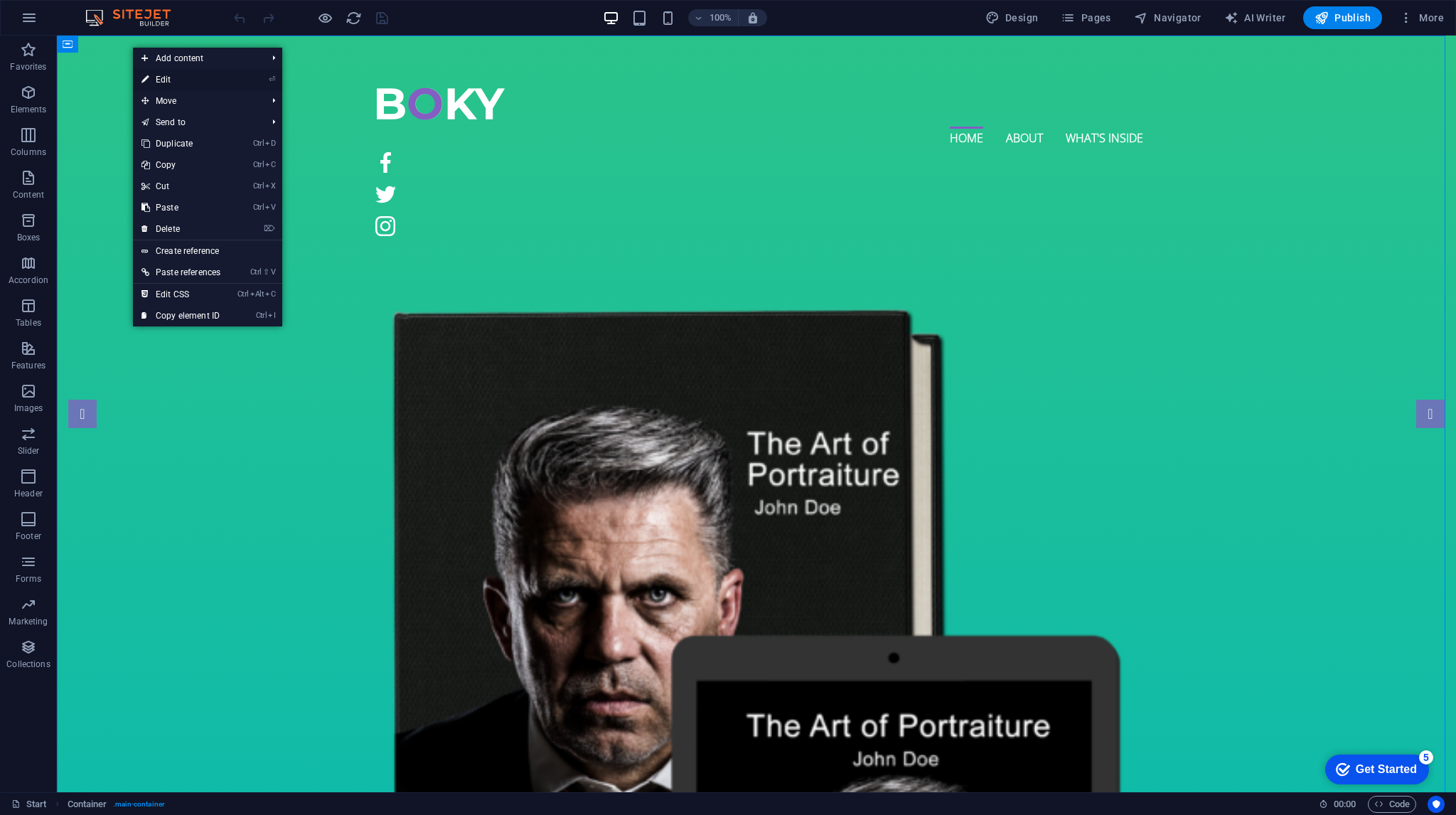
click at [229, 79] on link "⏎ Edit" at bounding box center [180, 80] width 96 height 21
select select "vh"
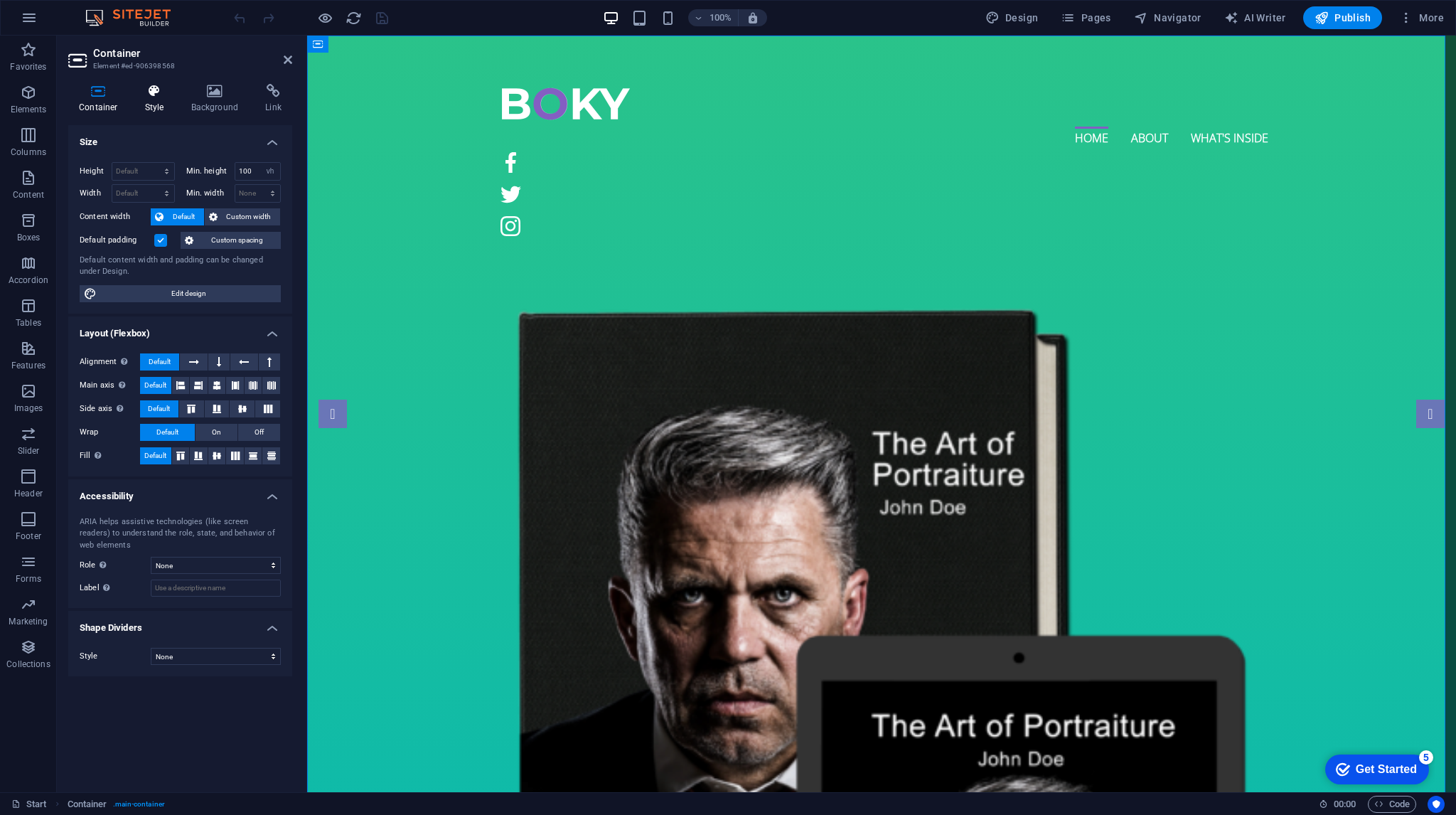
click at [148, 92] on icon at bounding box center [154, 90] width 40 height 14
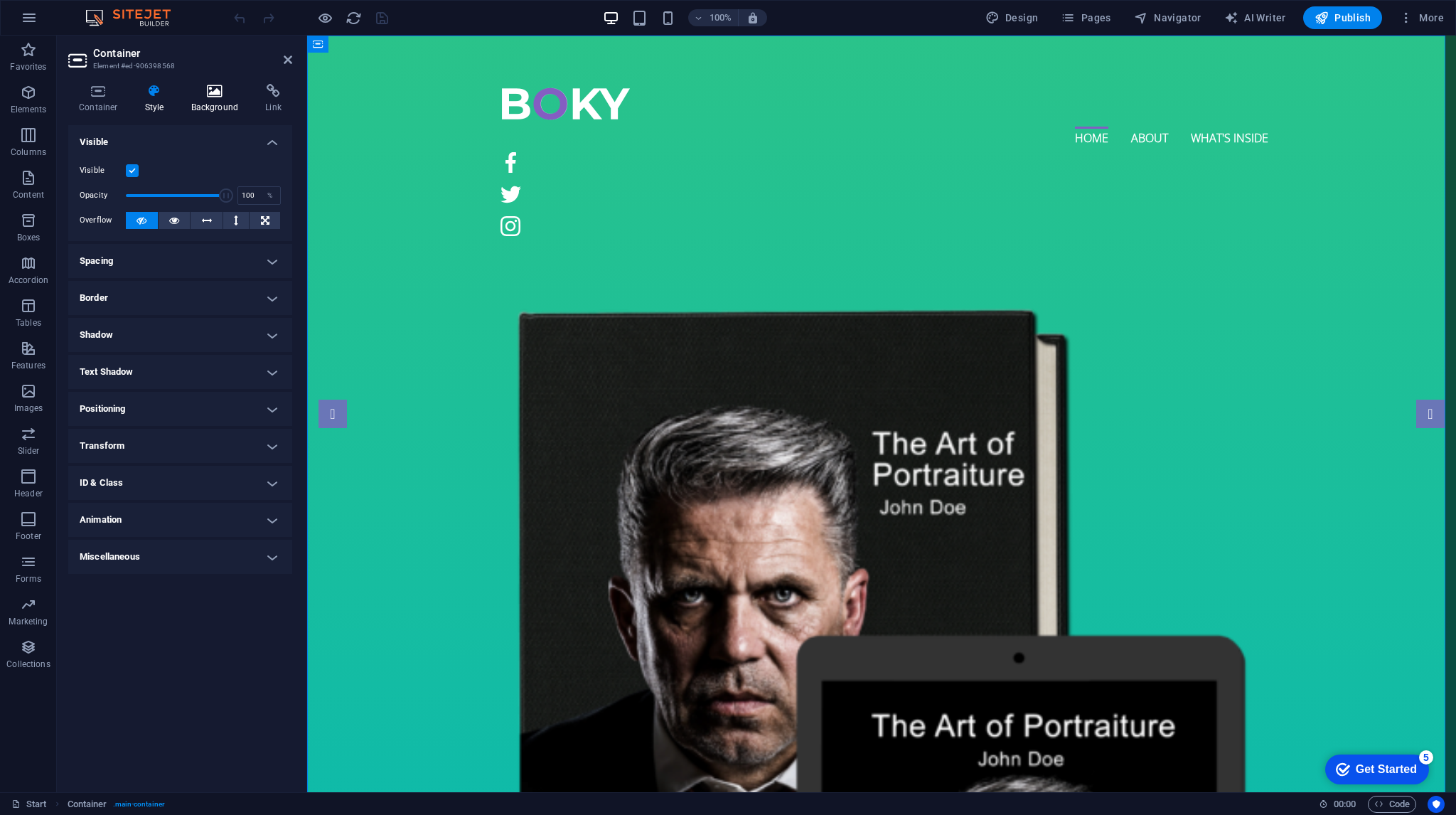
click at [221, 95] on h4 "Background" at bounding box center [217, 98] width 75 height 30
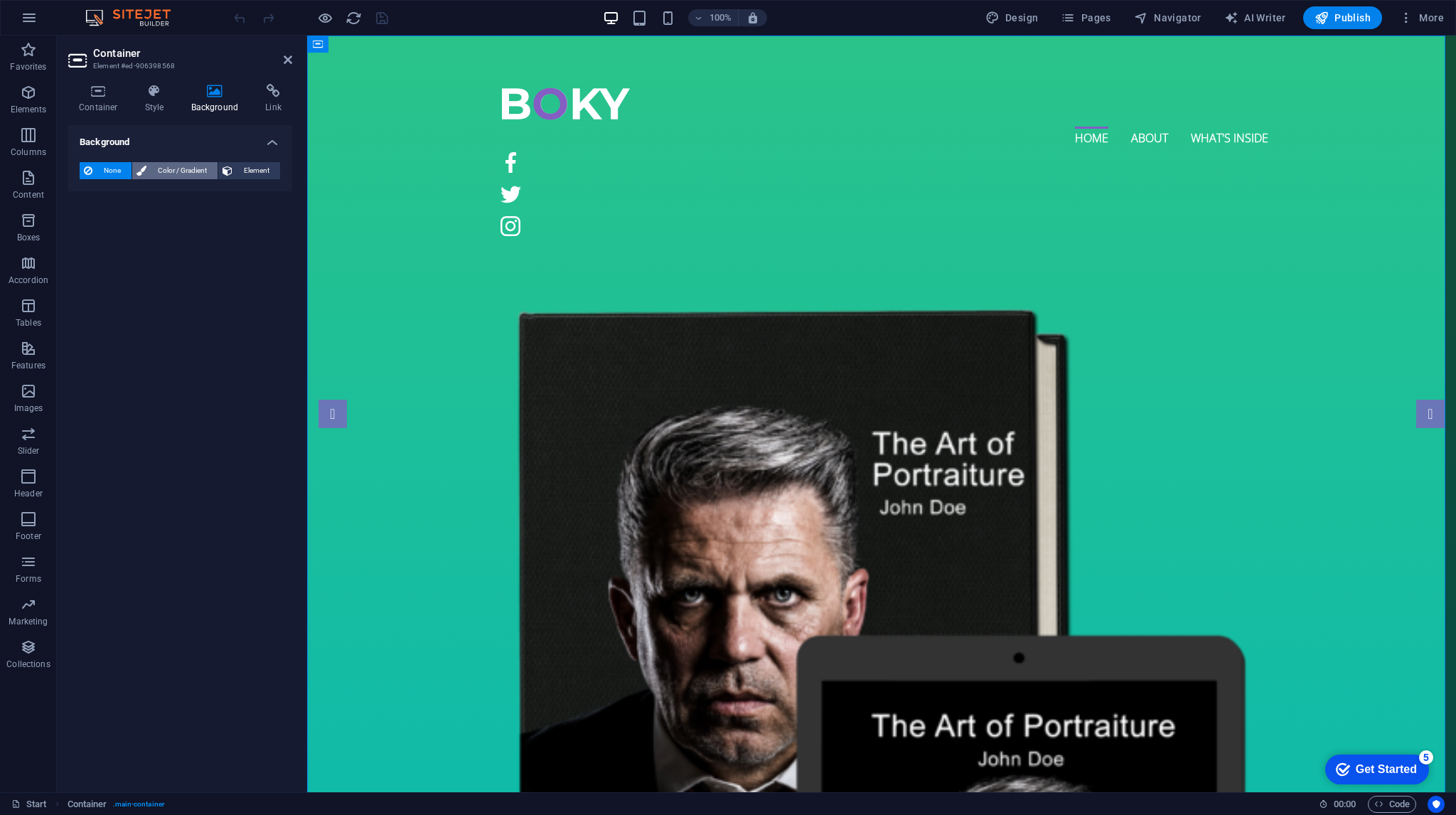
click at [184, 172] on span "Color / Gradient" at bounding box center [182, 171] width 62 height 17
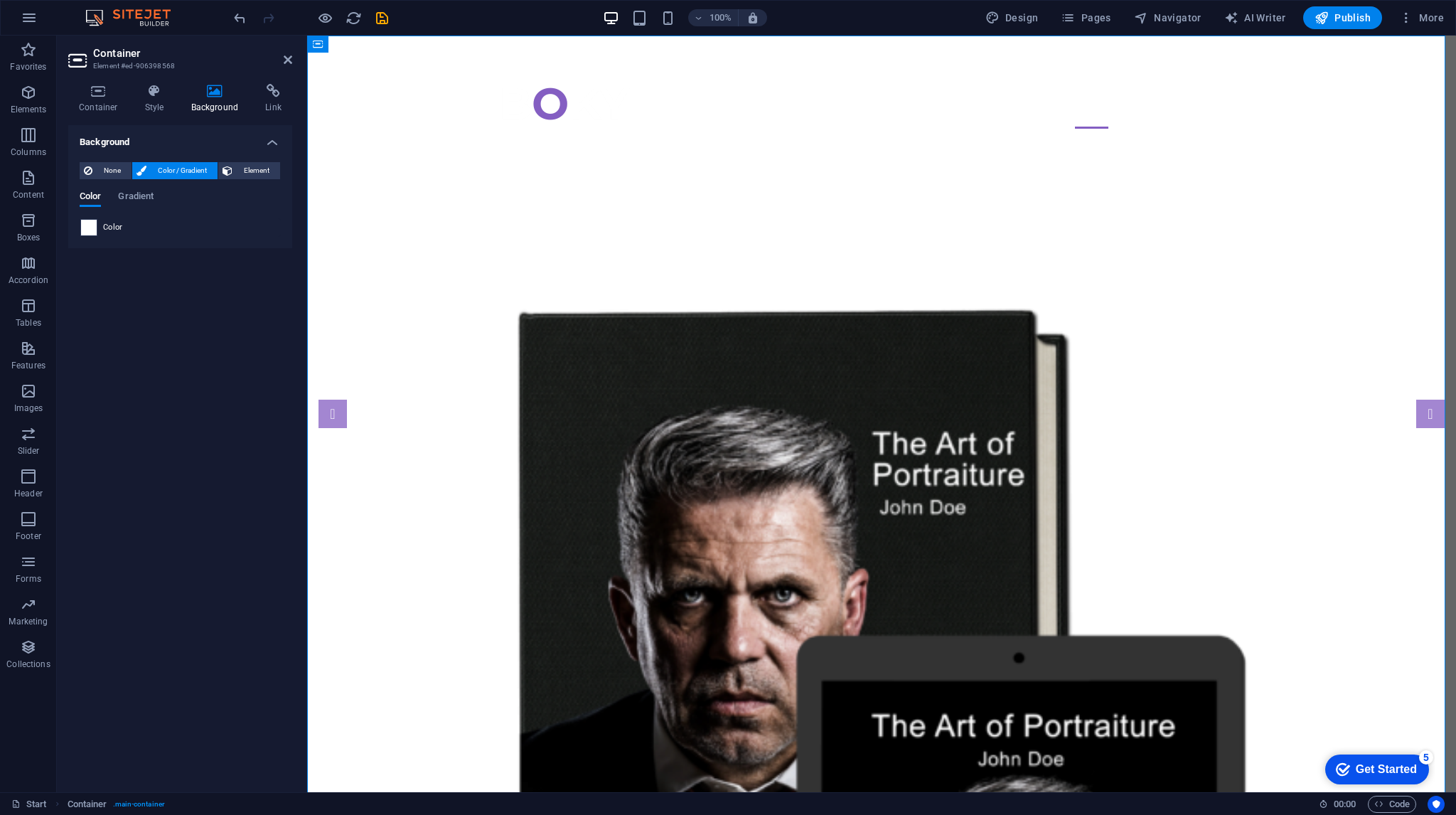
click at [89, 230] on span at bounding box center [89, 227] width 16 height 16
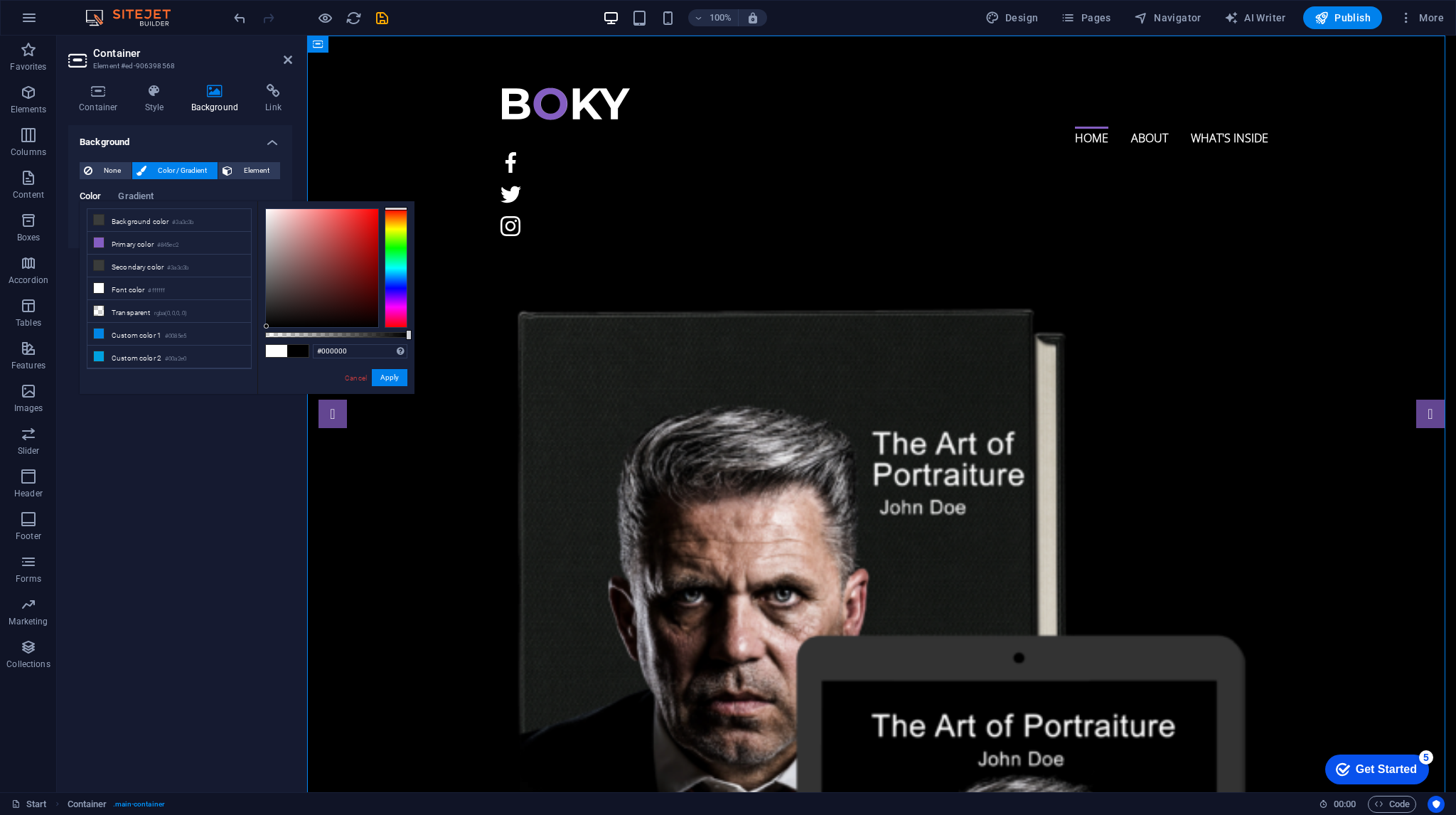
drag, startPoint x: 275, startPoint y: 323, endPoint x: 264, endPoint y: 334, distance: 15.6
click at [265, 328] on div "#000000 Supported formats #0852ed rgb(8, 82, 237) rgba(8, 82, 237, 90%) hsv(221…" at bounding box center [336, 401] width 157 height 399
click at [153, 329] on li "Custom color 1 #0085e5" at bounding box center [169, 335] width 163 height 23
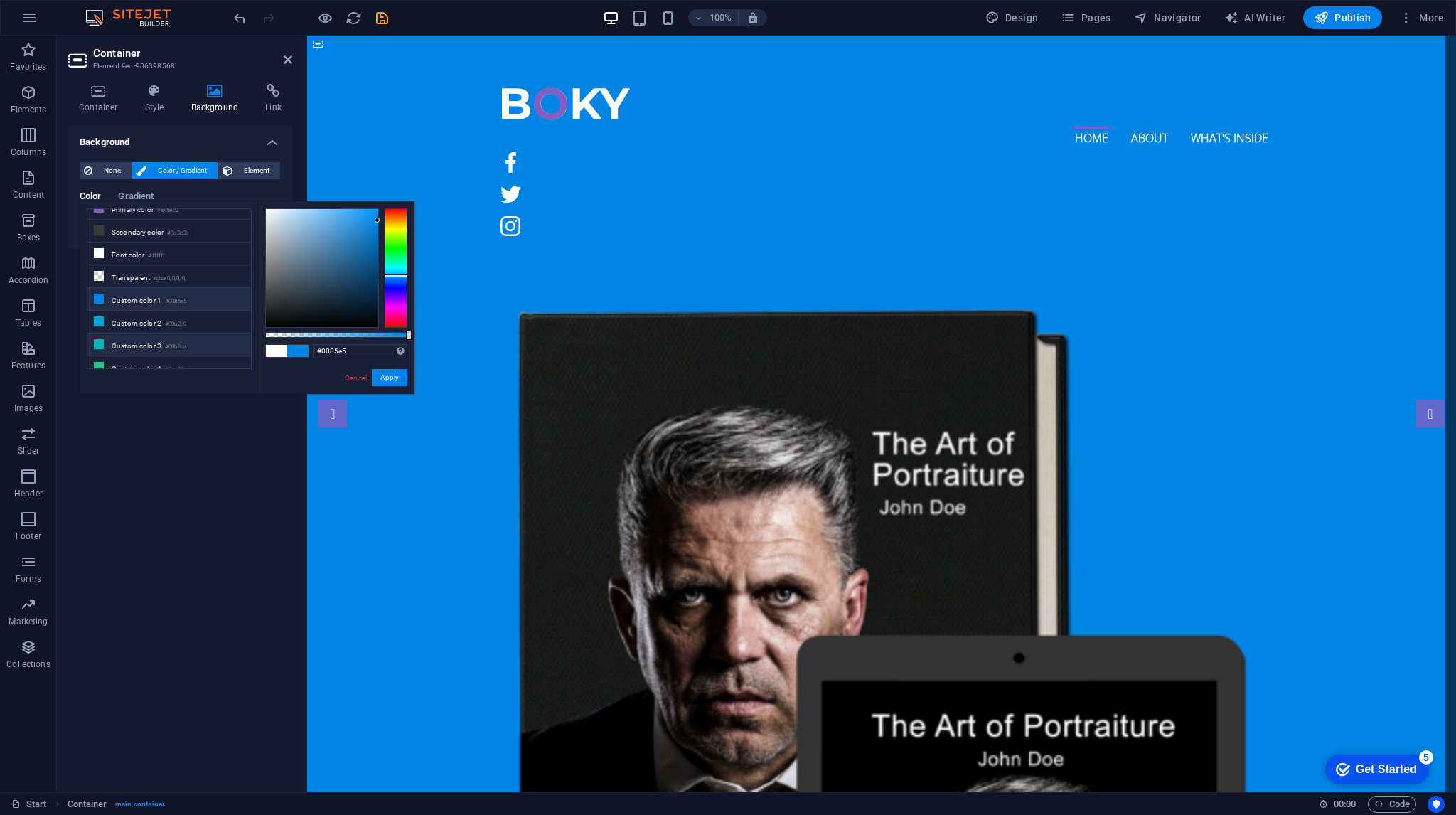
scroll to position [37, 0]
click at [157, 359] on li "Custom color 4 #2ac38a" at bounding box center [169, 366] width 163 height 23
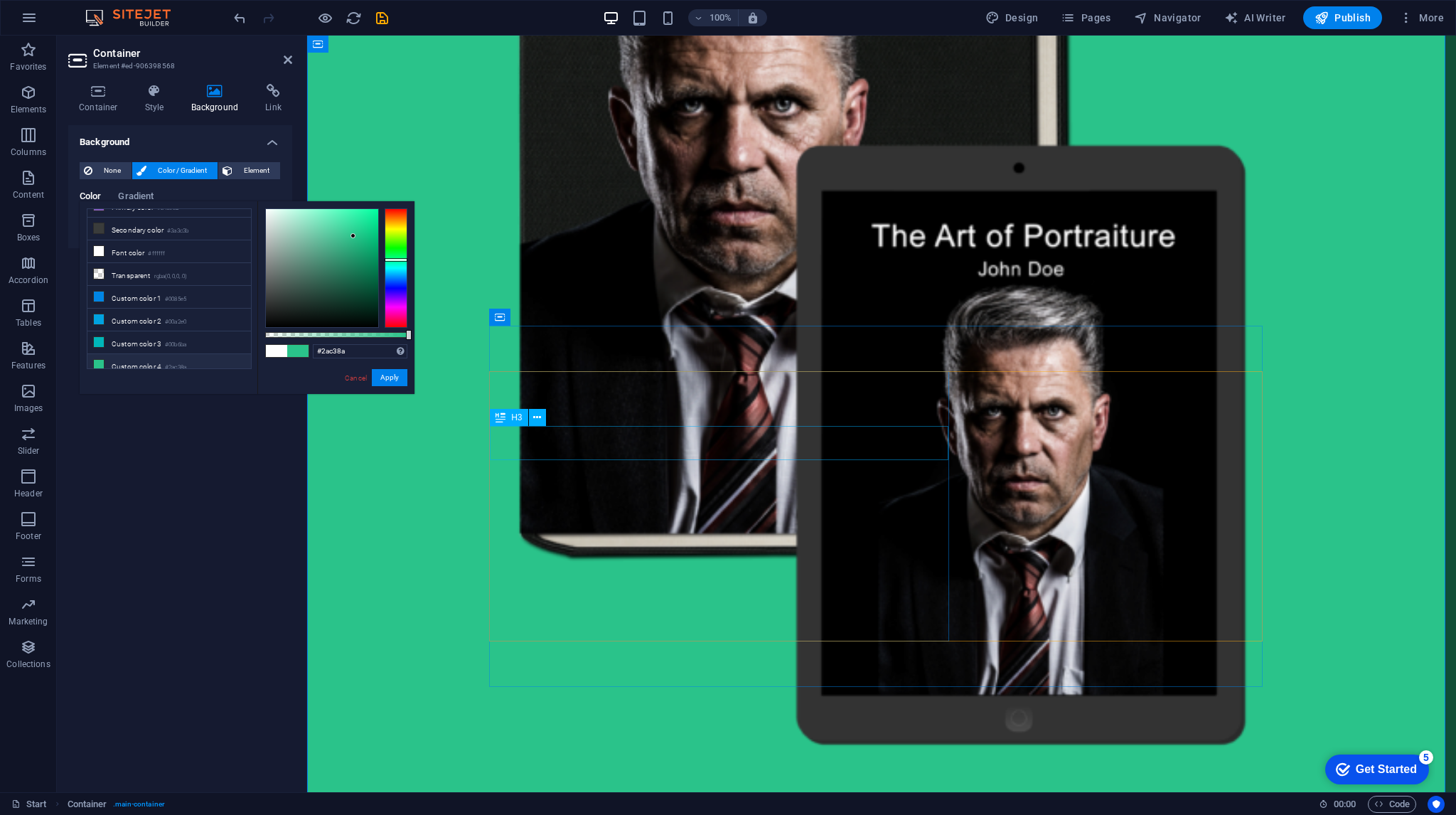
scroll to position [498, 0]
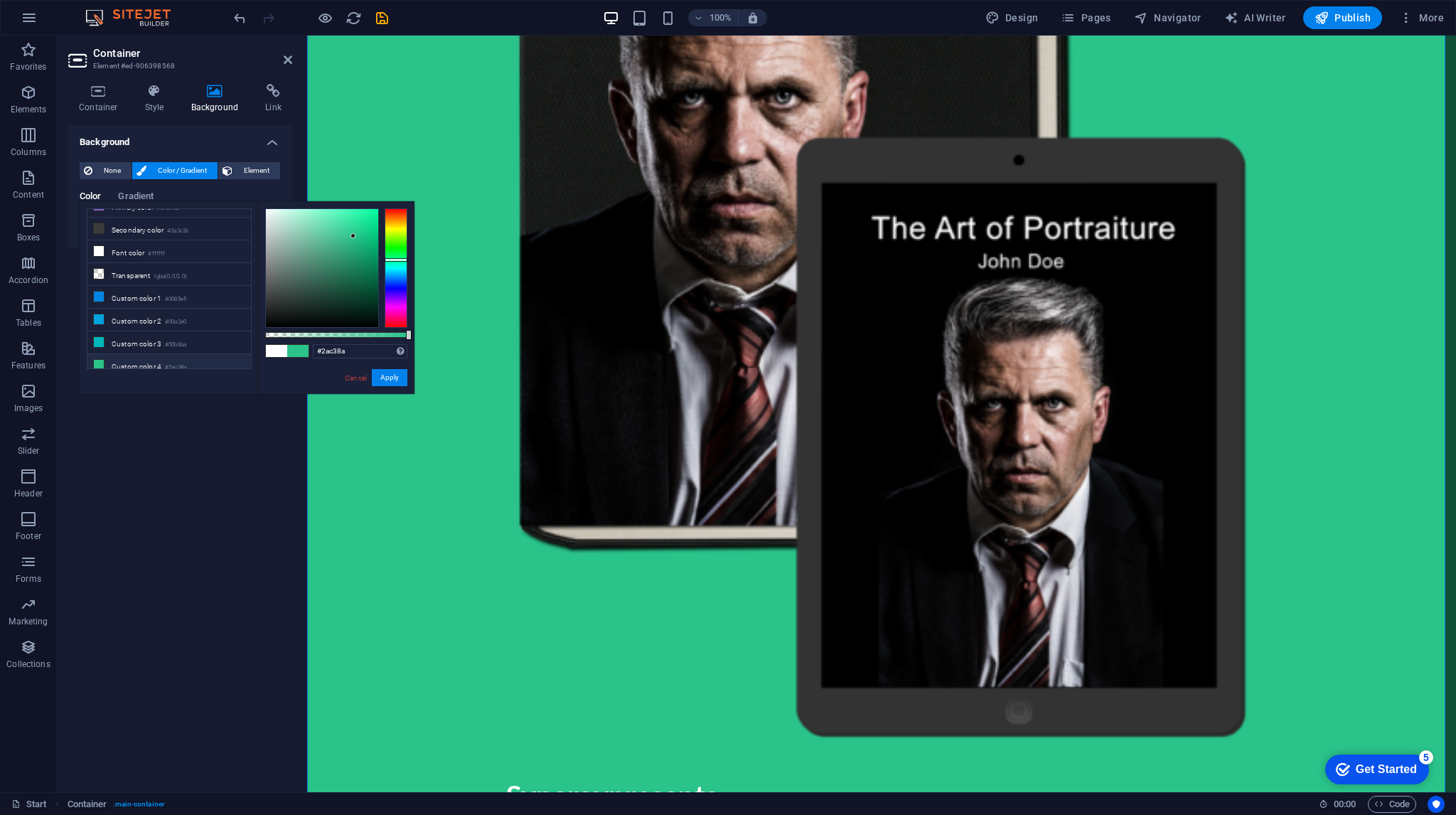
click at [226, 484] on div "Background None Color / Gradient Element Stretch background to full-width Color…" at bounding box center [180, 453] width 224 height 656
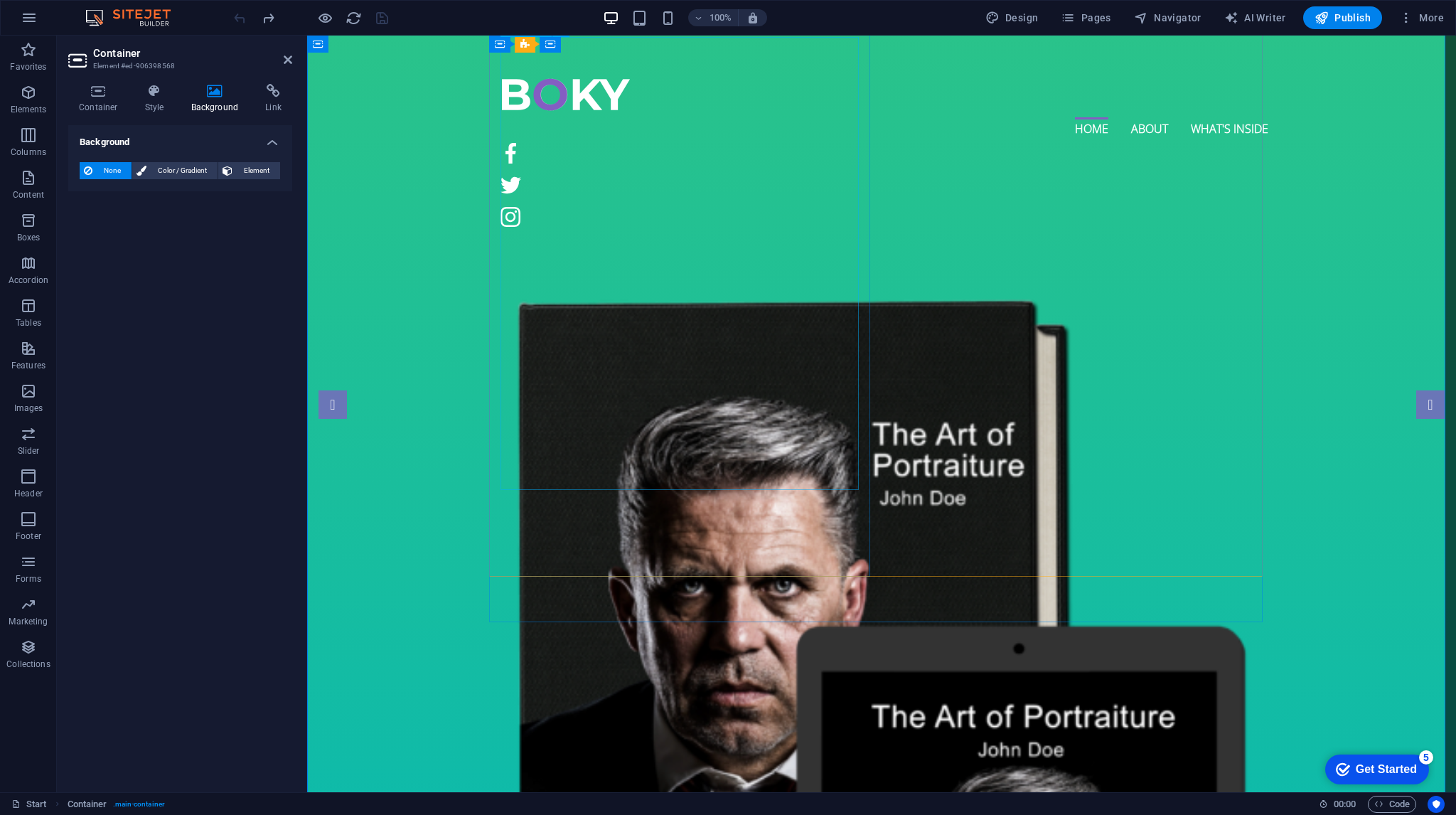
scroll to position [0, 0]
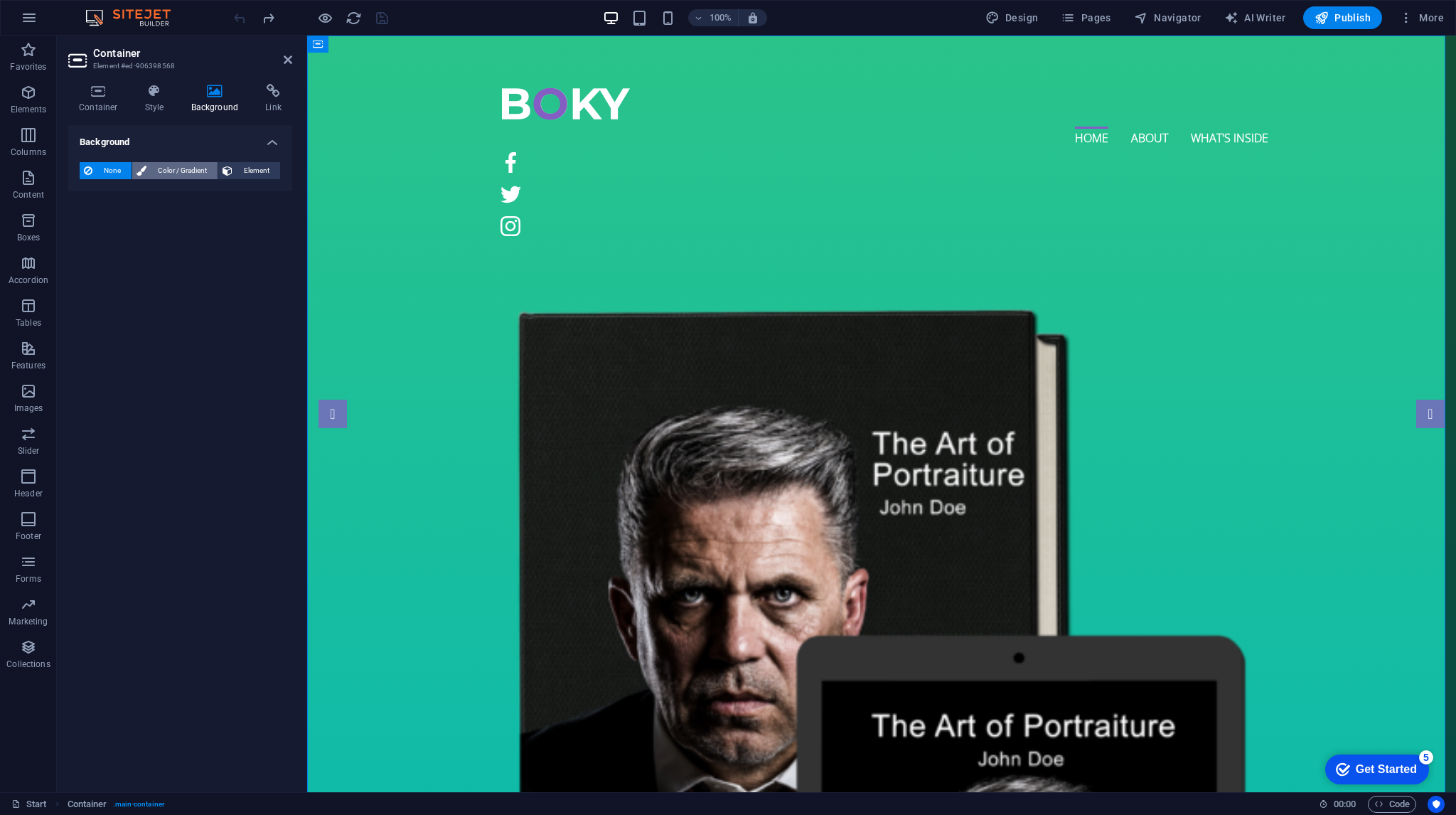
click at [171, 167] on span "Color / Gradient" at bounding box center [182, 171] width 62 height 17
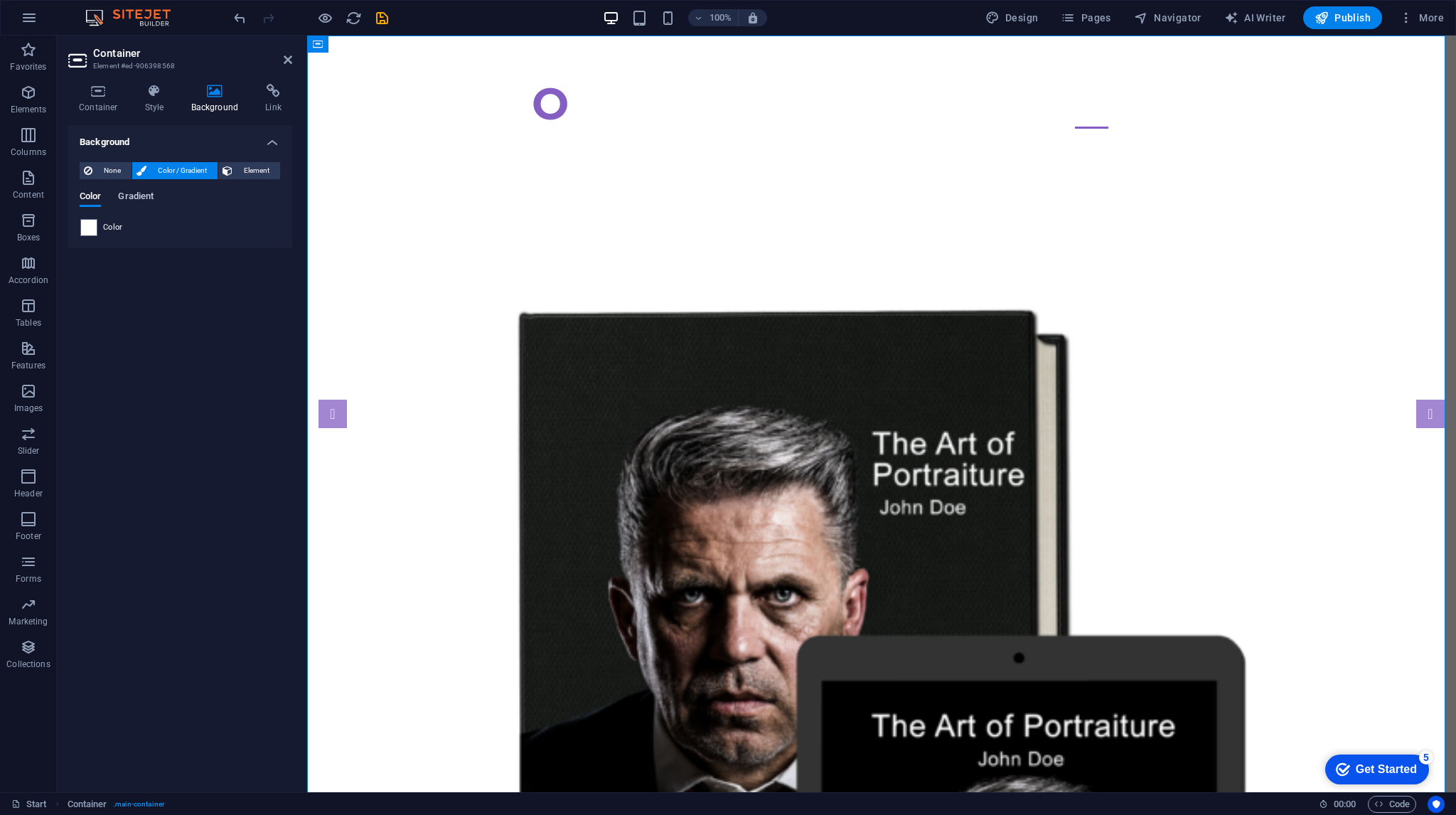
click at [130, 193] on span "Gradient" at bounding box center [135, 198] width 35 height 20
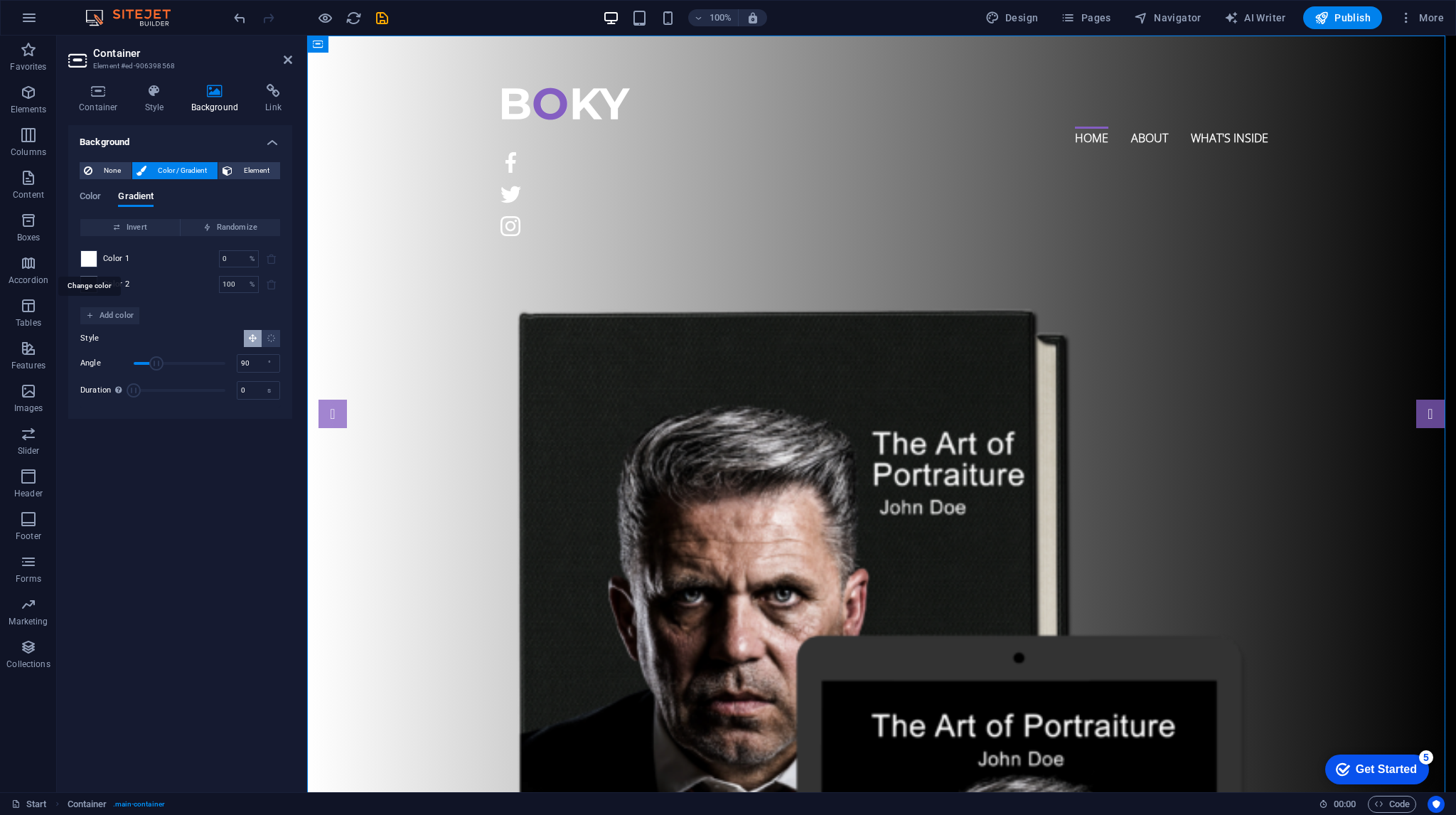
click at [94, 257] on span at bounding box center [89, 259] width 16 height 16
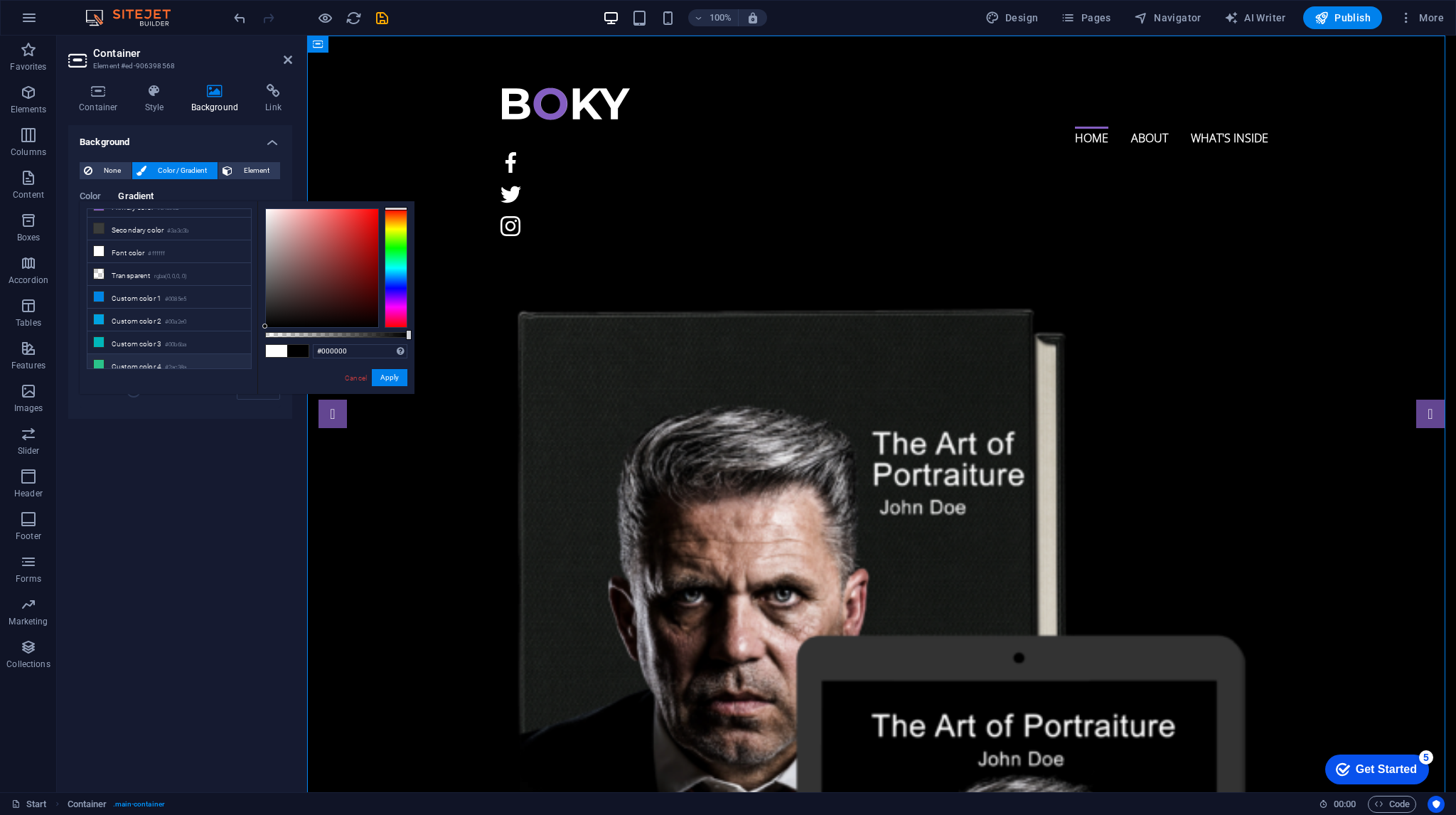
drag, startPoint x: 272, startPoint y: 320, endPoint x: 235, endPoint y: 354, distance: 50.2
click at [236, 353] on div "less Background color #3a3c3b Primary color #845ec2 Secondary color #3a3c3b Fon…" at bounding box center [247, 297] width 335 height 193
drag, startPoint x: 390, startPoint y: 378, endPoint x: 19, endPoint y: 361, distance: 371.4
click at [390, 378] on button "Apply" at bounding box center [389, 378] width 35 height 17
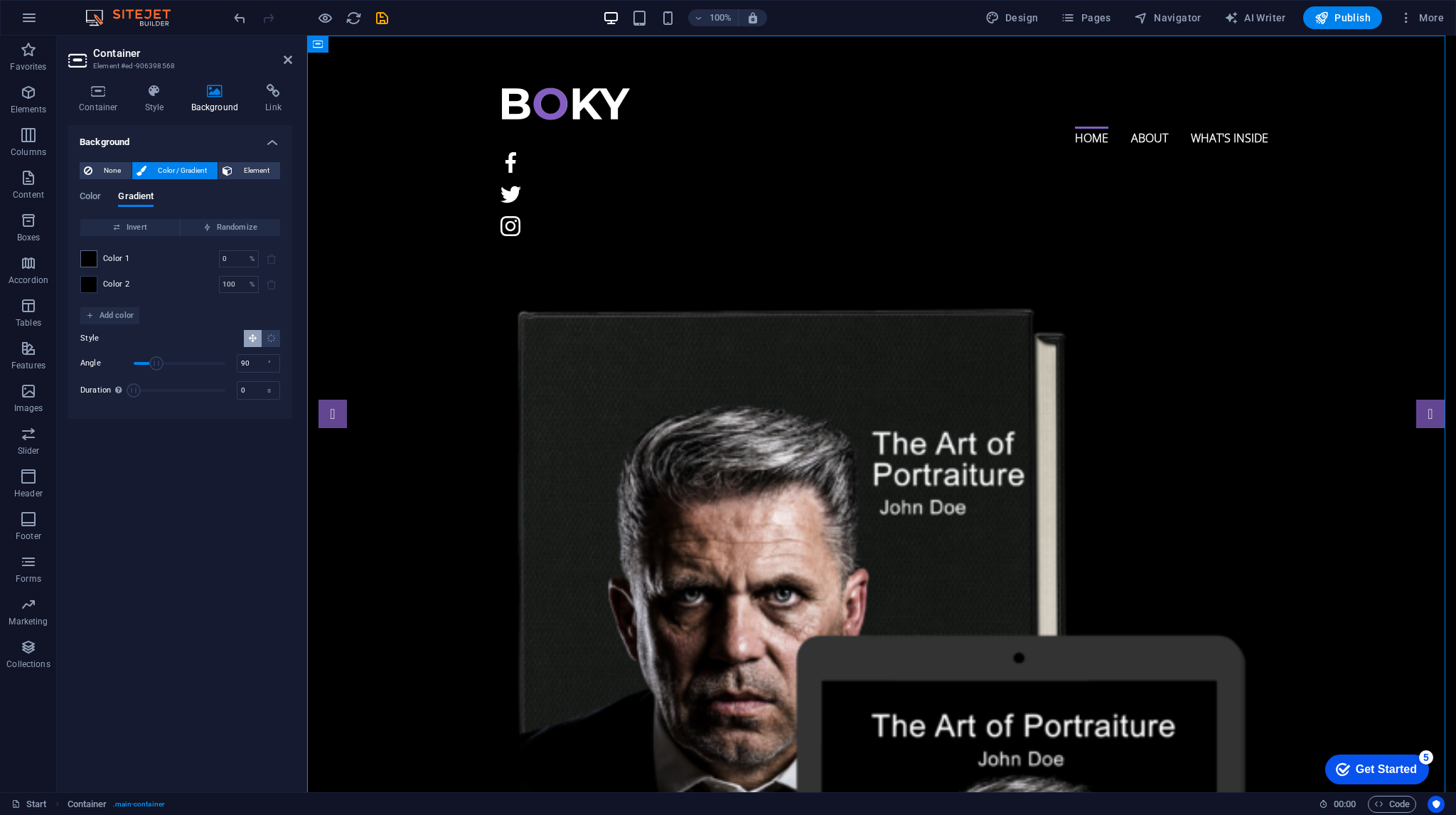
click at [92, 288] on span at bounding box center [89, 284] width 16 height 16
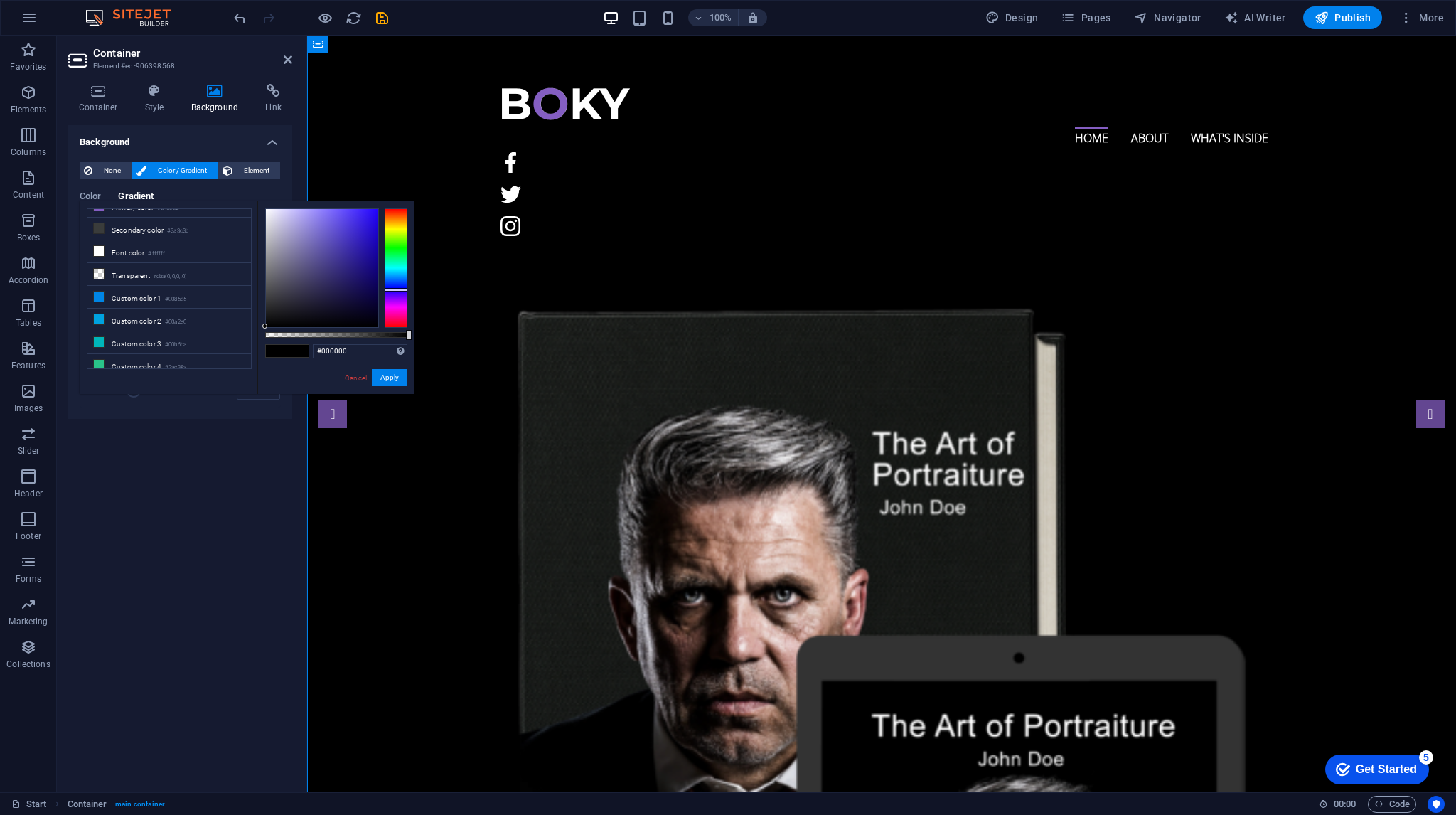
click at [405, 290] on div at bounding box center [396, 268] width 23 height 120
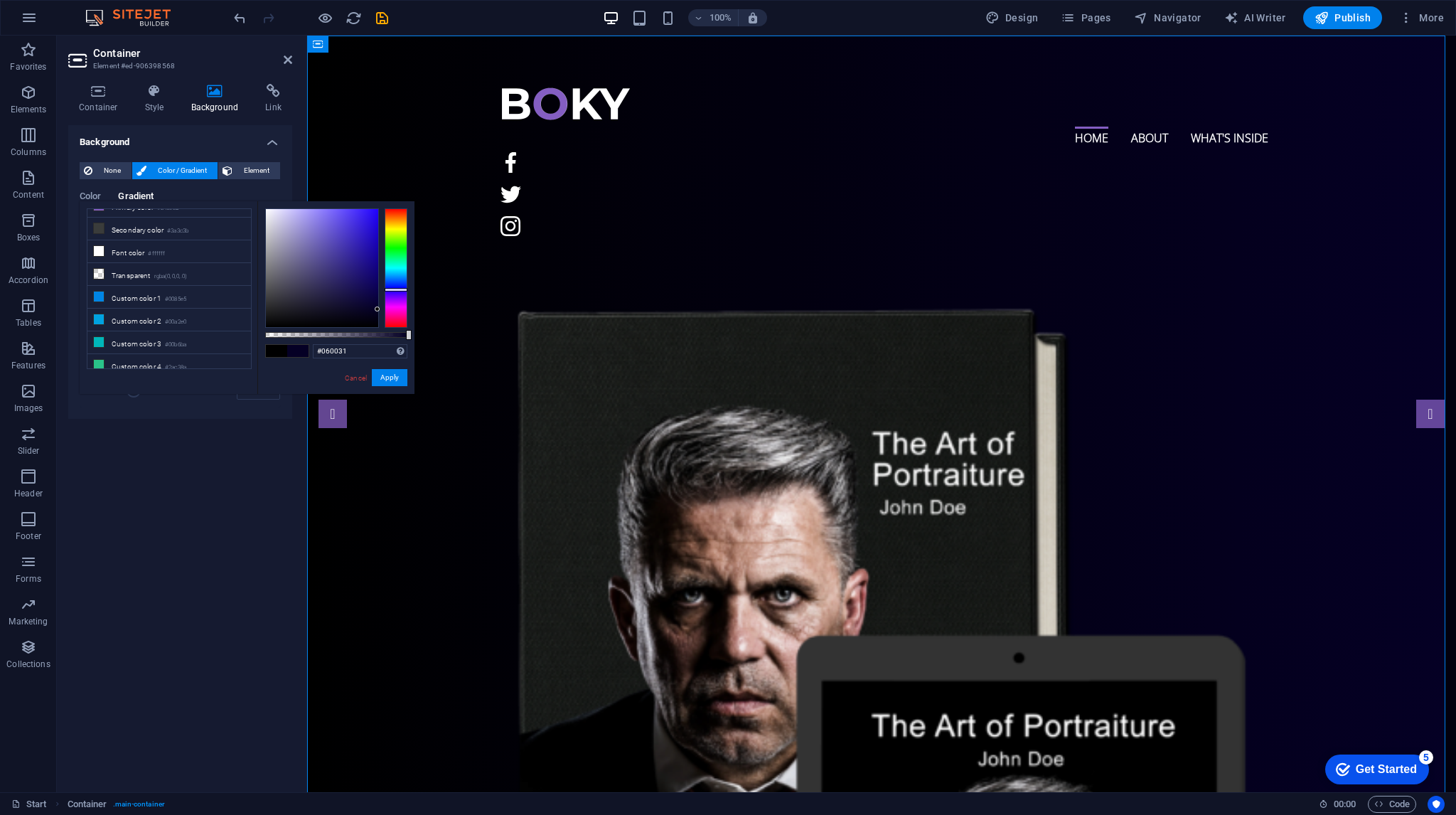
type input "#060033"
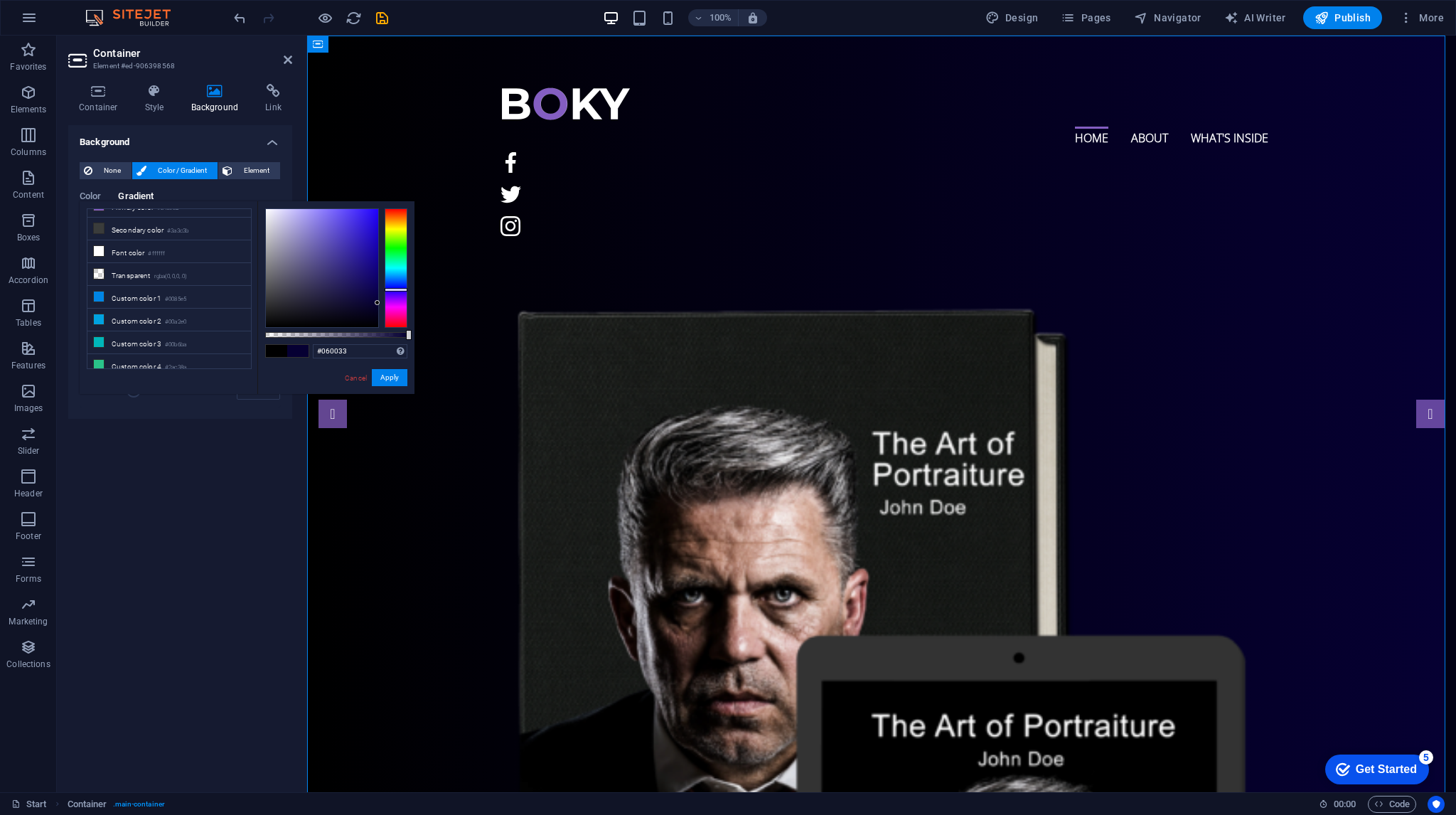
drag, startPoint x: 366, startPoint y: 226, endPoint x: 397, endPoint y: 303, distance: 83.0
click at [397, 303] on div at bounding box center [335, 268] width 142 height 120
click at [392, 372] on button "Apply" at bounding box center [389, 378] width 35 height 17
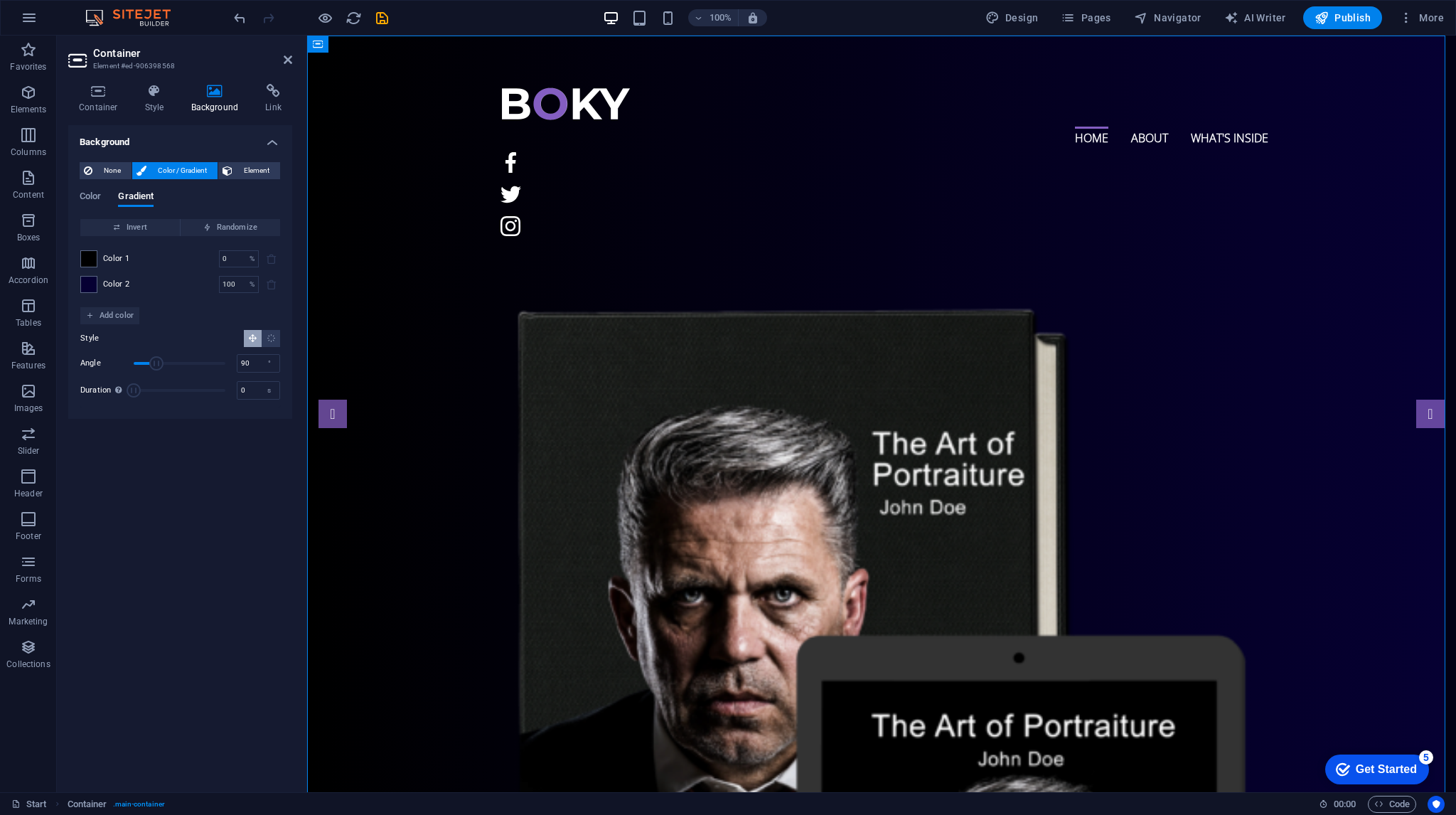
click at [221, 446] on div "Background None Color / Gradient Element Stretch background to full-width Color…" at bounding box center [180, 453] width 224 height 656
click at [189, 469] on div "Background None Color / Gradient Element Stretch background to full-width Color…" at bounding box center [180, 453] width 224 height 656
click at [254, 478] on div "Background None Color / Gradient Element Stretch background to full-width Color…" at bounding box center [180, 453] width 224 height 656
click at [103, 98] on h4 "Container" at bounding box center [101, 98] width 66 height 30
